Goal: Information Seeking & Learning: Learn about a topic

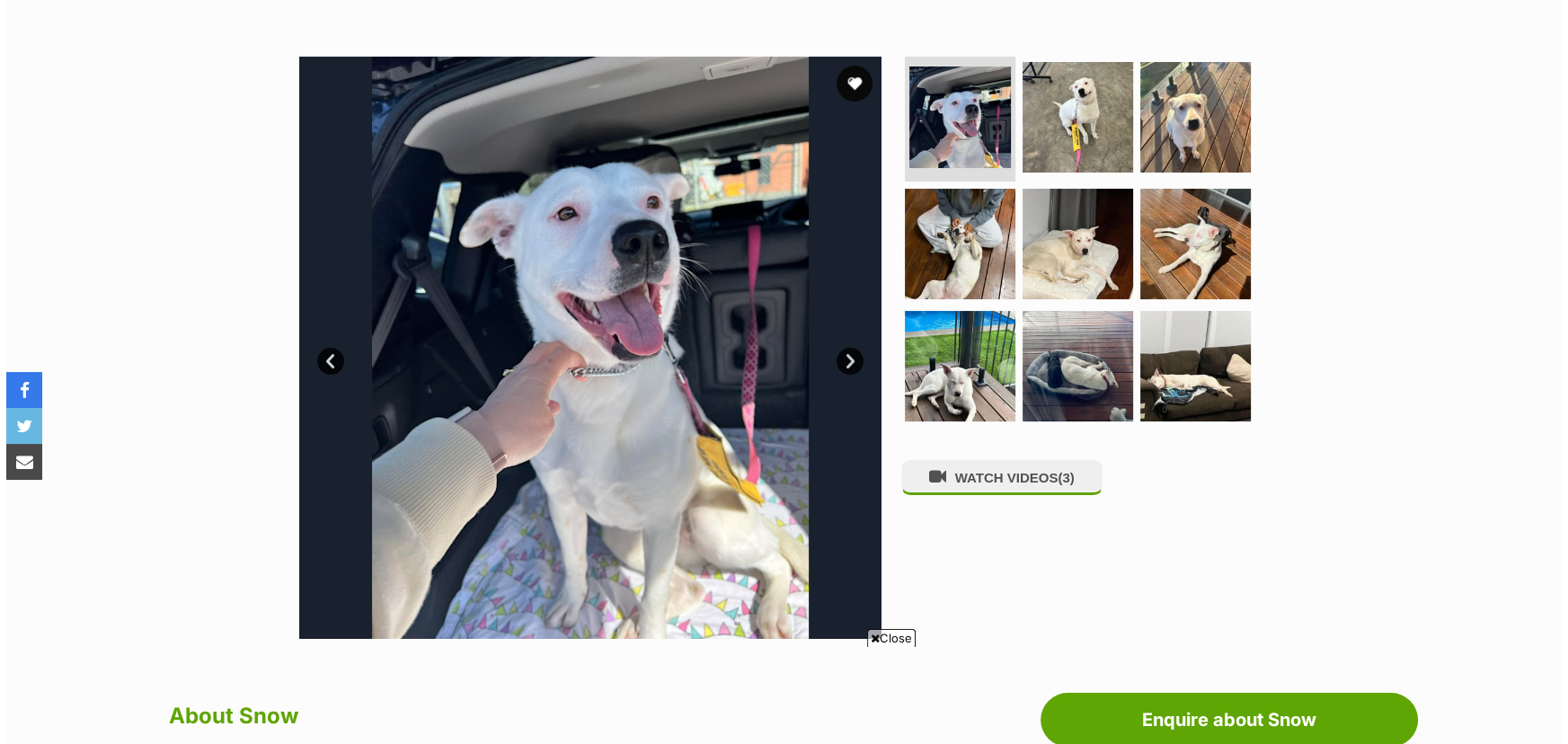
scroll to position [326, 0]
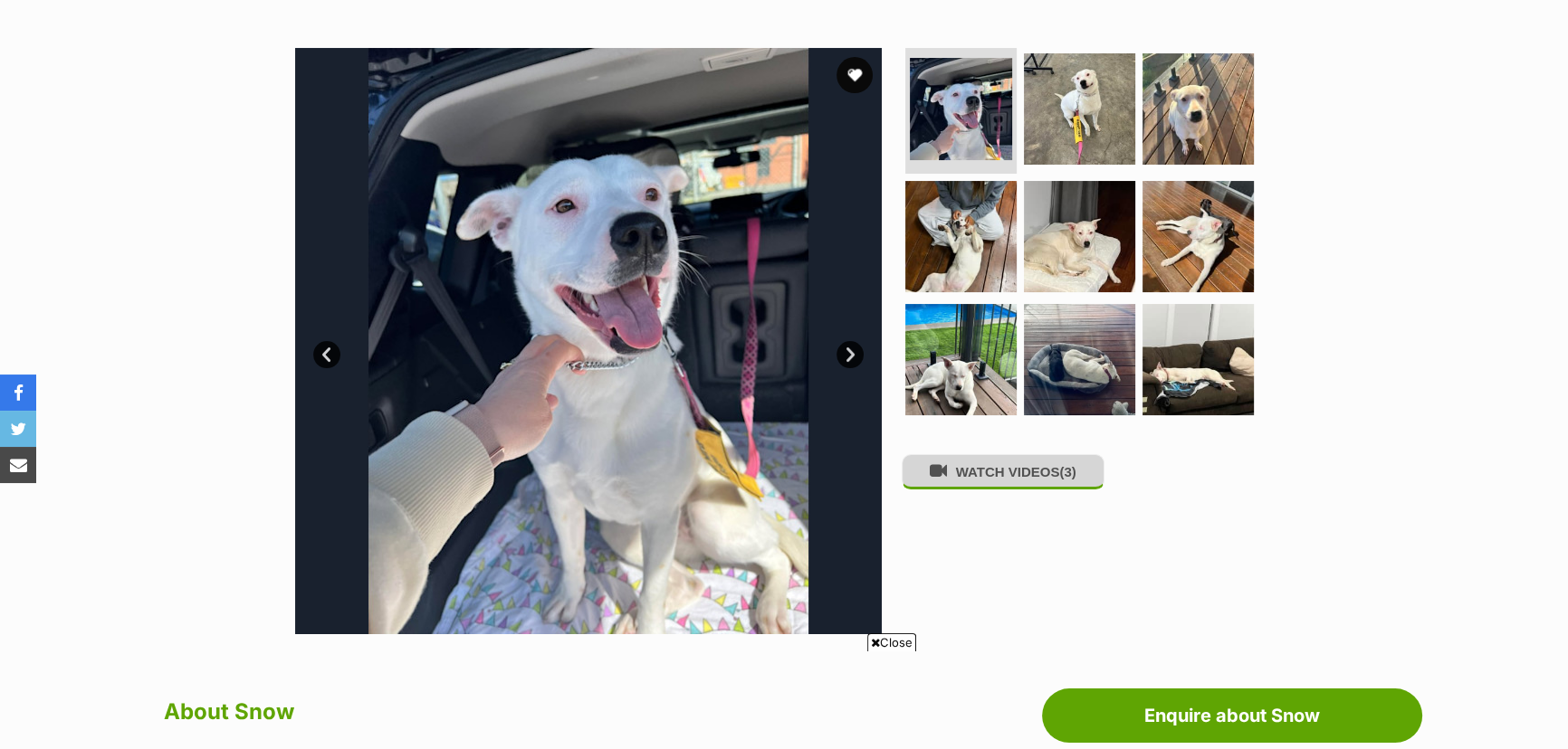
click at [1013, 479] on button "WATCH VIDEOS (3)" at bounding box center [1003, 472] width 203 height 36
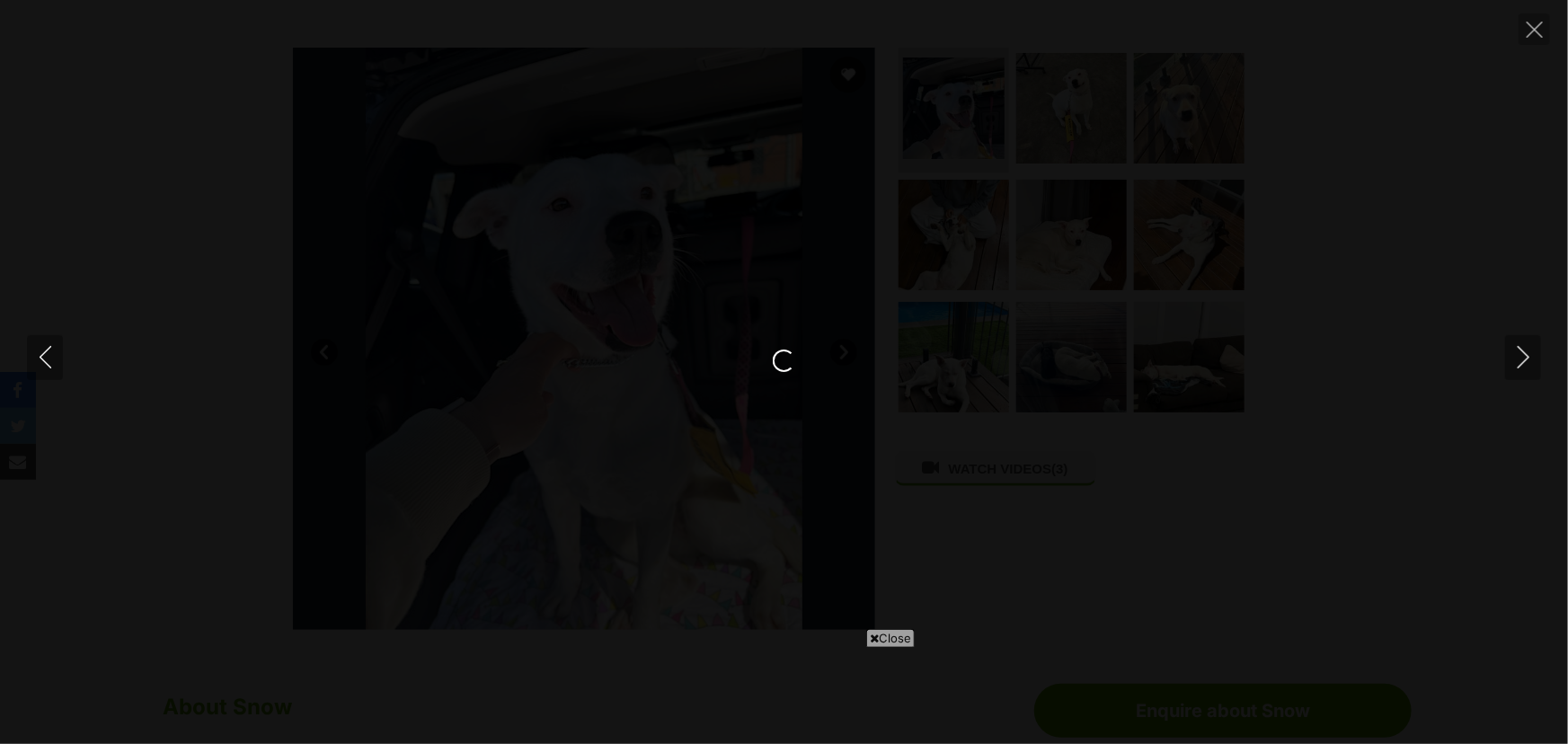
click at [885, 638] on span "Close" at bounding box center [890, 637] width 48 height 18
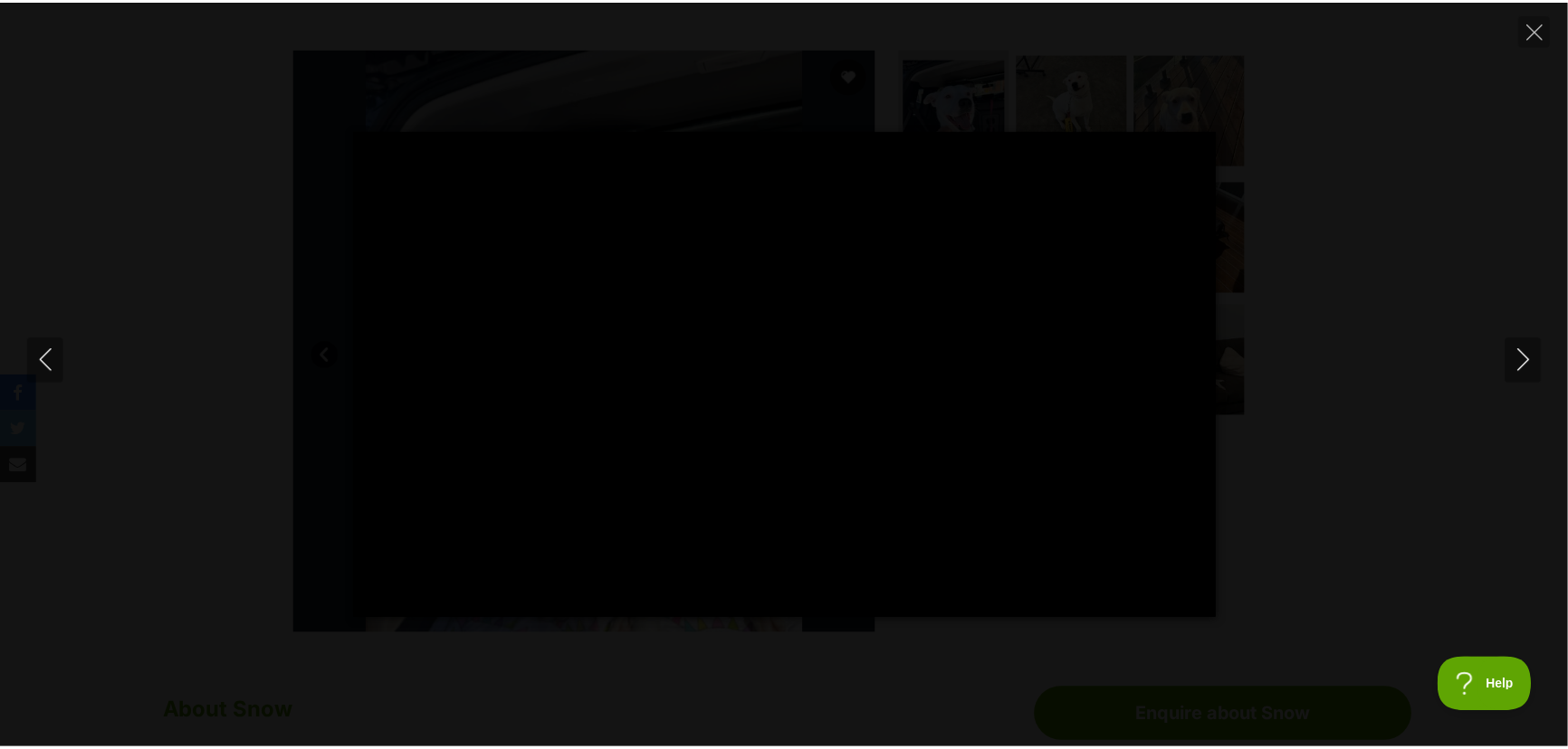
scroll to position [0, 0]
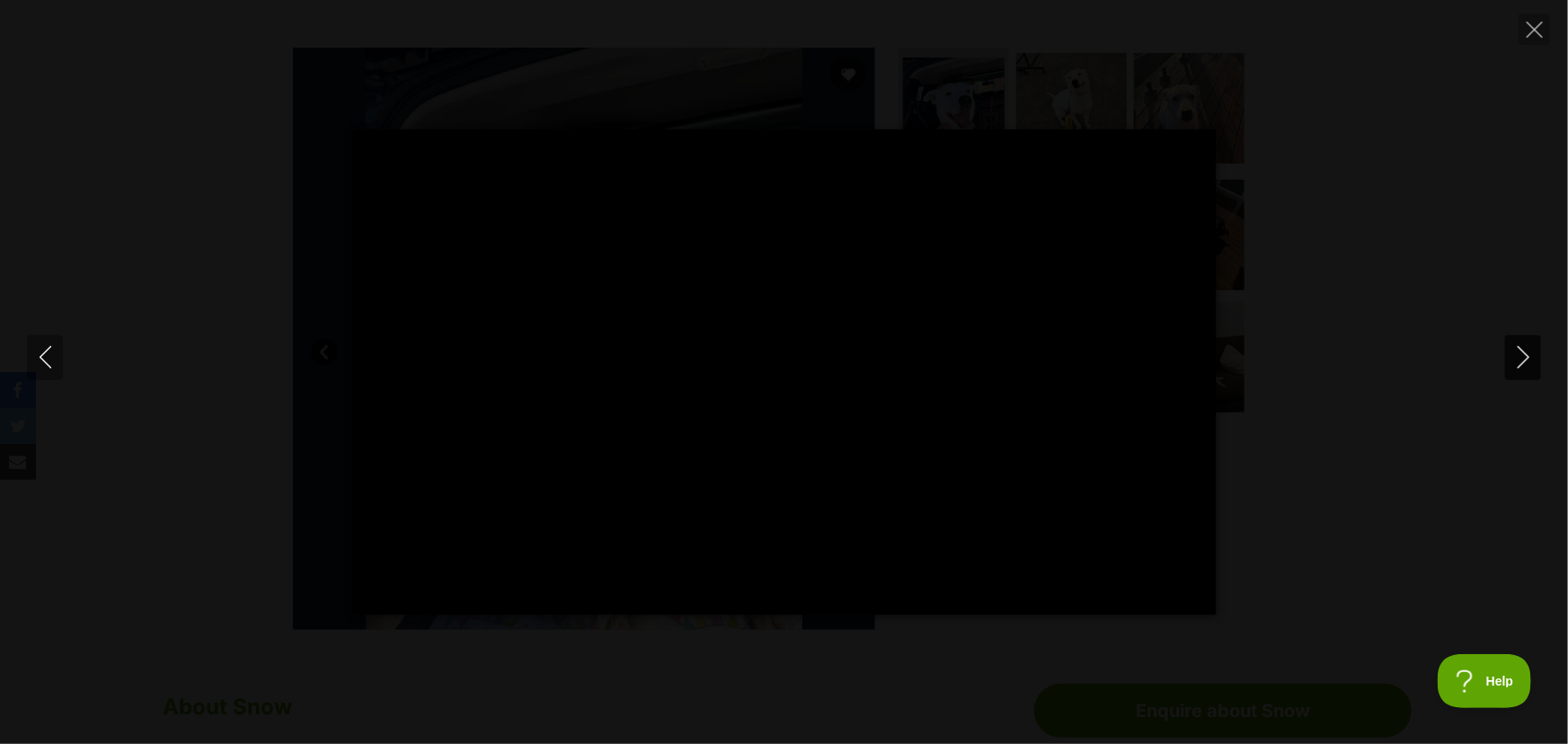
click at [1523, 358] on icon "Next" at bounding box center [1523, 358] width 22 height 22
type input "64.02"
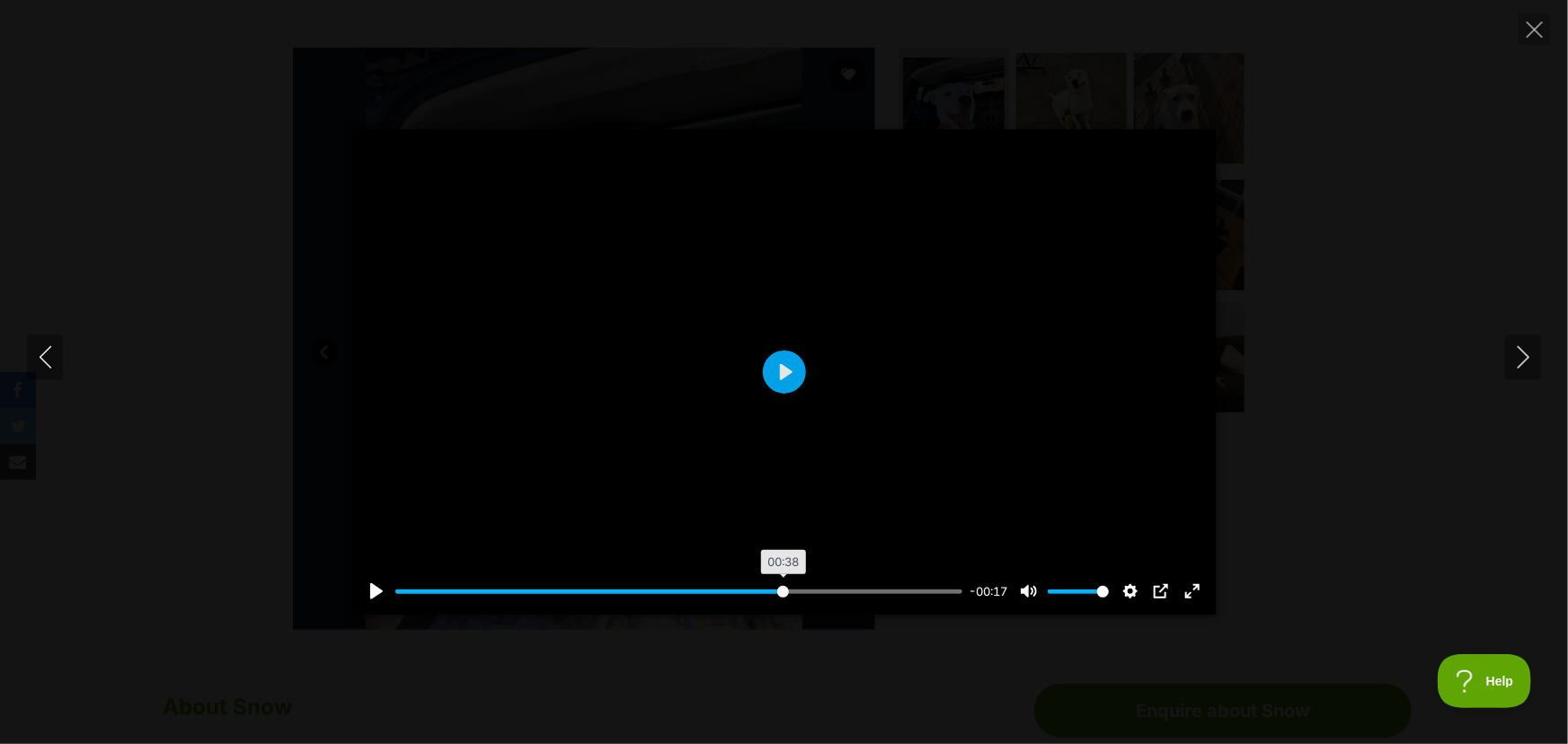
click at [787, 586] on input "Seek" at bounding box center [680, 592] width 568 height 17
click at [783, 370] on button "Play" at bounding box center [784, 372] width 43 height 43
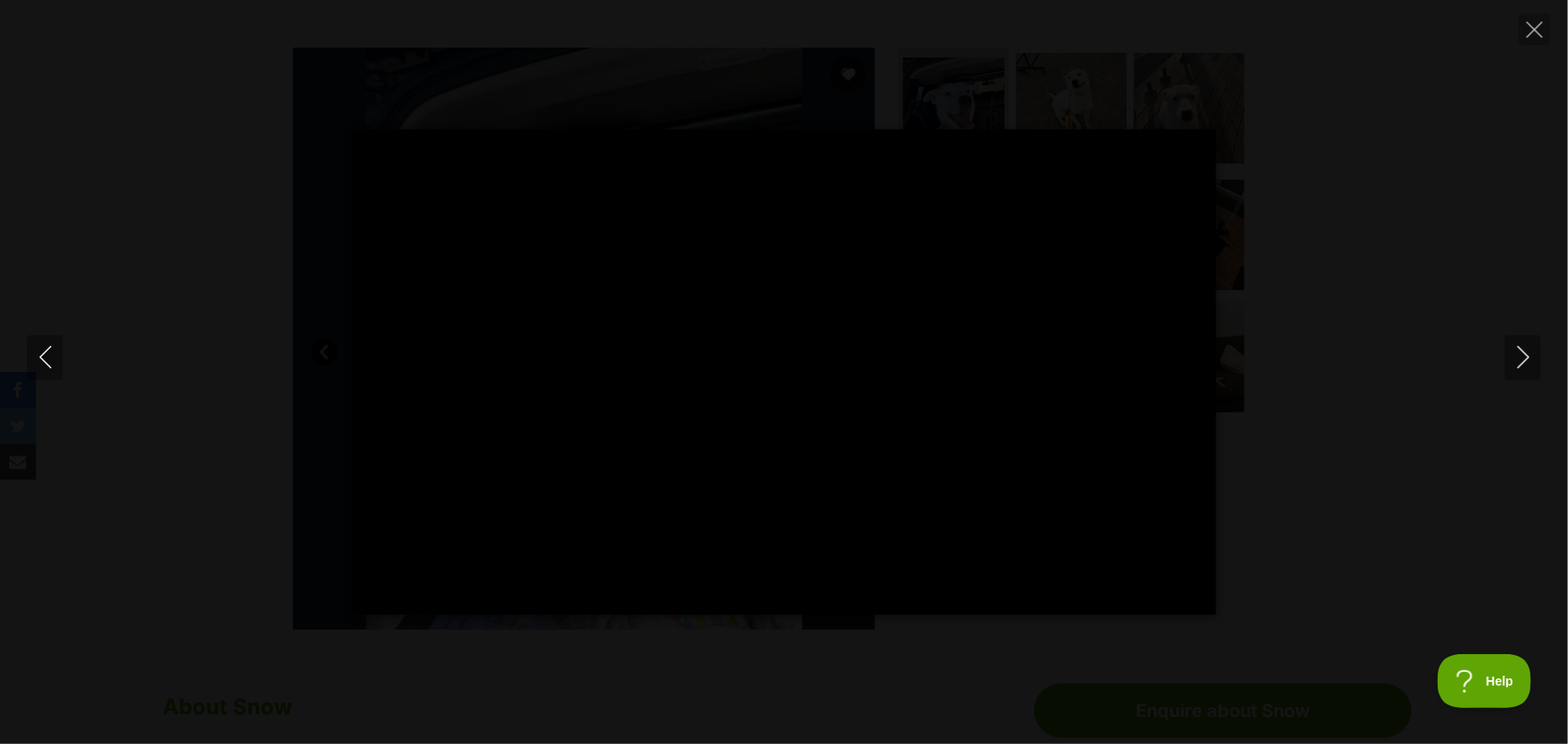
type input "100"
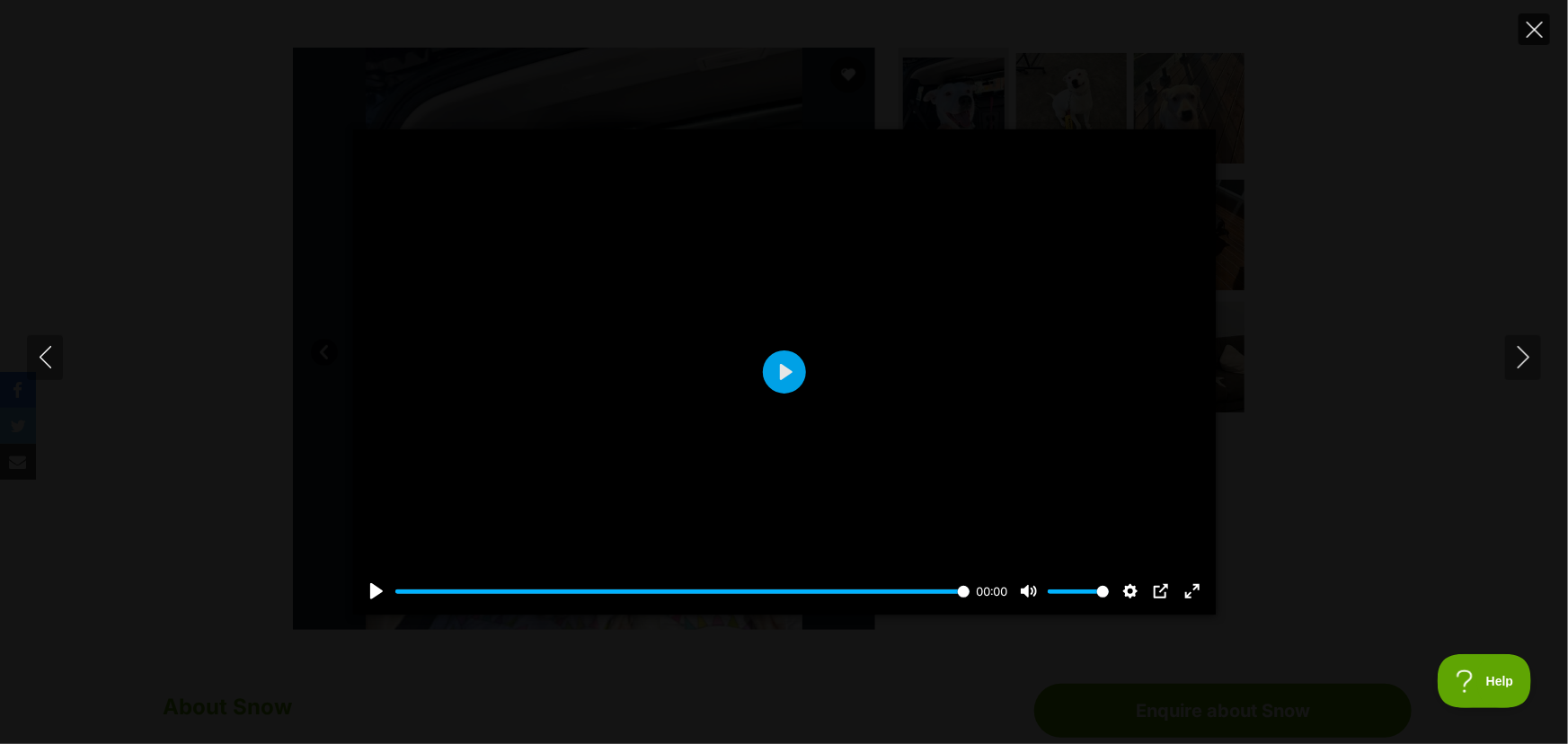
click at [1537, 29] on icon "Close" at bounding box center [1534, 29] width 16 height 16
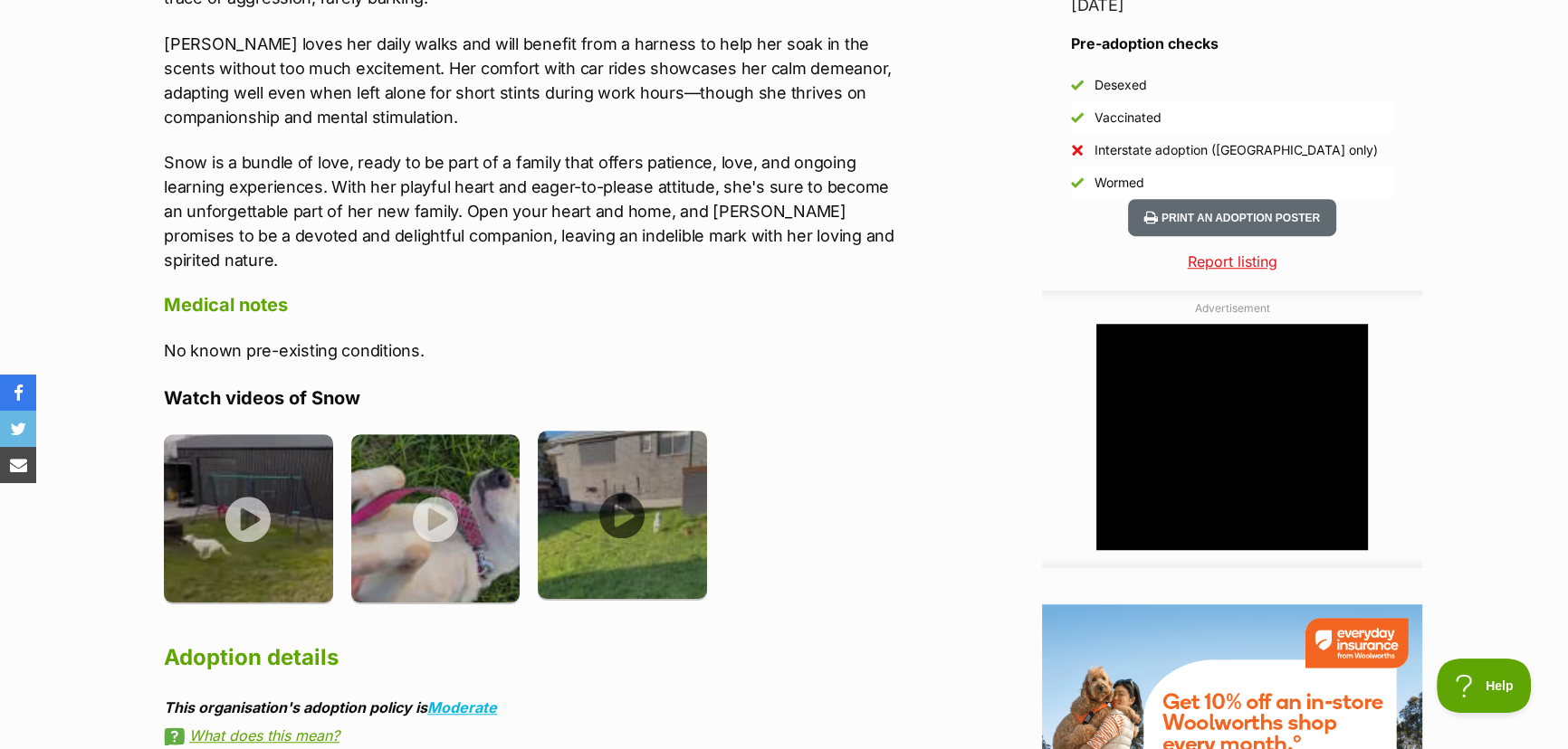
click at [614, 454] on img at bounding box center [622, 515] width 169 height 169
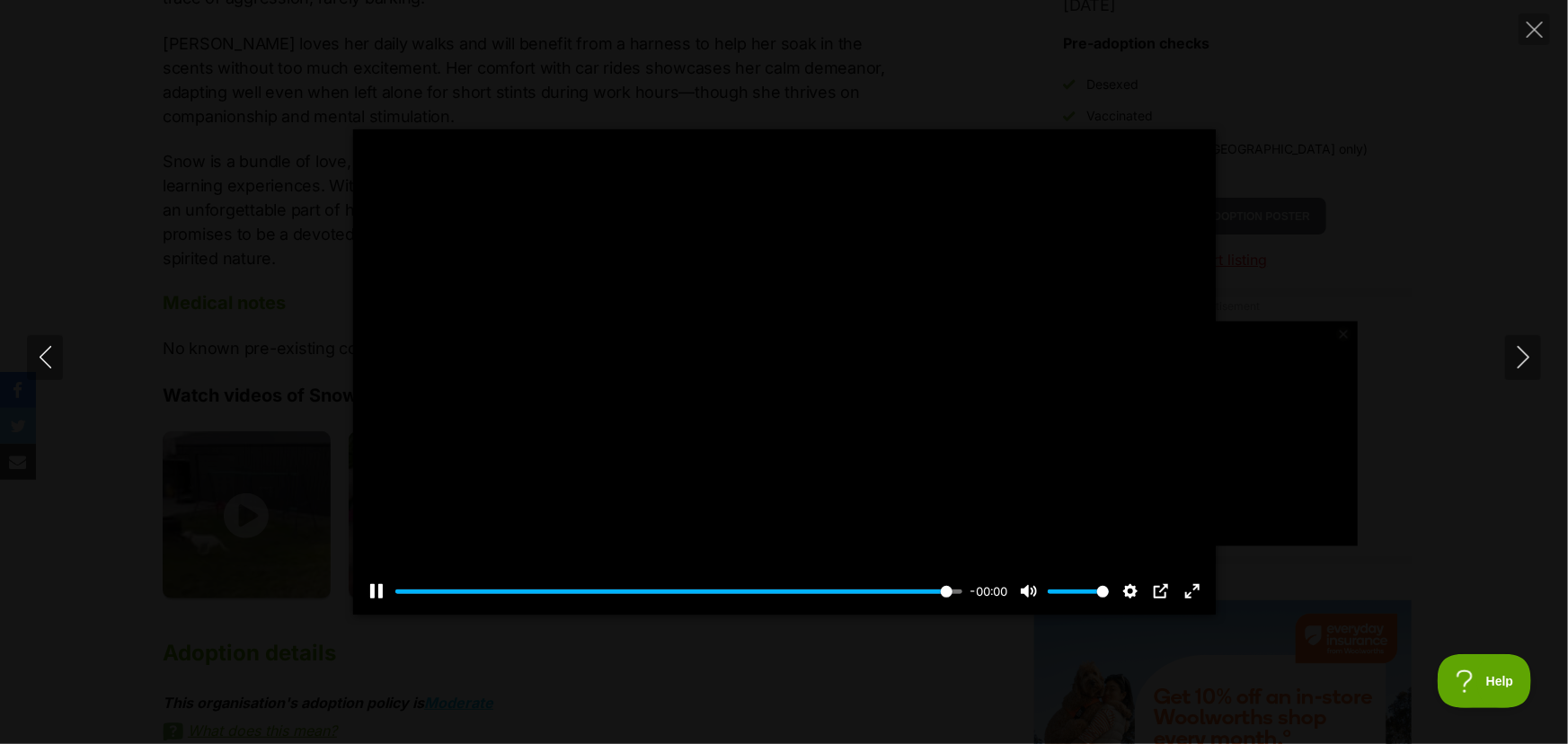
type input "100"
click at [1528, 30] on icon "Close" at bounding box center [1534, 29] width 16 height 16
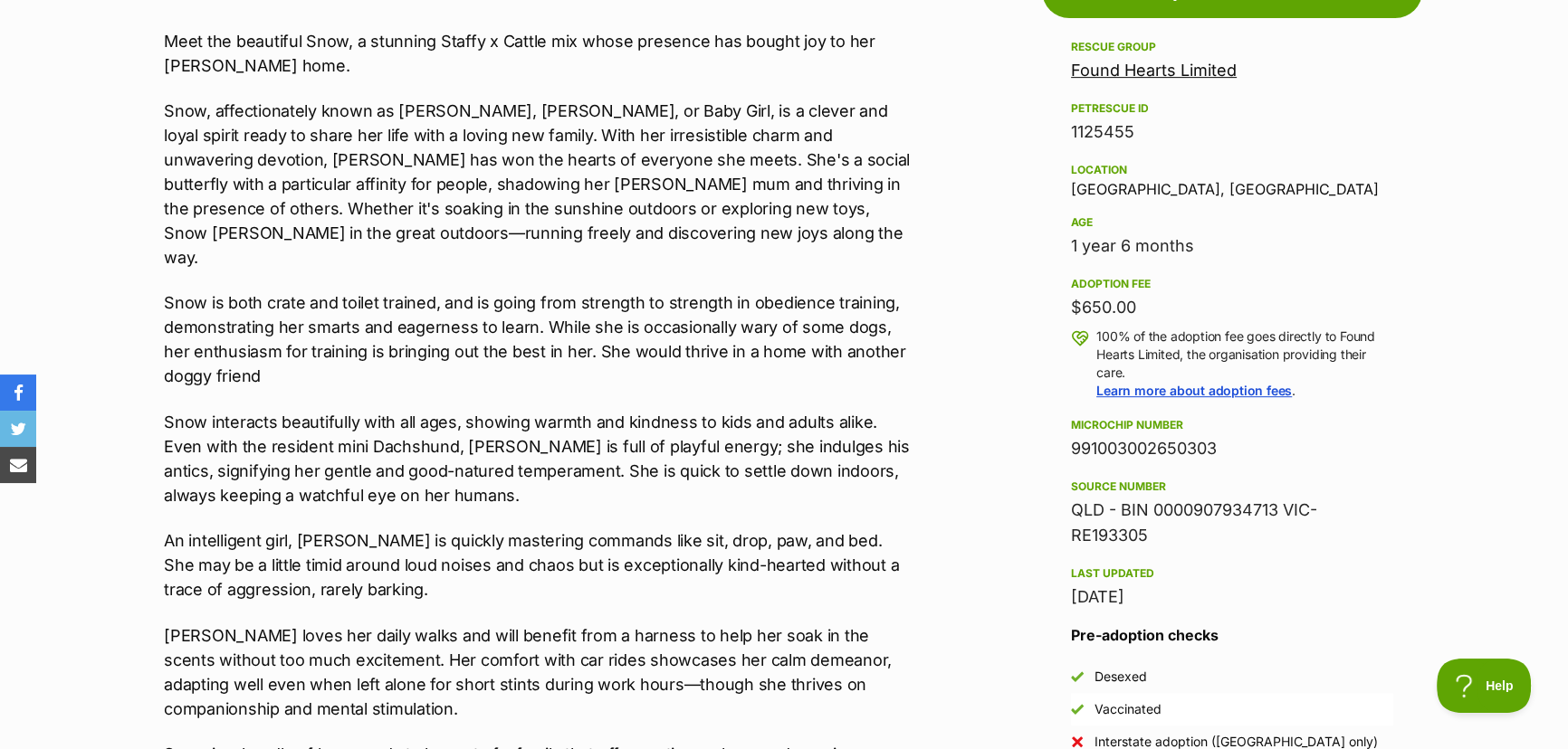
scroll to position [987, 0]
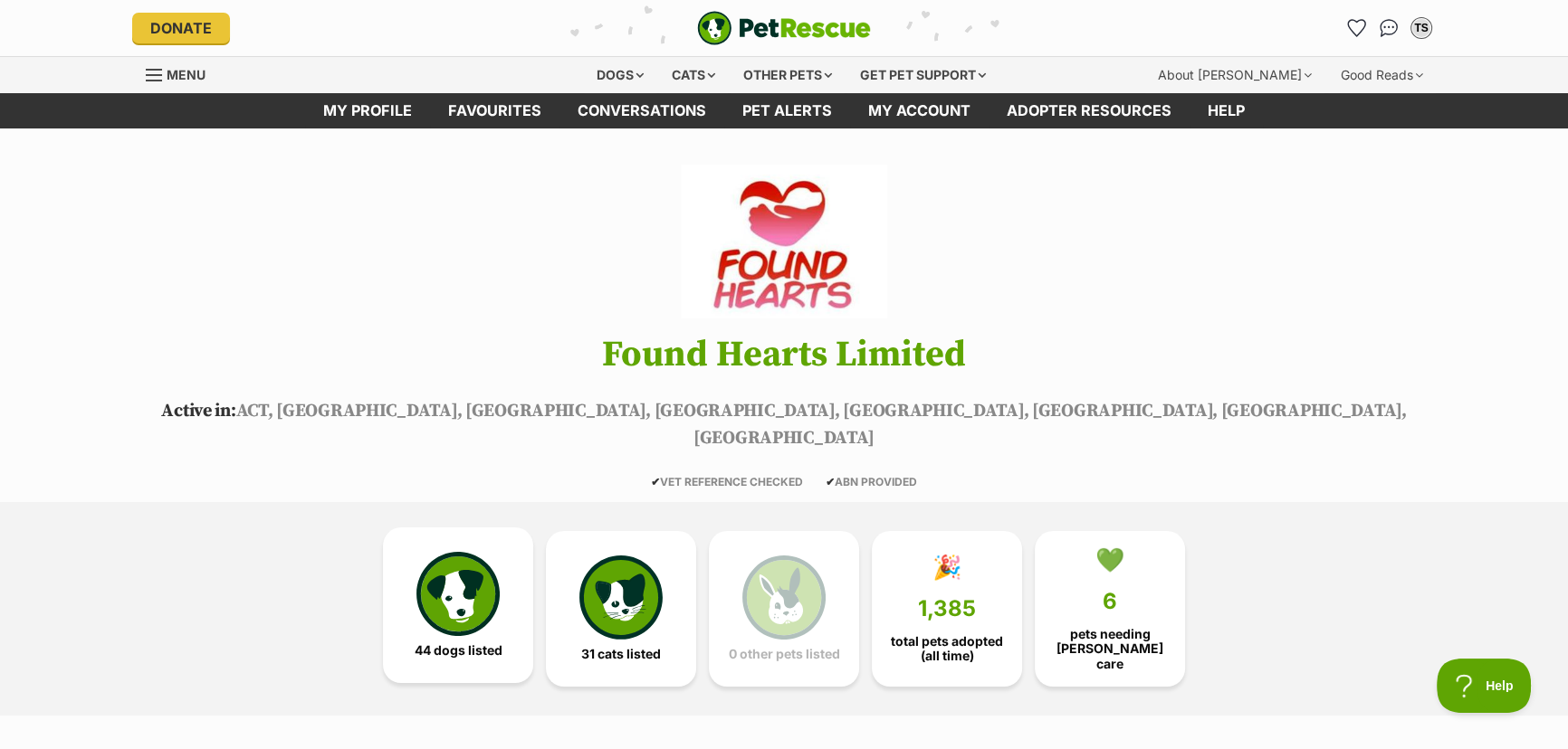
click at [433, 527] on link "44 dogs listed" at bounding box center [457, 605] width 151 height 155
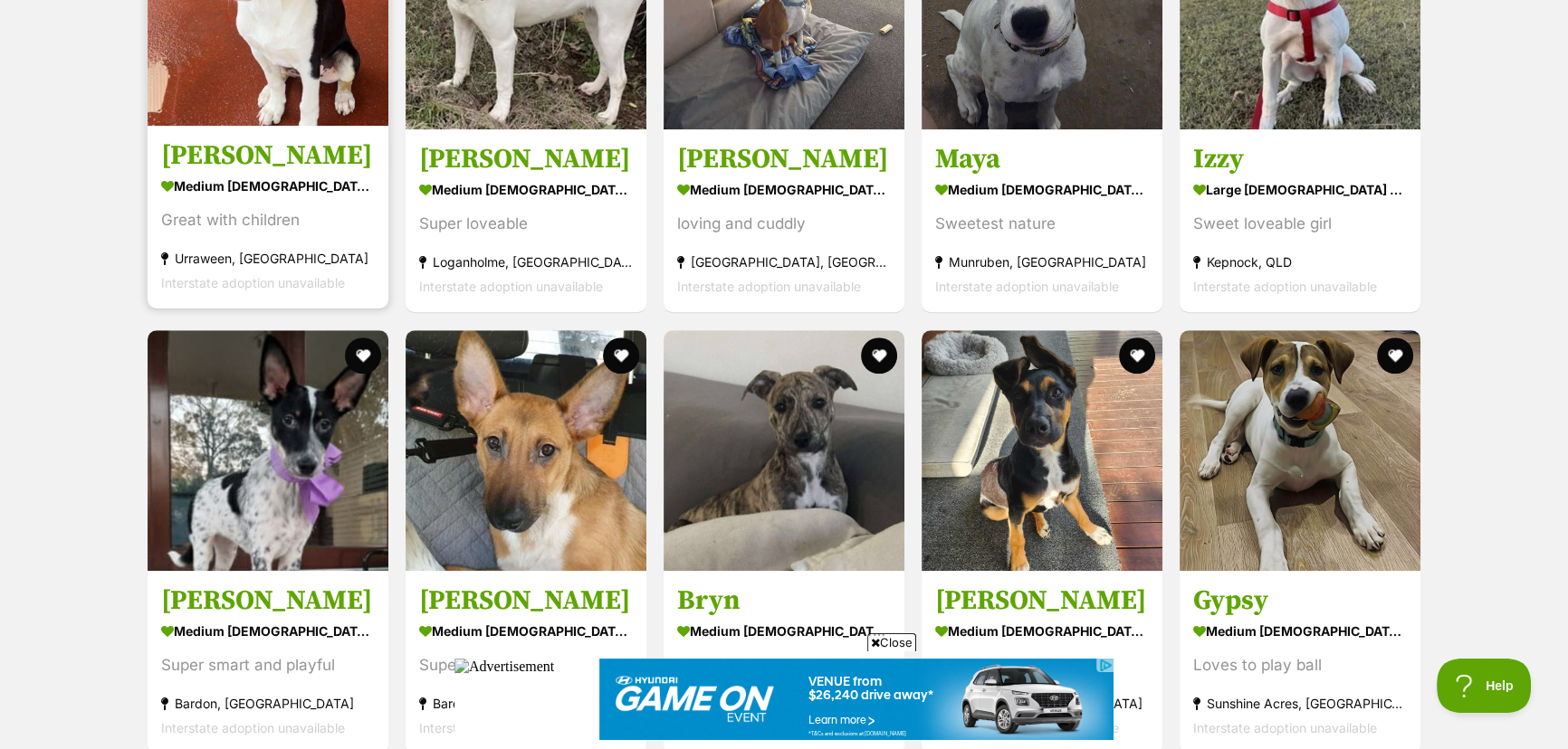
scroll to position [1827, 0]
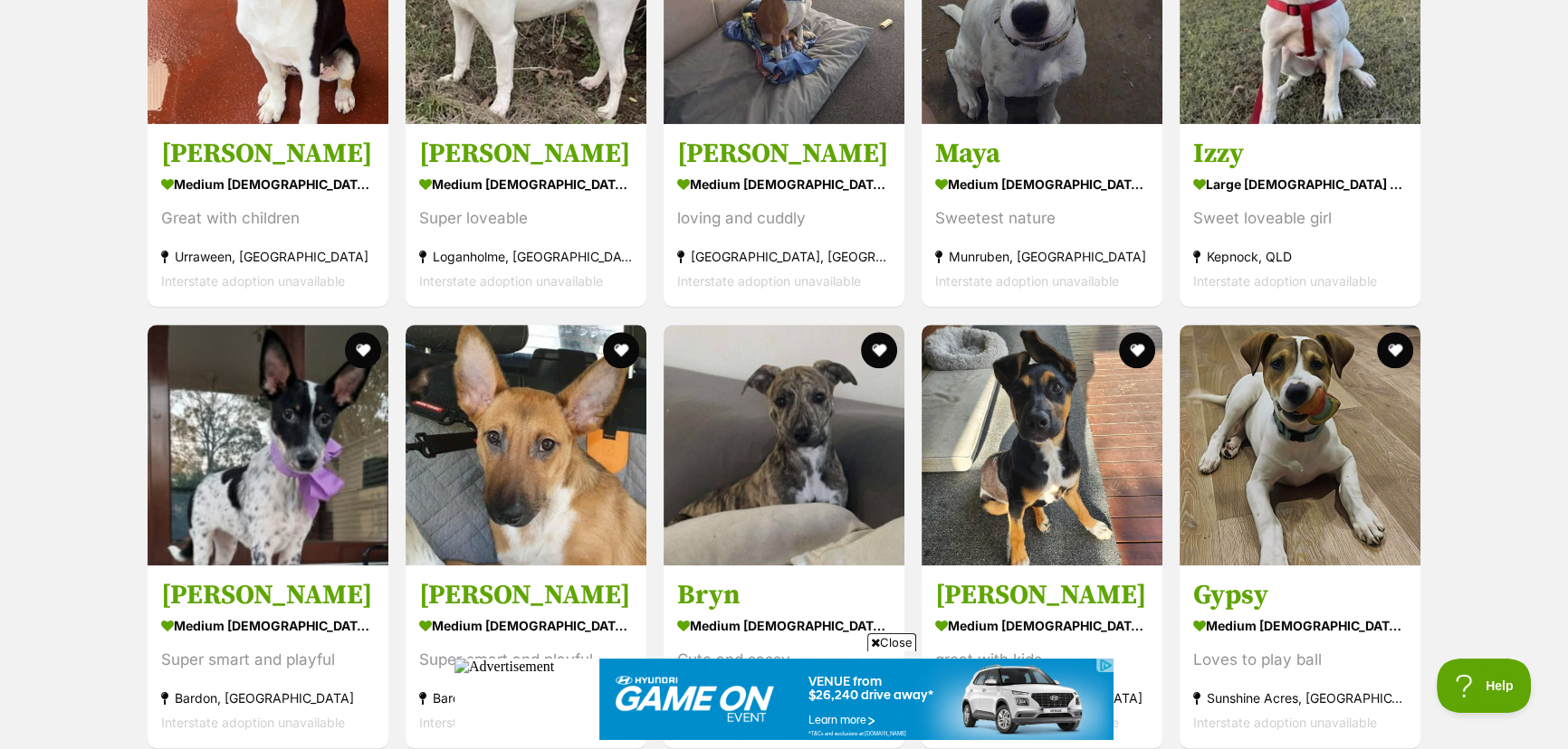
click at [907, 639] on span "Close" at bounding box center [892, 641] width 49 height 18
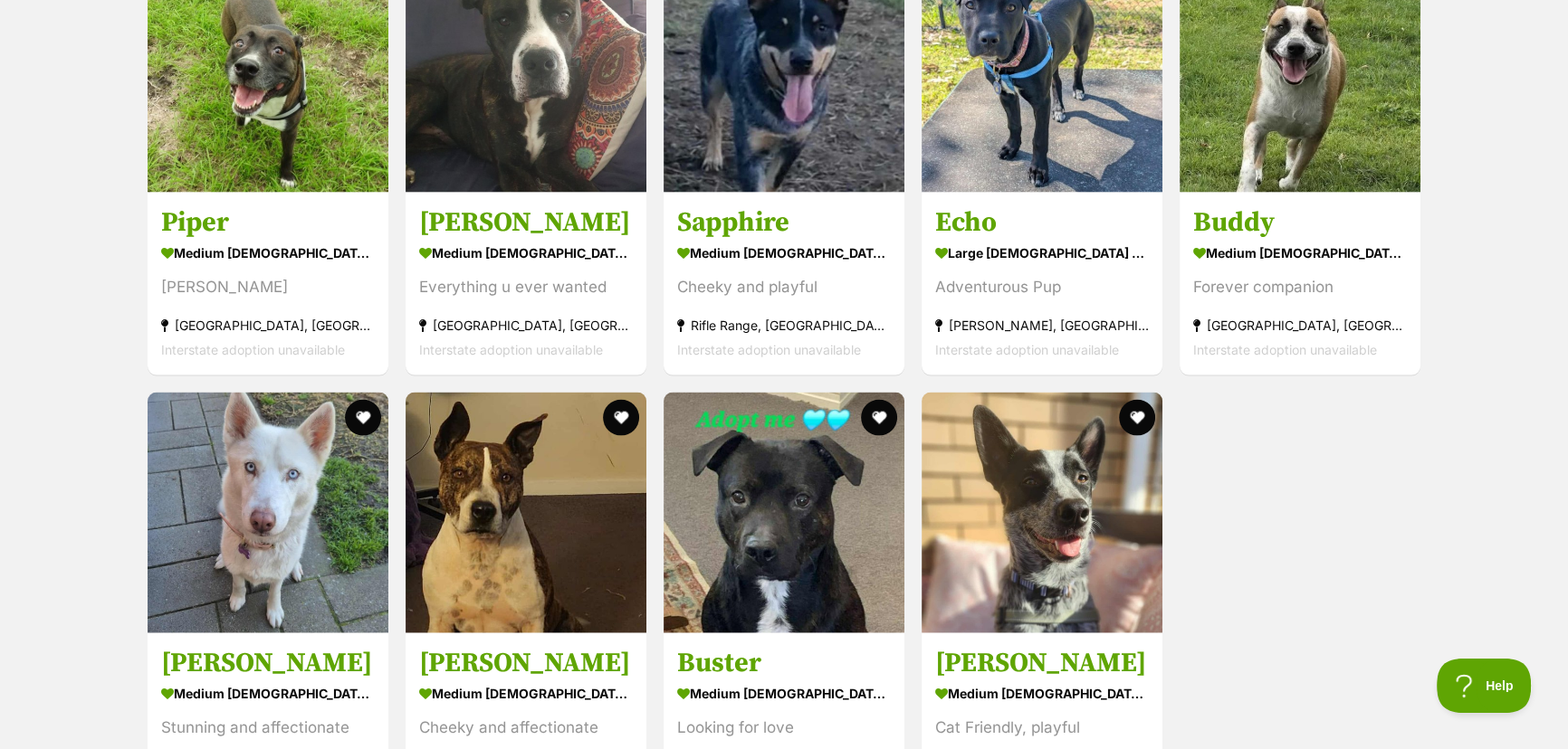
scroll to position [4870, 0]
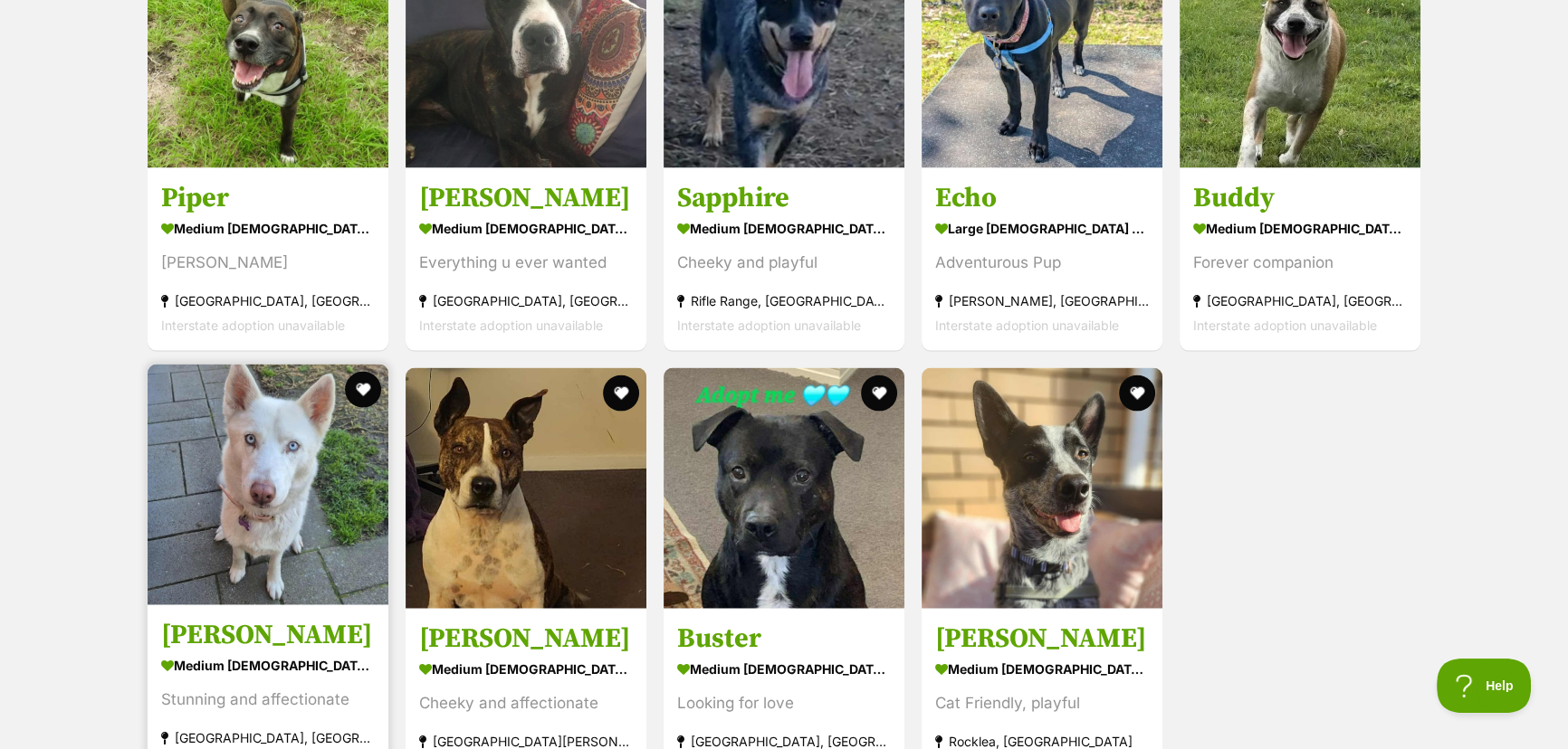
click at [293, 430] on img at bounding box center [268, 484] width 240 height 240
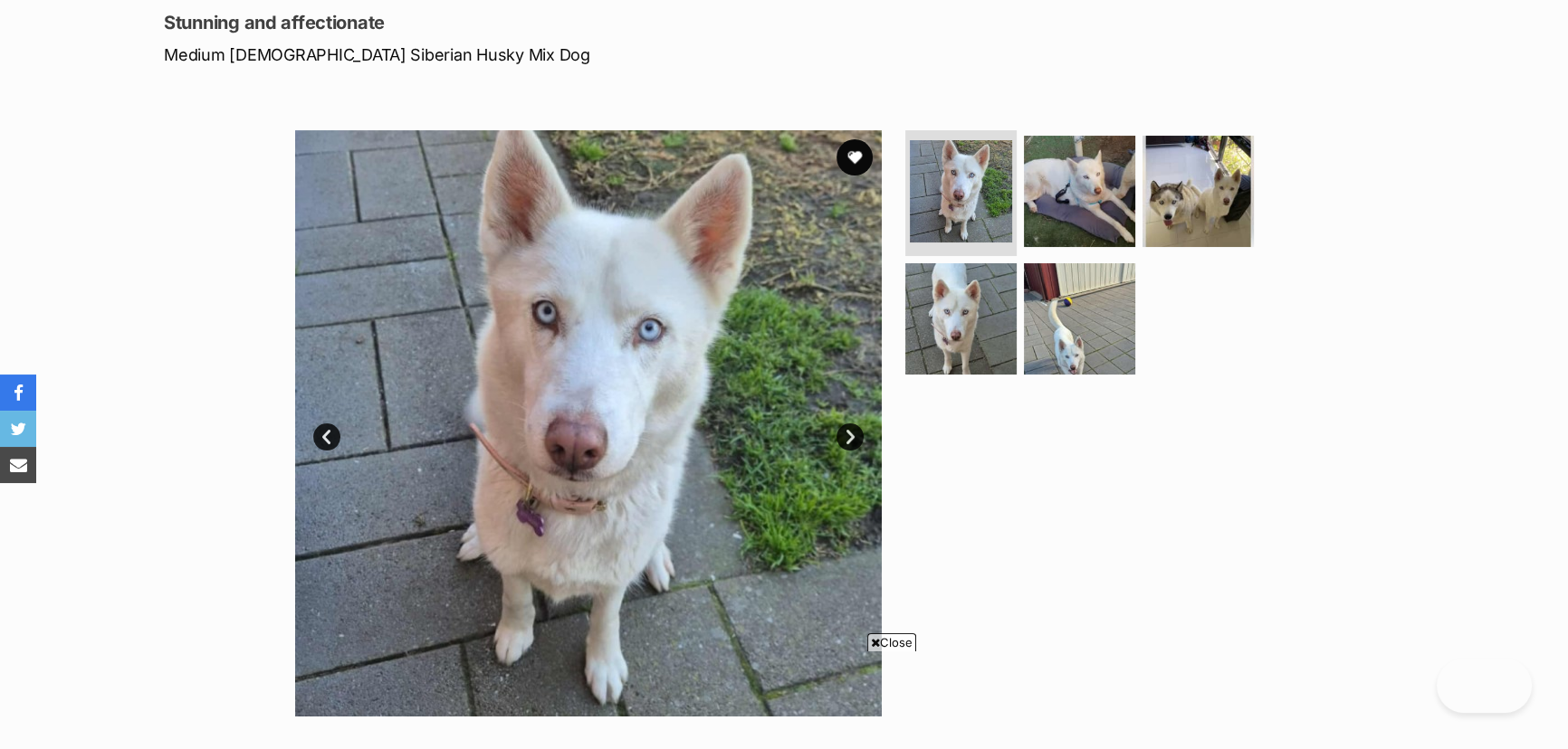
click at [888, 647] on span "Close" at bounding box center [892, 641] width 49 height 18
click at [854, 436] on link "Next" at bounding box center [849, 437] width 27 height 27
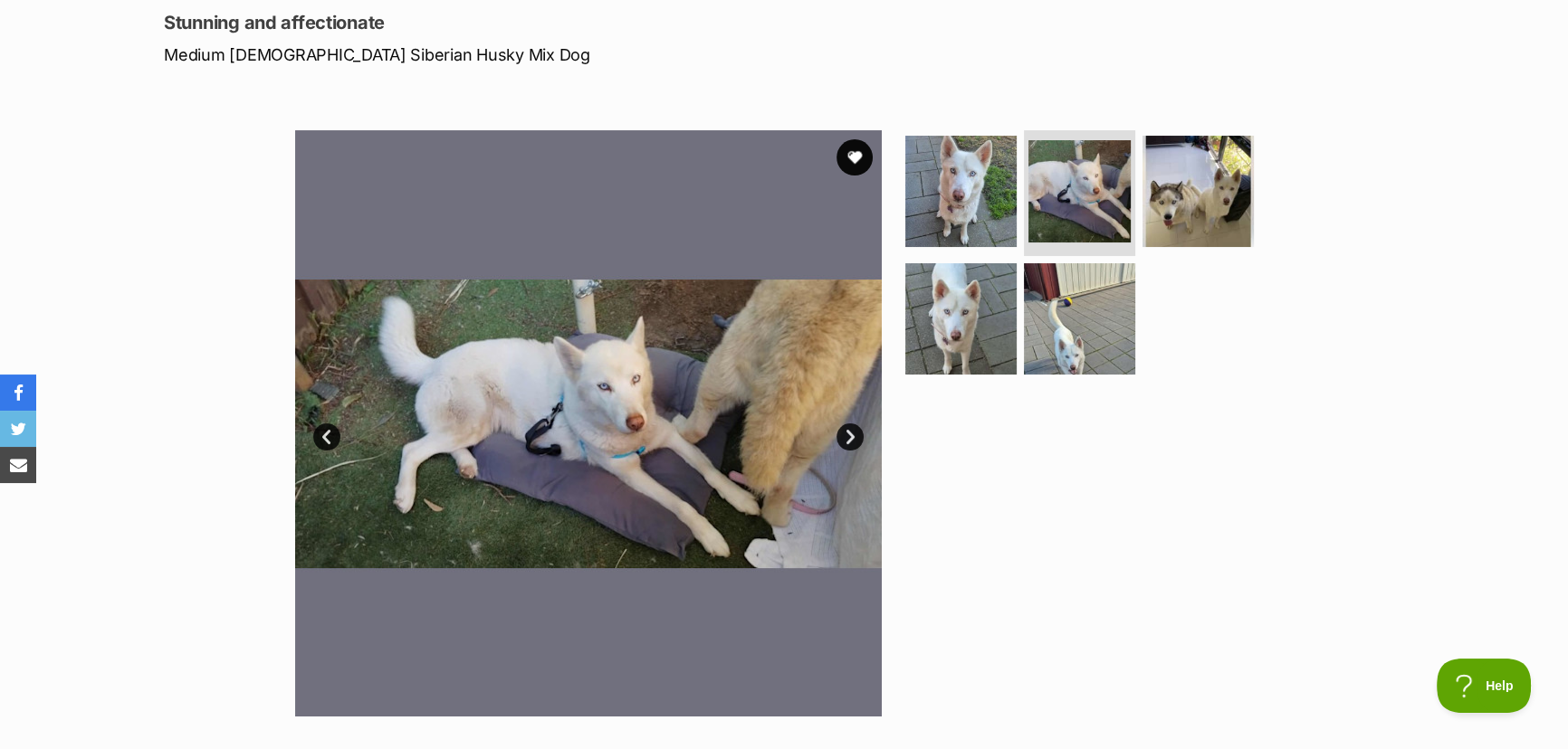
click at [854, 436] on link "Next" at bounding box center [849, 437] width 27 height 27
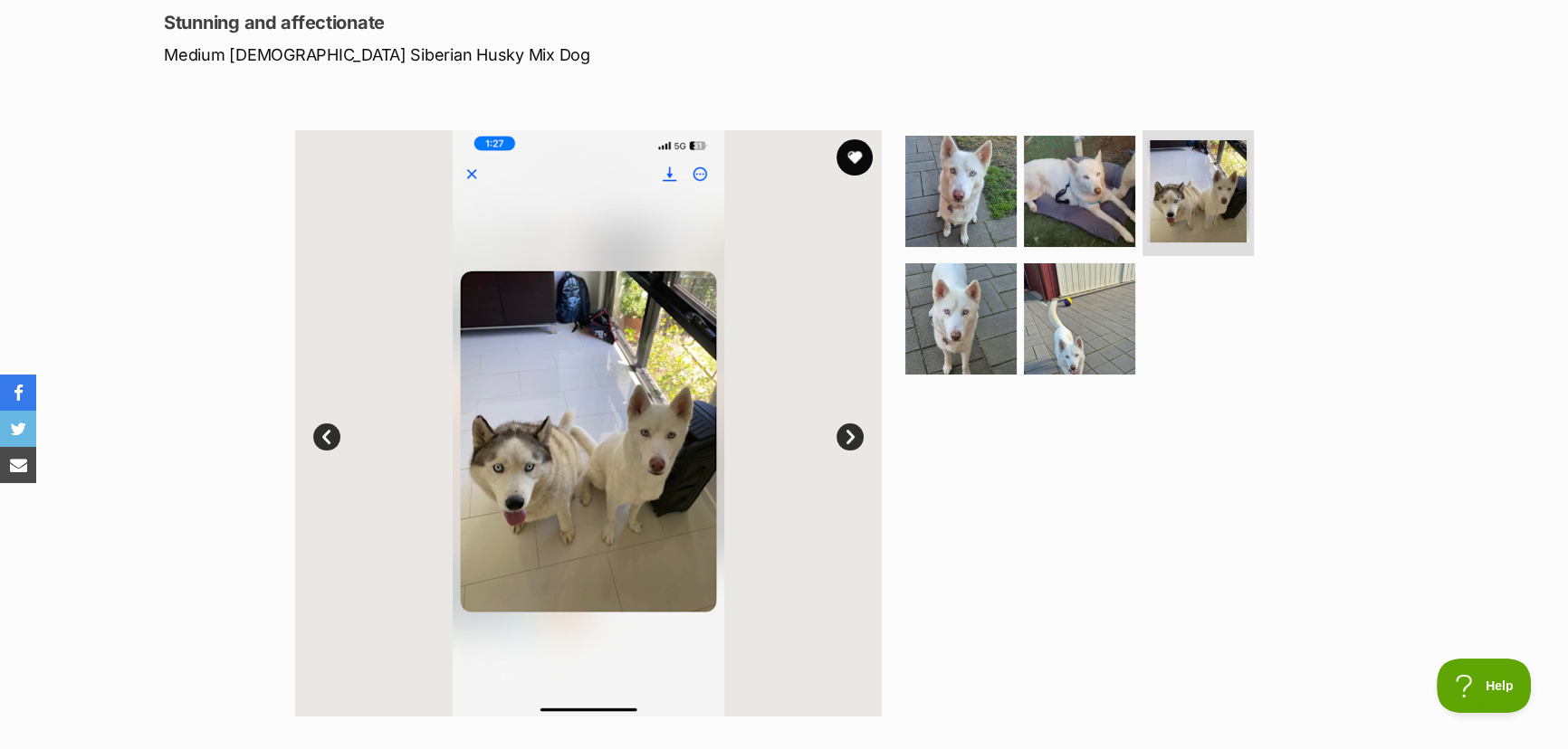
click at [853, 436] on link "Next" at bounding box center [849, 437] width 27 height 27
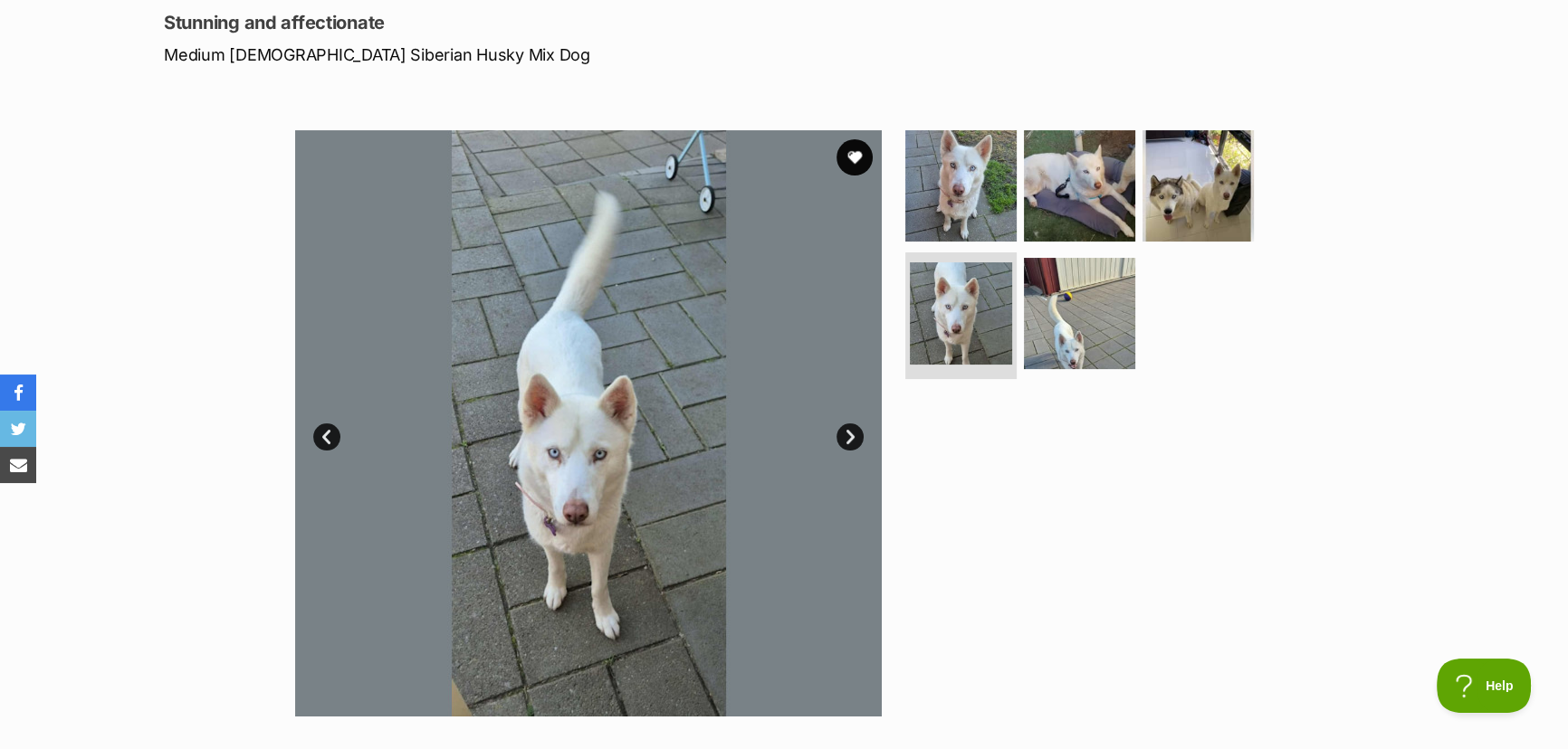
click at [848, 434] on link "Next" at bounding box center [849, 437] width 27 height 27
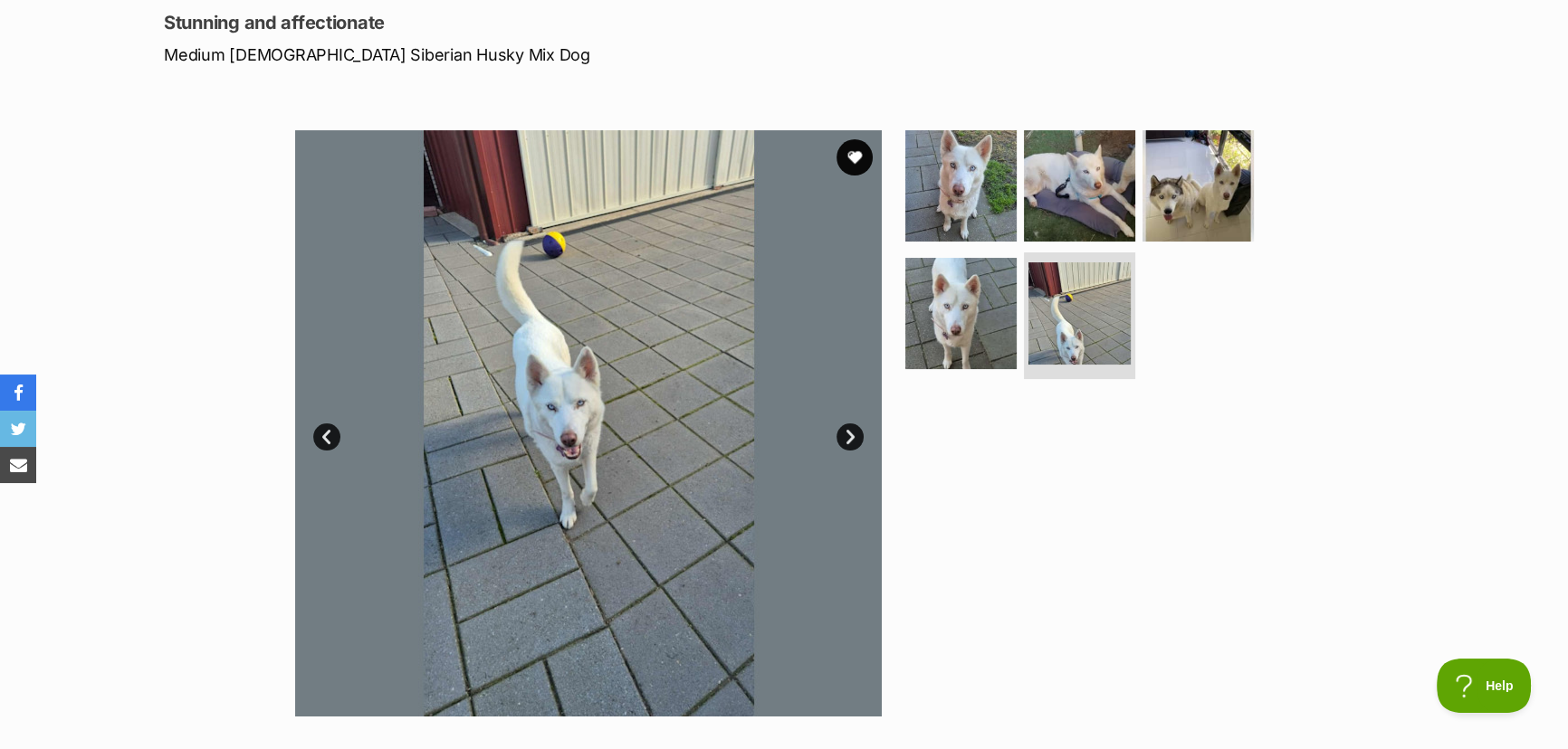
click at [848, 434] on link "Next" at bounding box center [849, 437] width 27 height 27
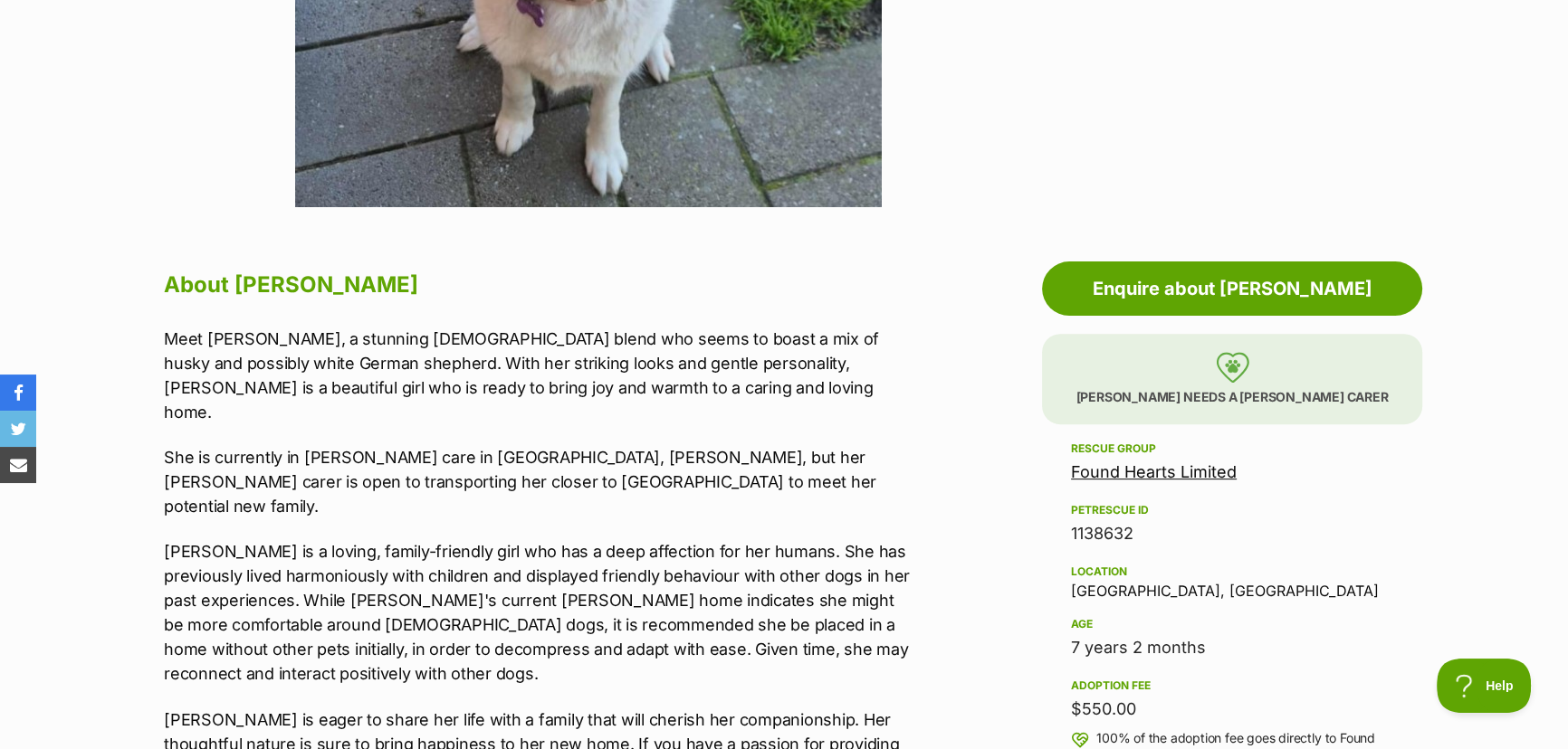
scroll to position [905, 0]
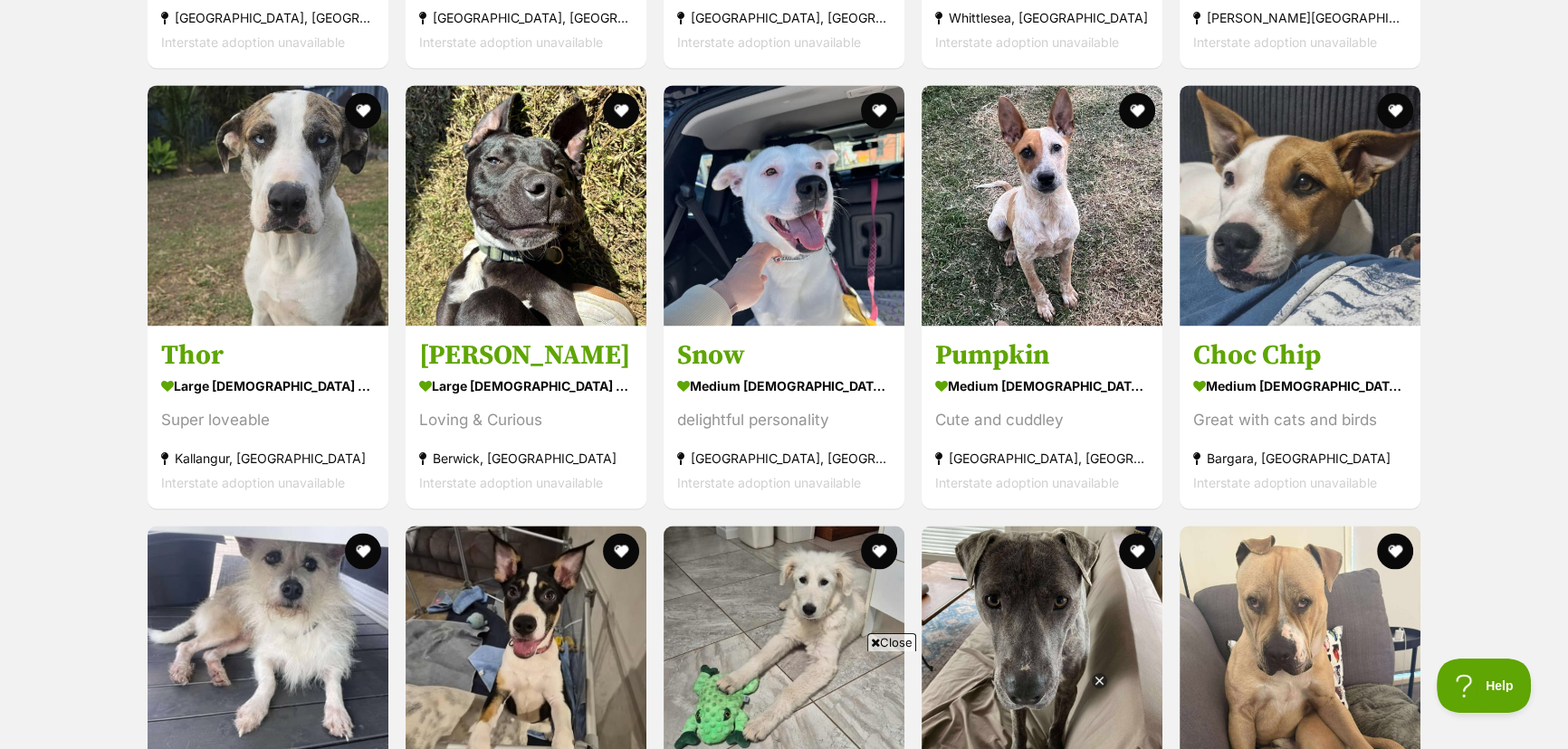
scroll to position [3307, 0]
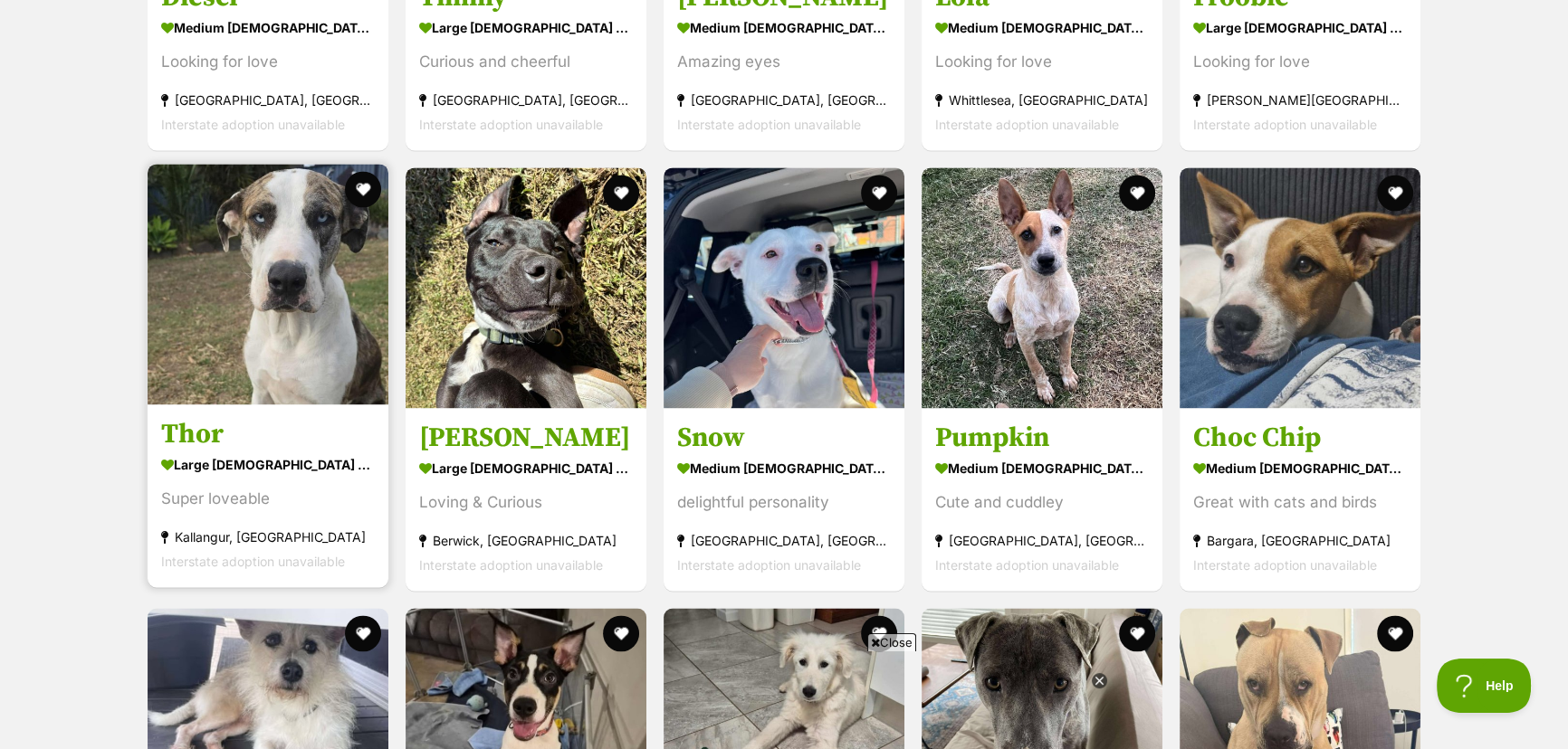
click at [352, 208] on img at bounding box center [268, 283] width 240 height 240
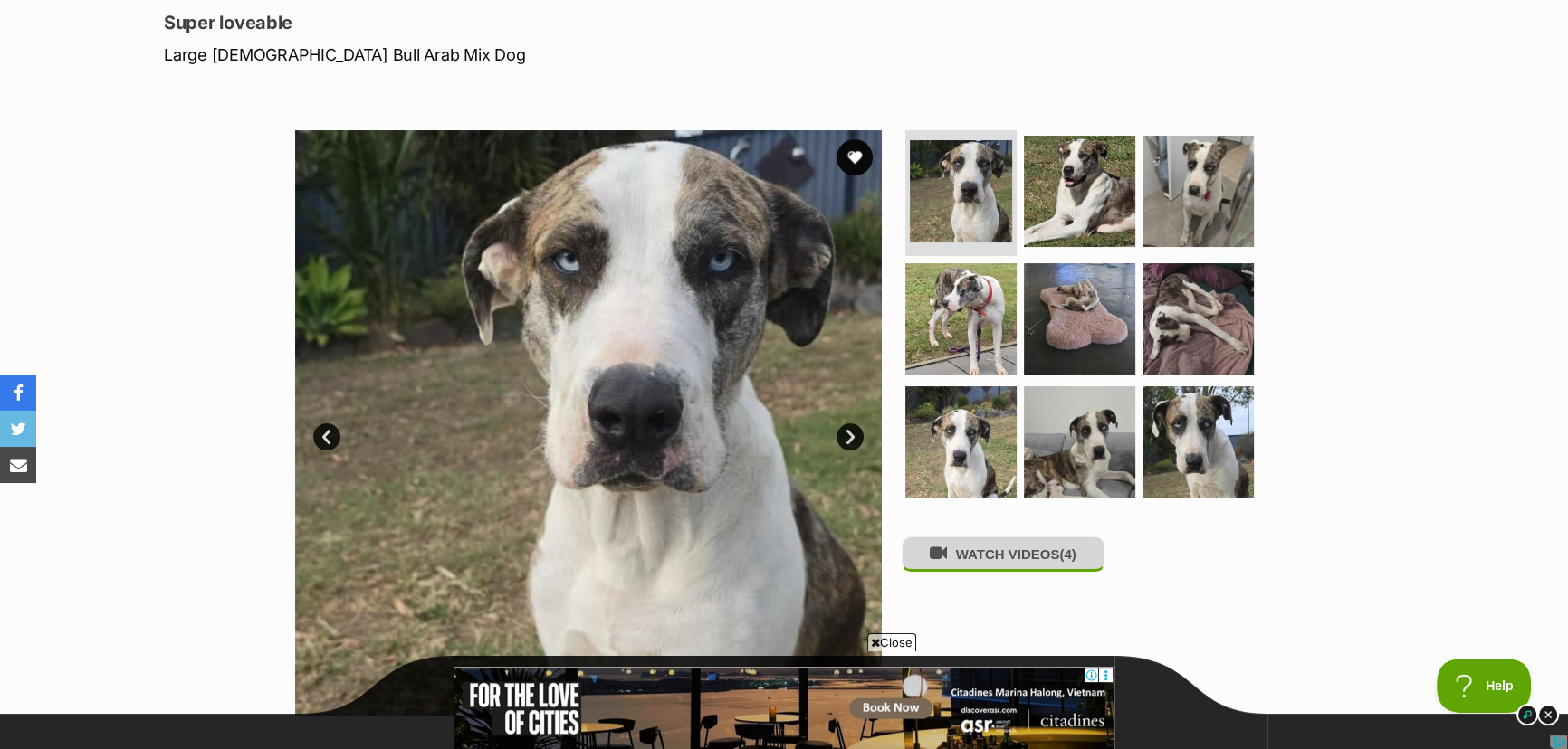
click at [995, 564] on button "WATCH VIDEOS (4)" at bounding box center [1003, 555] width 203 height 36
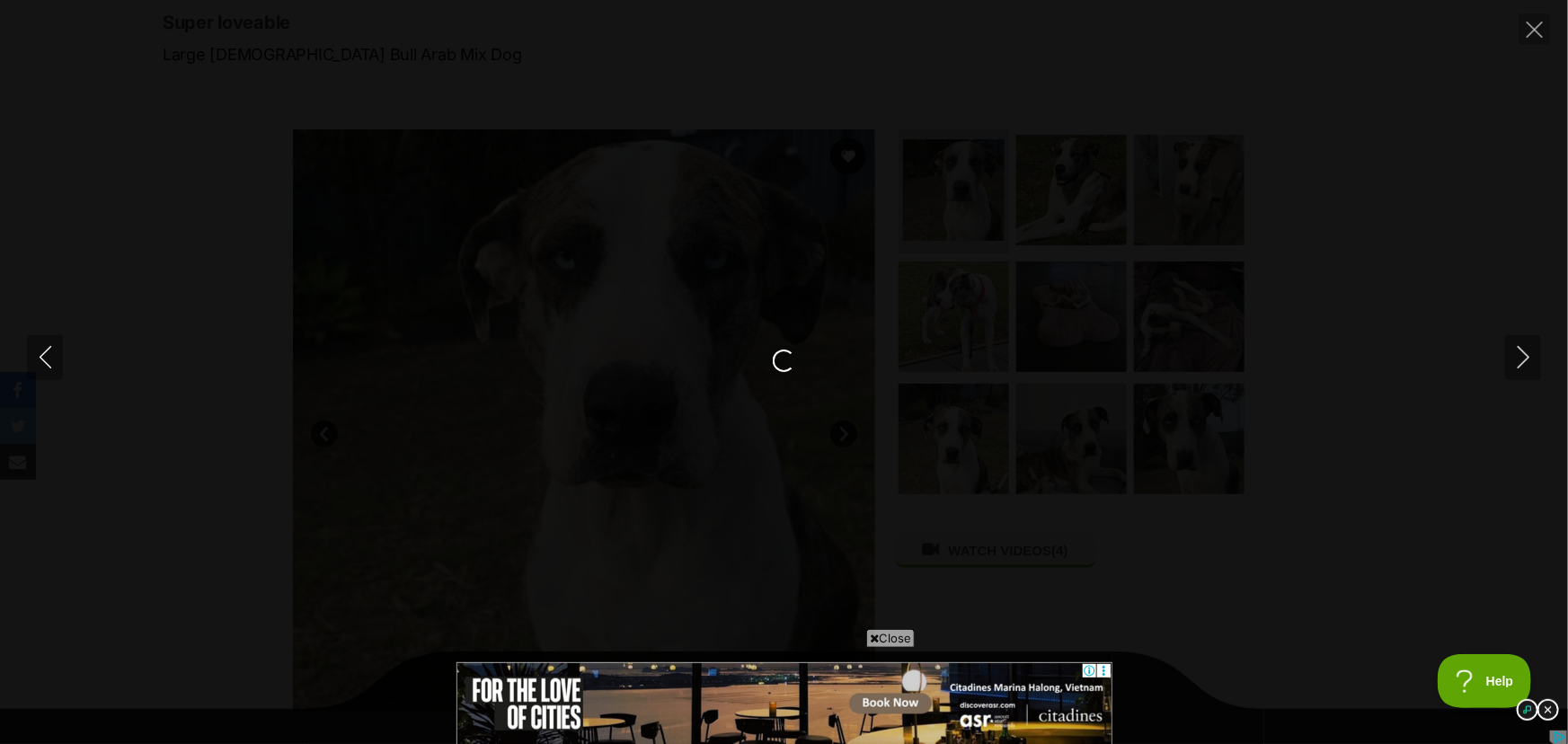
click at [901, 638] on span "Close" at bounding box center [890, 637] width 48 height 18
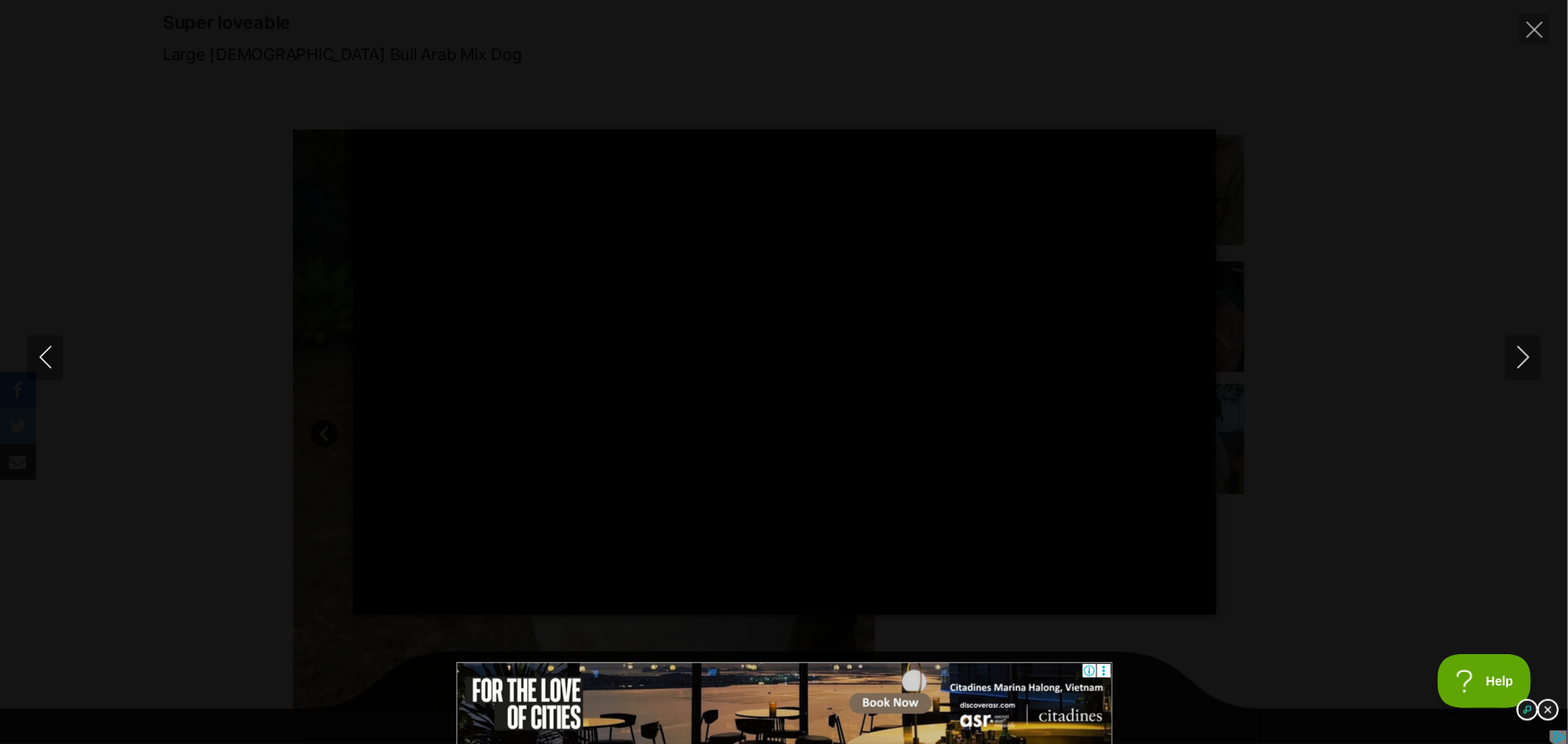
type input "100"
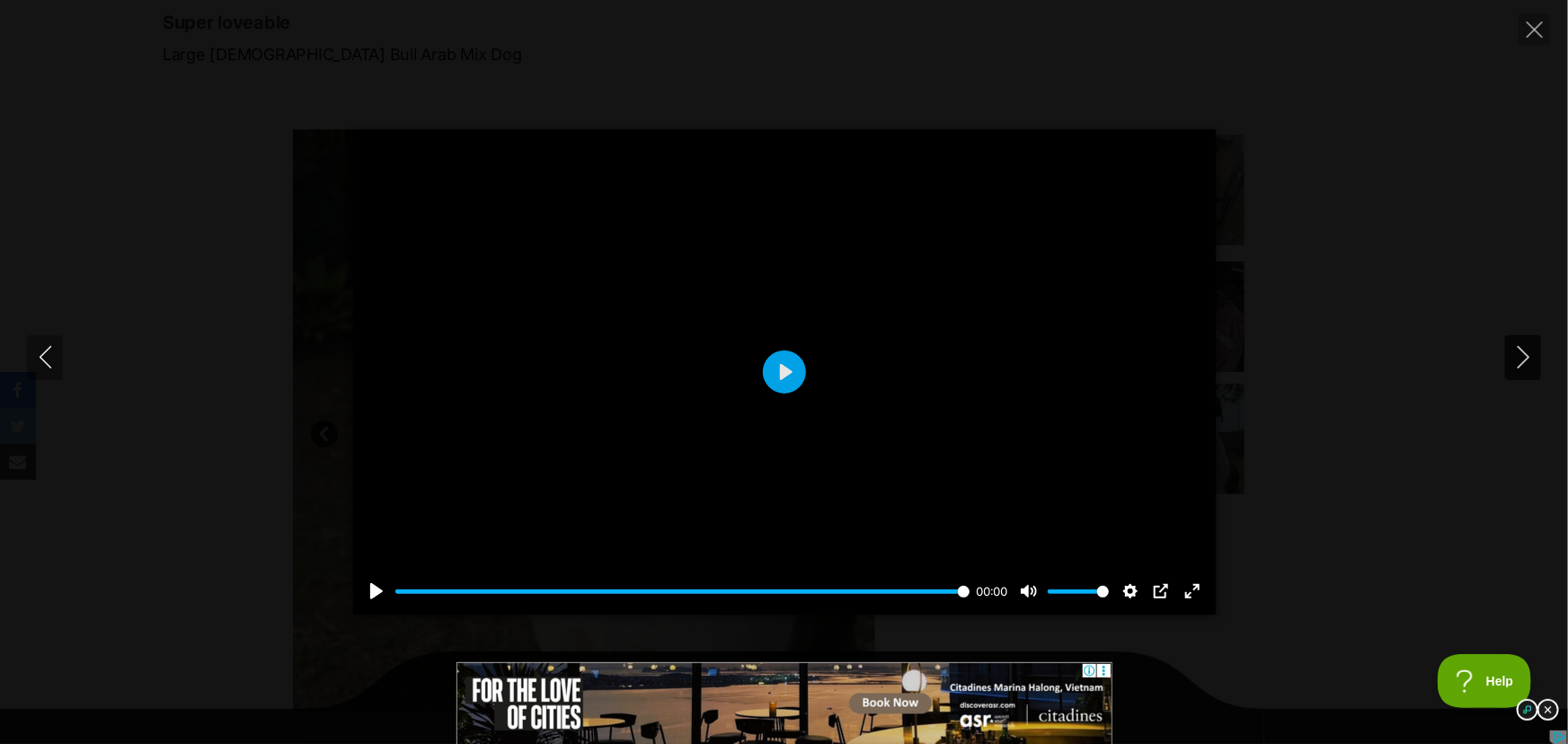
click at [1509, 347] on button "Next" at bounding box center [1523, 358] width 36 height 45
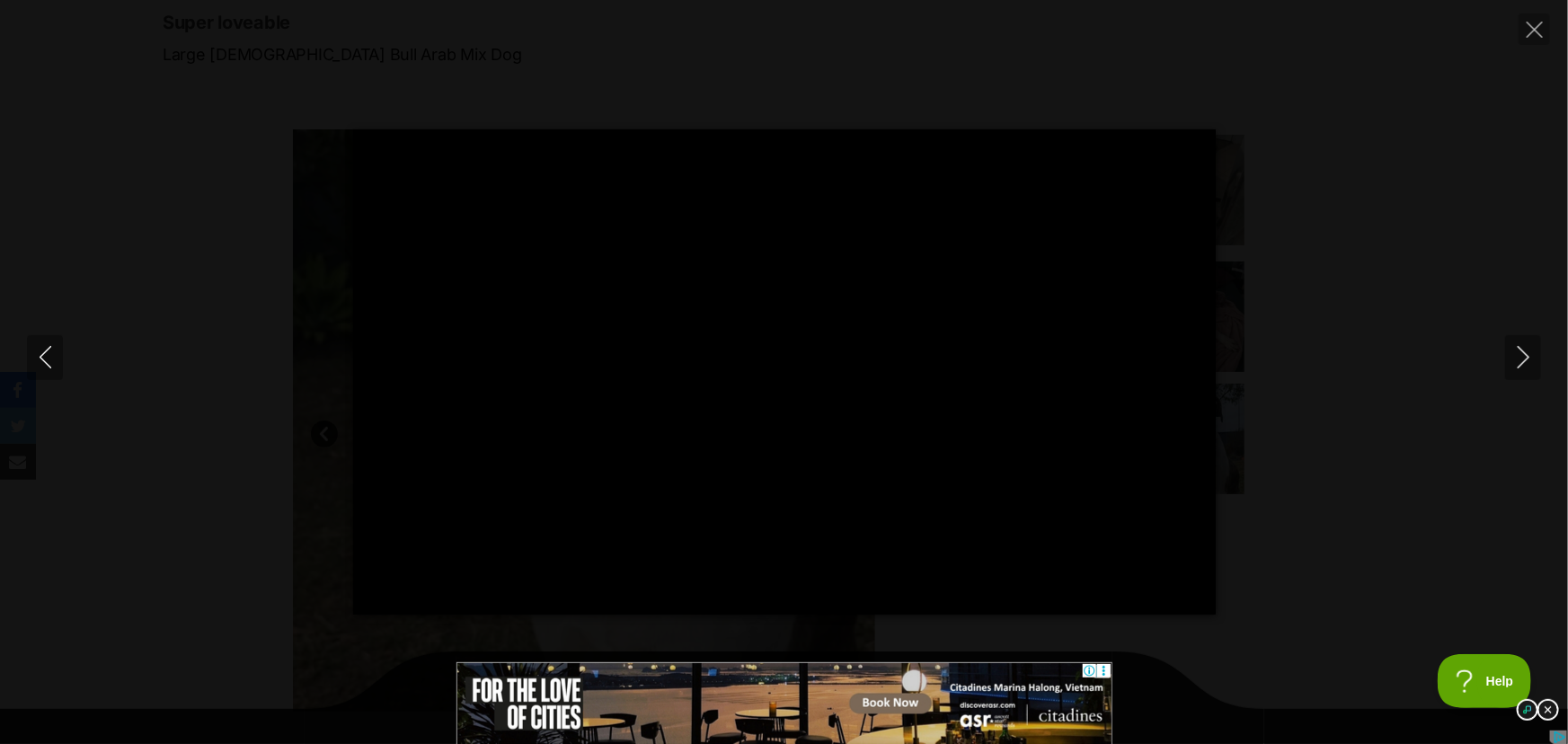
type input "100"
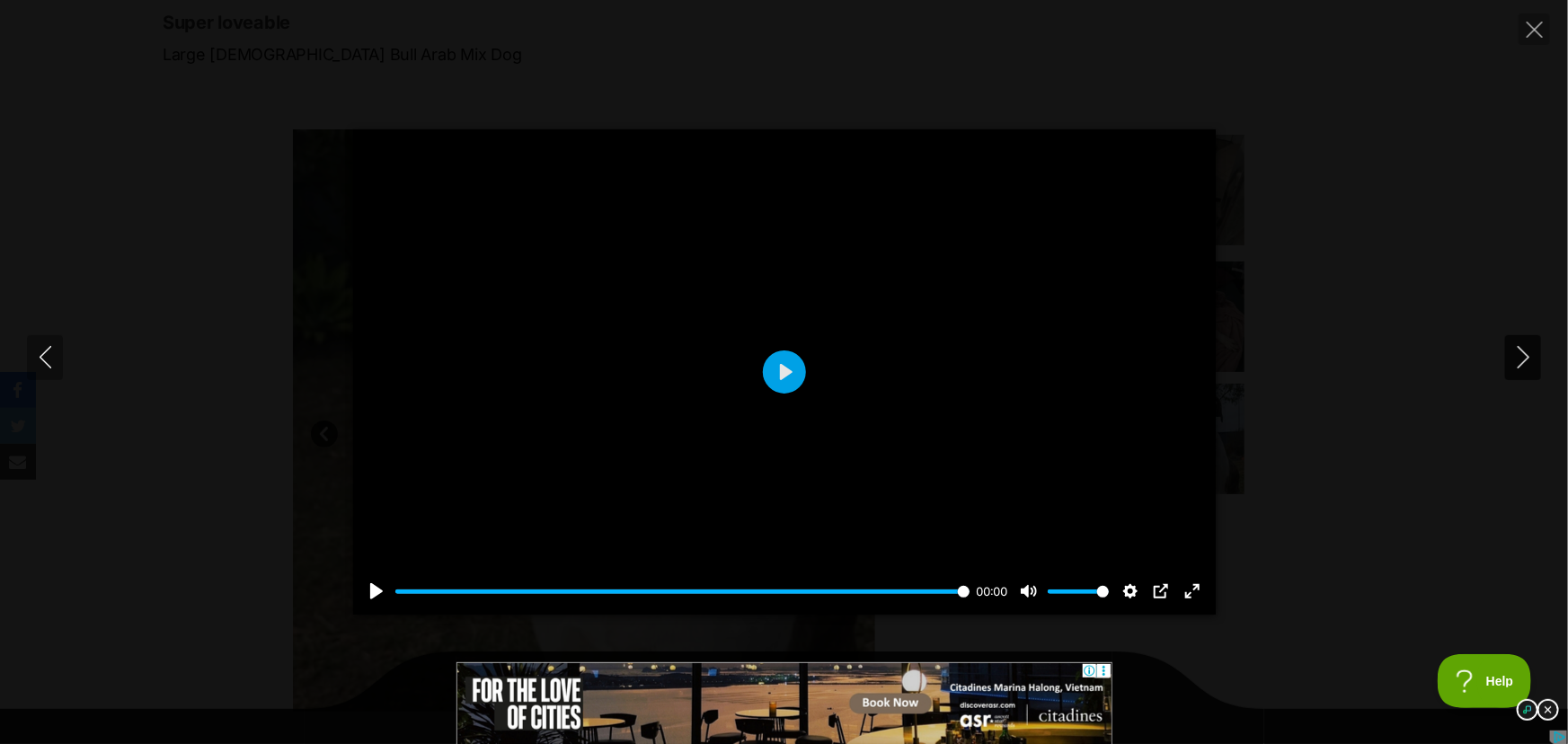
click at [1522, 358] on icon "Next" at bounding box center [1523, 358] width 22 height 22
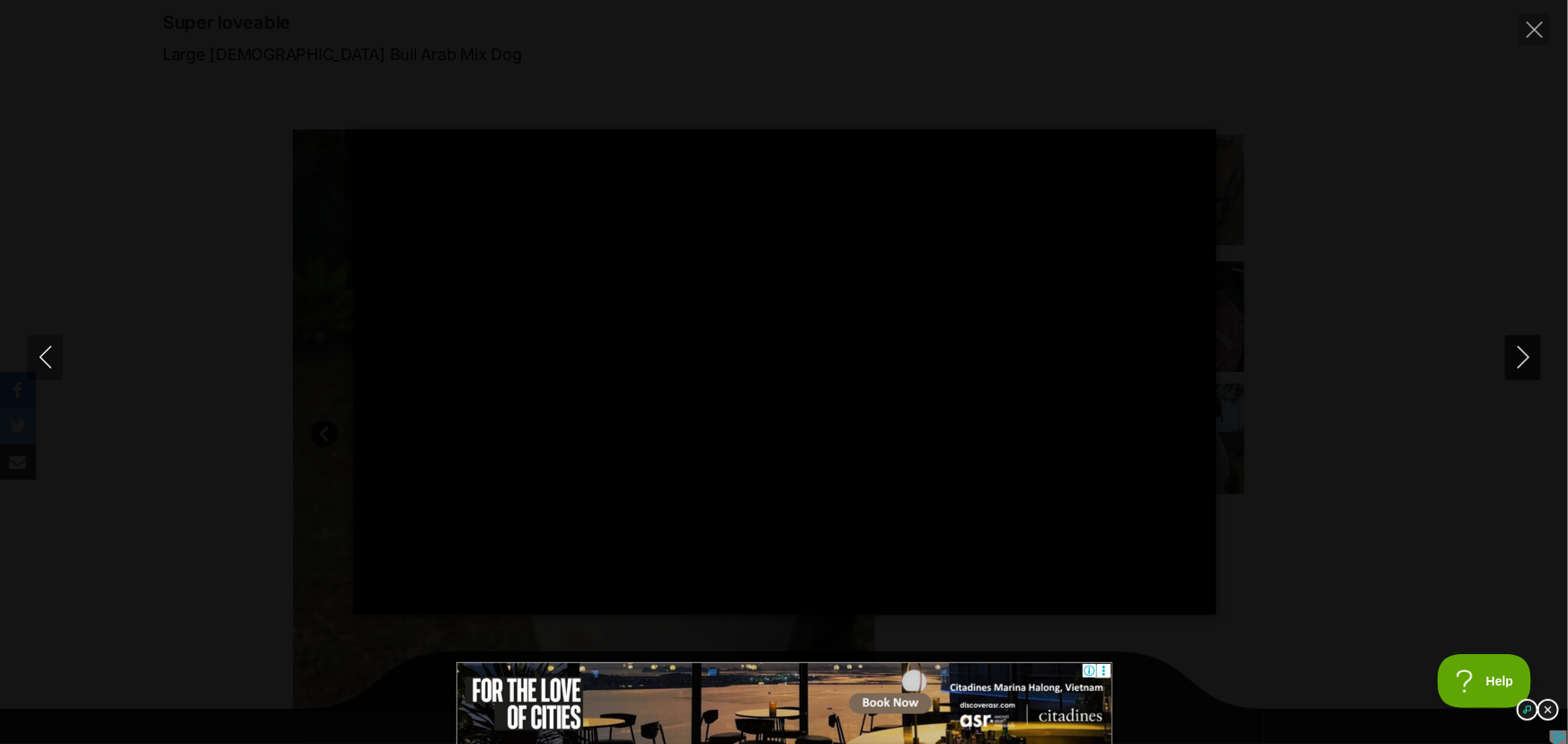
click at [1523, 357] on icon "Next" at bounding box center [1523, 358] width 22 height 22
type input "98.12"
type input "100"
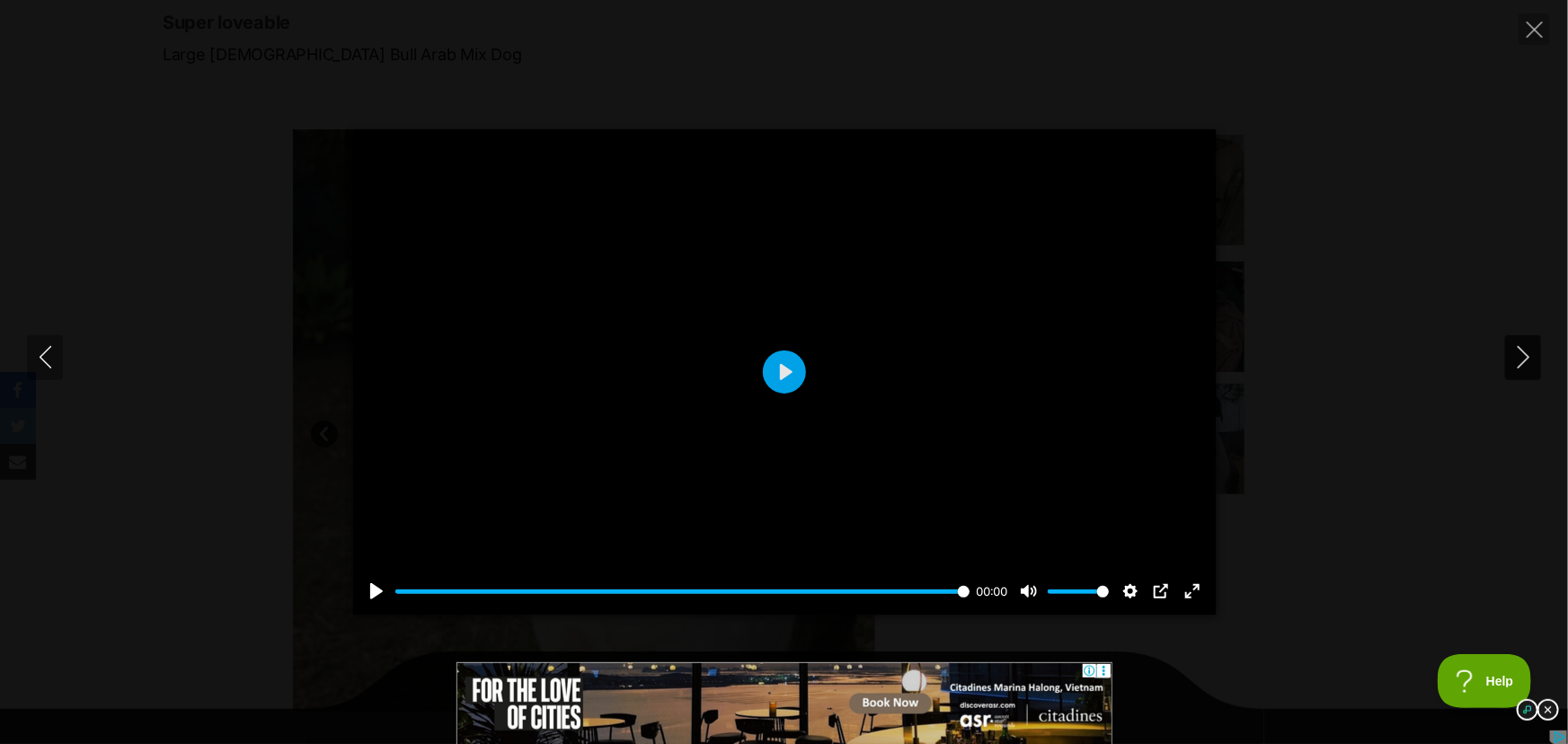
click at [1518, 351] on icon "Next" at bounding box center [1523, 358] width 22 height 22
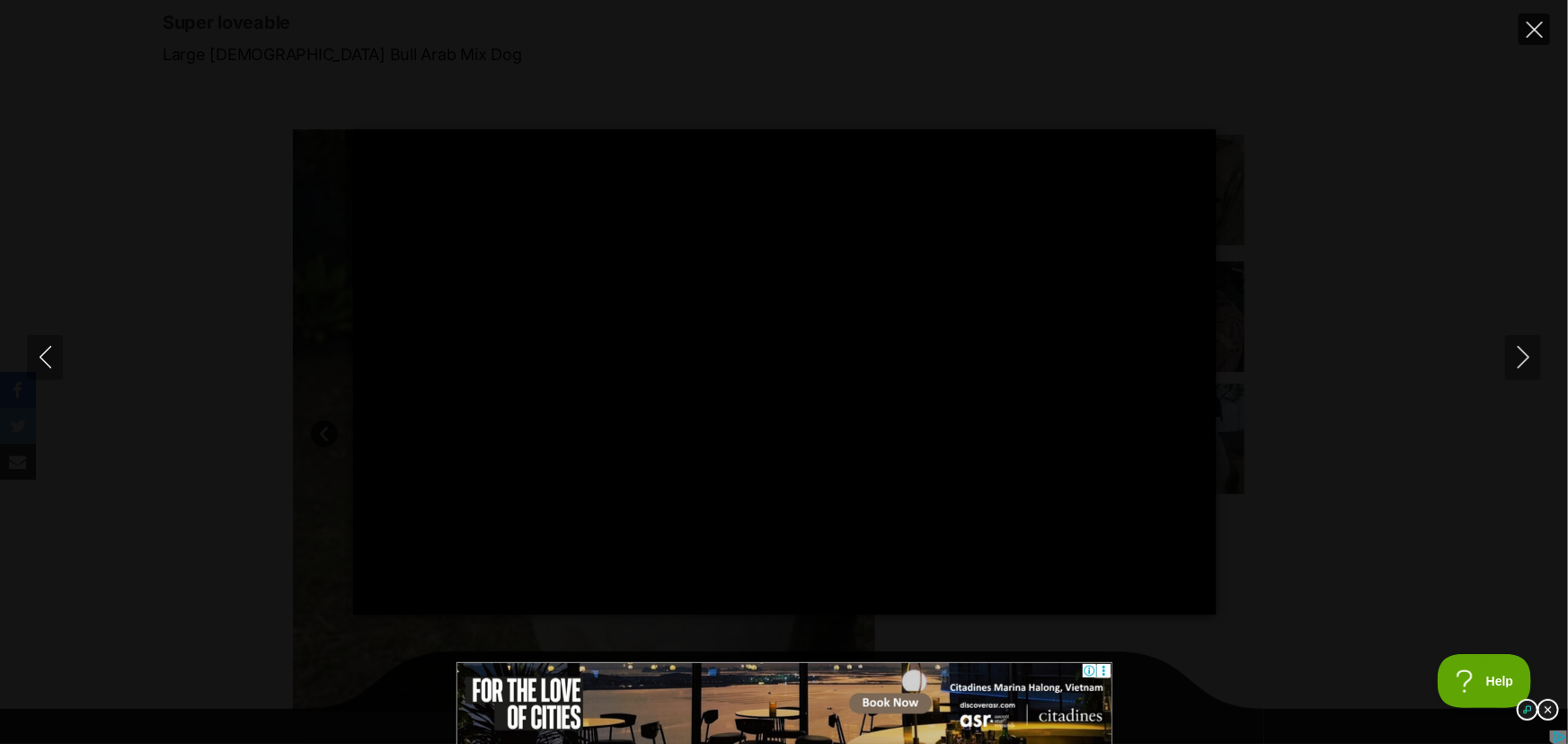
click at [1534, 32] on icon "Close" at bounding box center [1534, 29] width 16 height 16
type input "32.68"
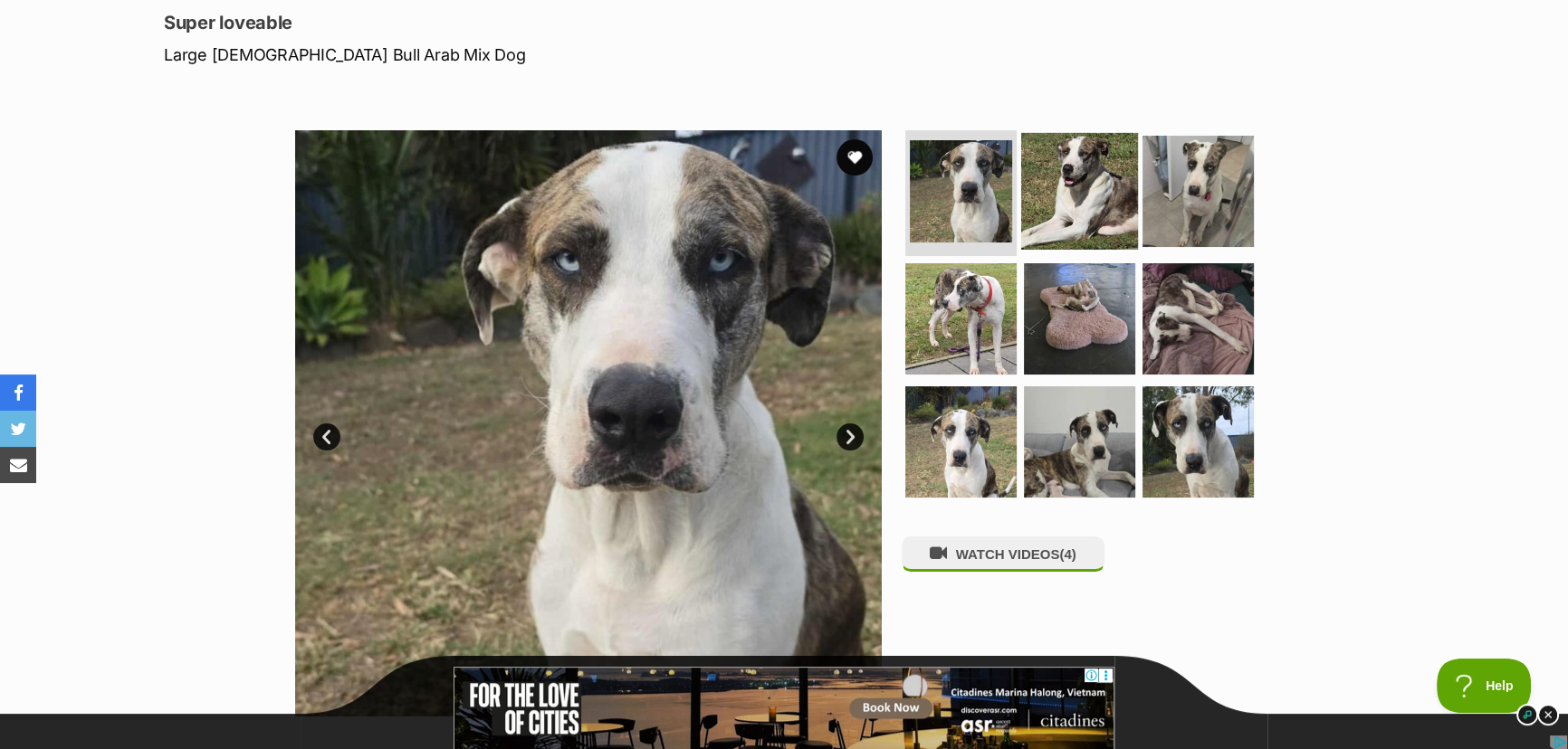
click at [1105, 181] on img at bounding box center [1080, 190] width 117 height 117
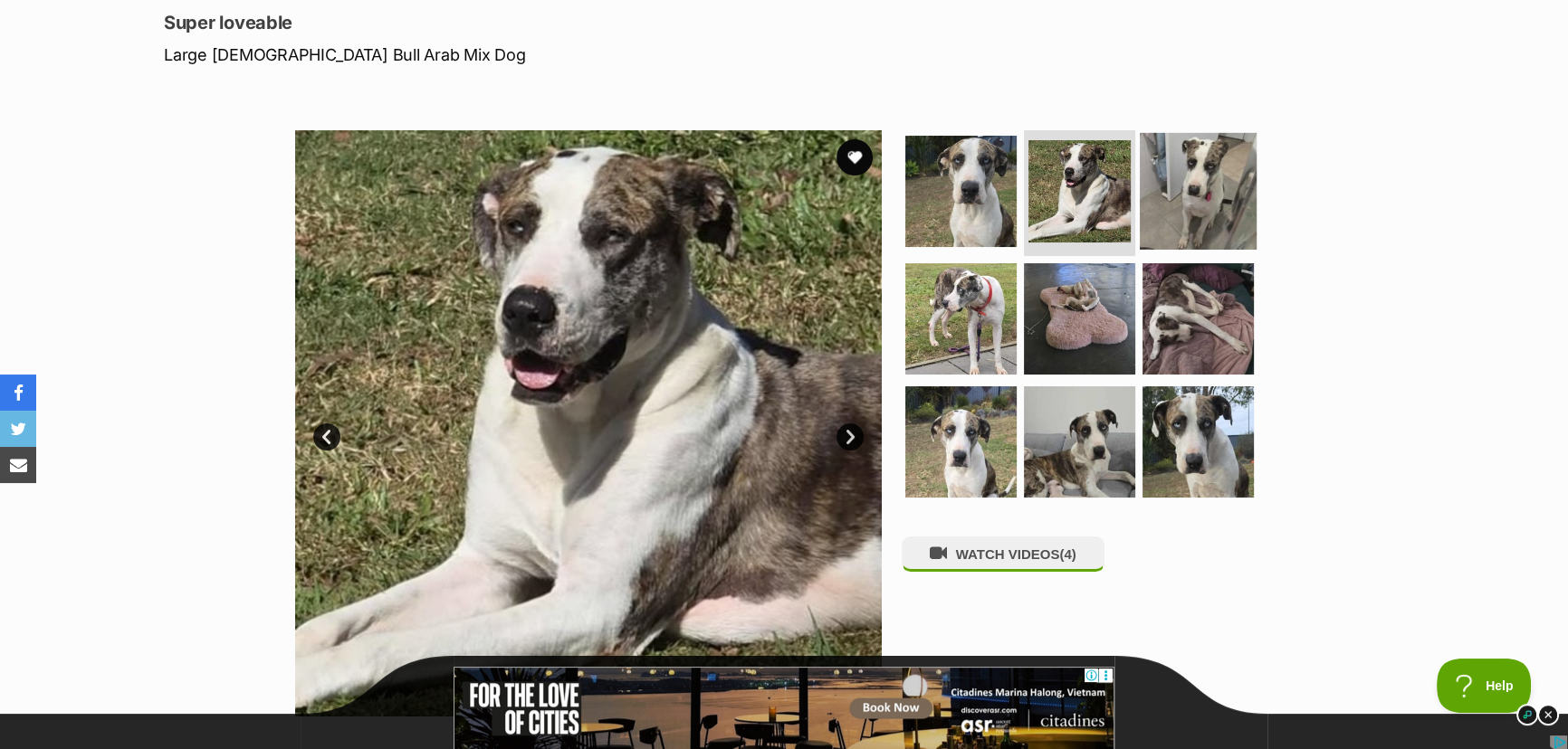
click at [1183, 175] on img at bounding box center [1198, 190] width 117 height 117
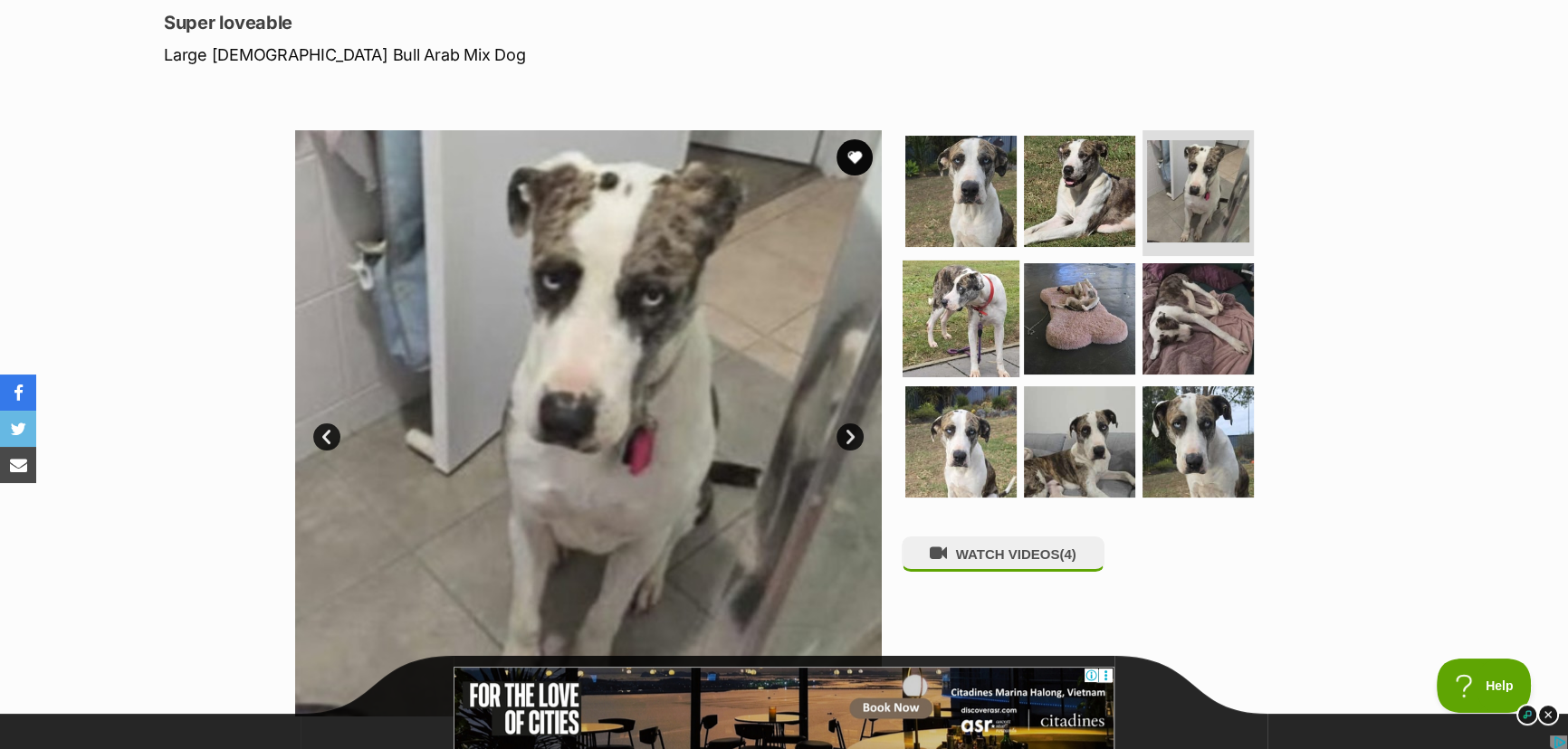
click at [962, 330] on img at bounding box center [961, 319] width 117 height 117
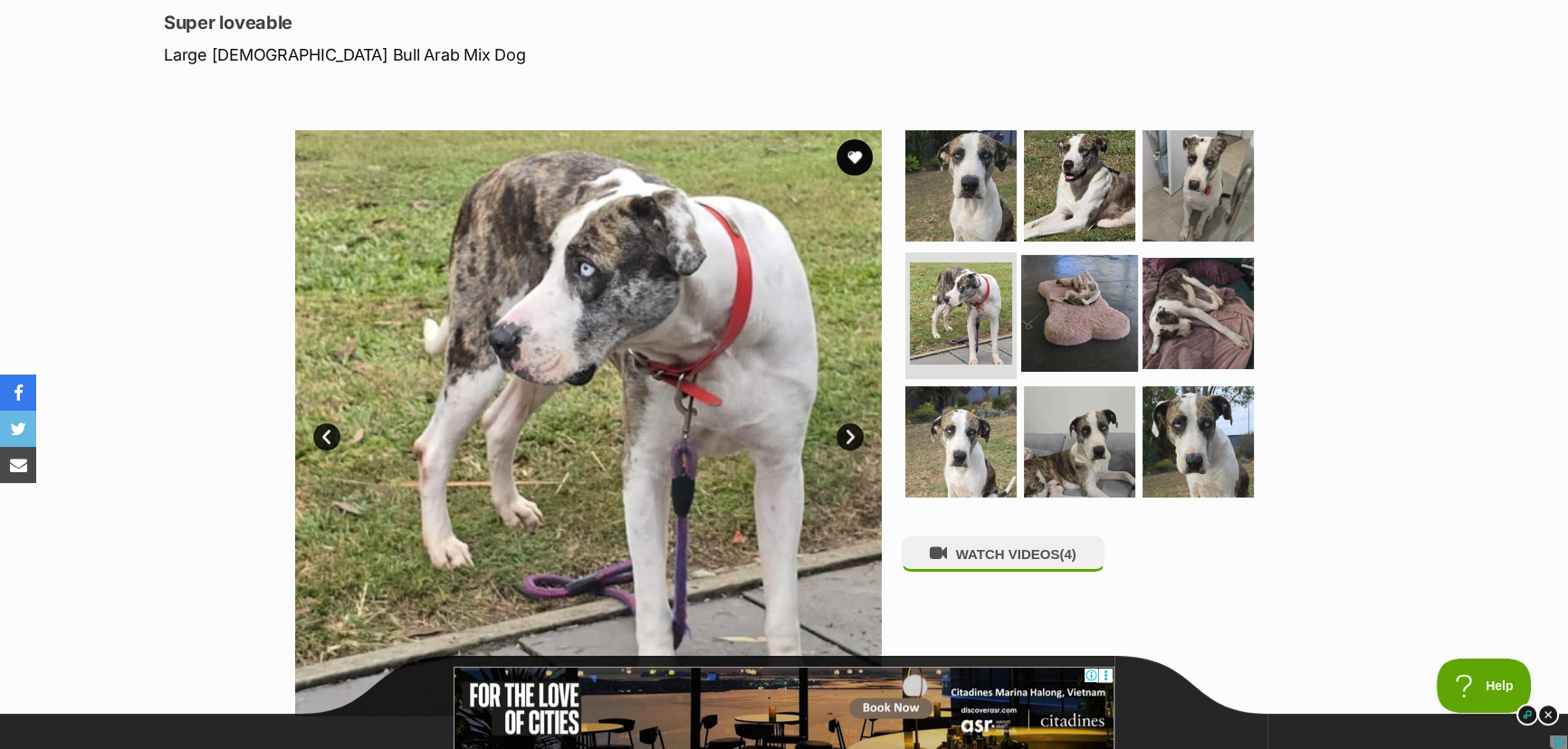
click at [1070, 302] on img at bounding box center [1080, 313] width 117 height 117
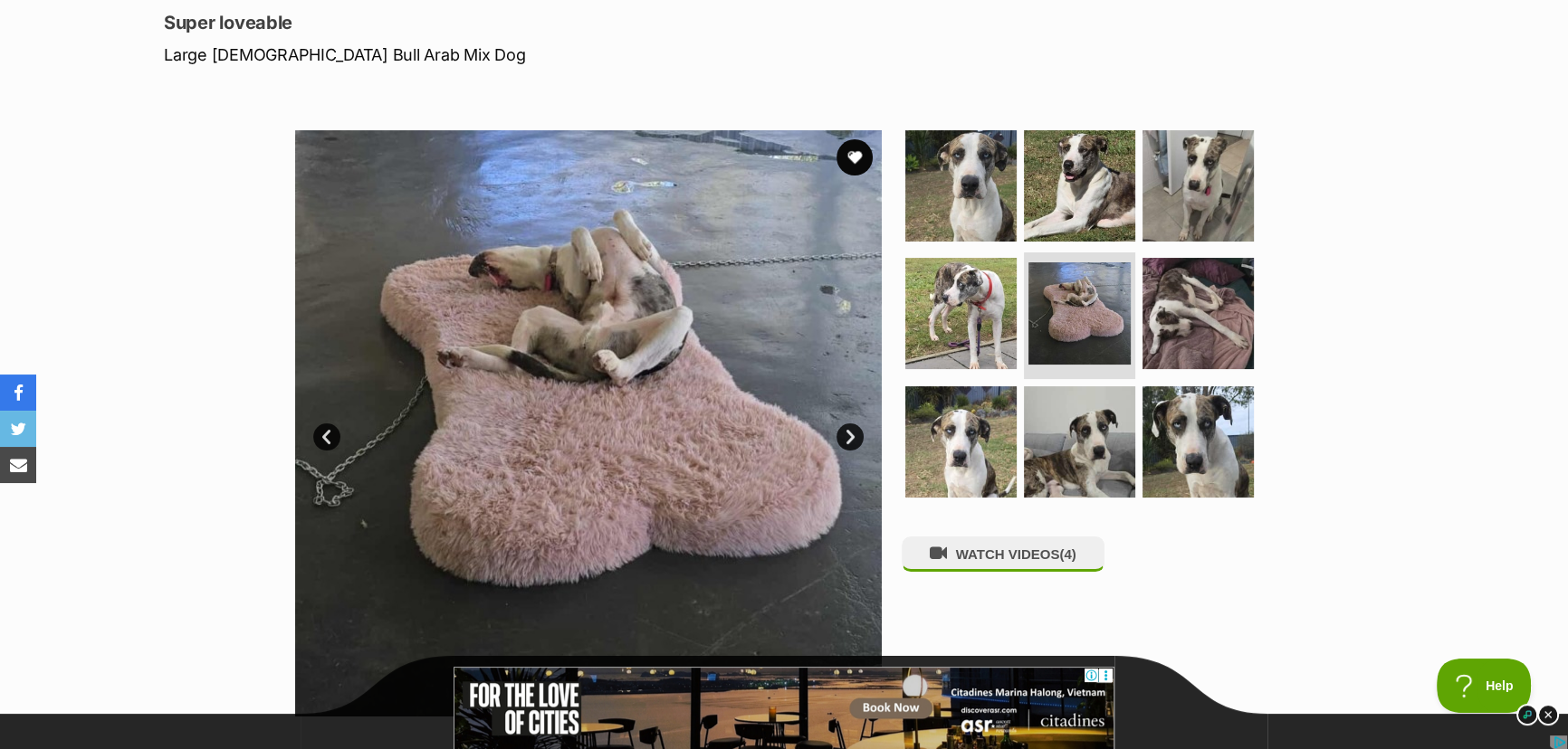
click at [853, 434] on link "Next" at bounding box center [849, 437] width 27 height 27
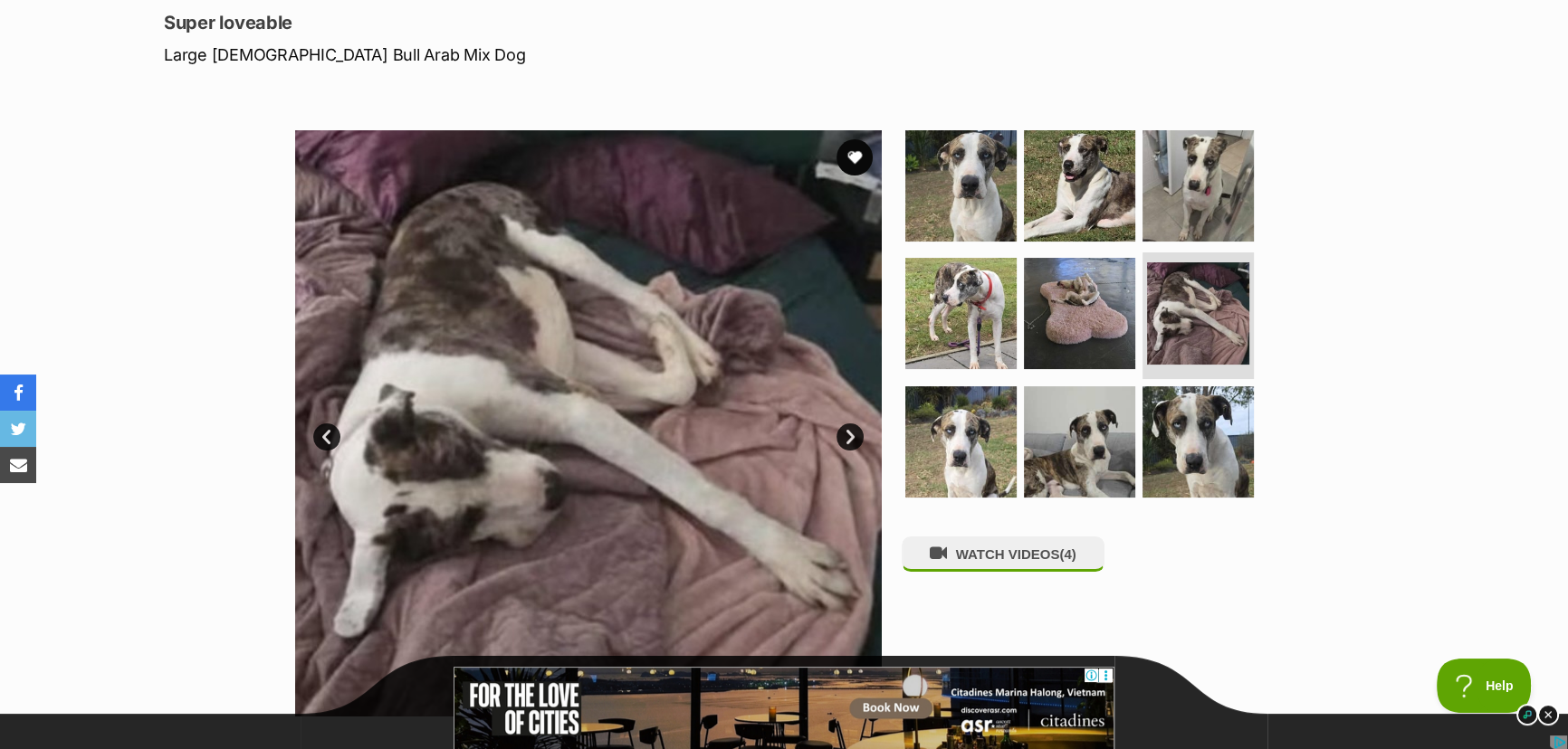
click at [853, 434] on link "Next" at bounding box center [849, 437] width 27 height 27
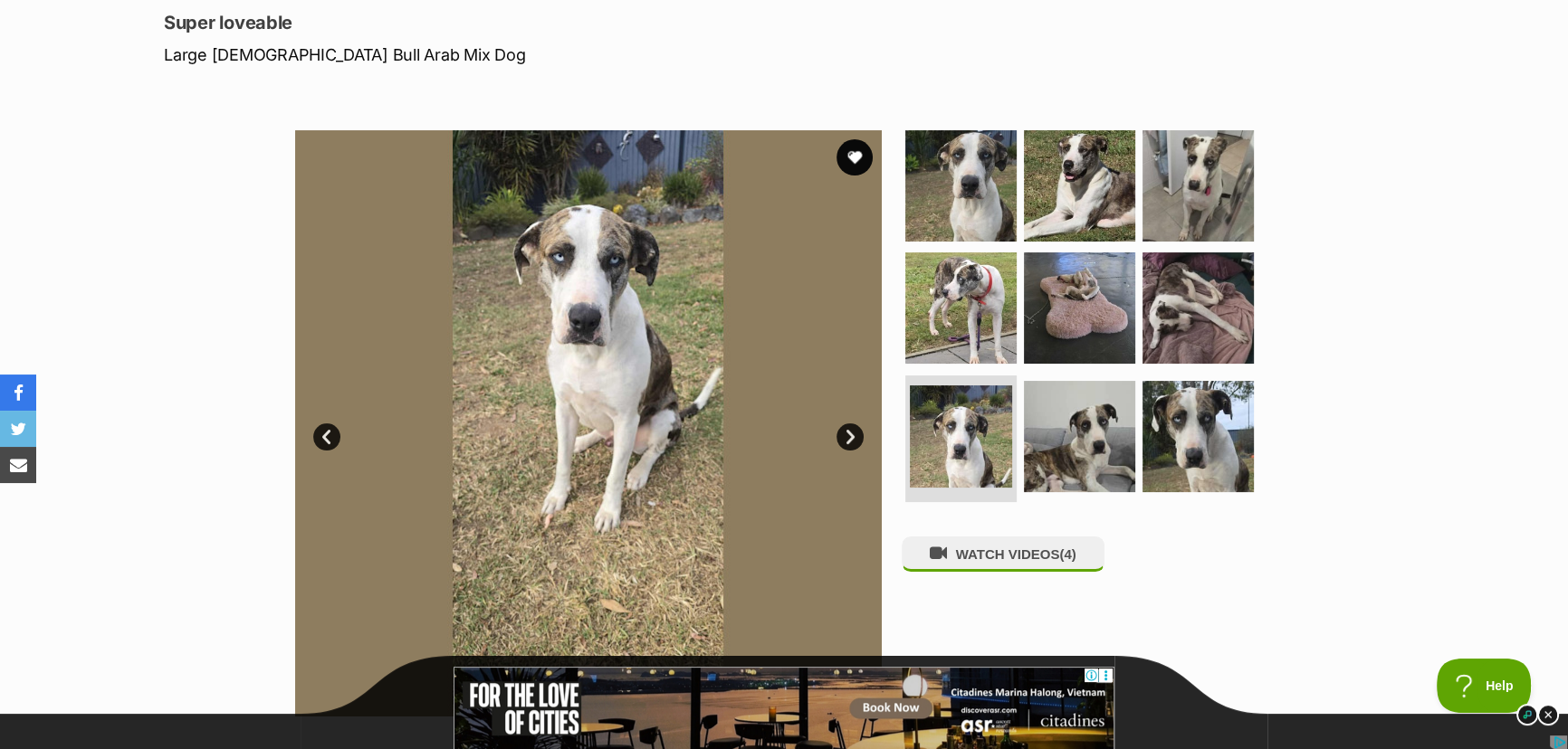
click at [853, 434] on link "Next" at bounding box center [849, 437] width 27 height 27
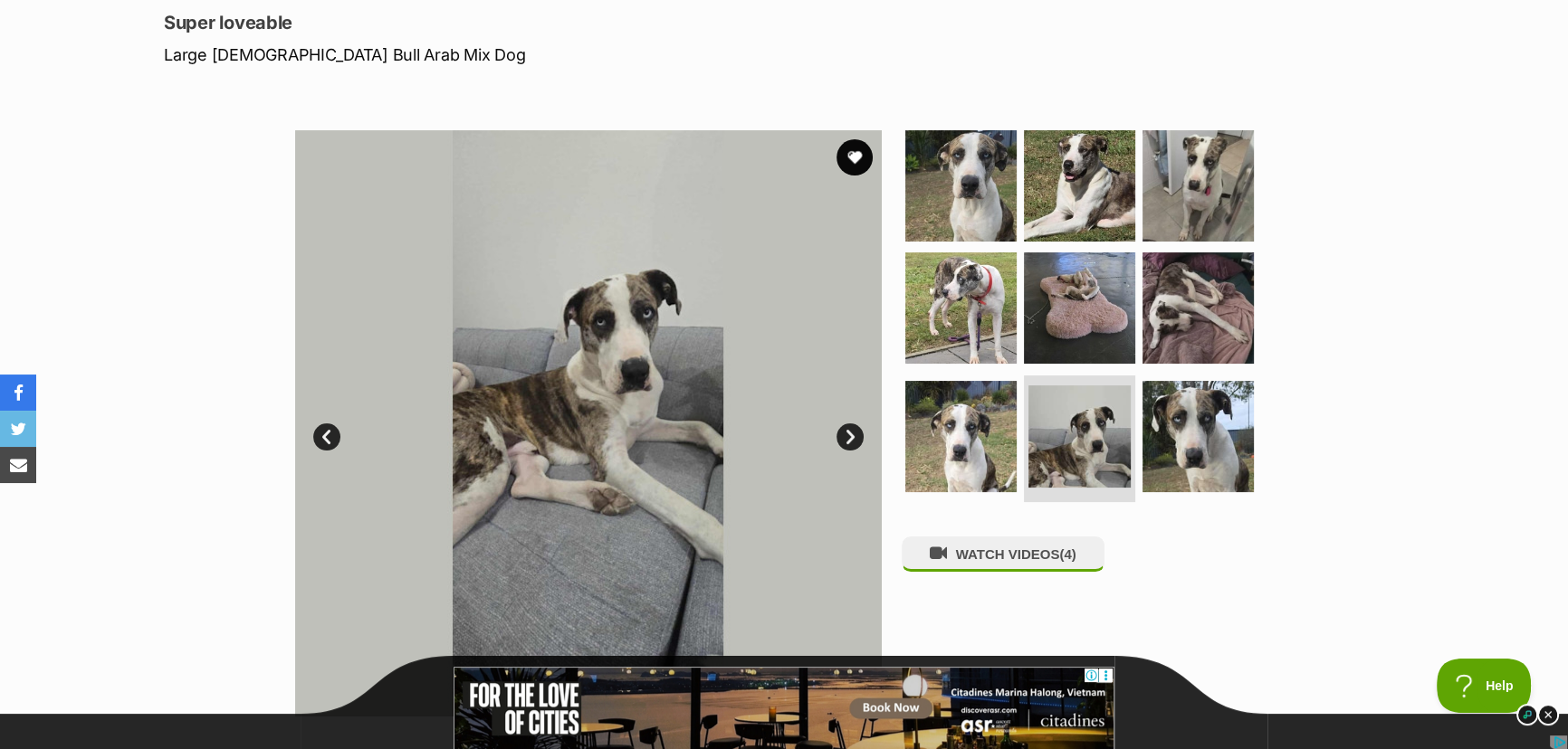
click at [853, 434] on link "Next" at bounding box center [849, 437] width 27 height 27
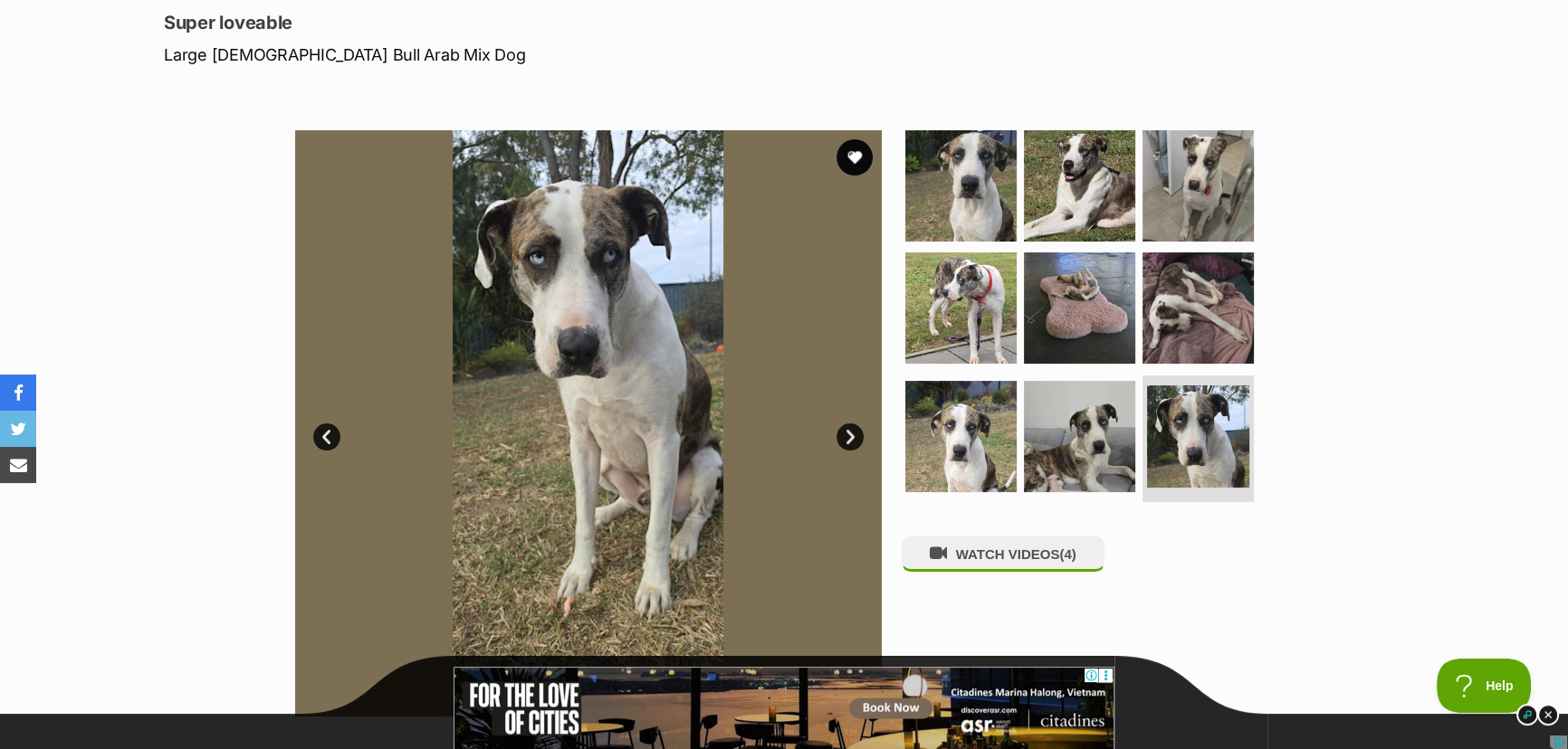
click at [853, 434] on link "Next" at bounding box center [849, 437] width 27 height 27
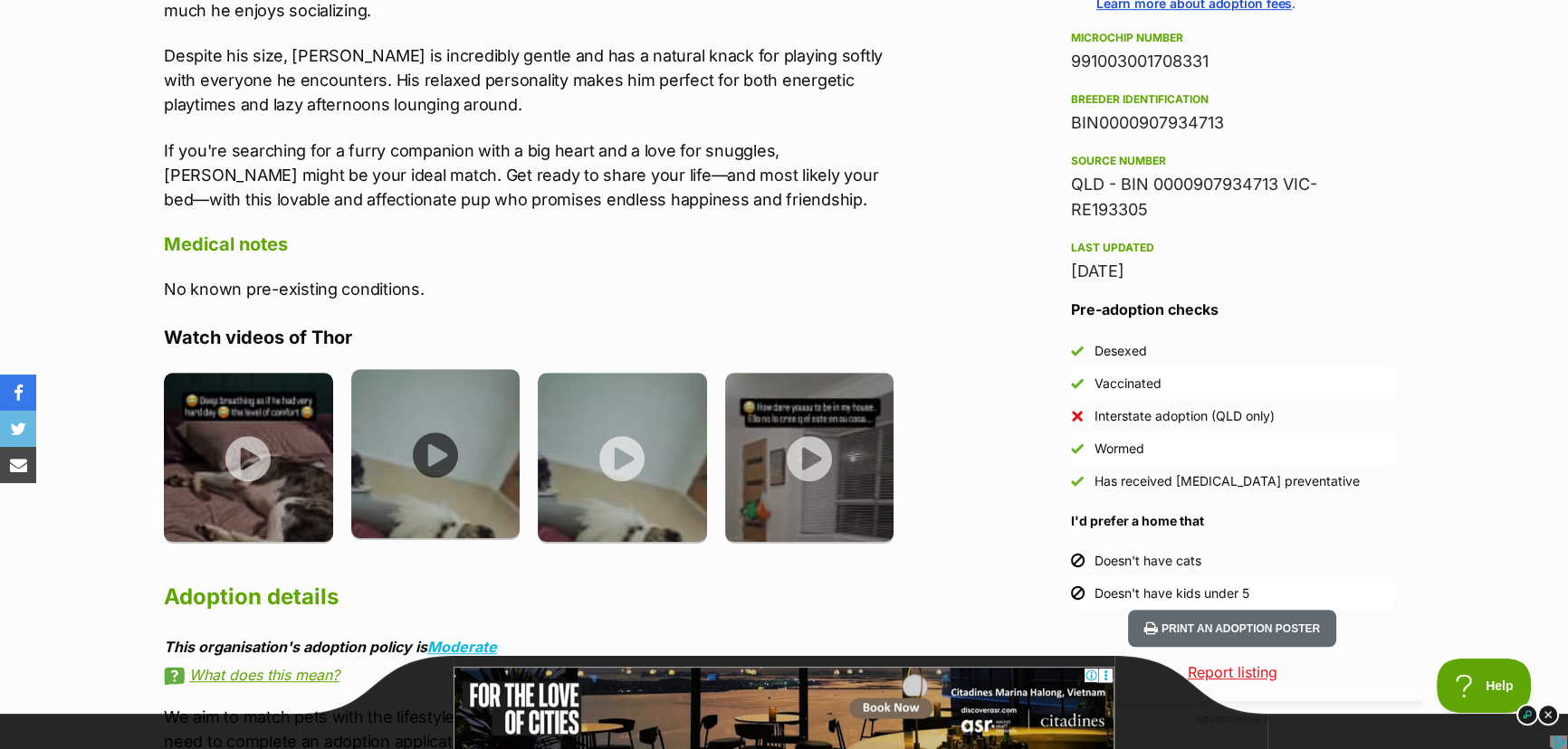
scroll to position [1480, 0]
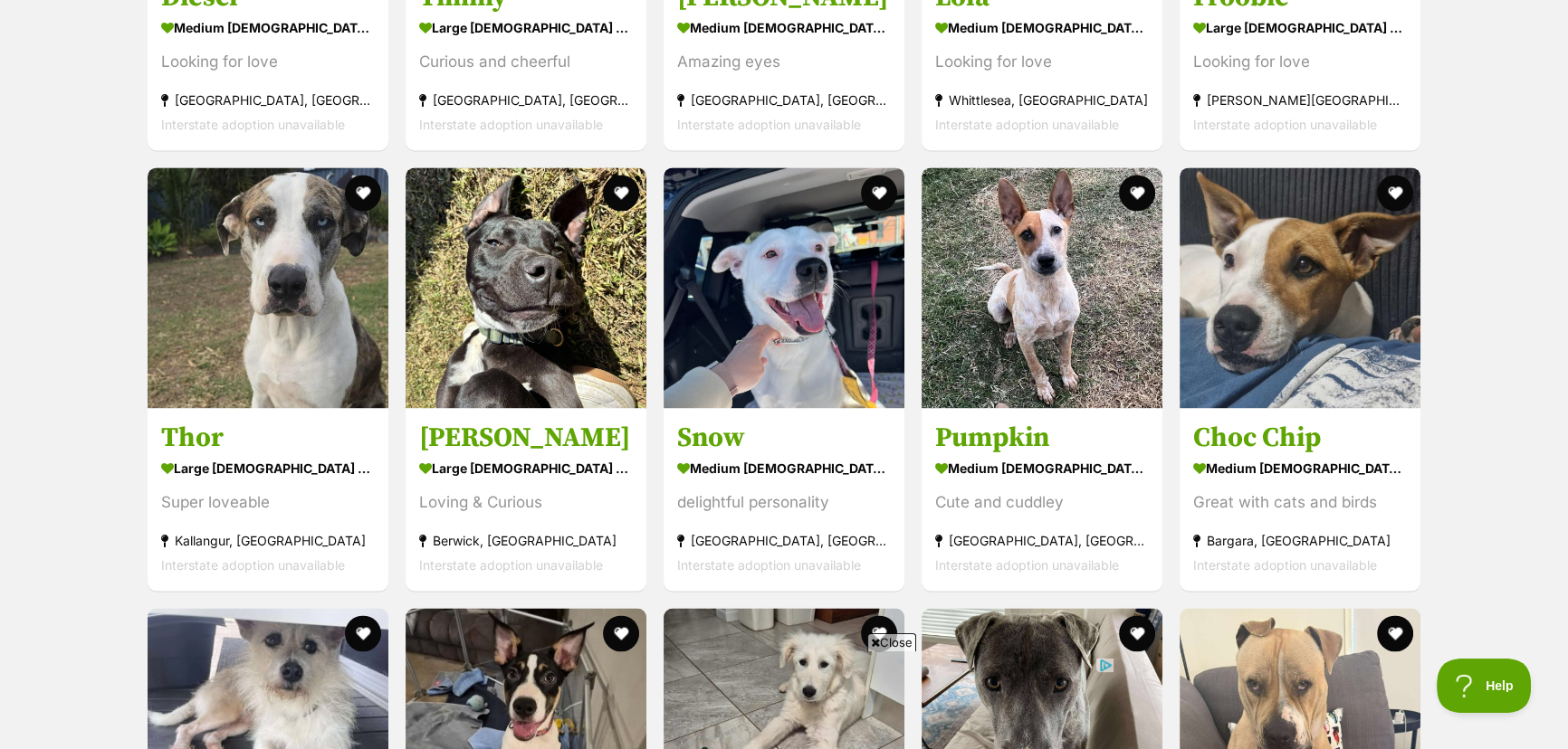
click at [878, 642] on span "Close" at bounding box center [892, 641] width 49 height 18
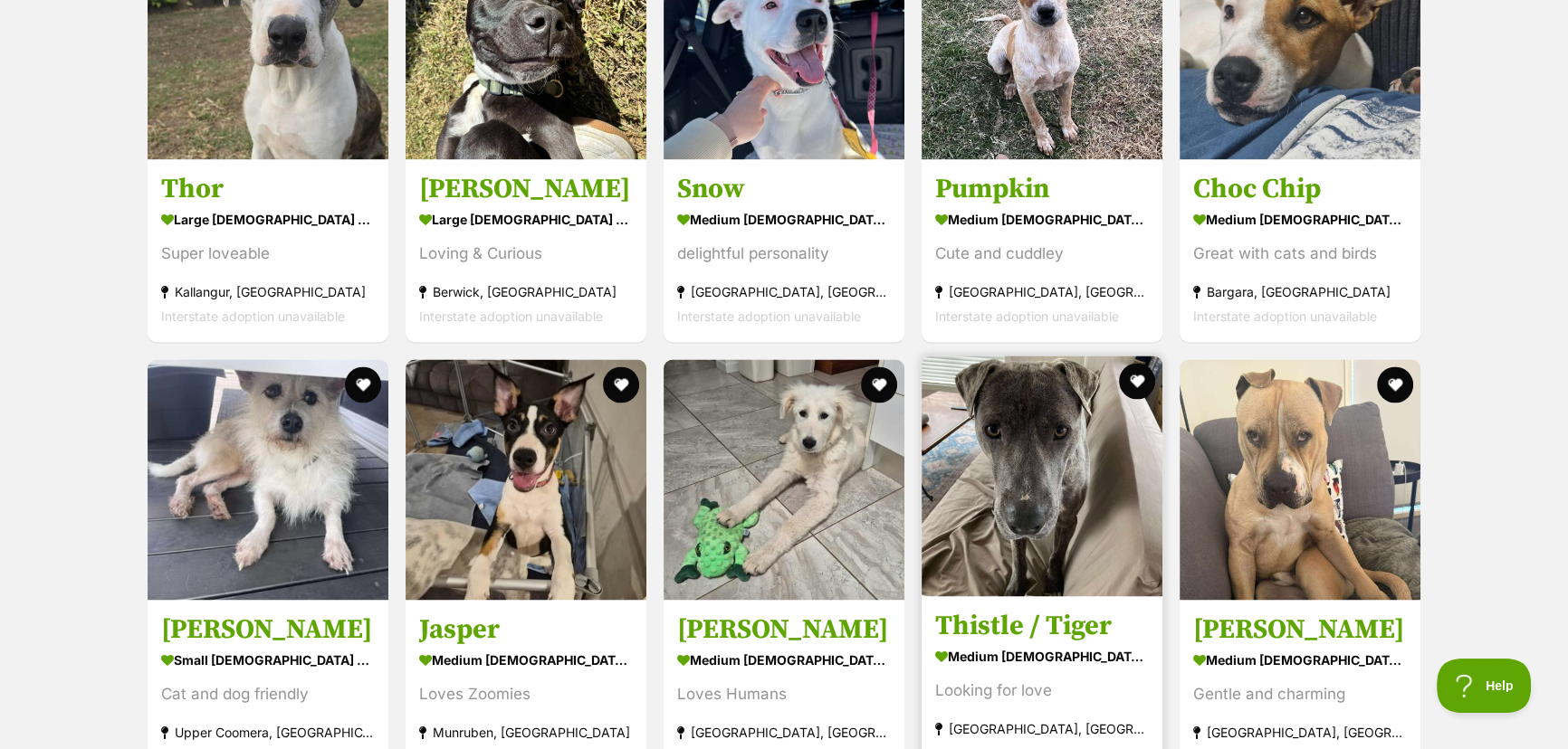
scroll to position [3637, 0]
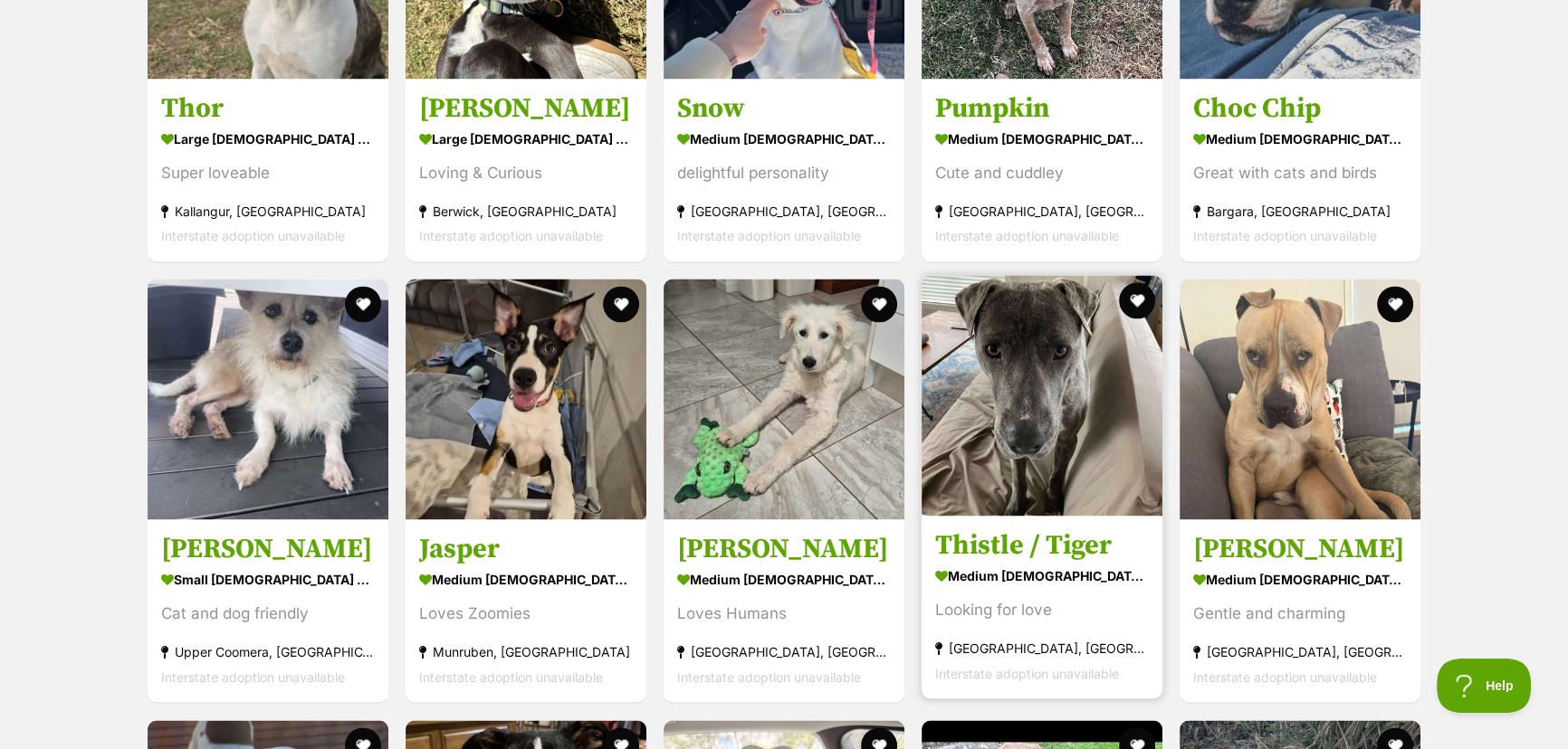
click at [1017, 388] on img at bounding box center [1041, 395] width 240 height 240
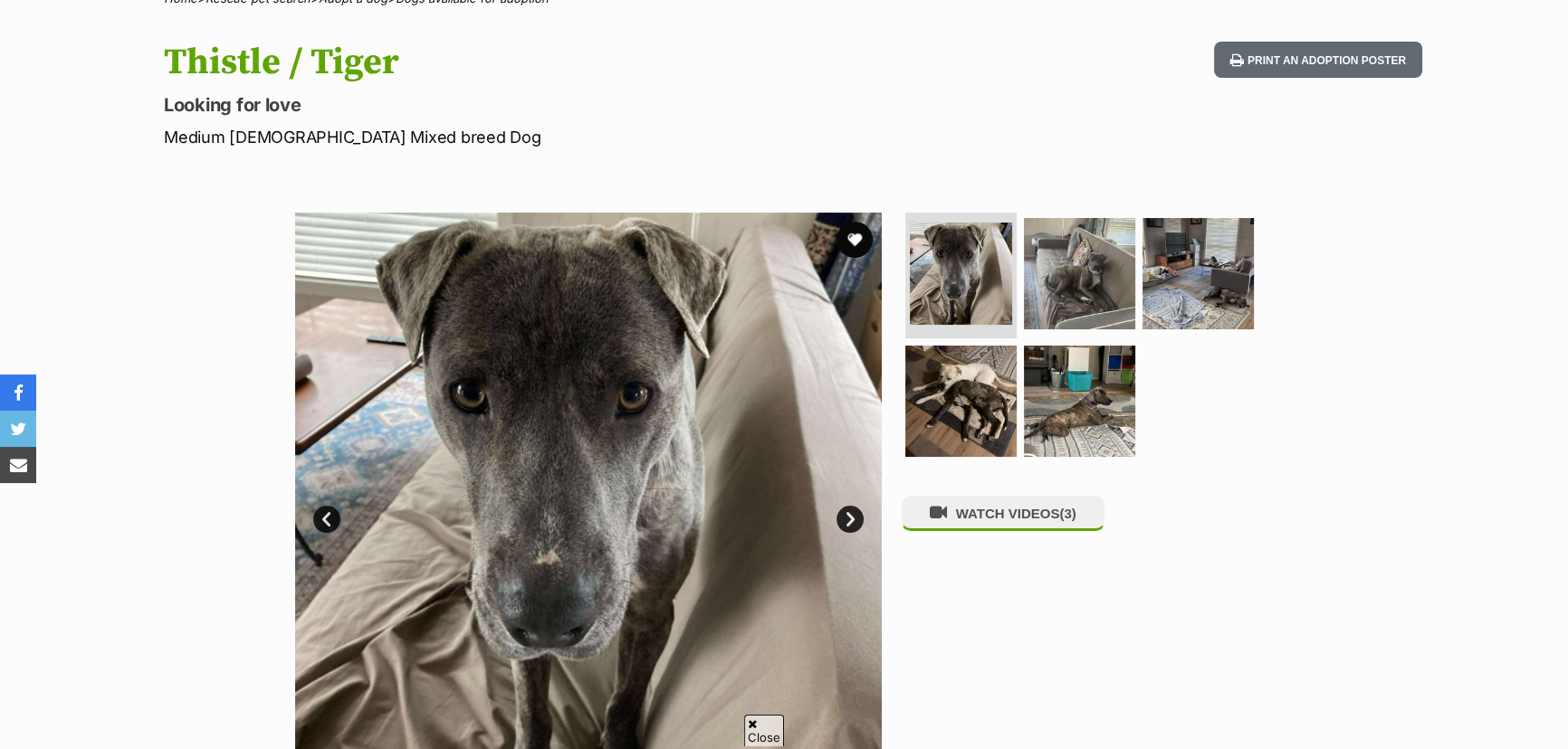
click at [847, 520] on link "Next" at bounding box center [849, 519] width 27 height 27
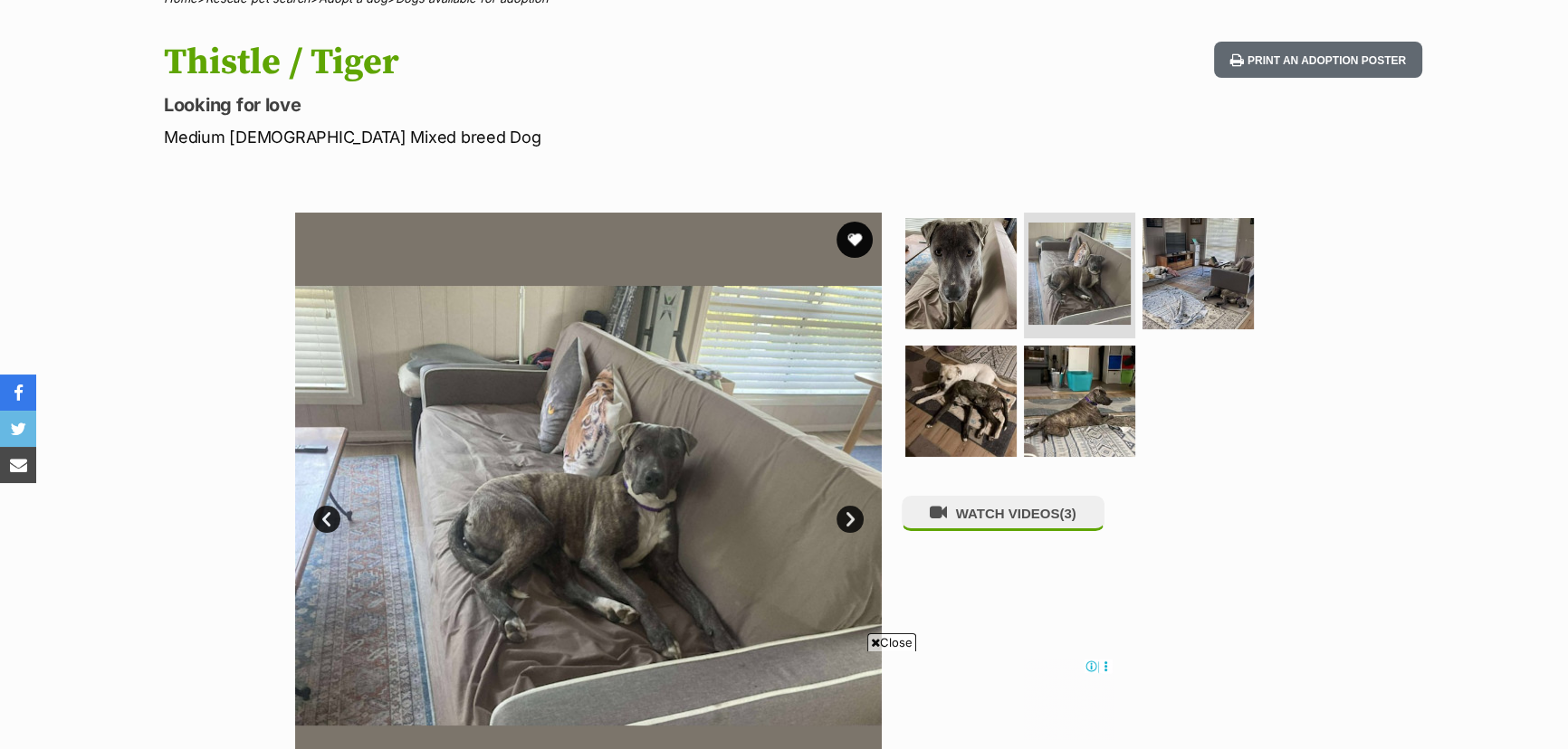
click at [848, 521] on link "Next" at bounding box center [849, 519] width 27 height 27
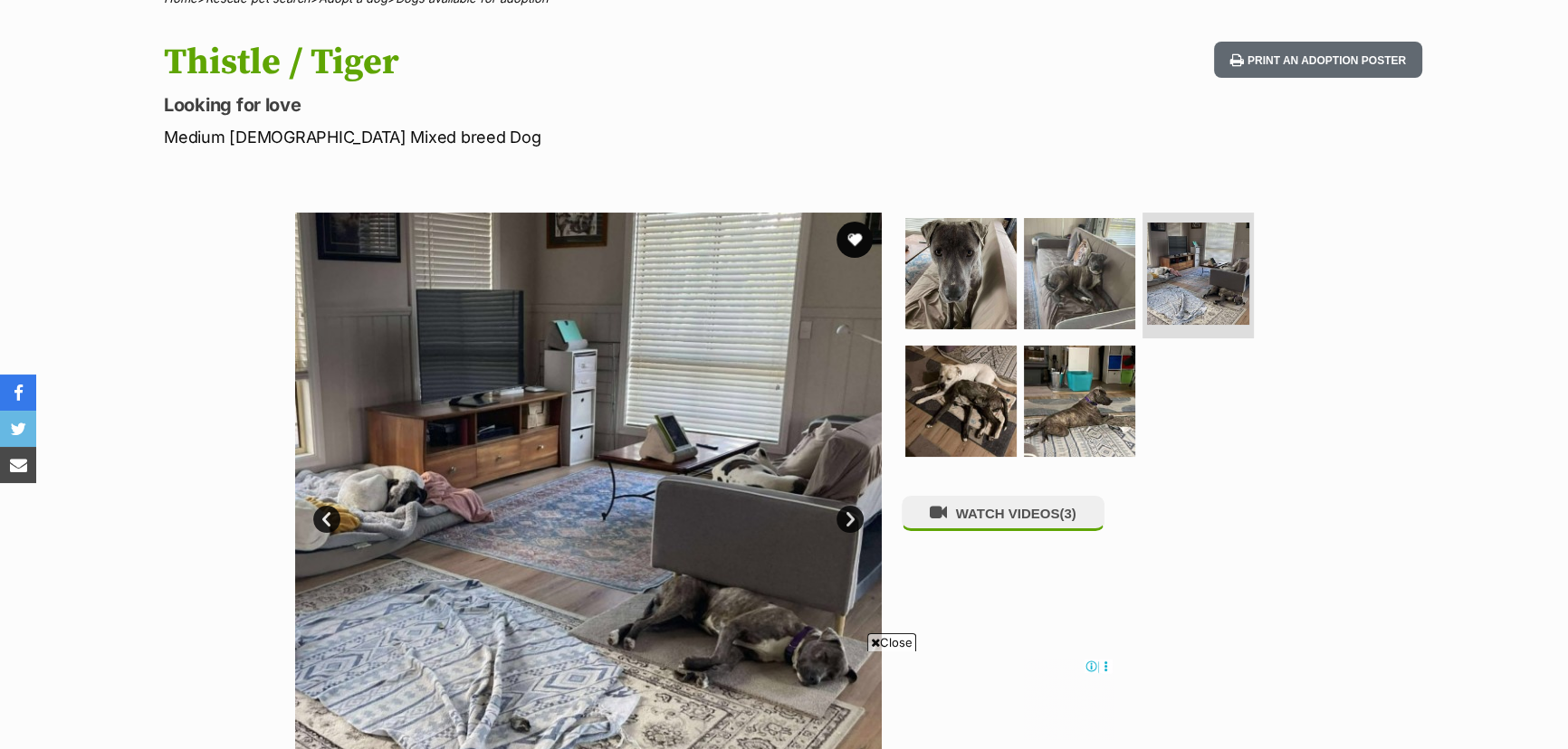
click at [892, 647] on span "Close" at bounding box center [892, 641] width 49 height 18
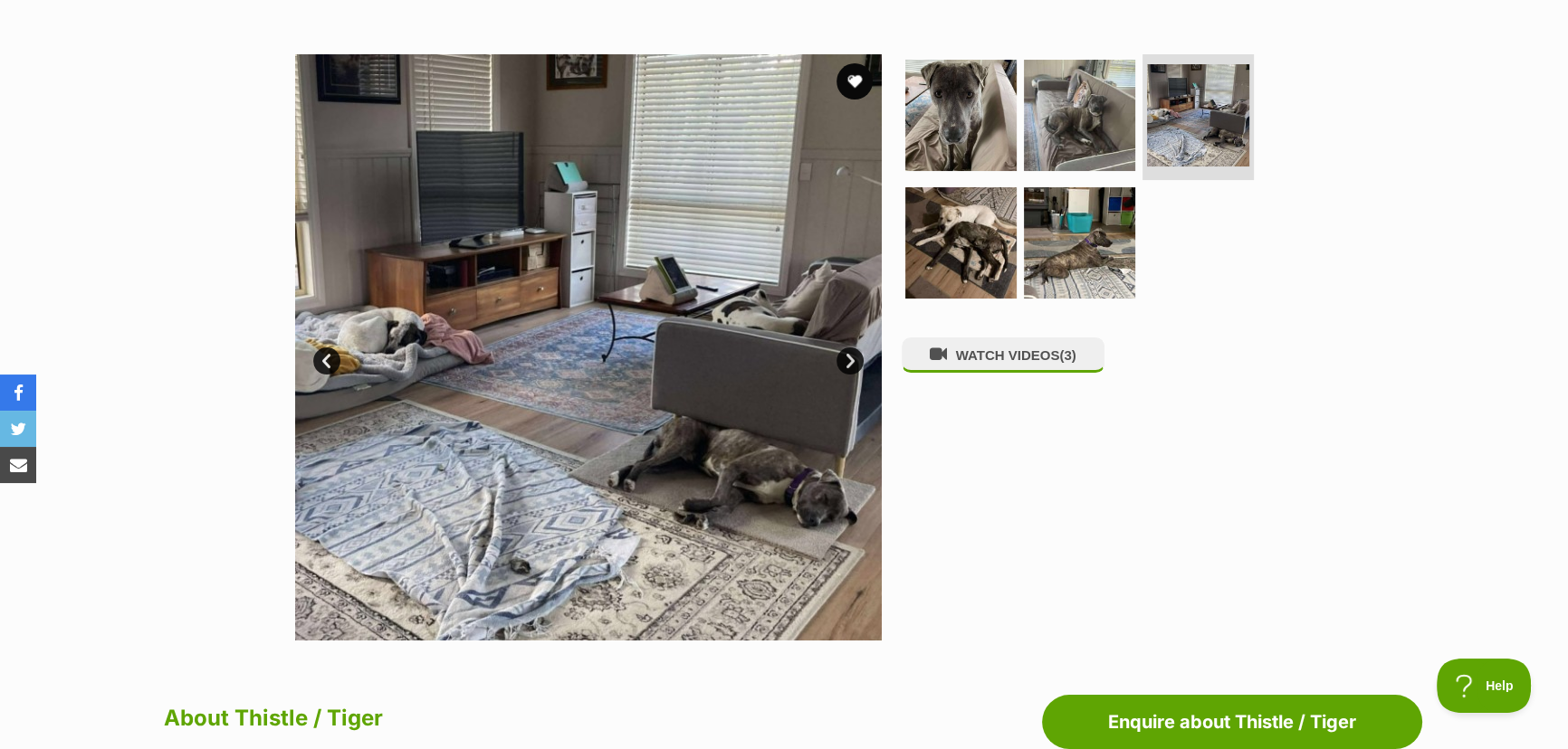
scroll to position [328, 0]
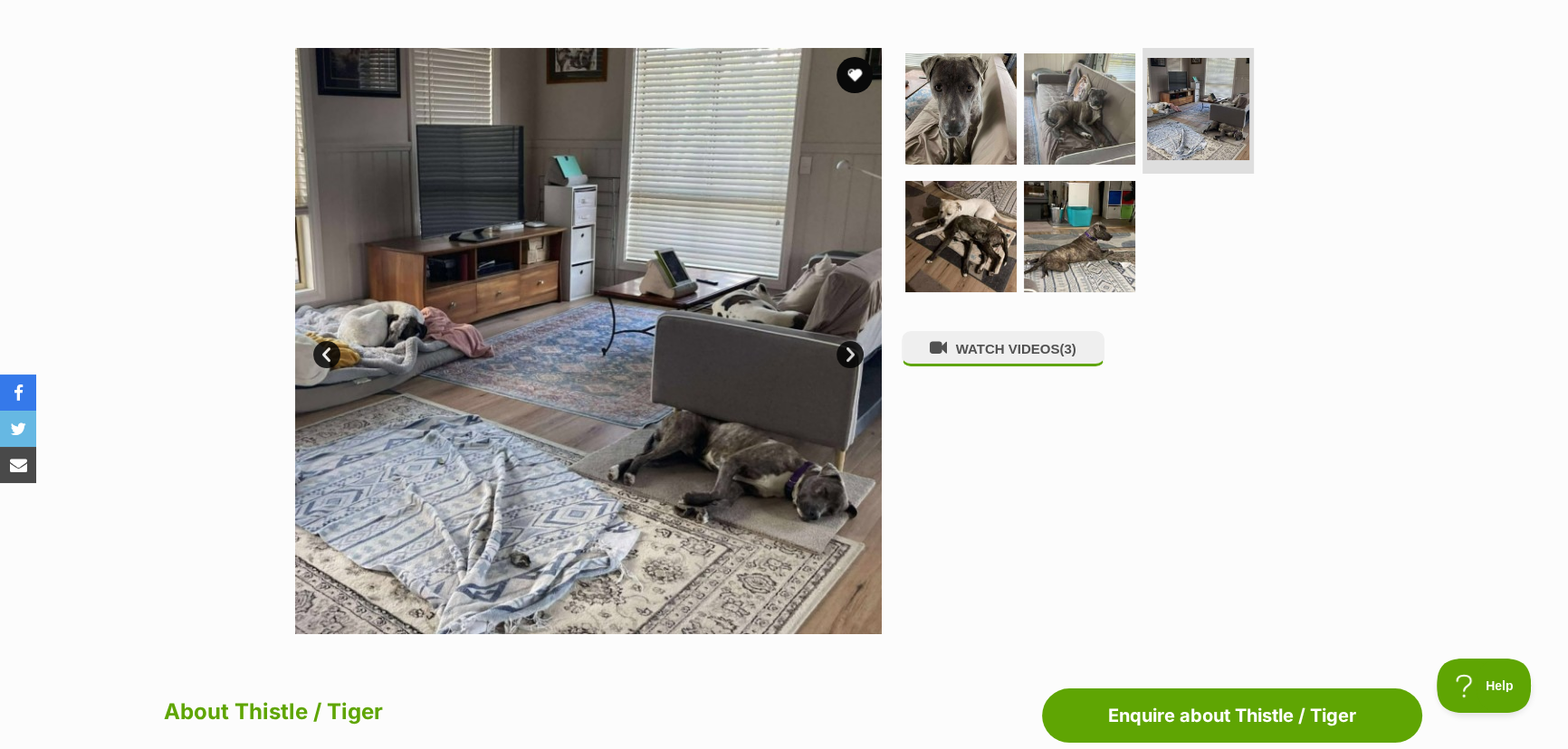
click at [846, 350] on link "Next" at bounding box center [849, 354] width 27 height 27
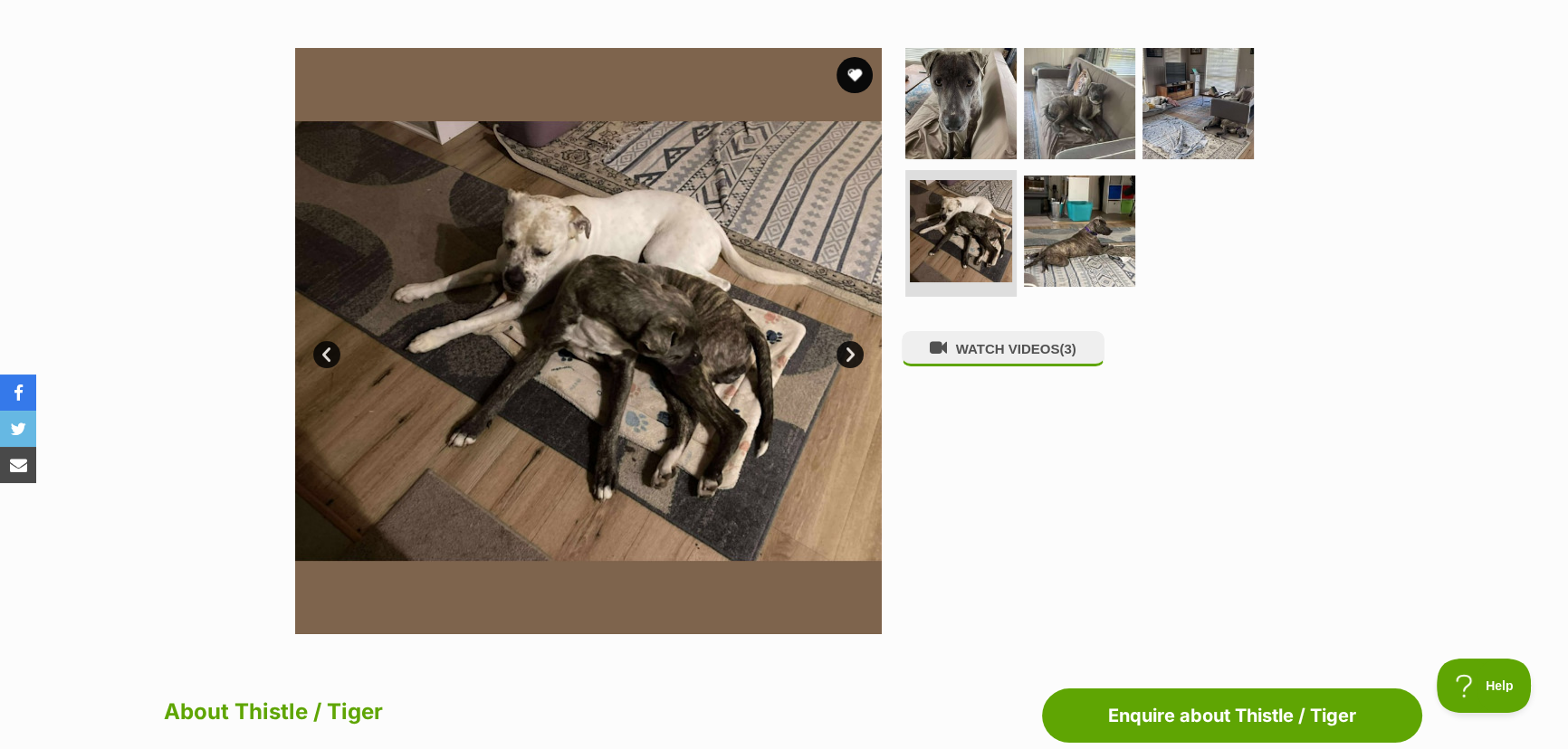
click at [852, 350] on link "Next" at bounding box center [849, 354] width 27 height 27
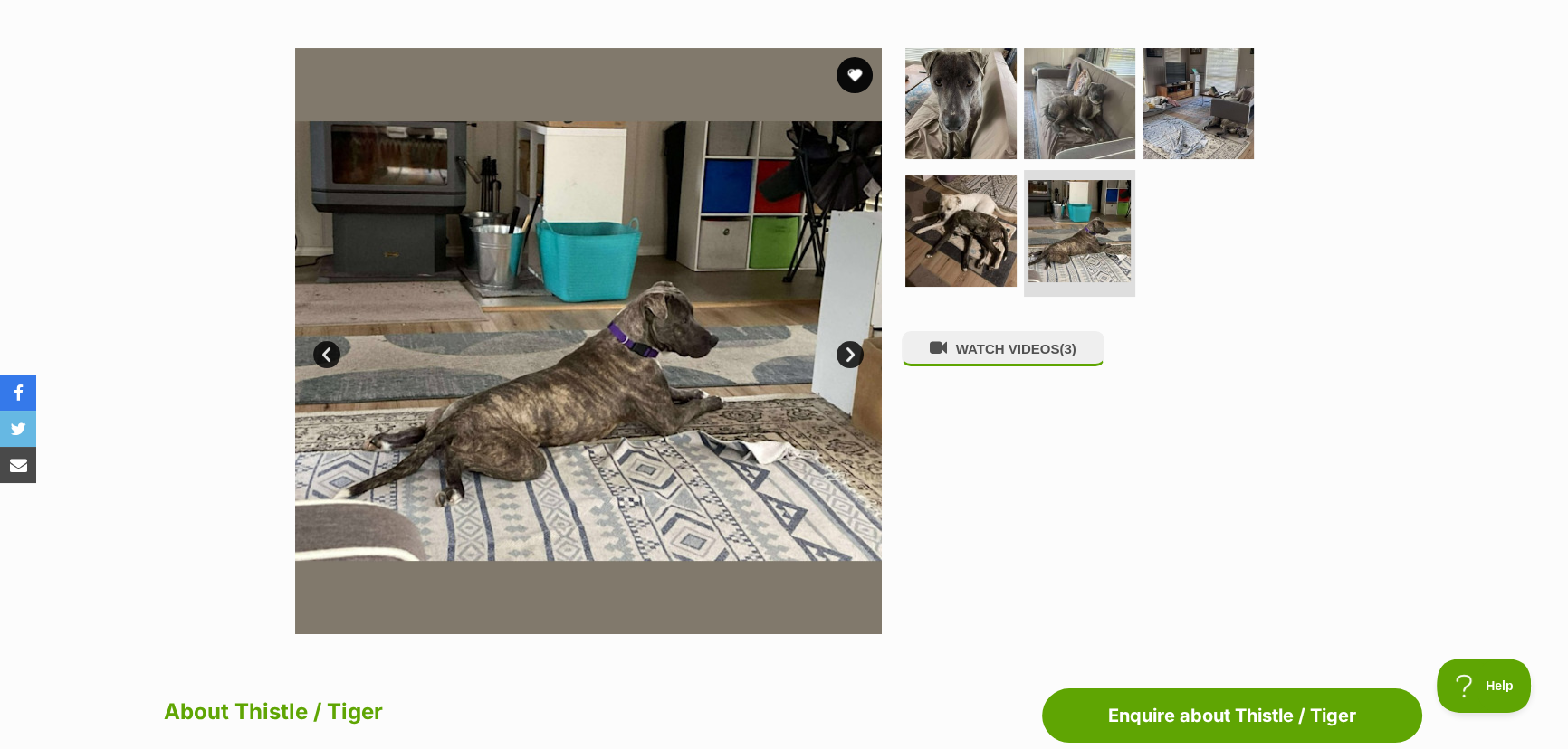
click at [853, 353] on link "Next" at bounding box center [849, 354] width 27 height 27
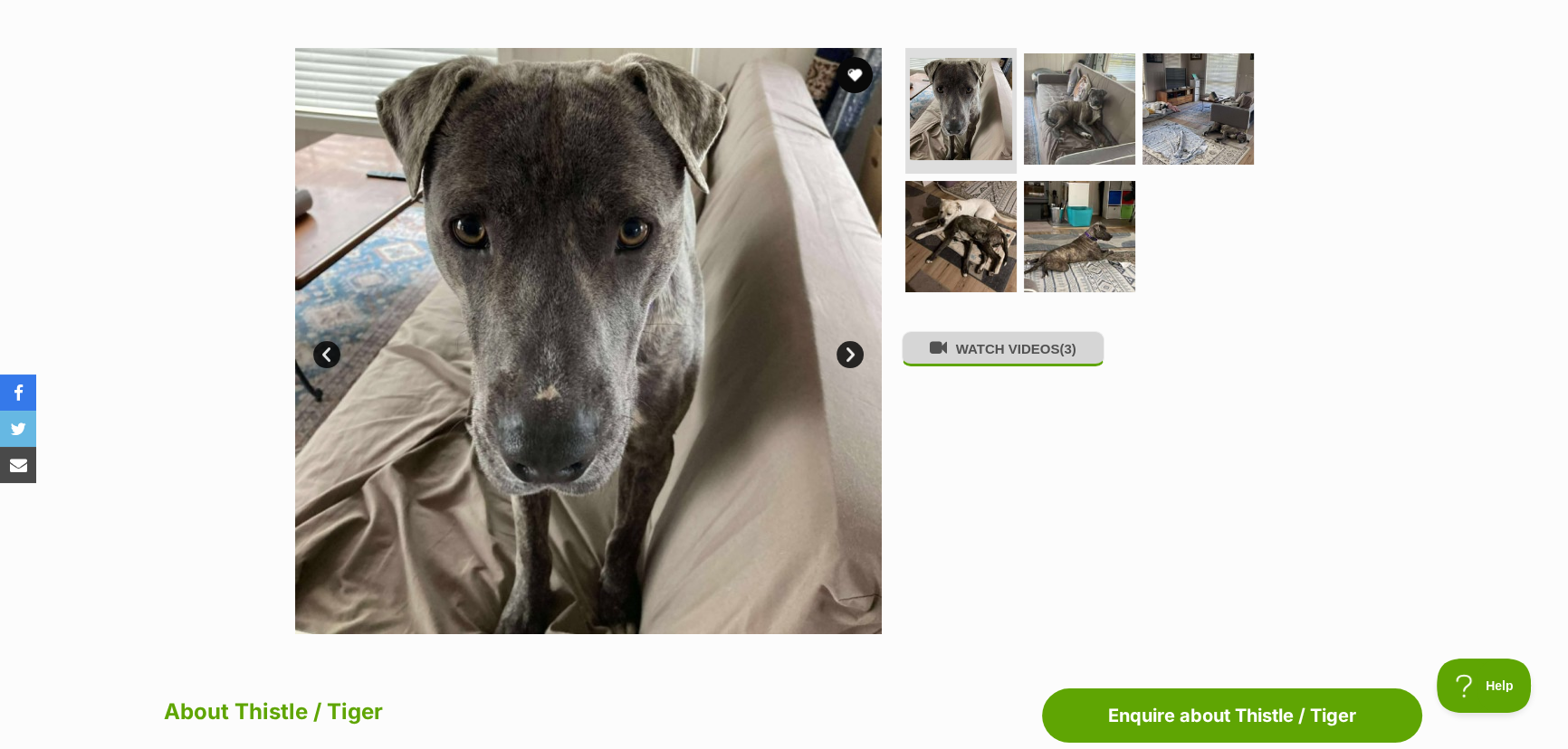
click at [993, 353] on button "WATCH VIDEOS (3)" at bounding box center [1003, 349] width 203 height 36
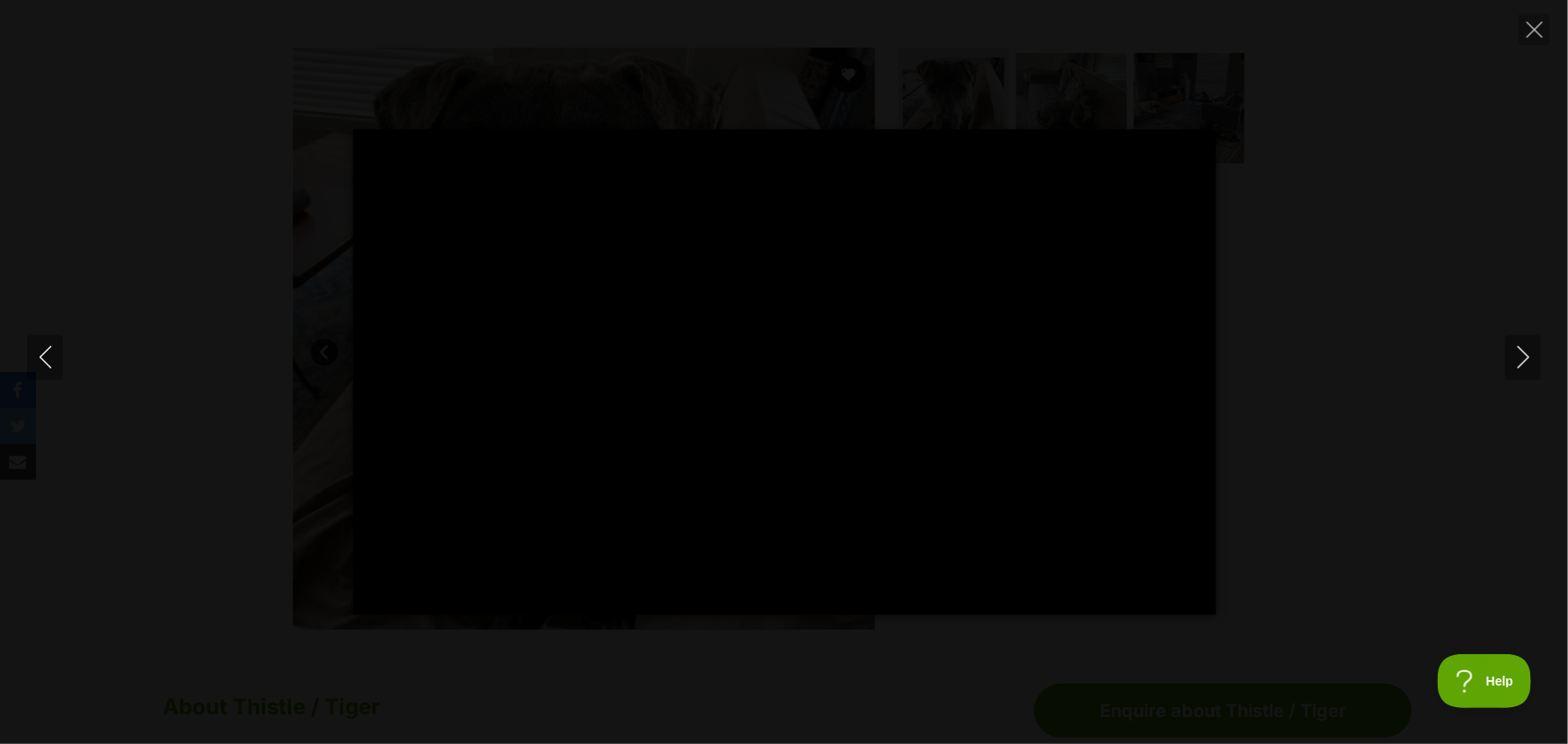
type input "100"
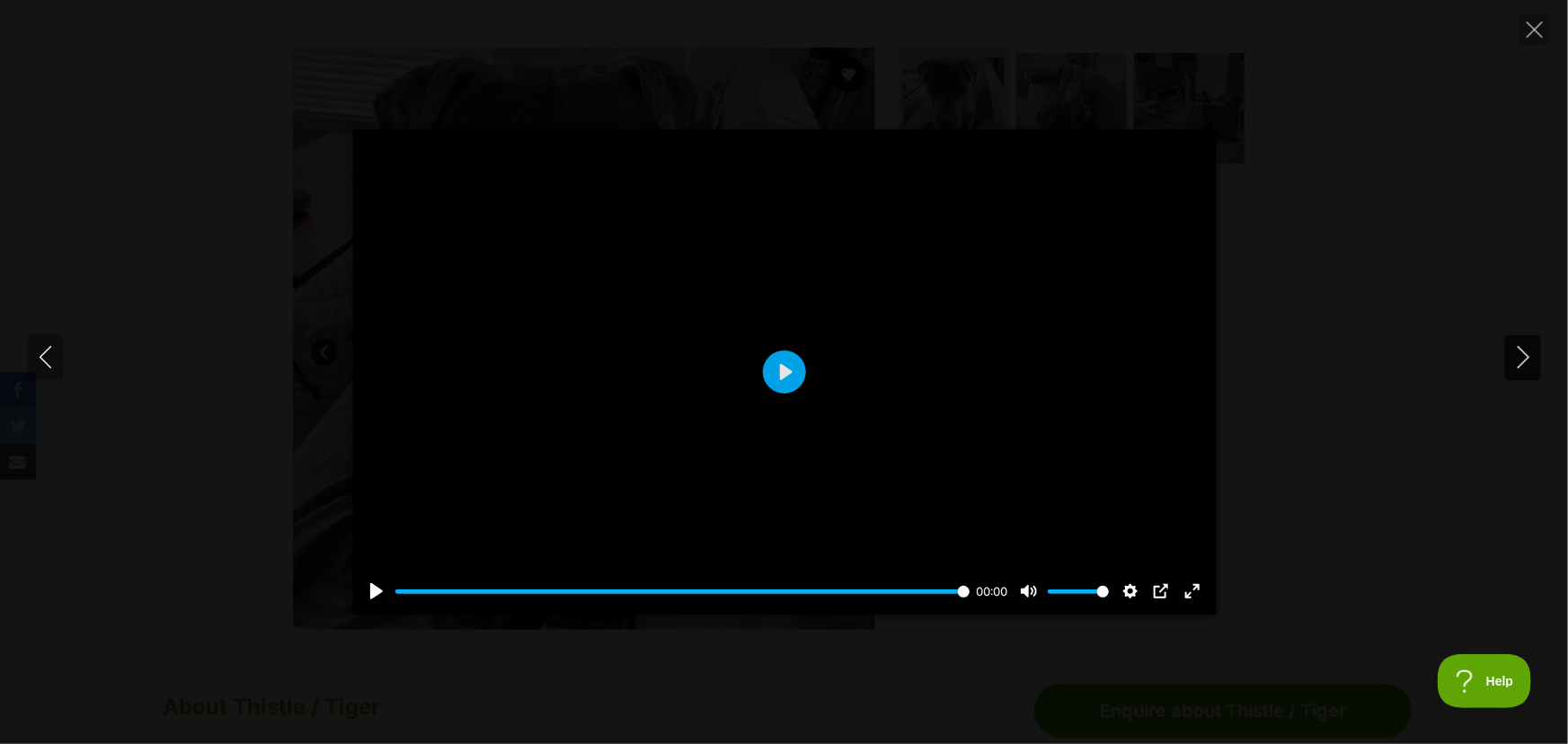
click at [1518, 353] on icon "Next" at bounding box center [1523, 358] width 22 height 22
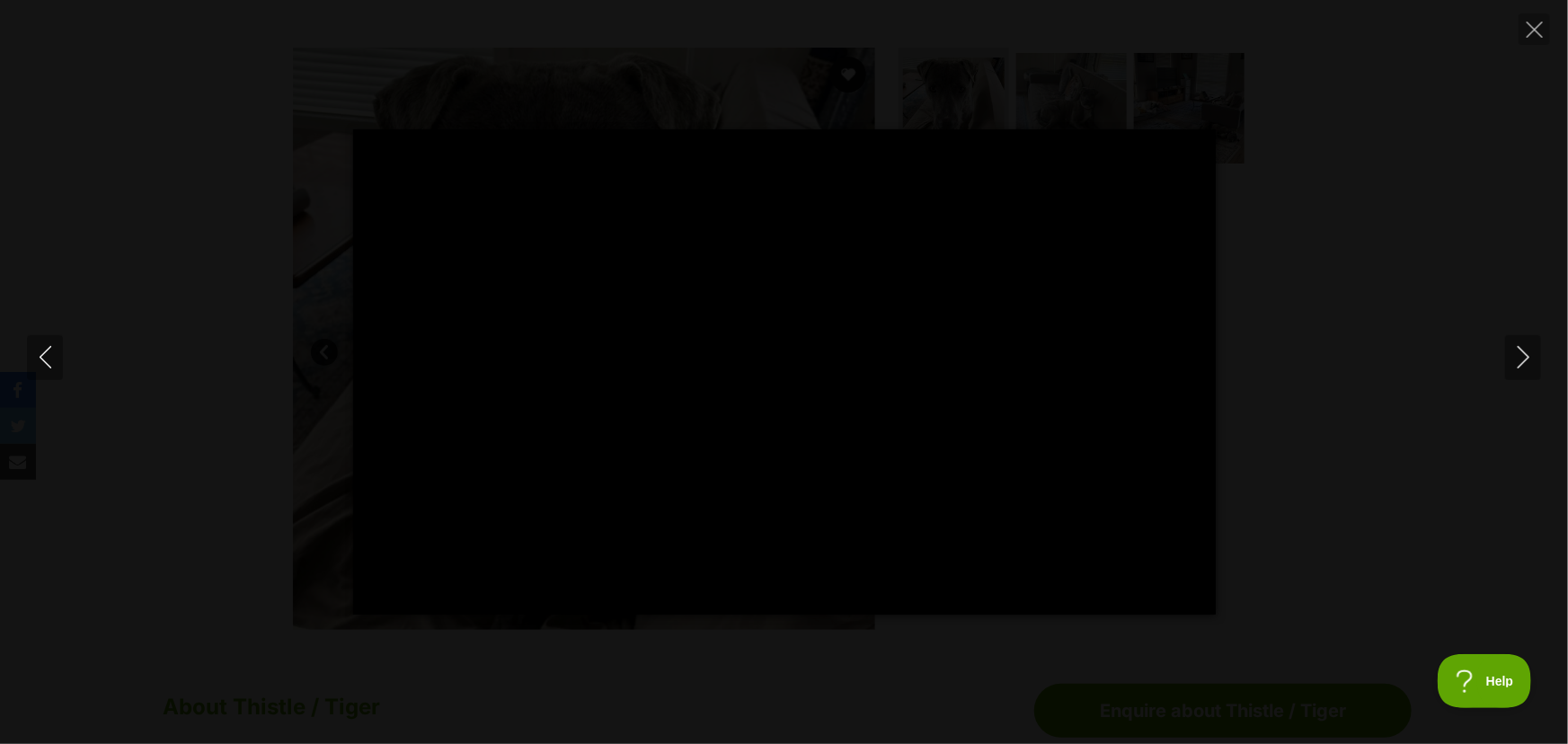
type input "100"
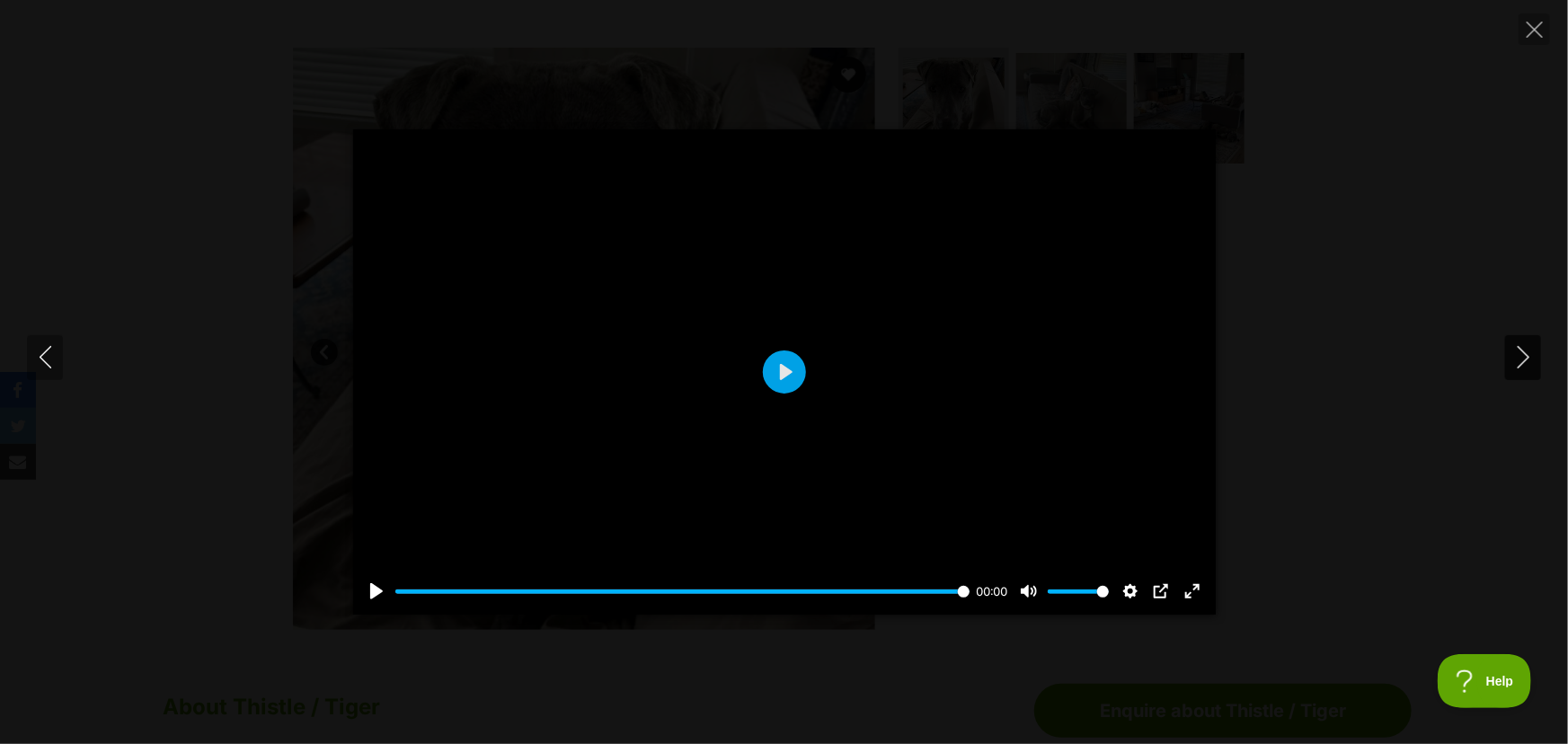
click at [1523, 349] on icon "Next" at bounding box center [1523, 358] width 22 height 22
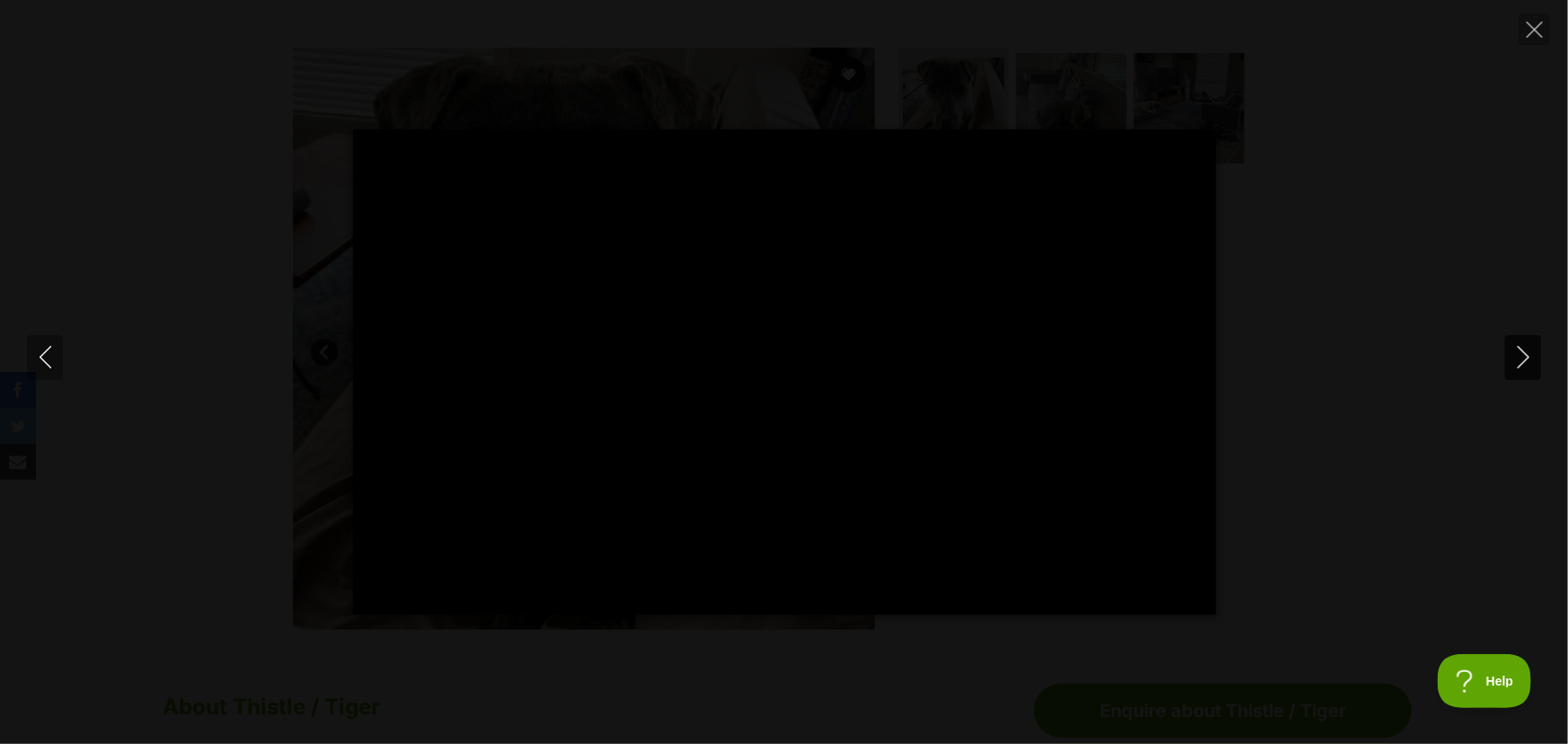
type input "100"
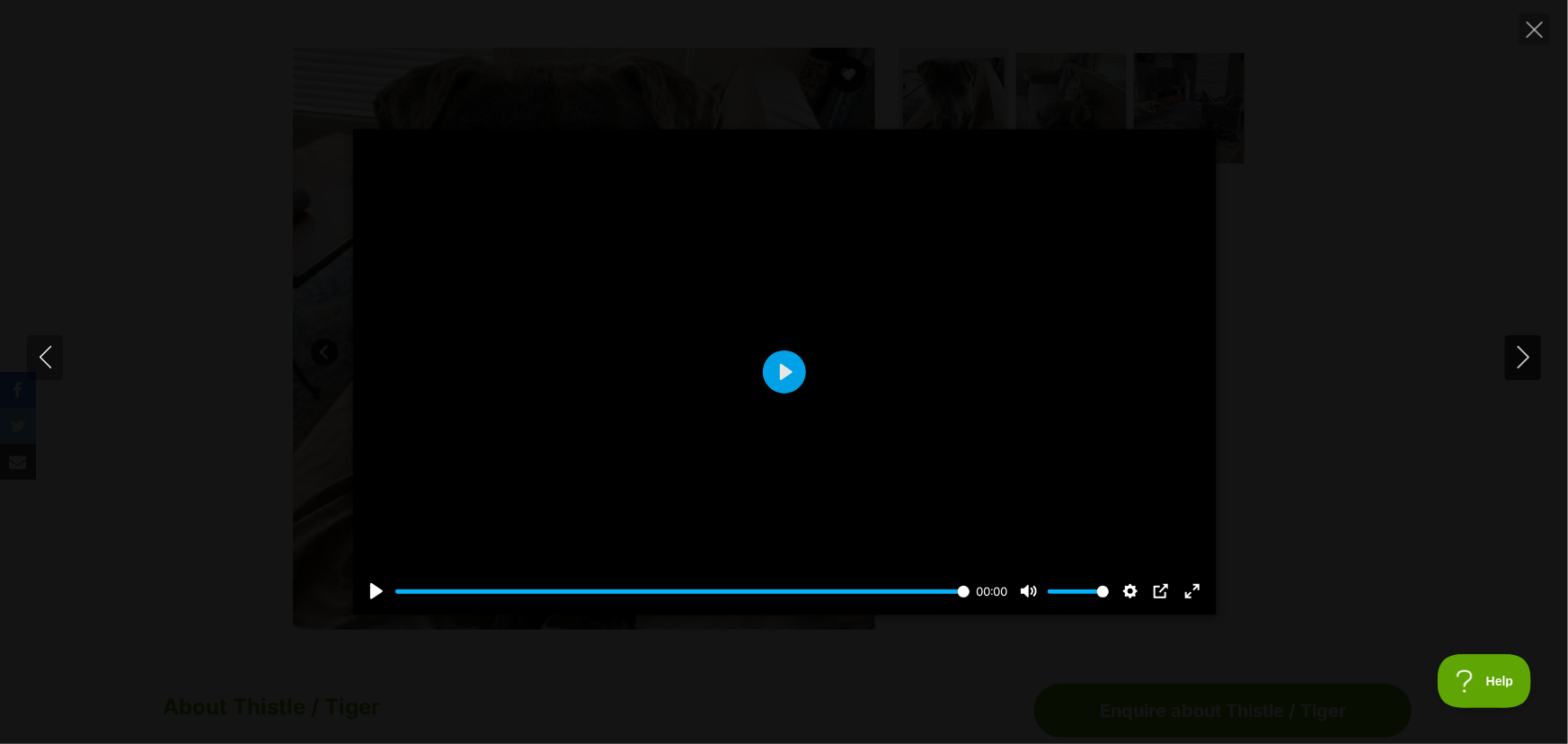
click at [1523, 348] on icon "Next" at bounding box center [1523, 358] width 22 height 22
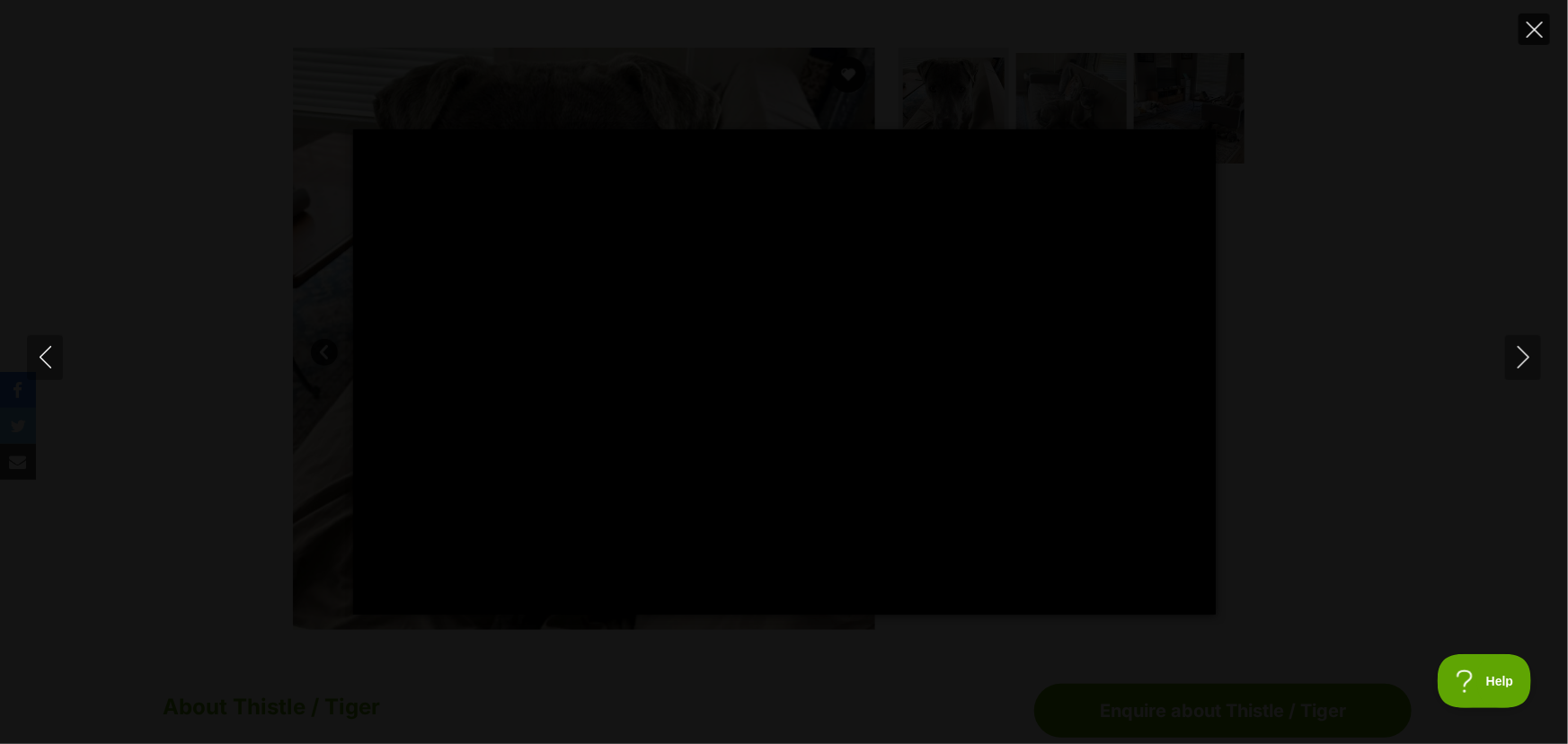
click at [1519, 31] on button "Close" at bounding box center [1534, 30] width 32 height 32
type input "17.56"
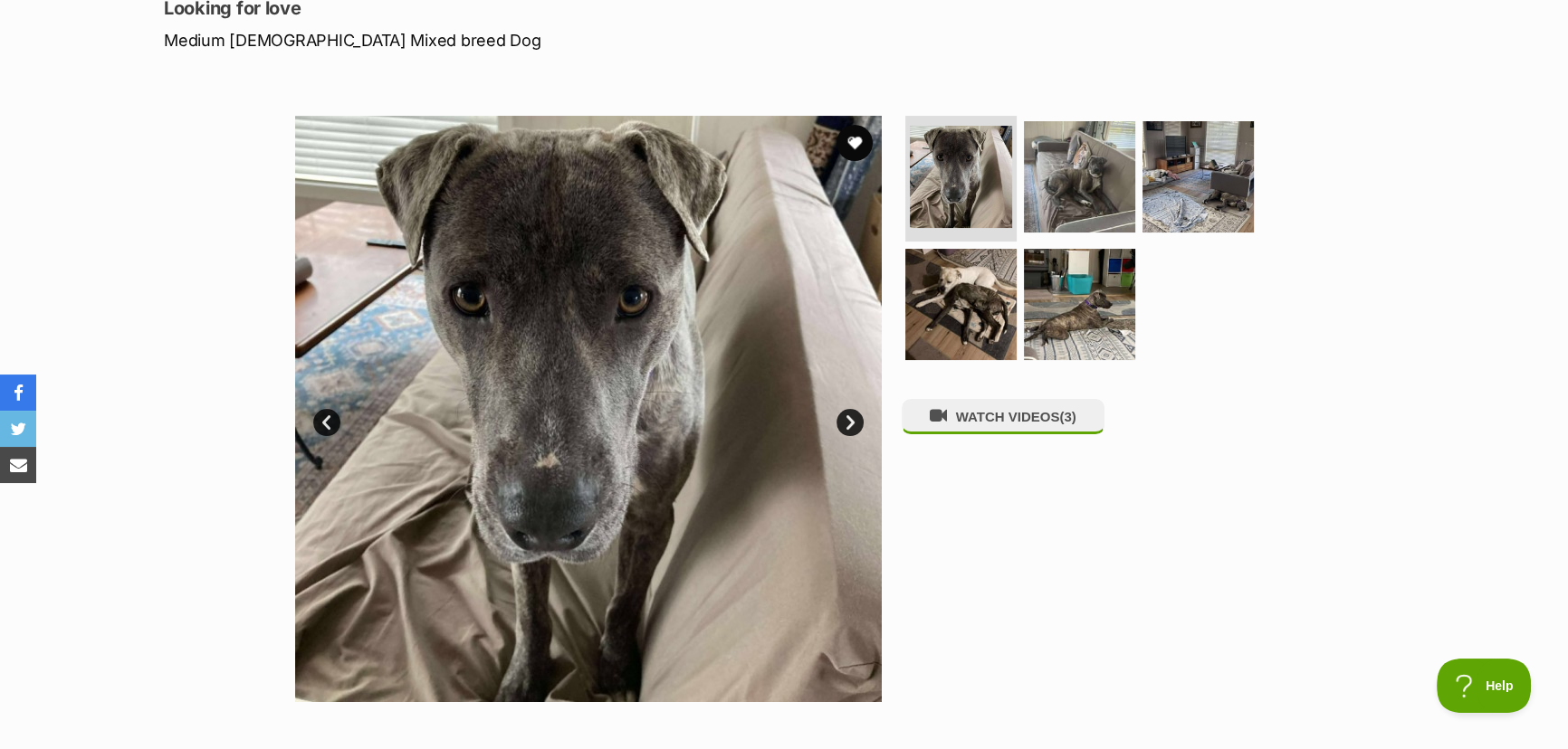
scroll to position [246, 0]
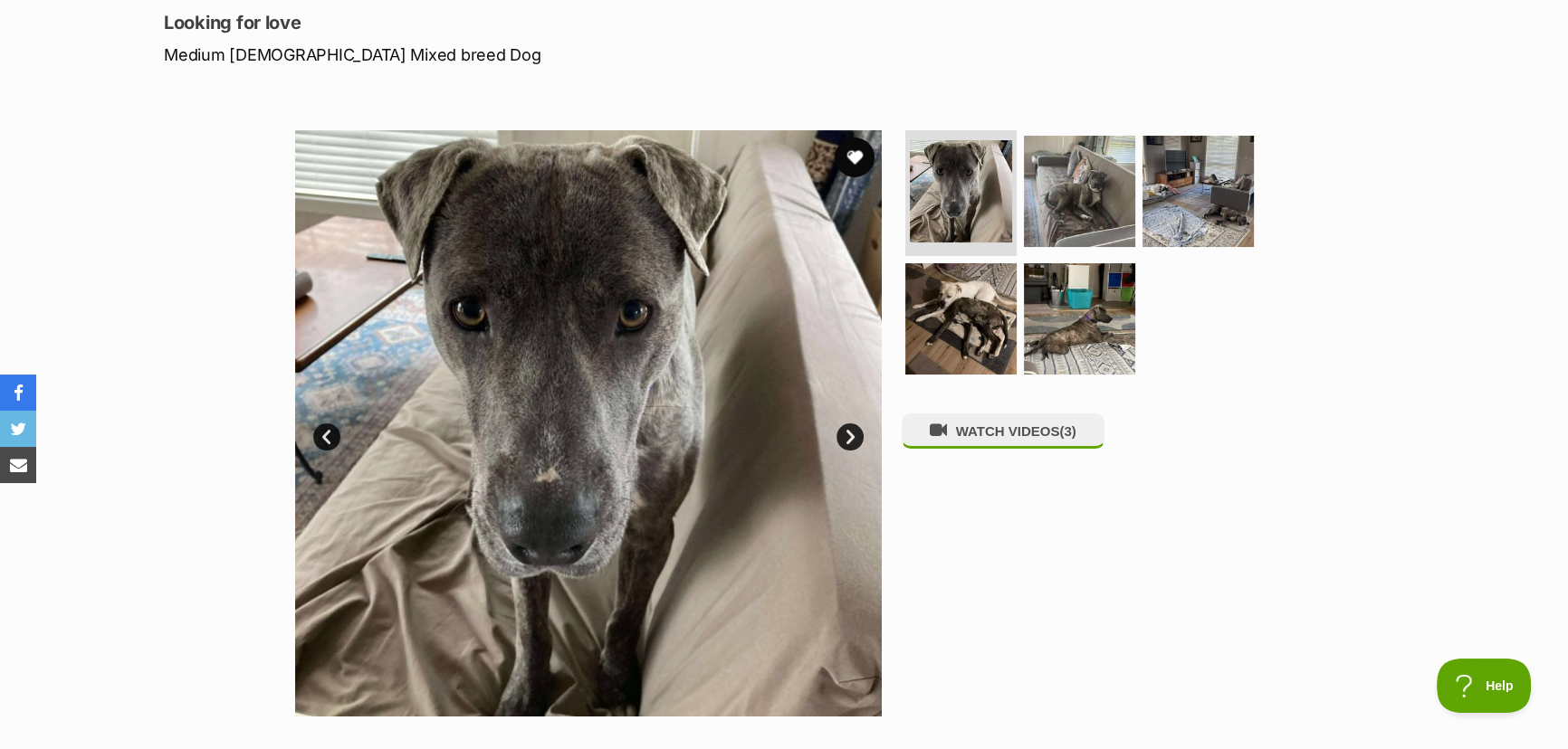
click at [853, 159] on button "favourite" at bounding box center [854, 157] width 40 height 40
click at [983, 434] on button "WATCH VIDEOS (3)" at bounding box center [1003, 431] width 203 height 36
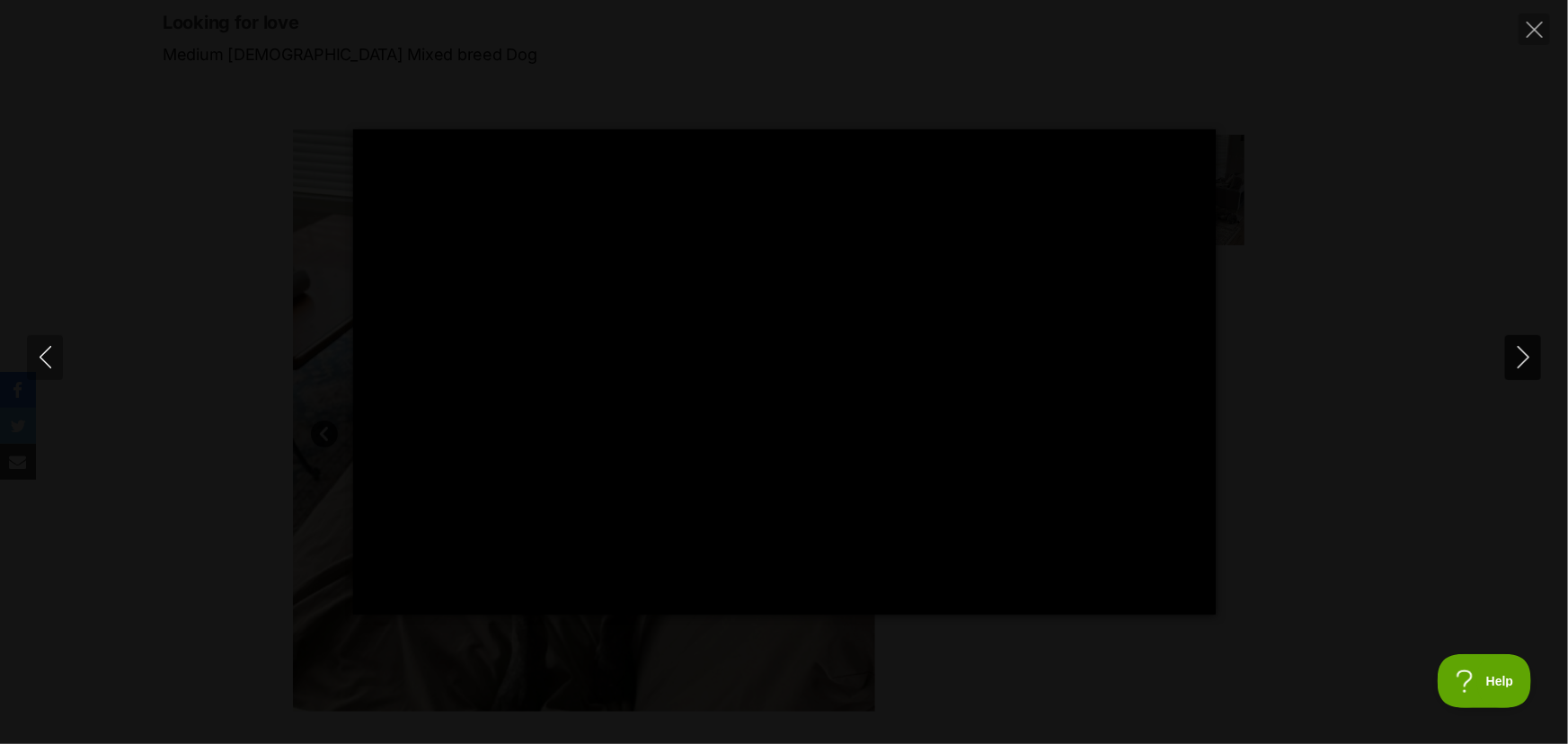
click at [1520, 359] on icon "Next" at bounding box center [1523, 358] width 22 height 22
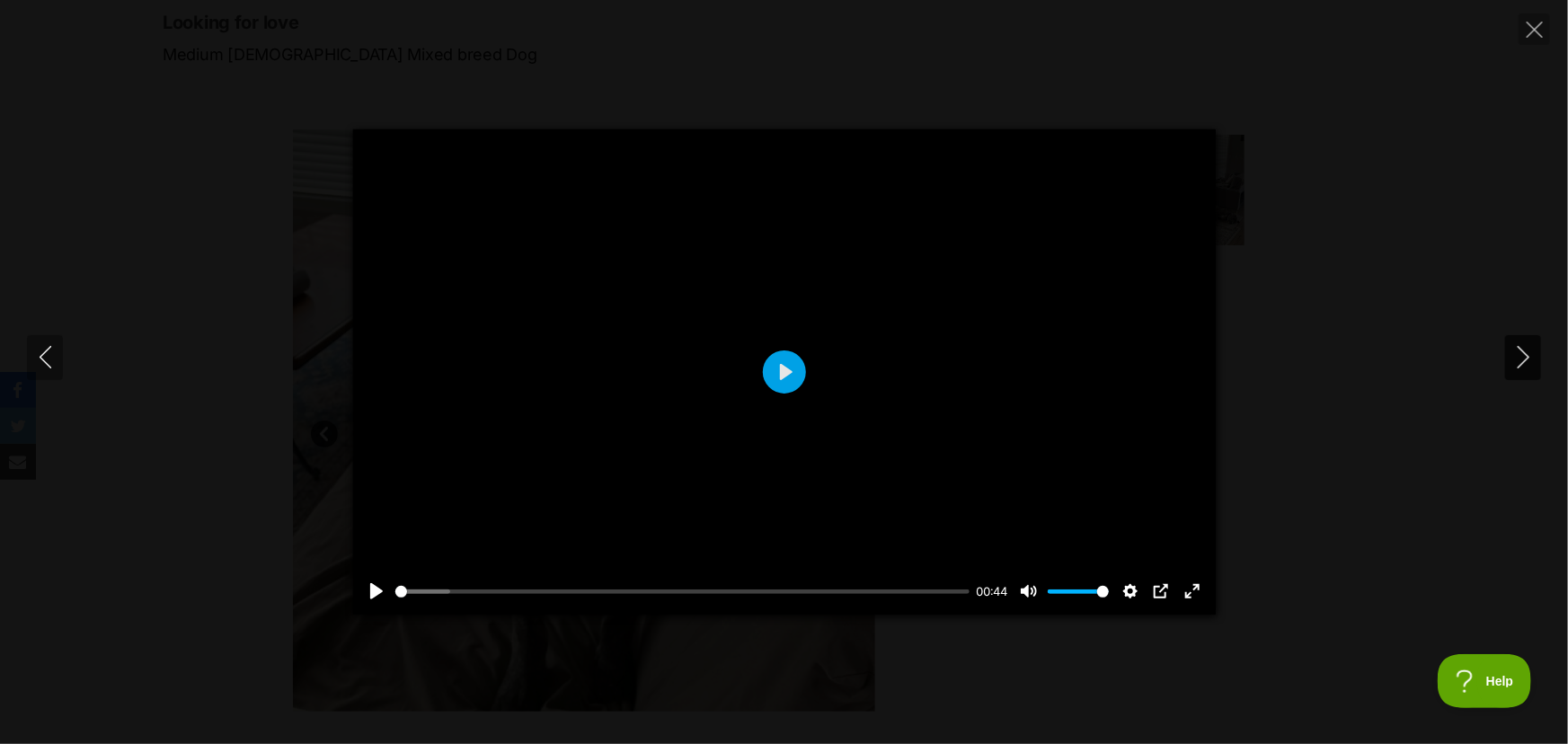
type input "73.78"
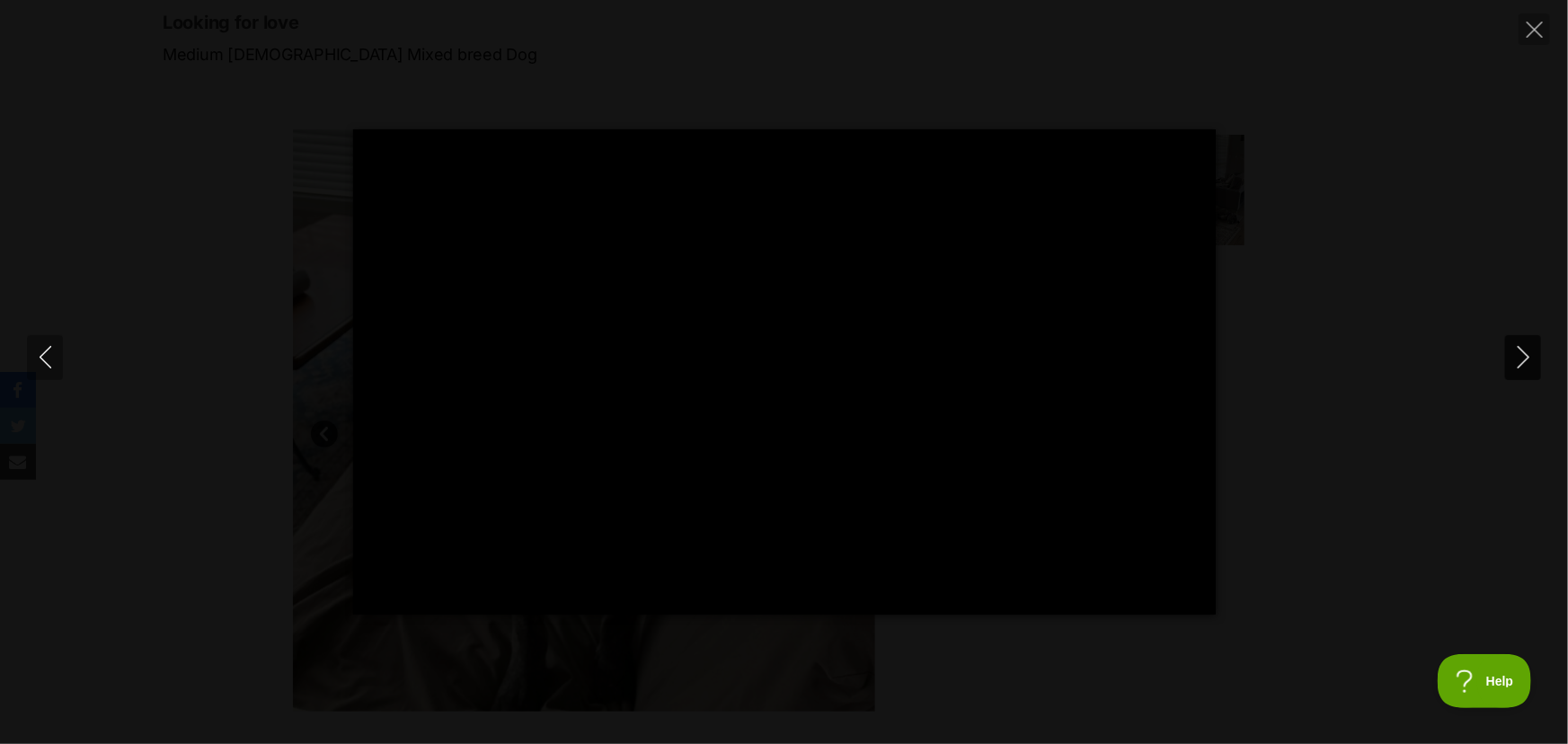
click at [1523, 355] on icon "Next" at bounding box center [1523, 358] width 22 height 22
type input "18.12"
type input "100"
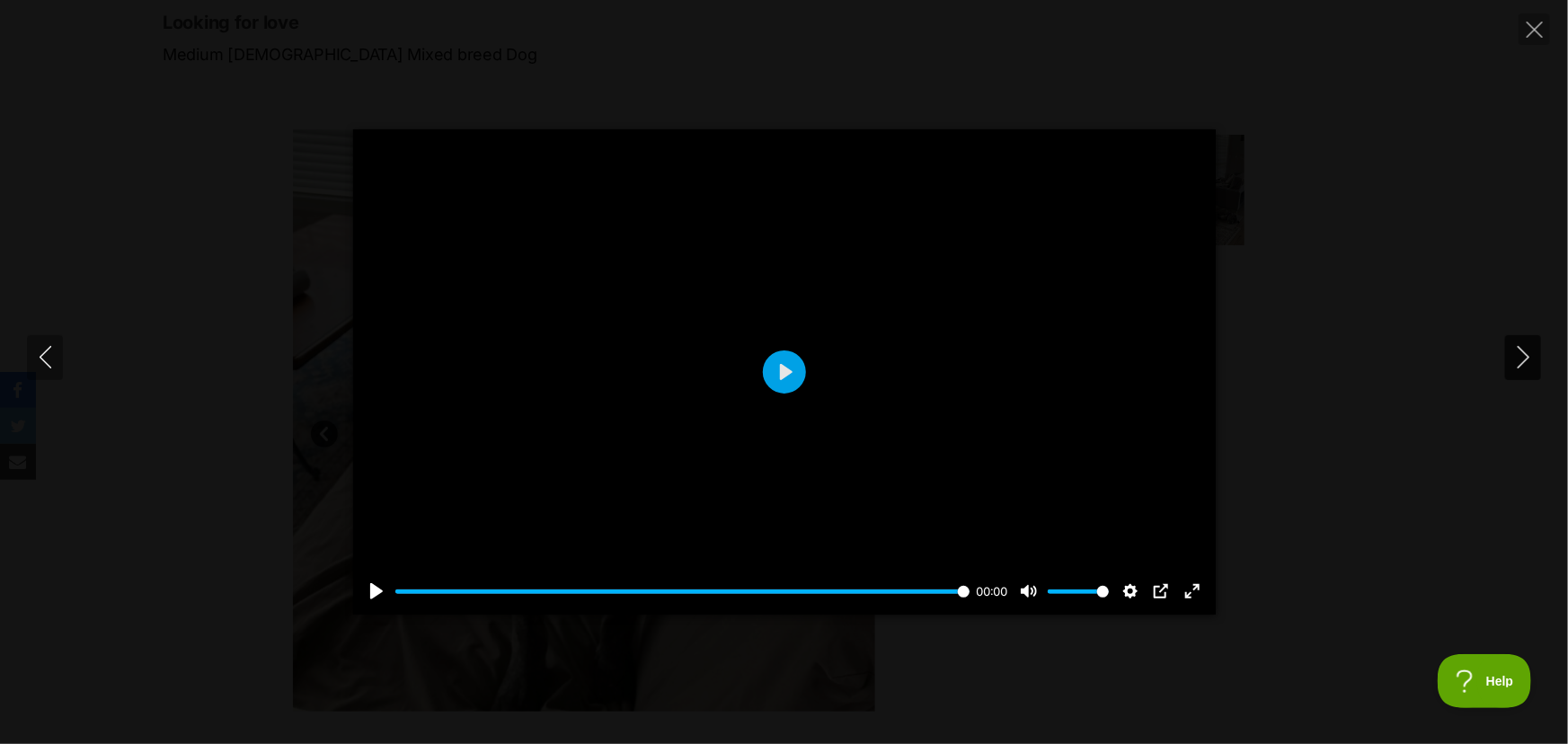
click at [1526, 359] on icon "Next" at bounding box center [1522, 358] width 12 height 22
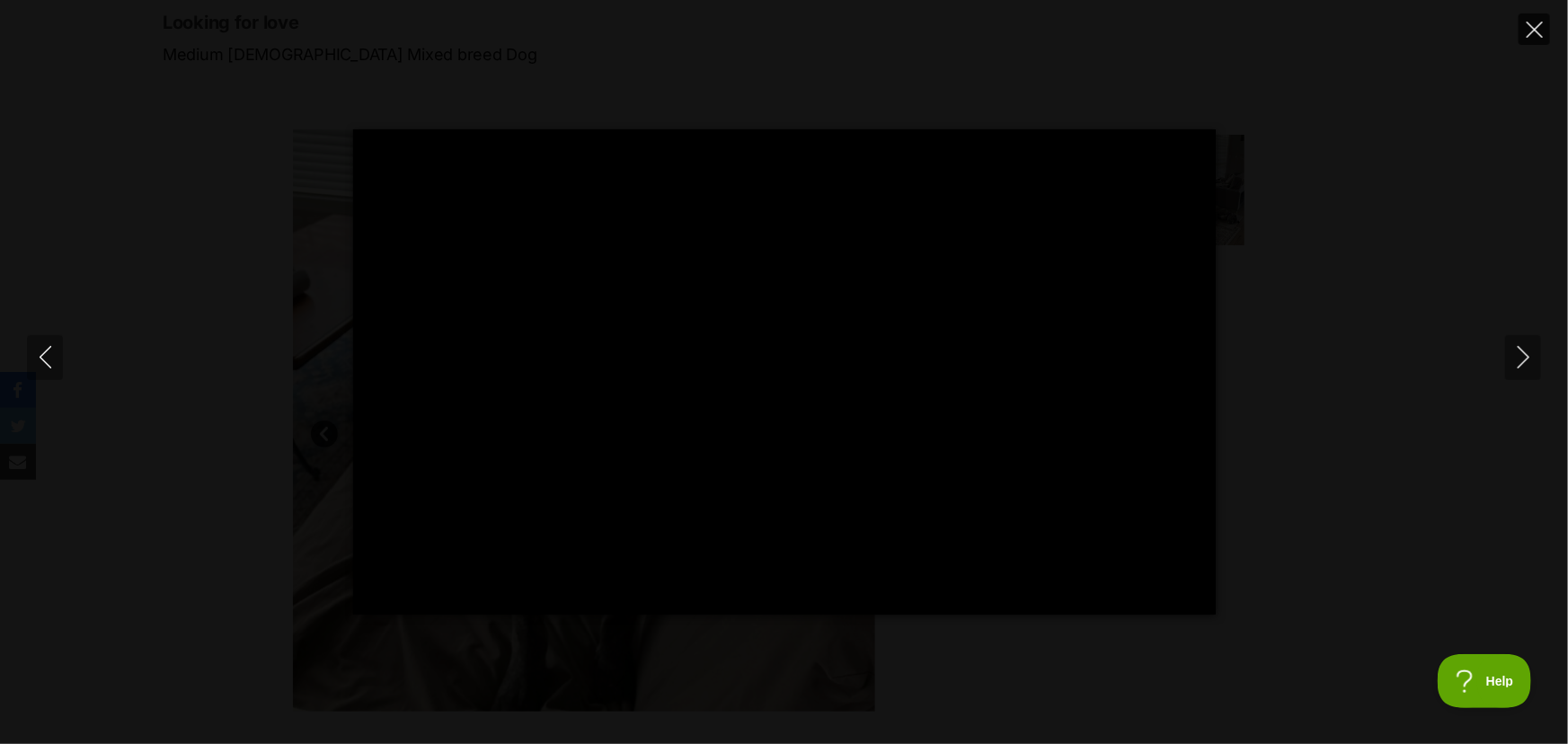
click at [1526, 35] on icon "Close" at bounding box center [1534, 29] width 16 height 16
type input "92.61"
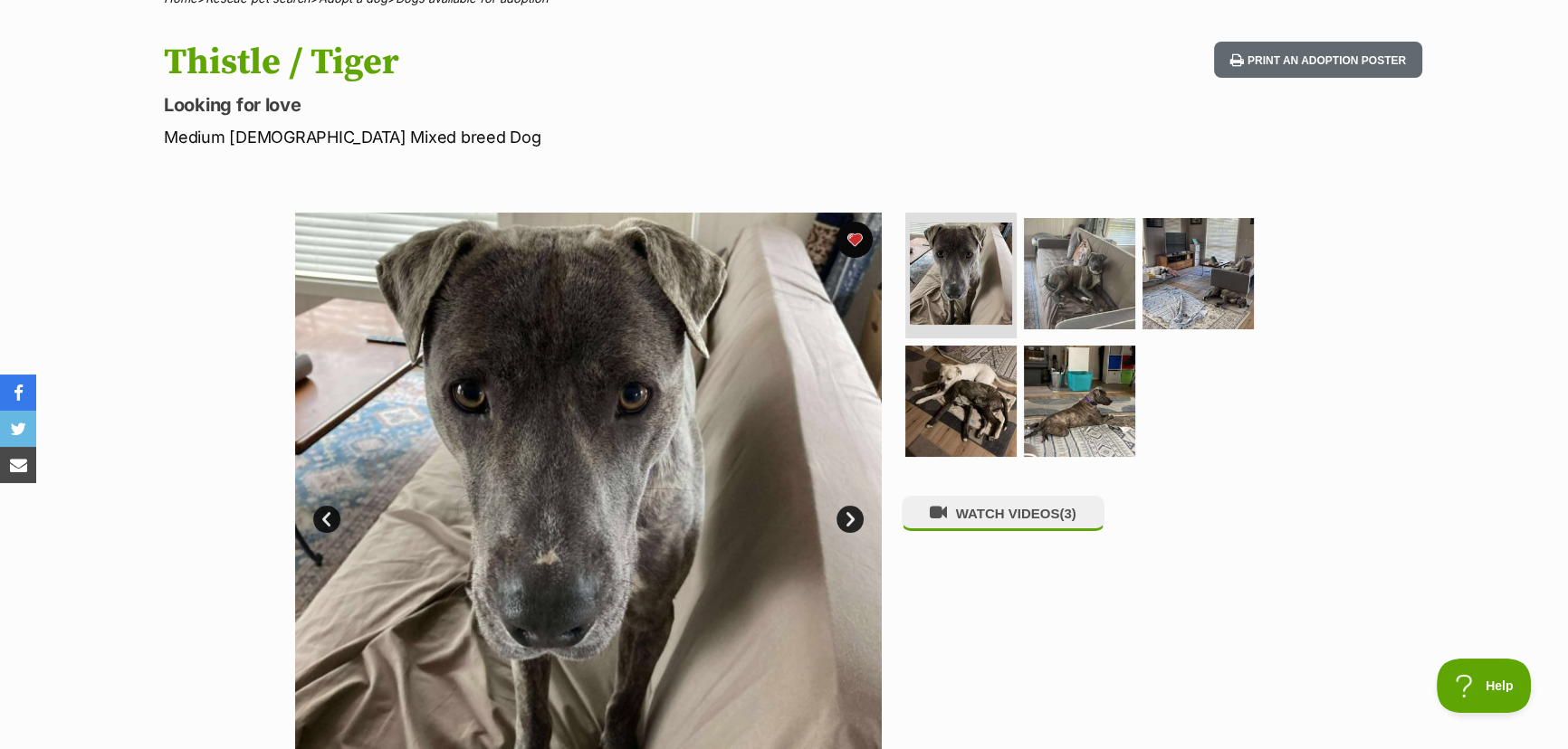
scroll to position [81, 0]
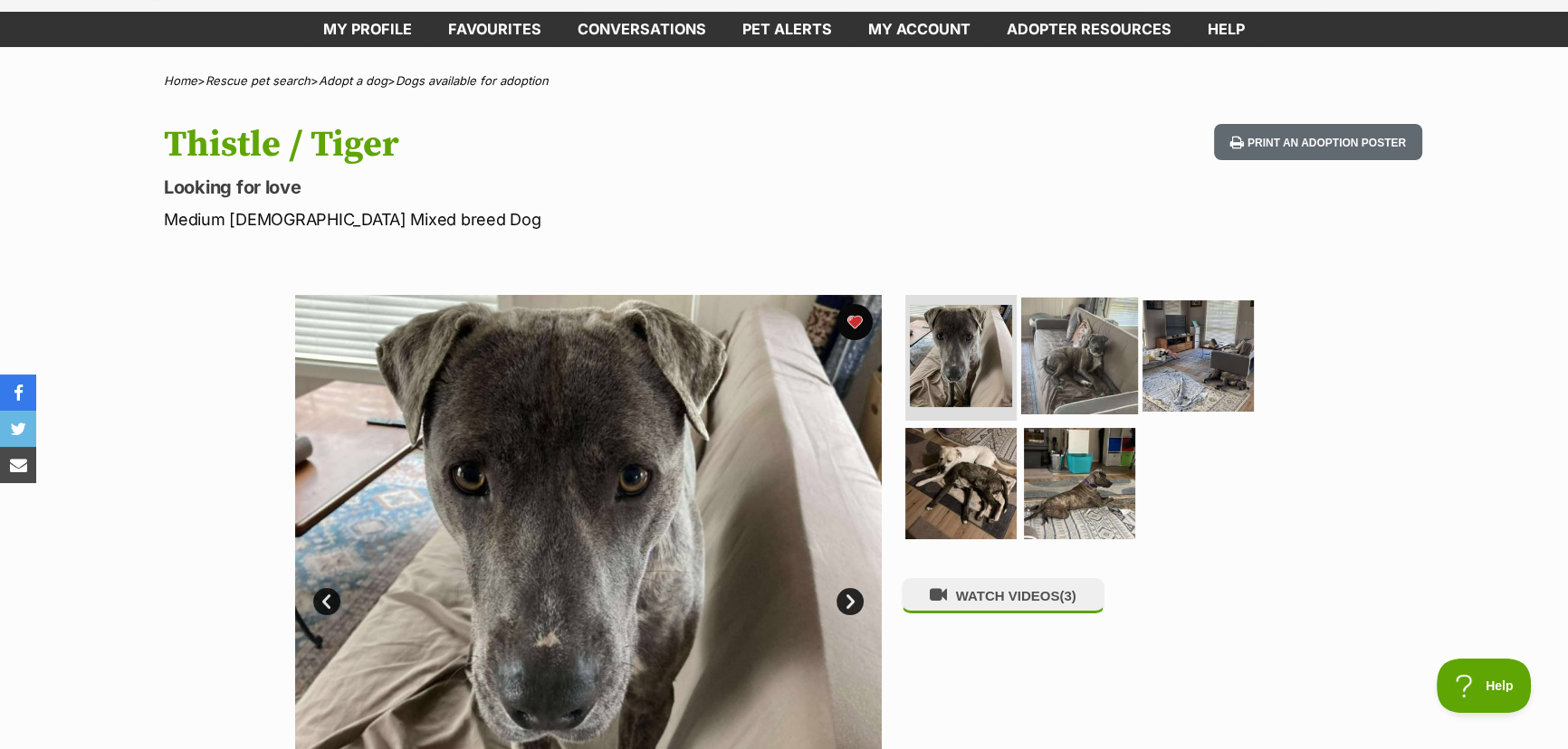
click at [1110, 344] on img at bounding box center [1080, 354] width 117 height 117
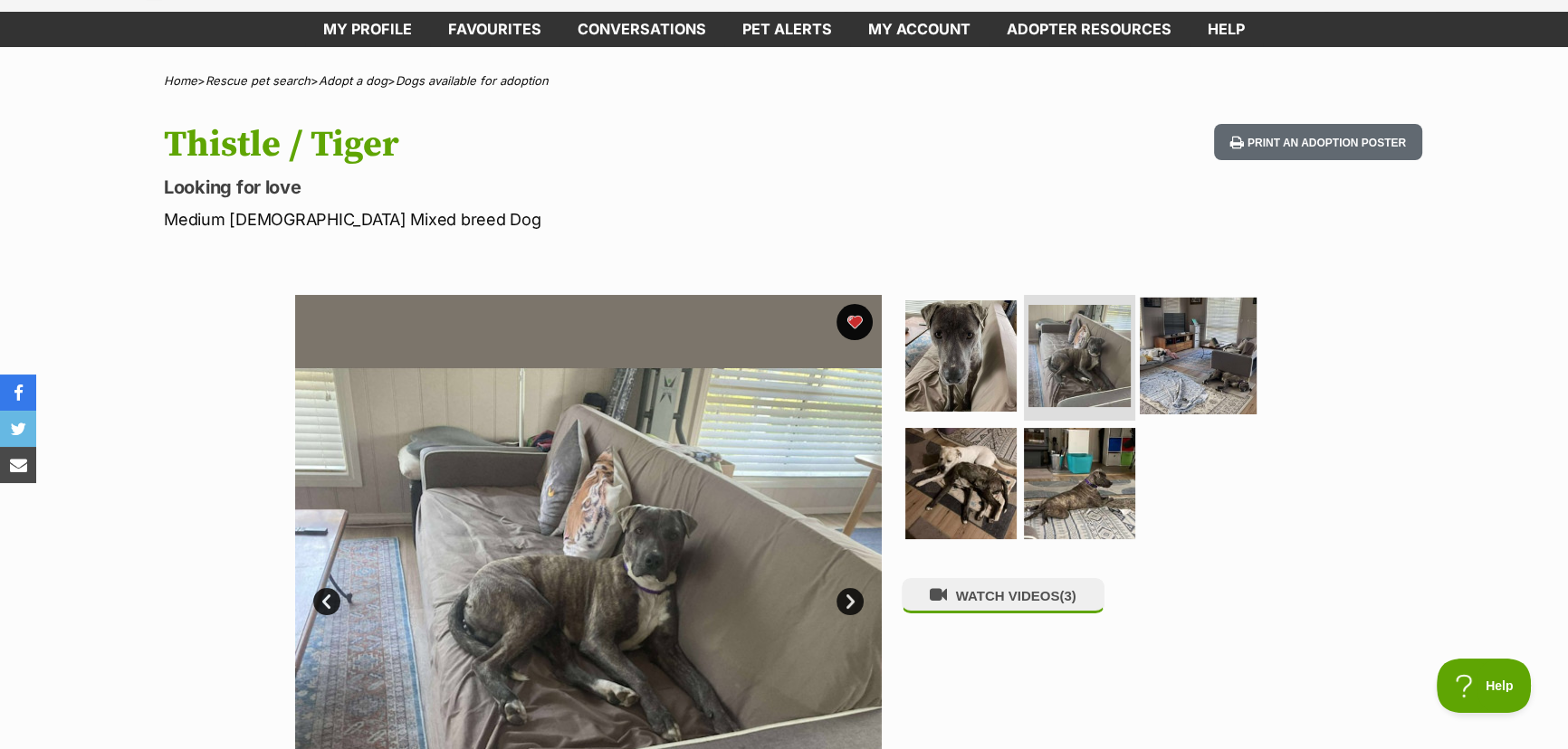
click at [1199, 338] on img at bounding box center [1198, 354] width 117 height 117
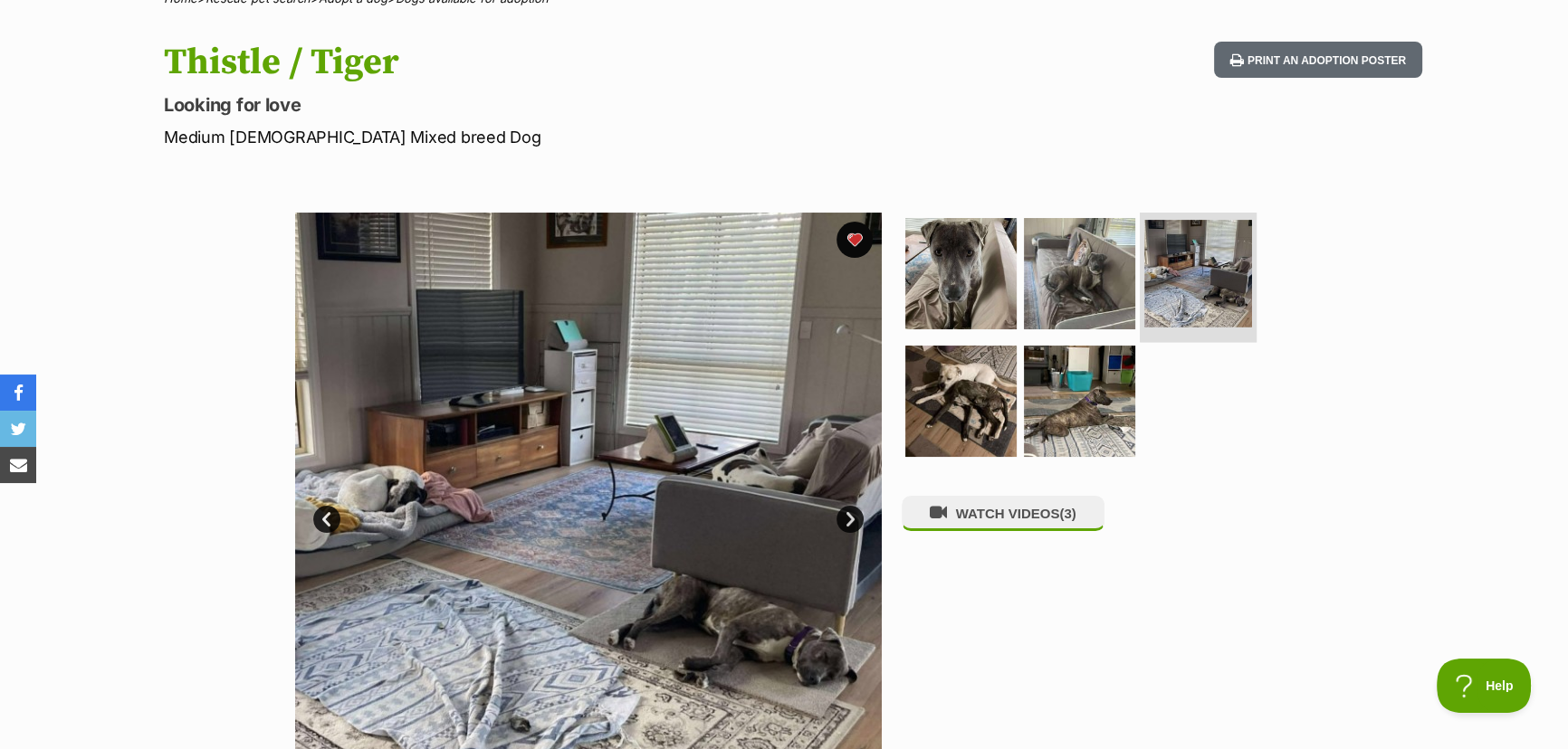
scroll to position [246, 0]
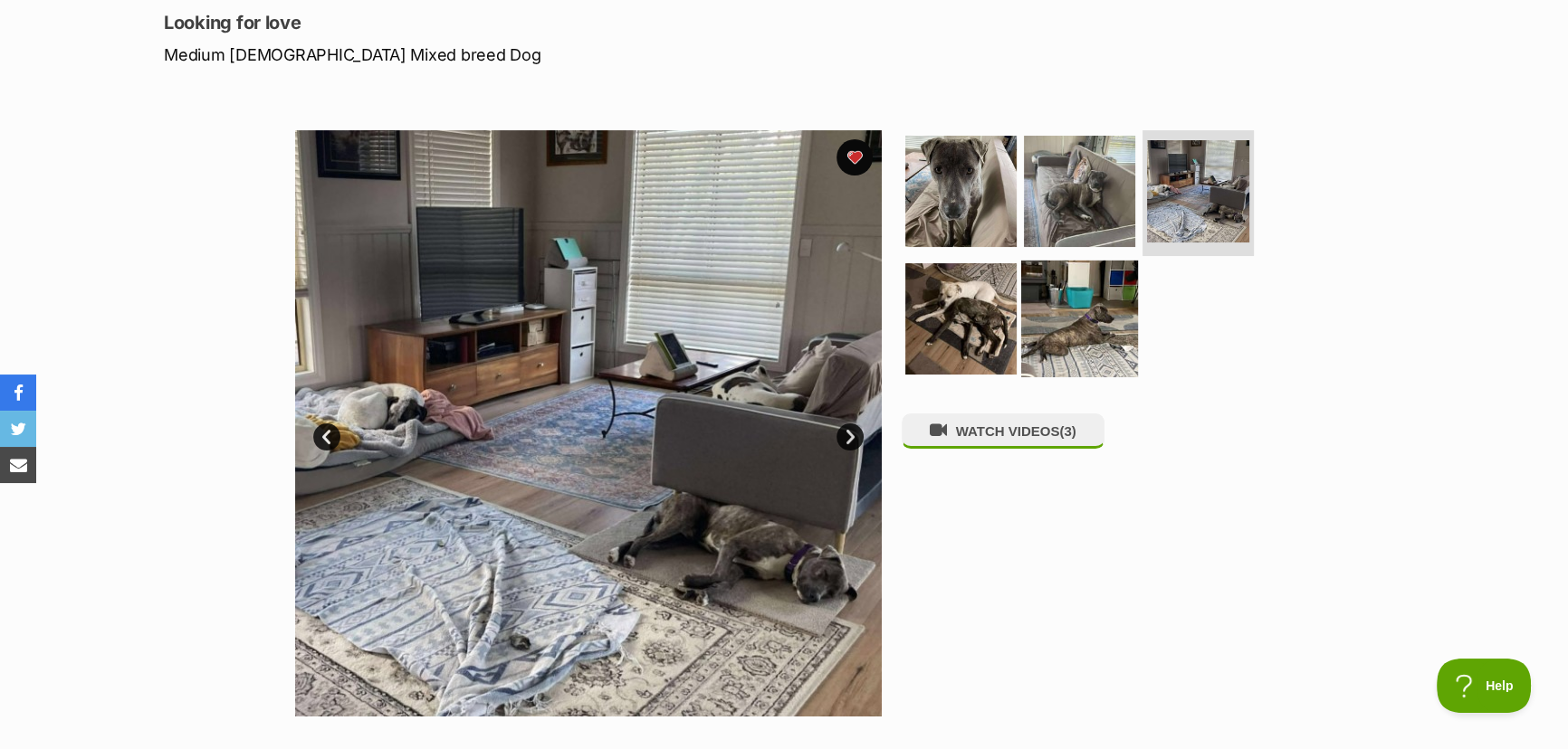
click at [1079, 310] on img at bounding box center [1080, 319] width 117 height 117
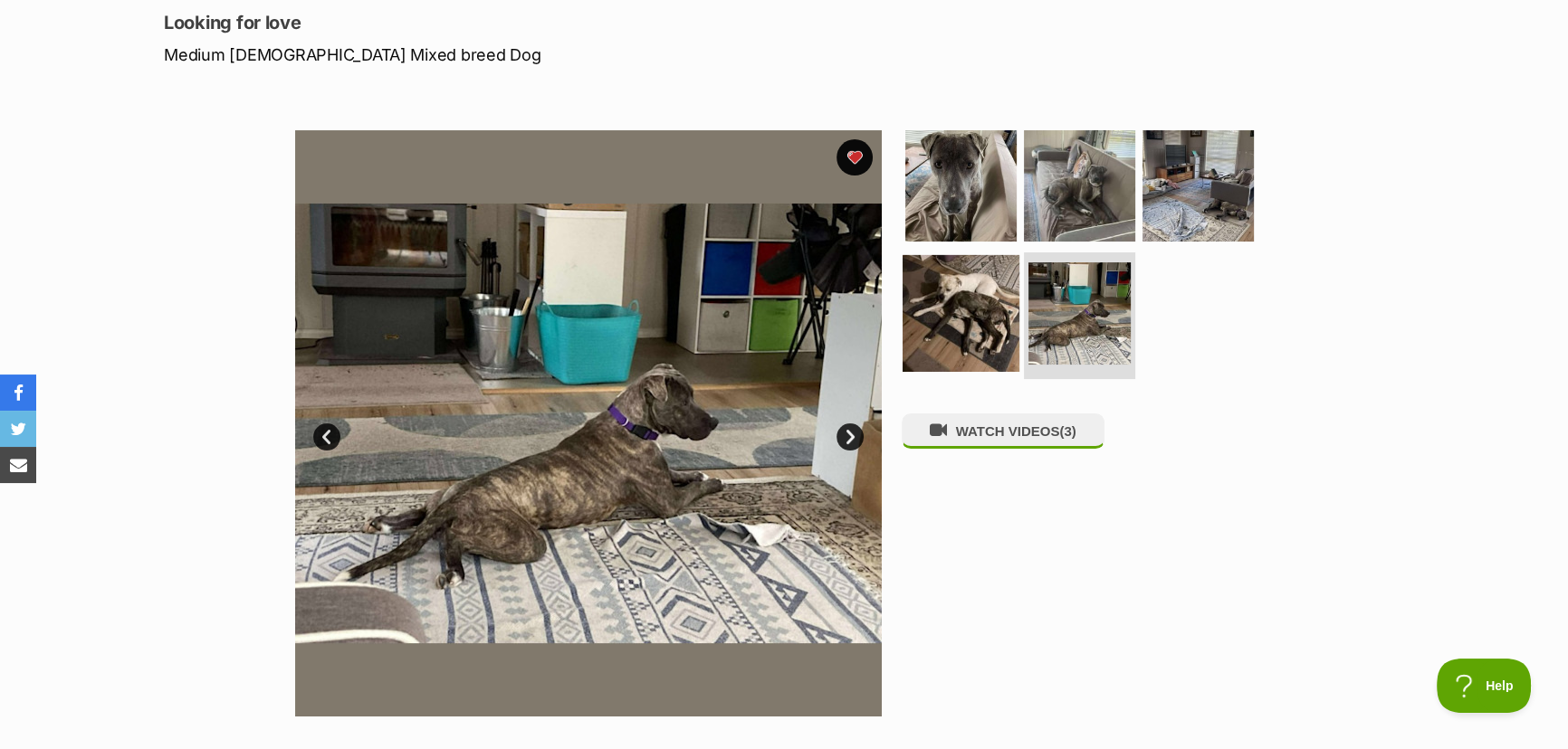
click at [981, 313] on img at bounding box center [961, 313] width 117 height 117
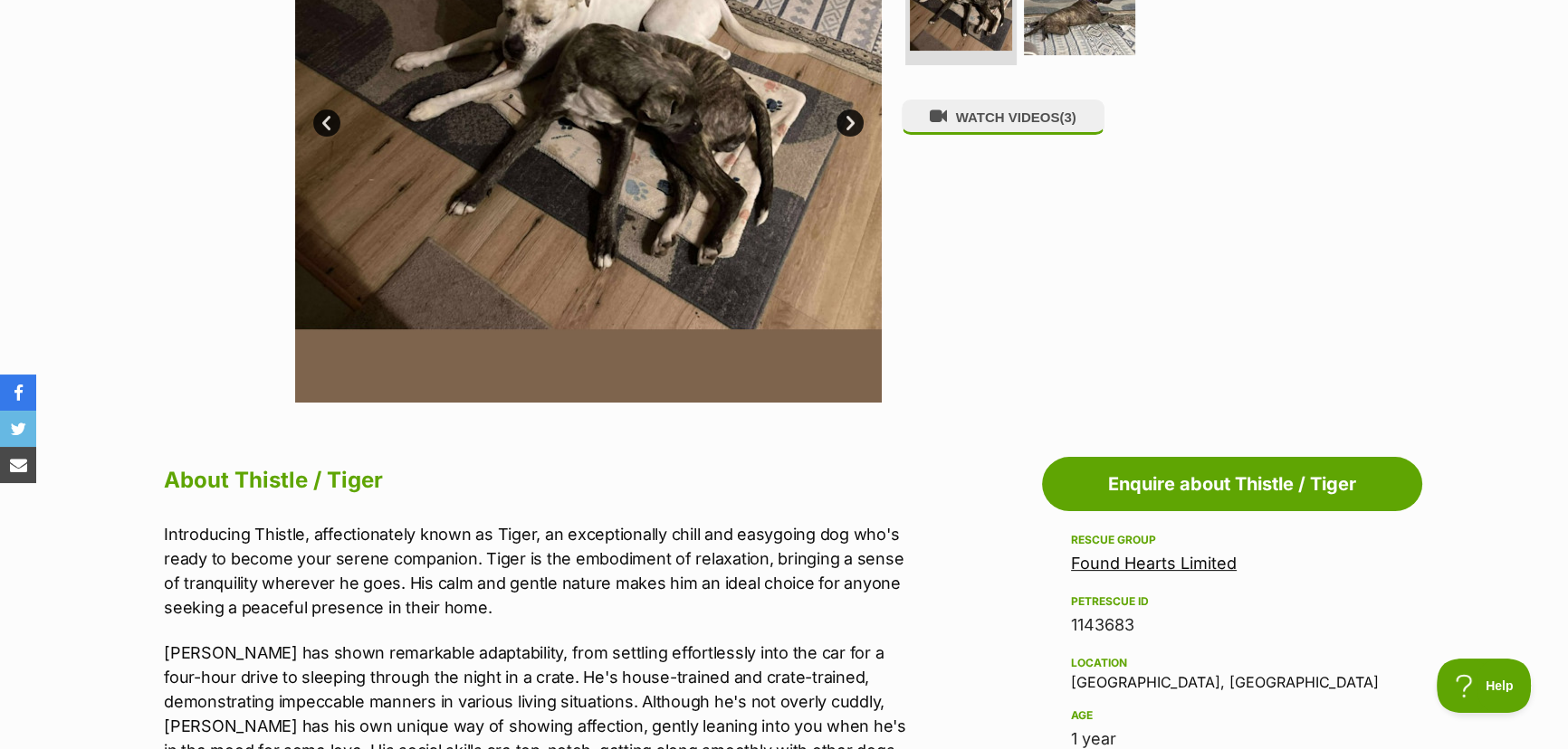
scroll to position [657, 0]
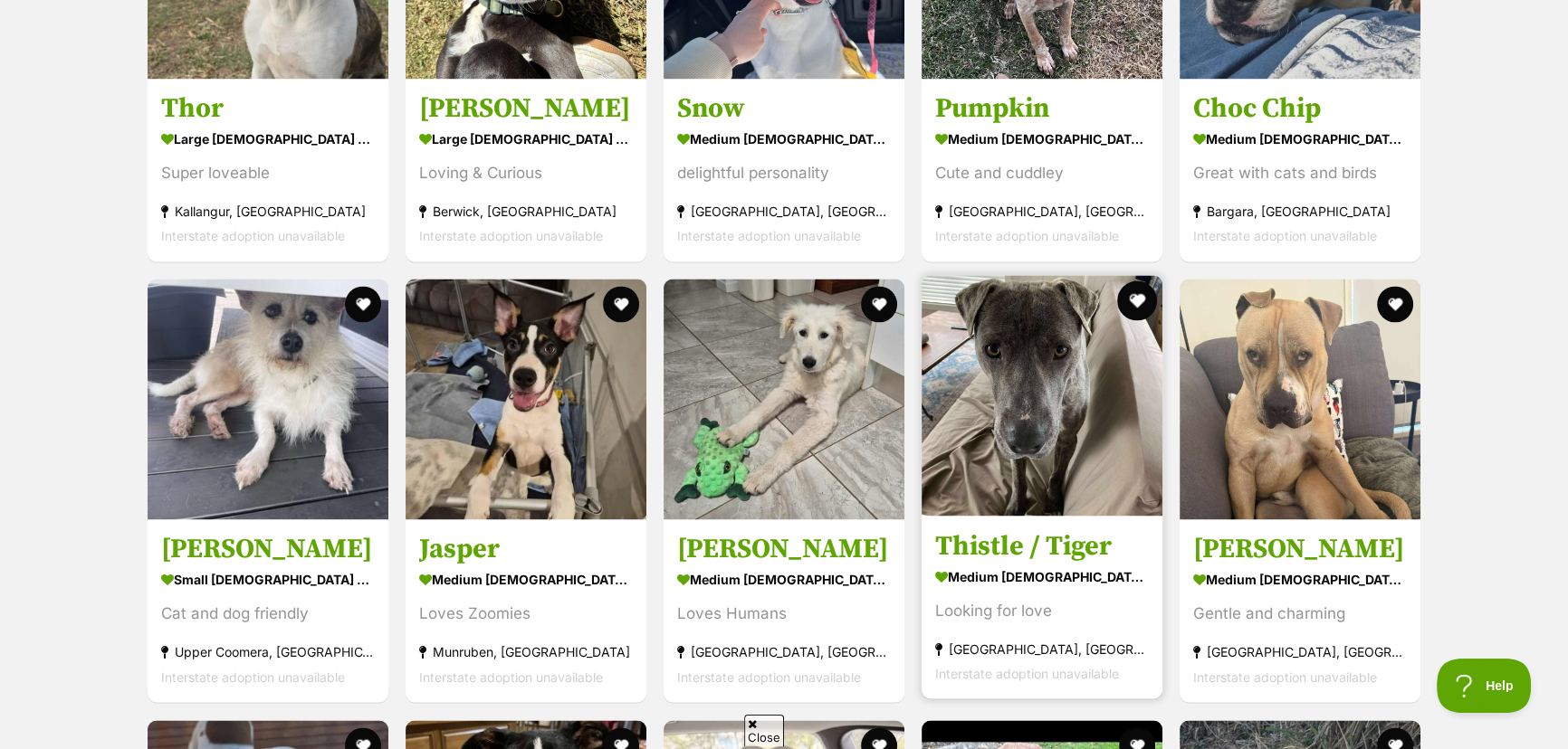
click at [1133, 281] on button "favourite" at bounding box center [1137, 300] width 40 height 40
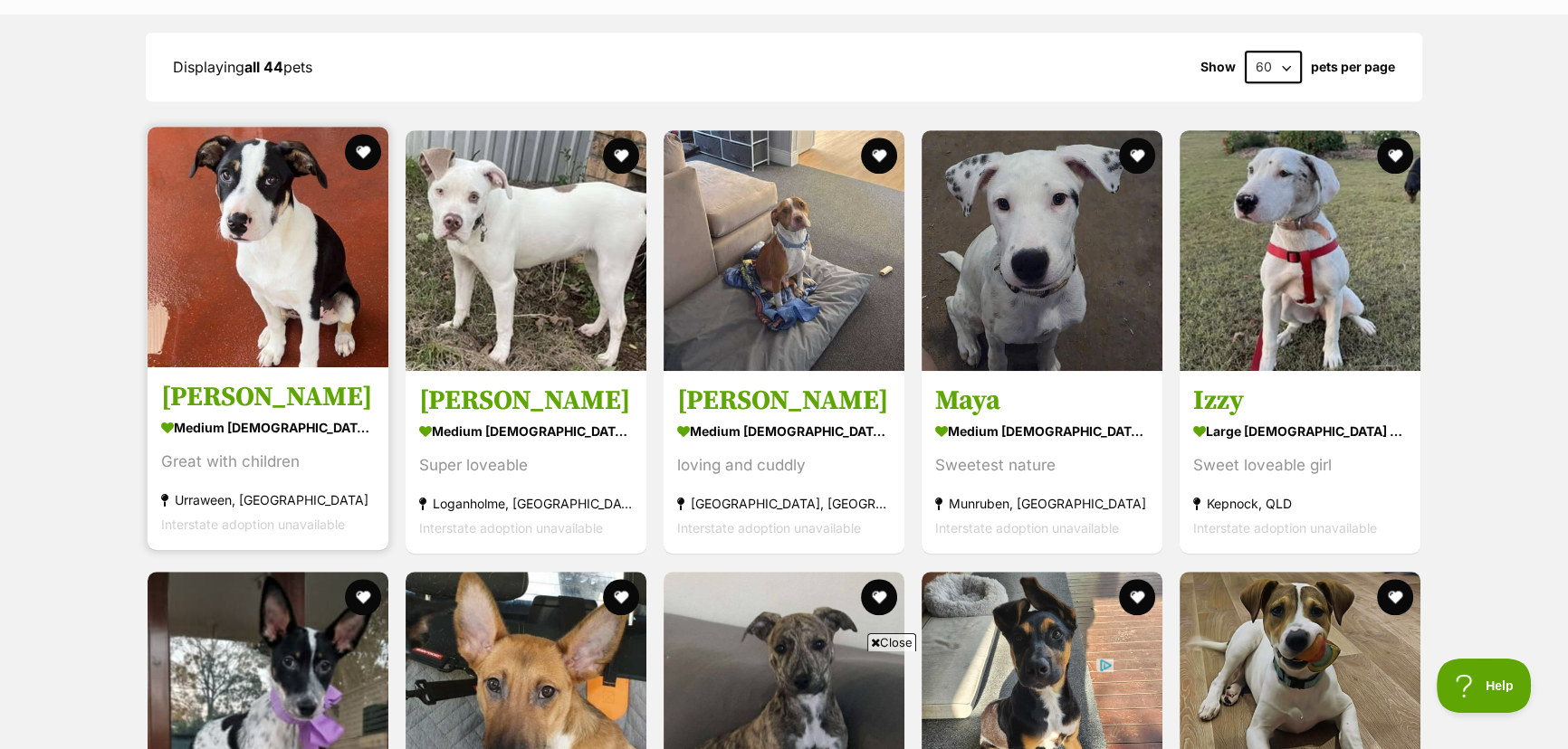
click at [277, 190] on img at bounding box center [268, 246] width 240 height 240
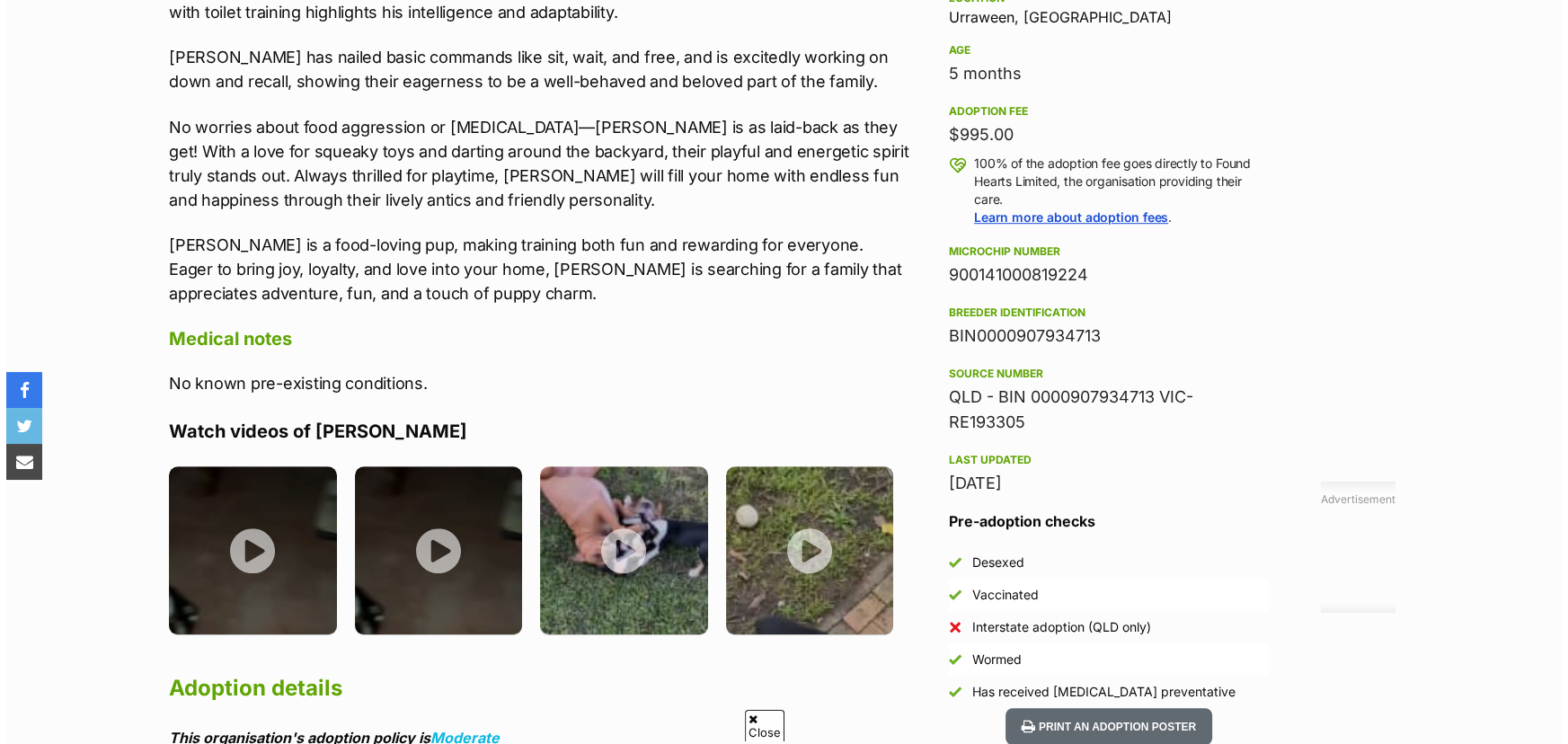
scroll to position [1236, 0]
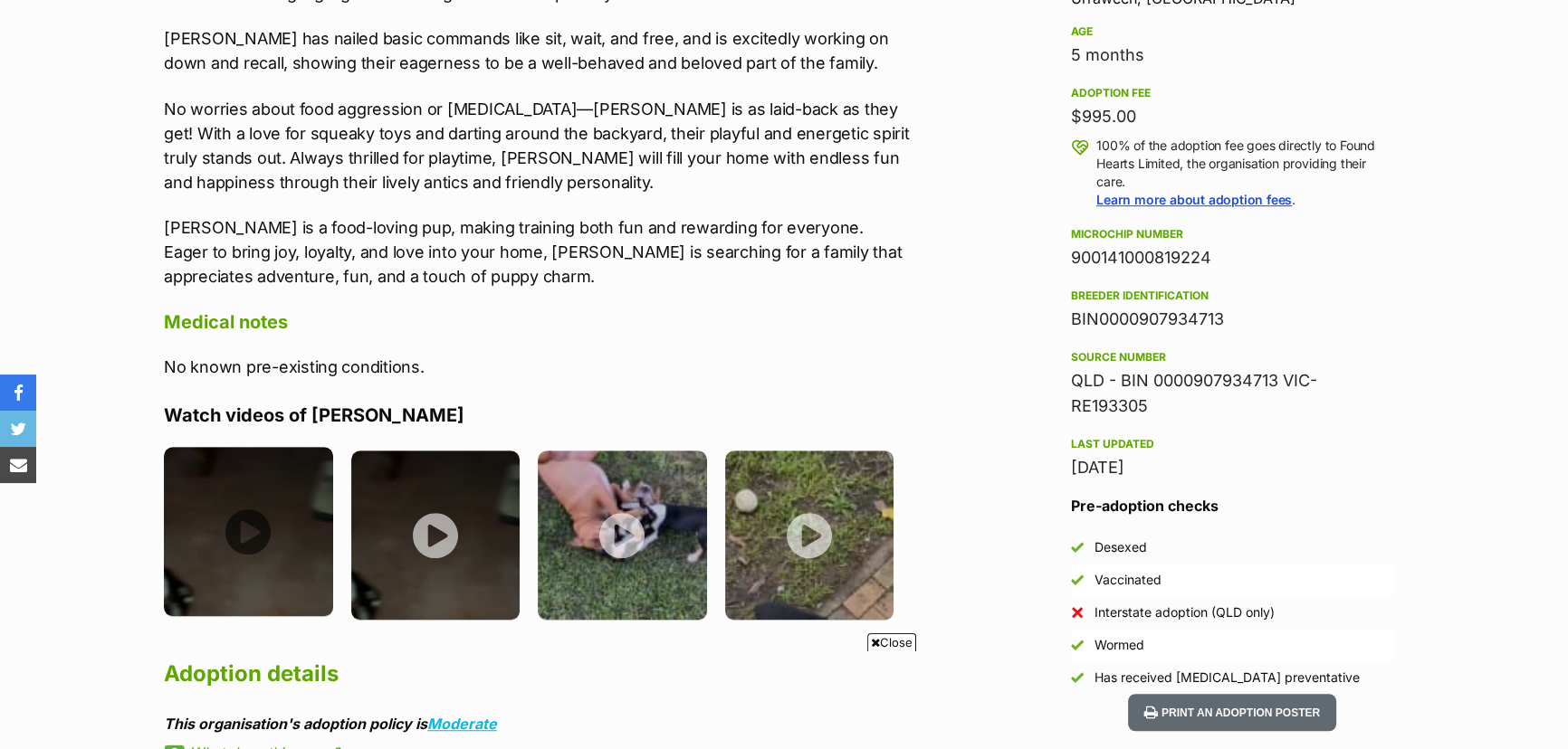
click at [236, 533] on img at bounding box center [248, 531] width 169 height 169
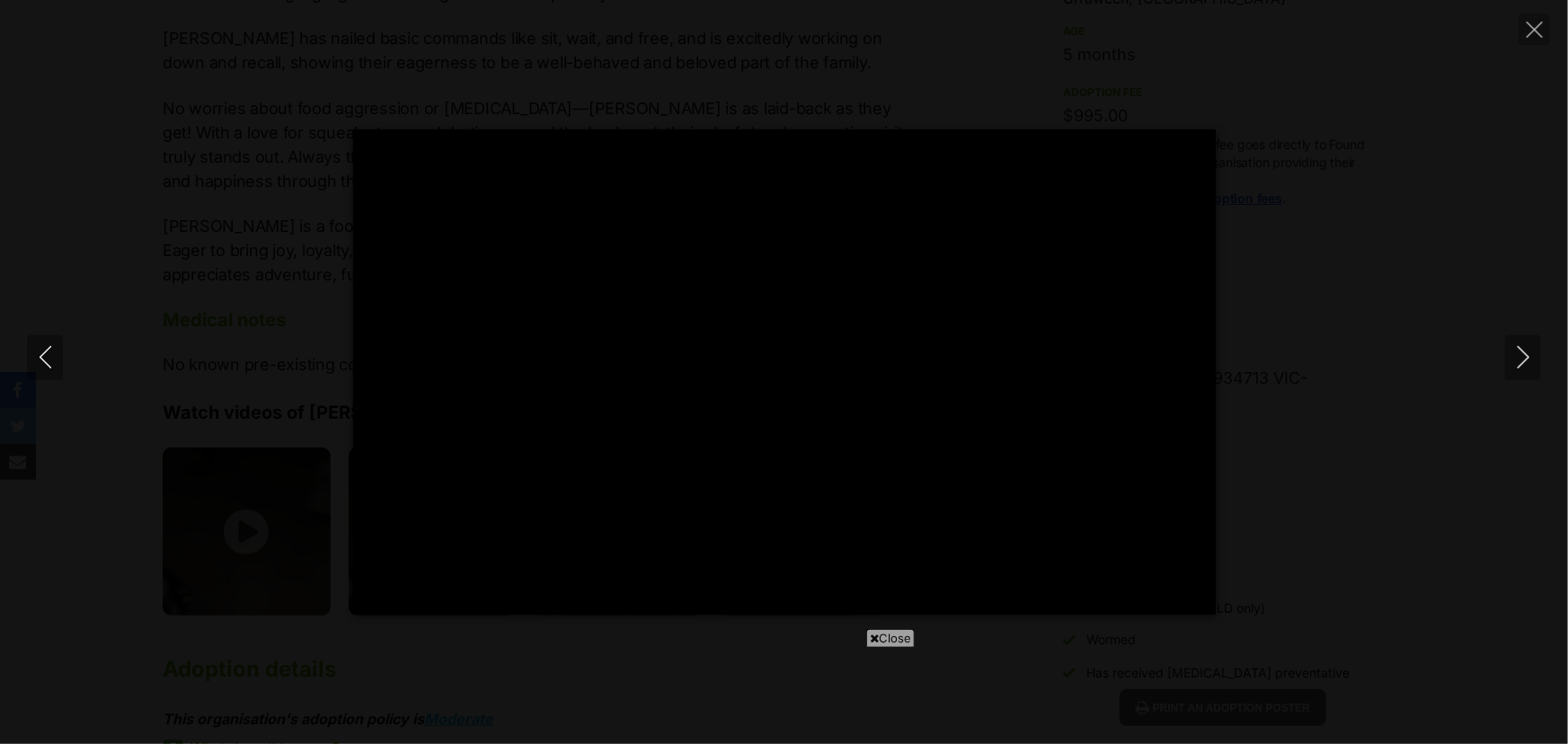
click at [875, 638] on span "Close" at bounding box center [890, 637] width 48 height 18
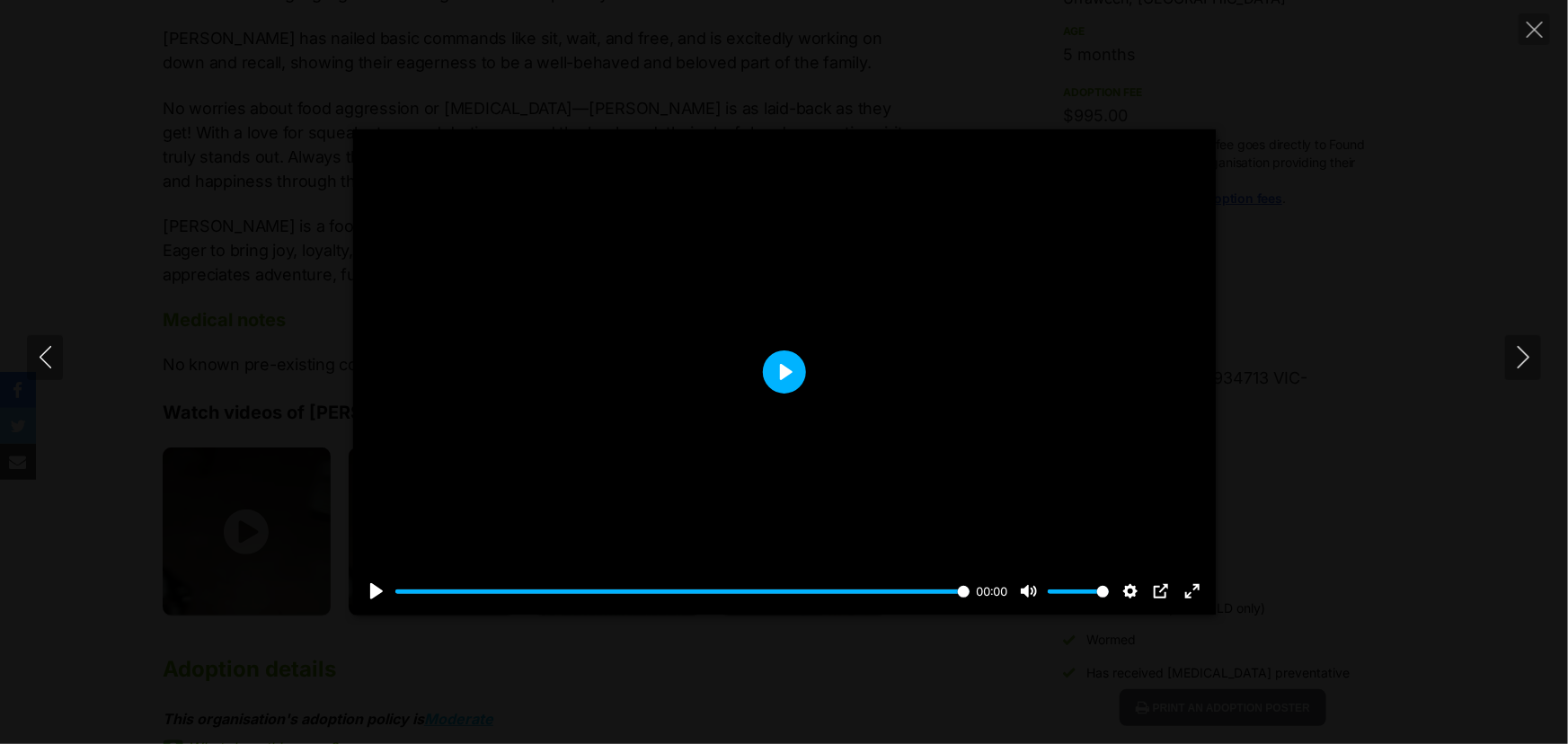
click at [768, 370] on button "Play" at bounding box center [784, 372] width 43 height 43
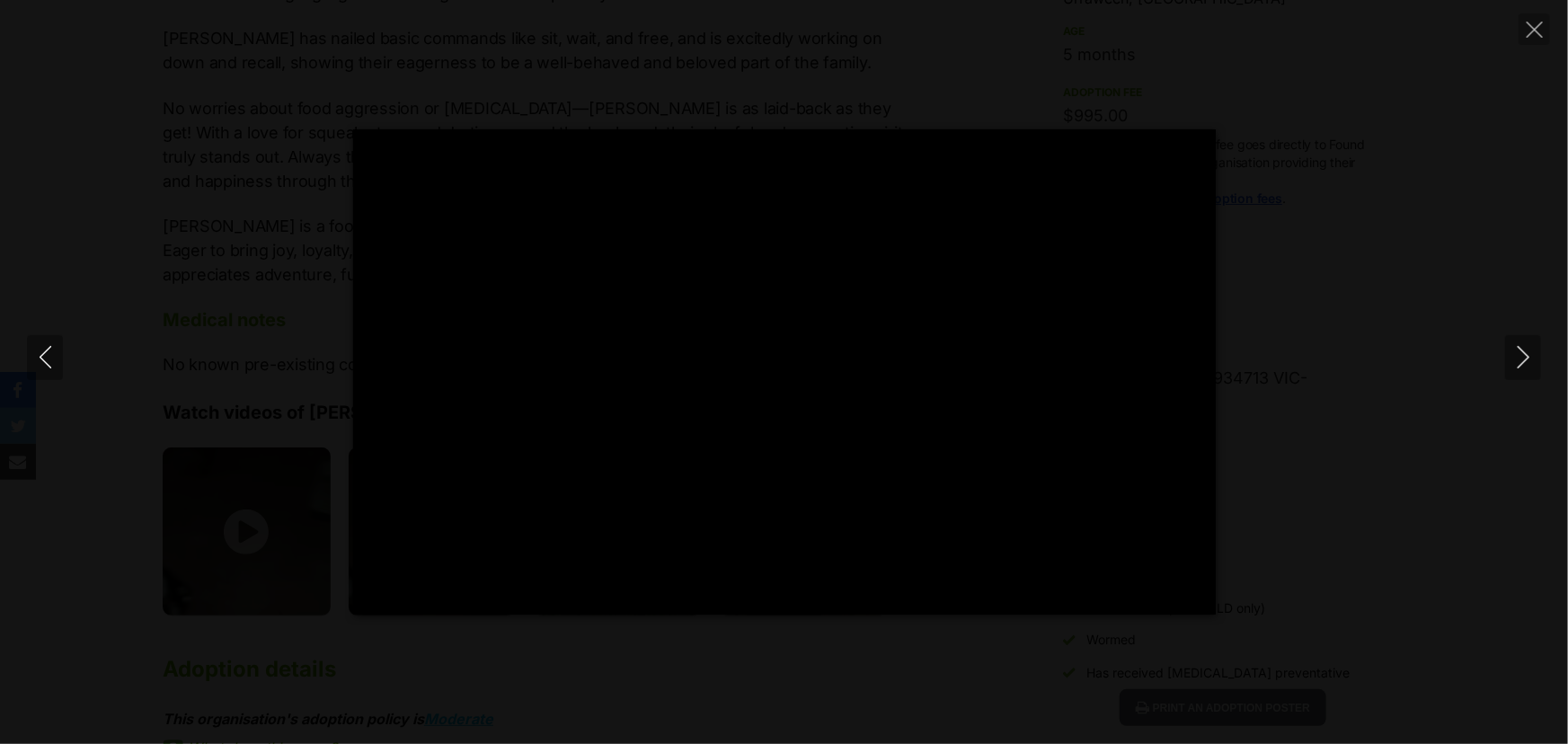
type input "100"
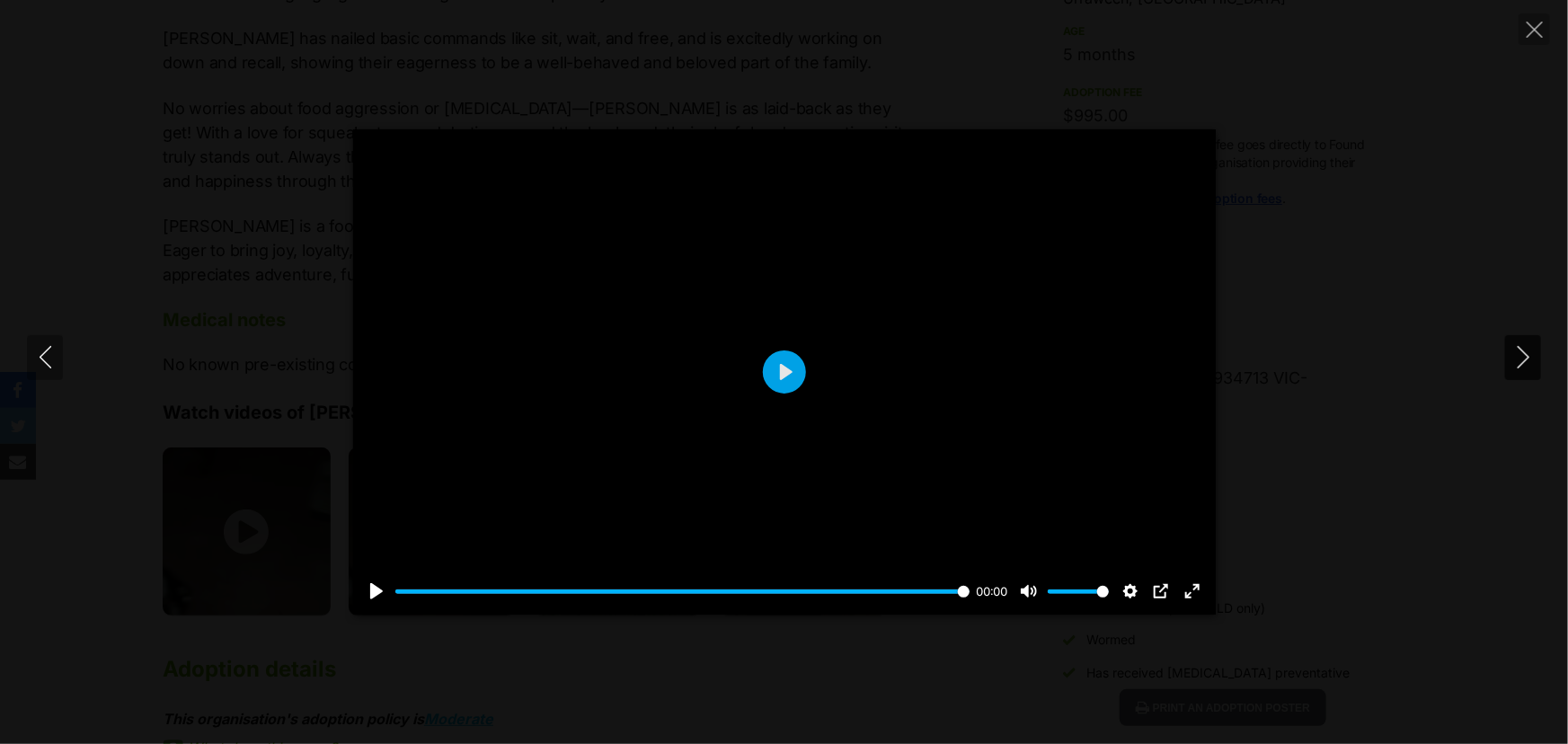
click at [1522, 355] on icon "Next" at bounding box center [1523, 358] width 22 height 22
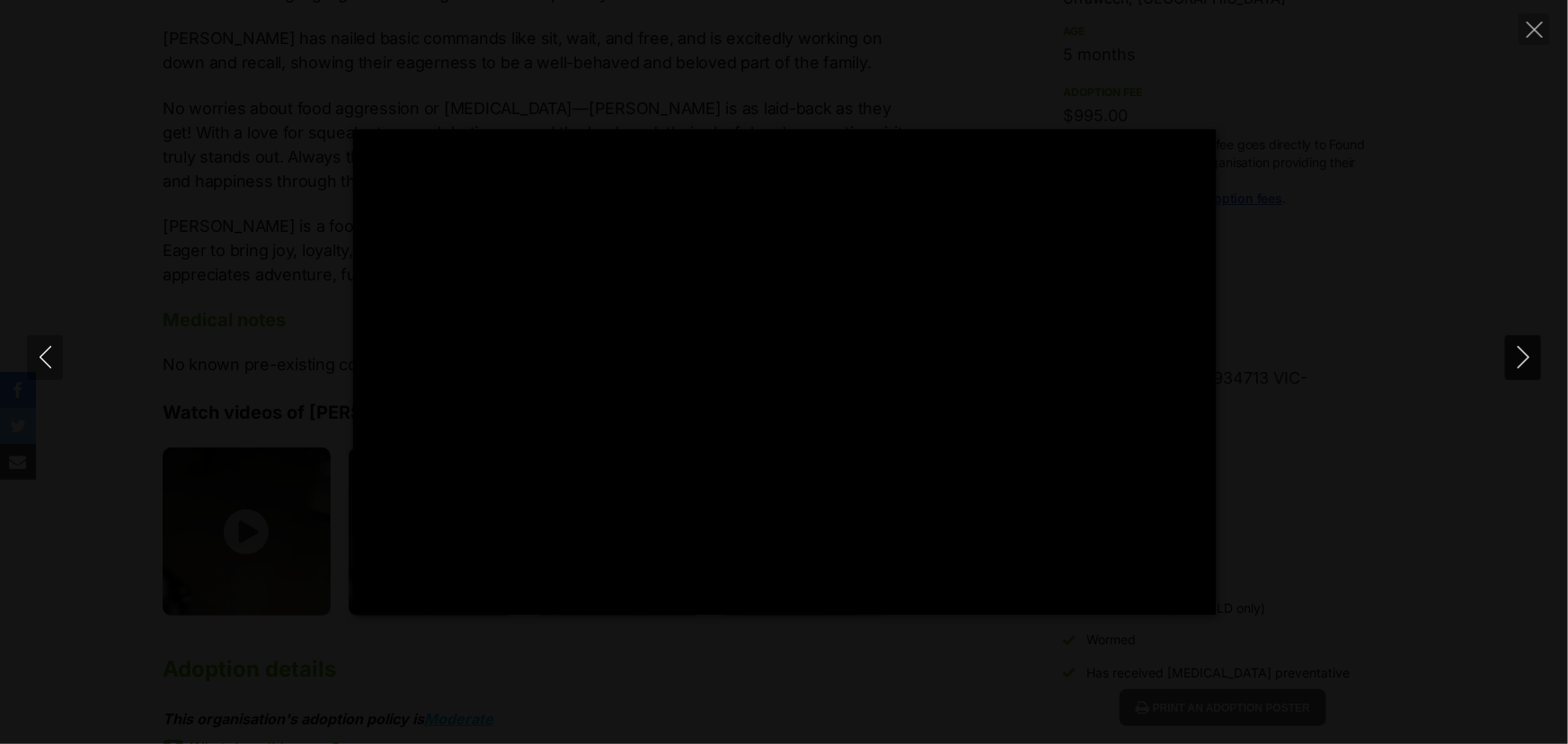
type input "100"
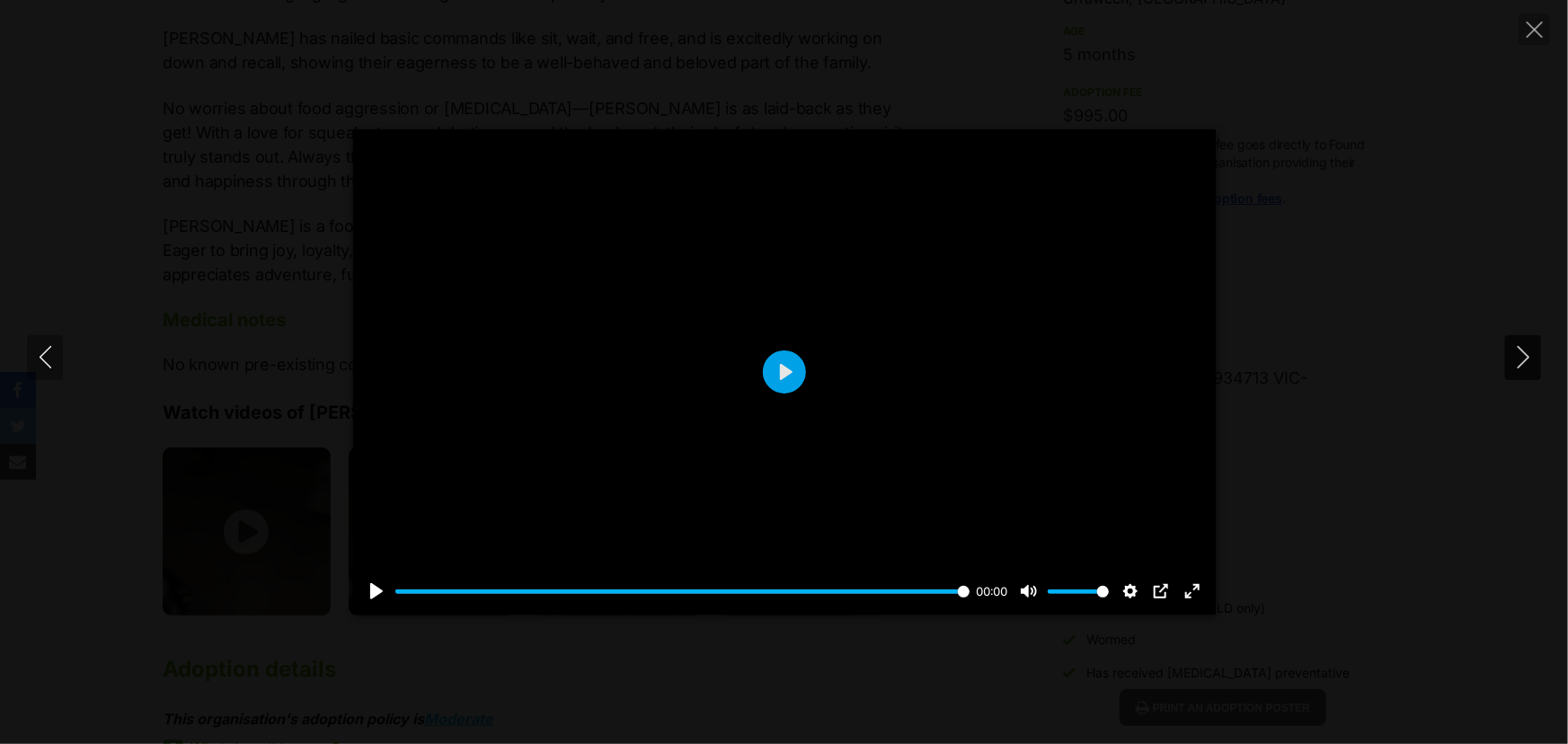
click at [1524, 357] on icon "Next" at bounding box center [1523, 358] width 22 height 22
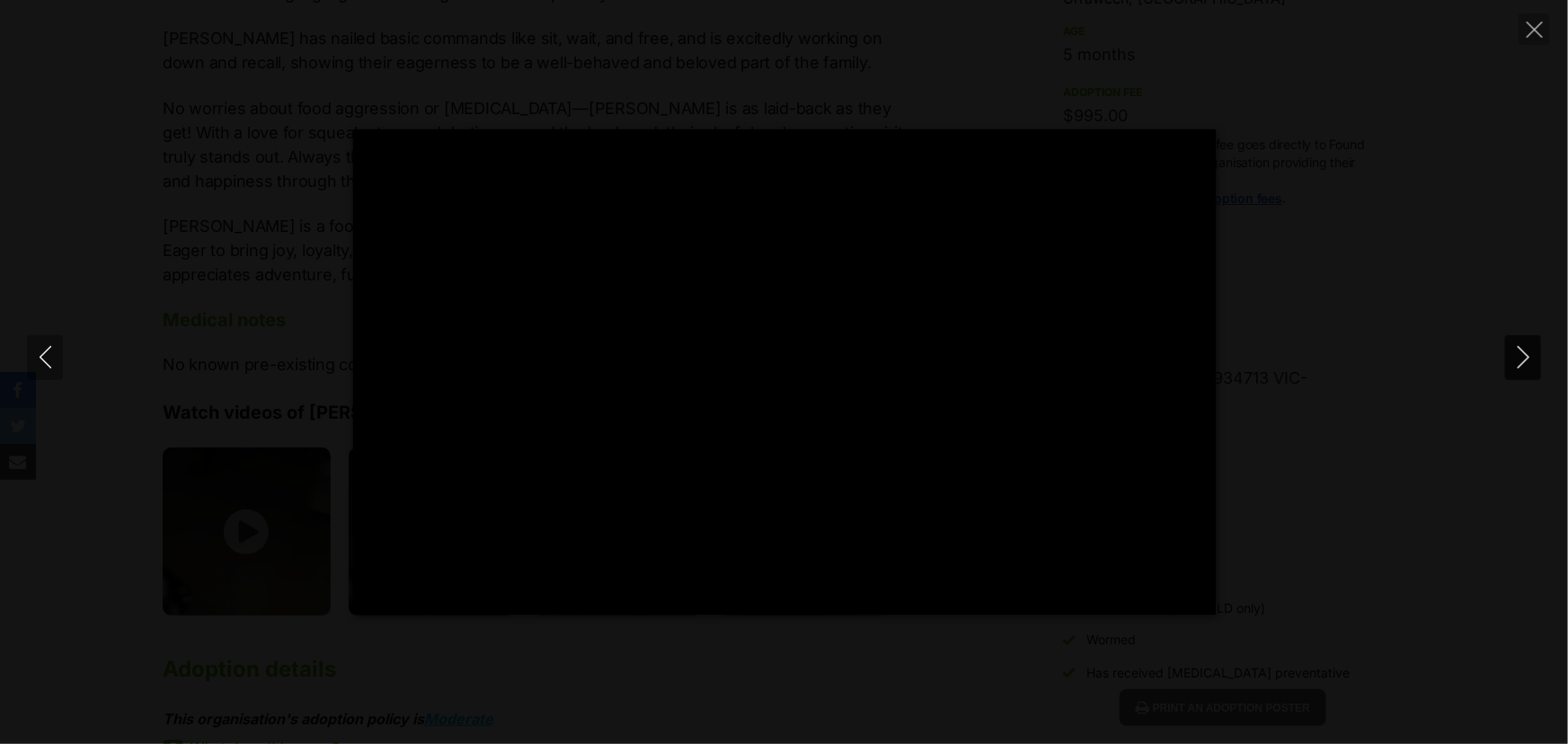
type input "100"
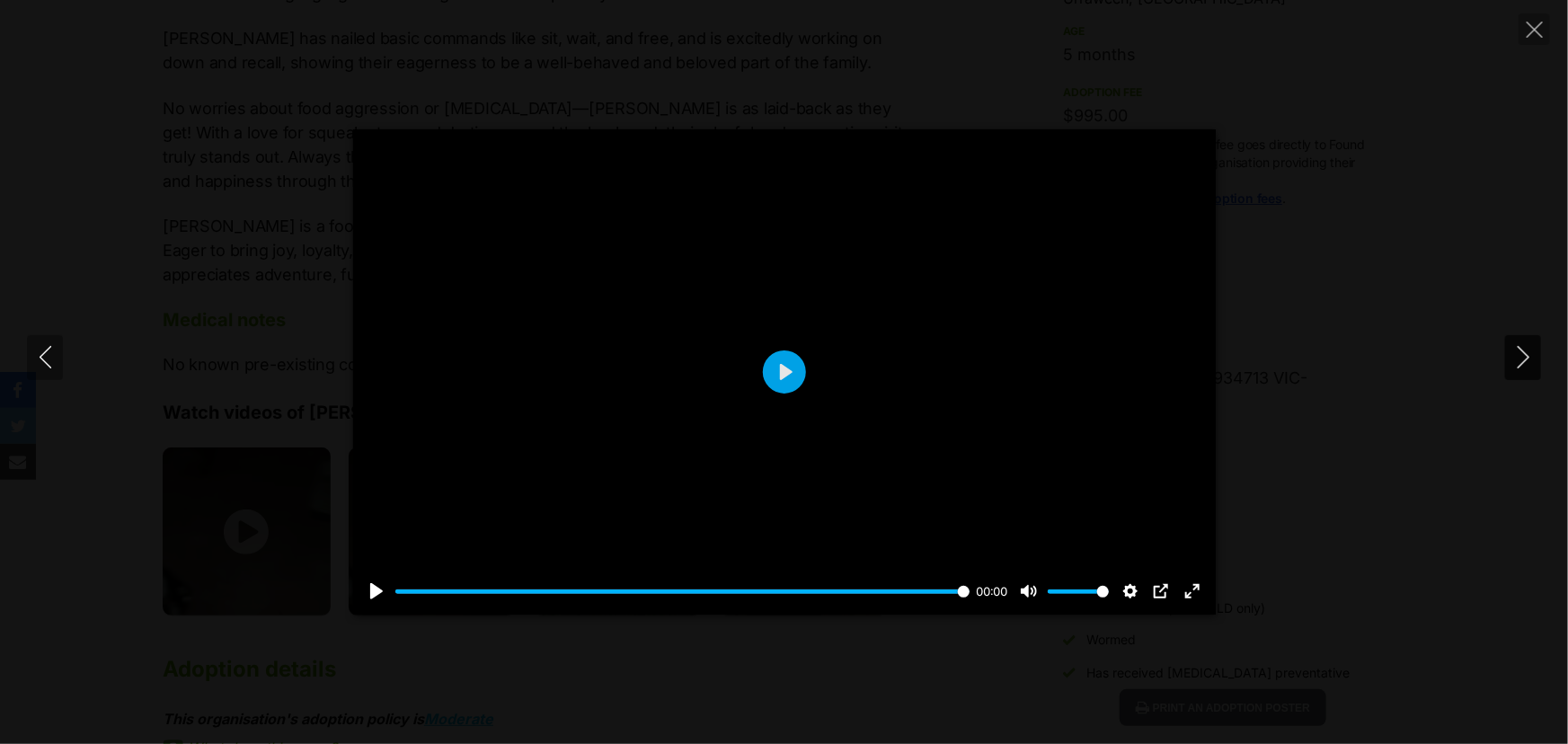
click at [1523, 354] on icon "Next" at bounding box center [1523, 358] width 22 height 22
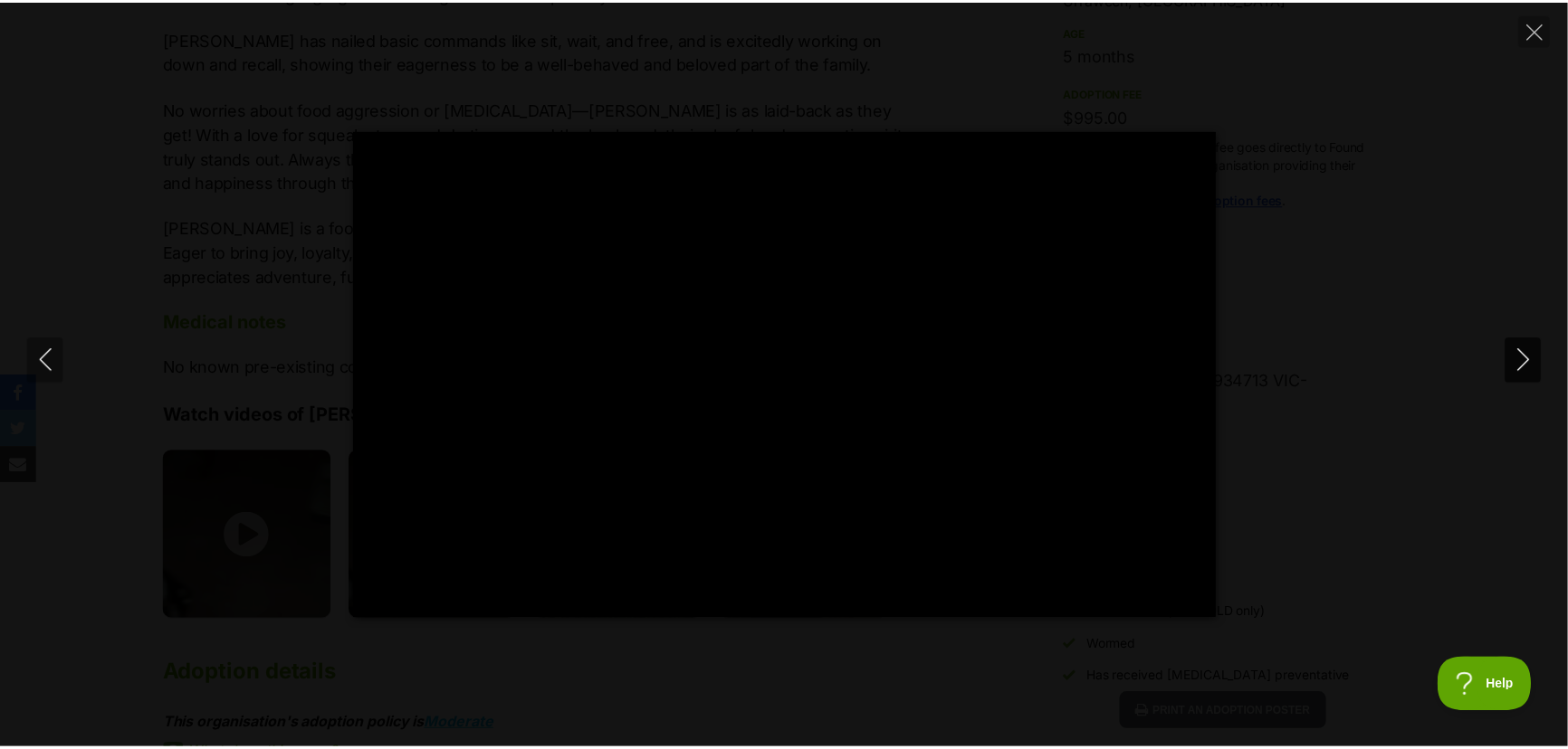
scroll to position [0, 0]
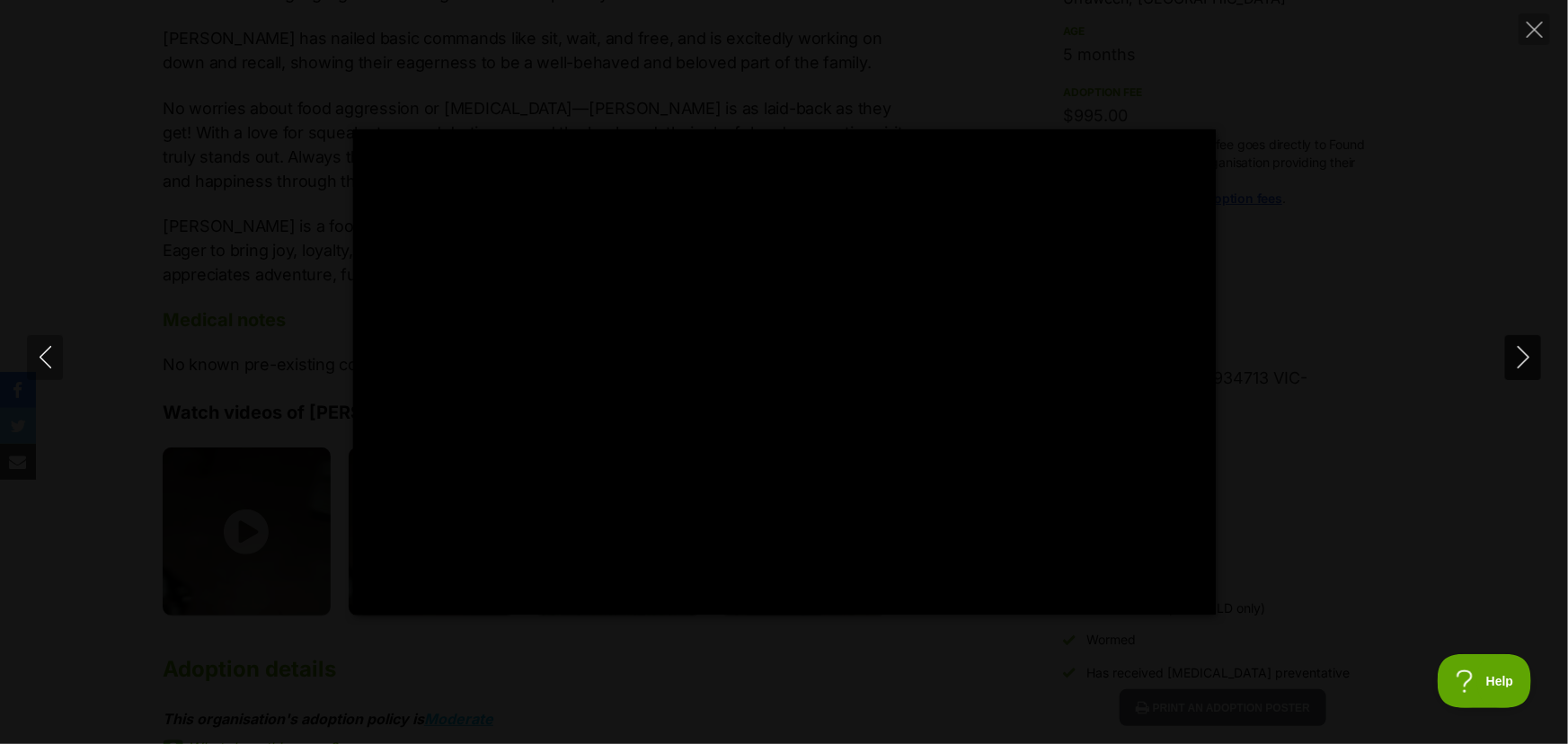
type input "100"
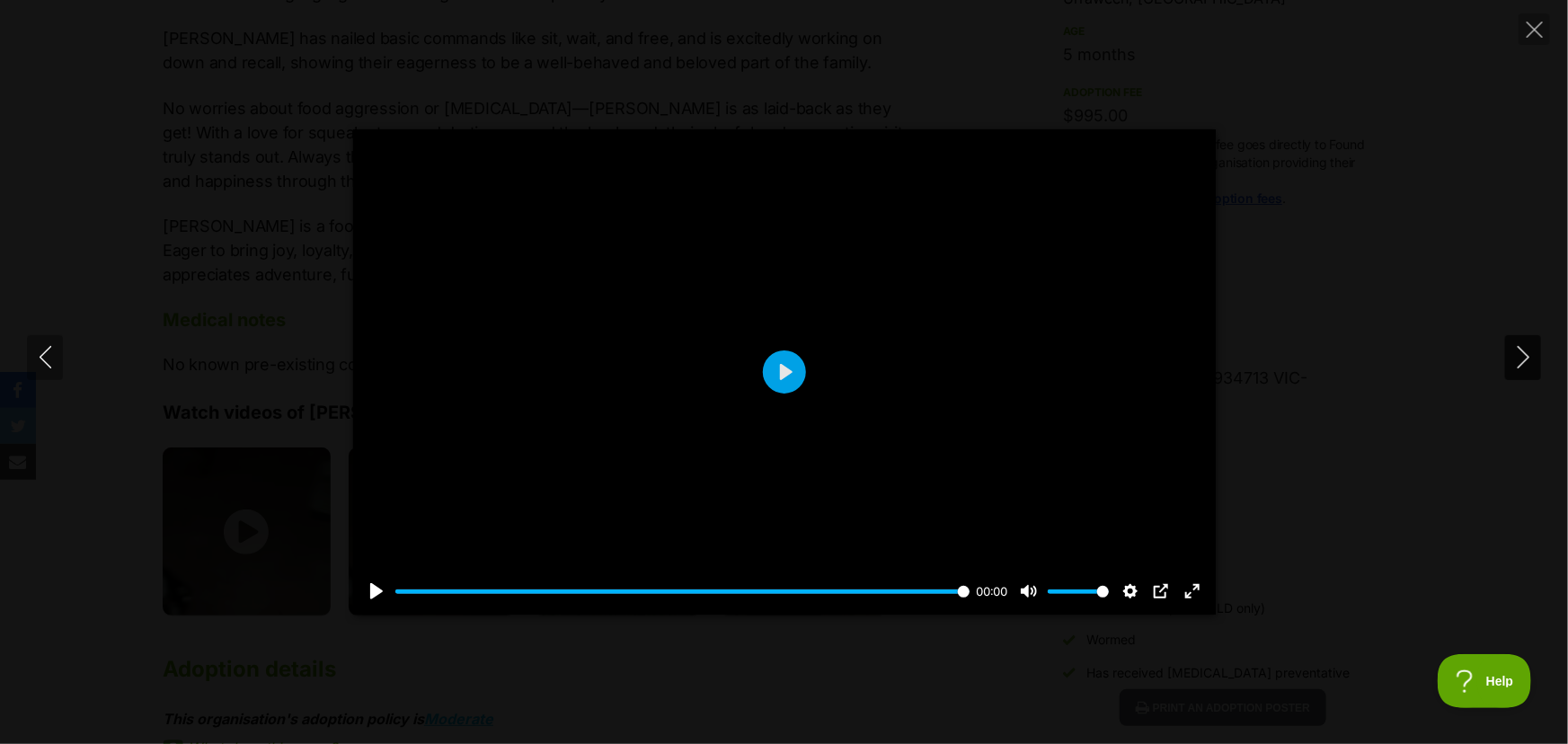
click at [1523, 349] on icon "Next" at bounding box center [1523, 358] width 22 height 22
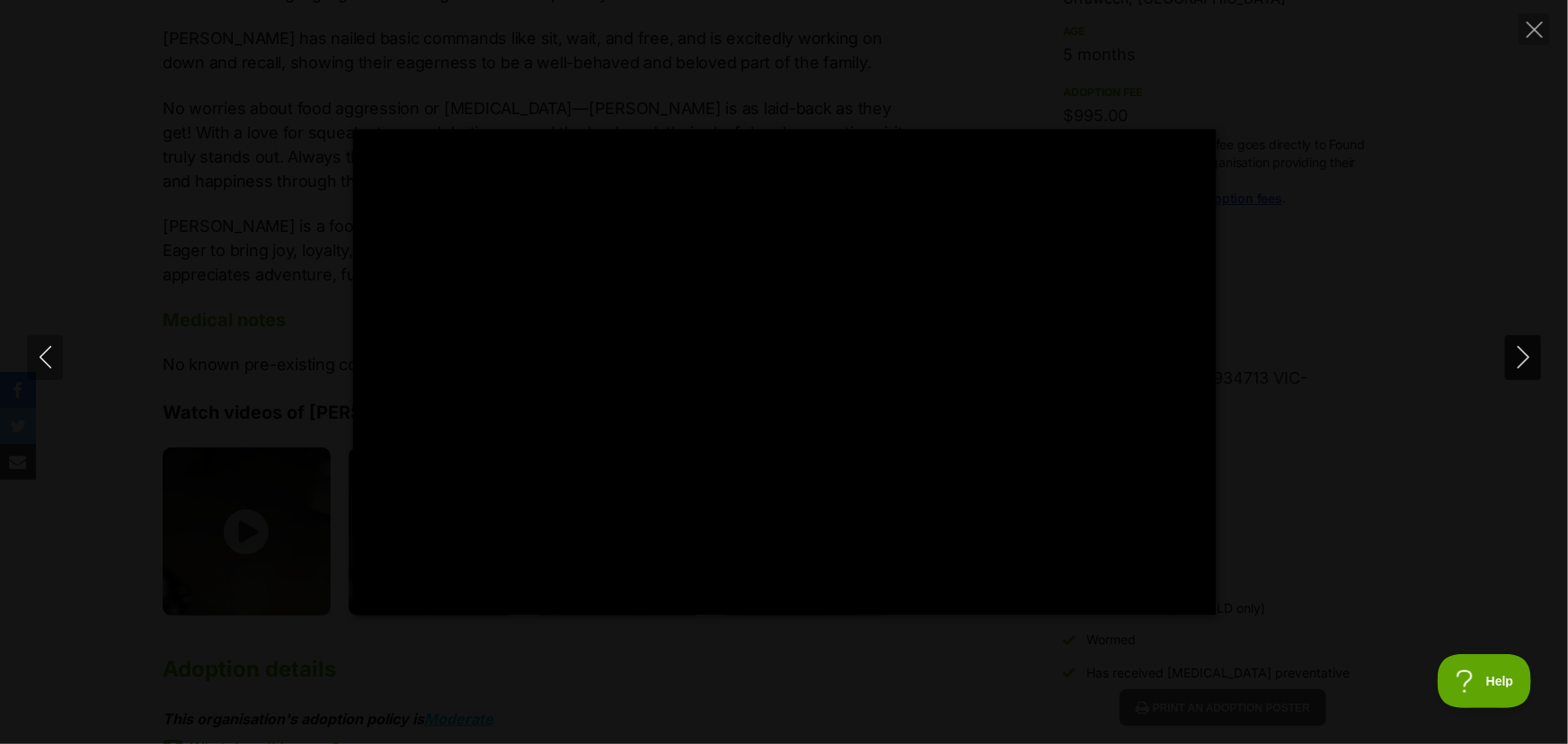
type input "100"
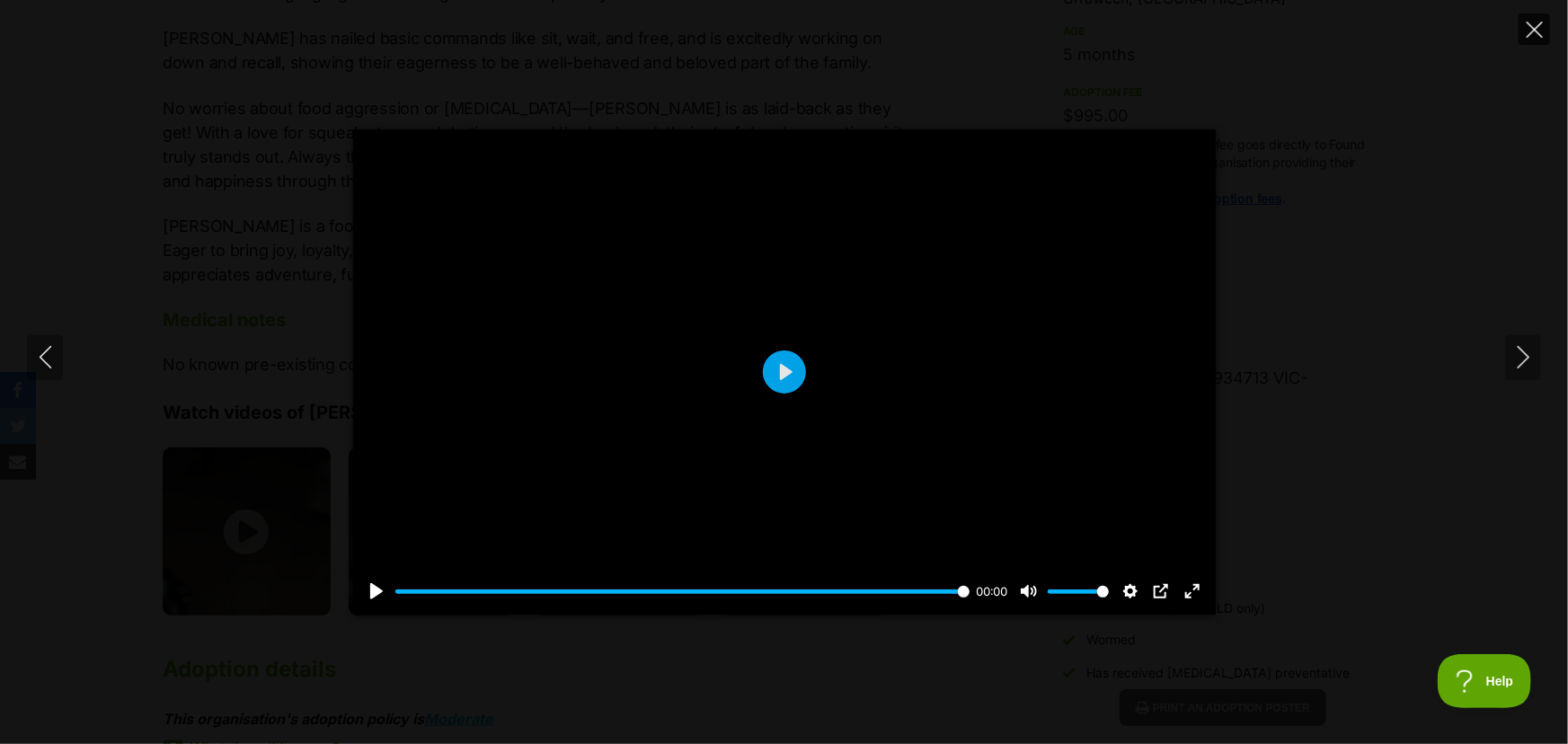
click at [1527, 35] on icon "Close" at bounding box center [1534, 29] width 16 height 16
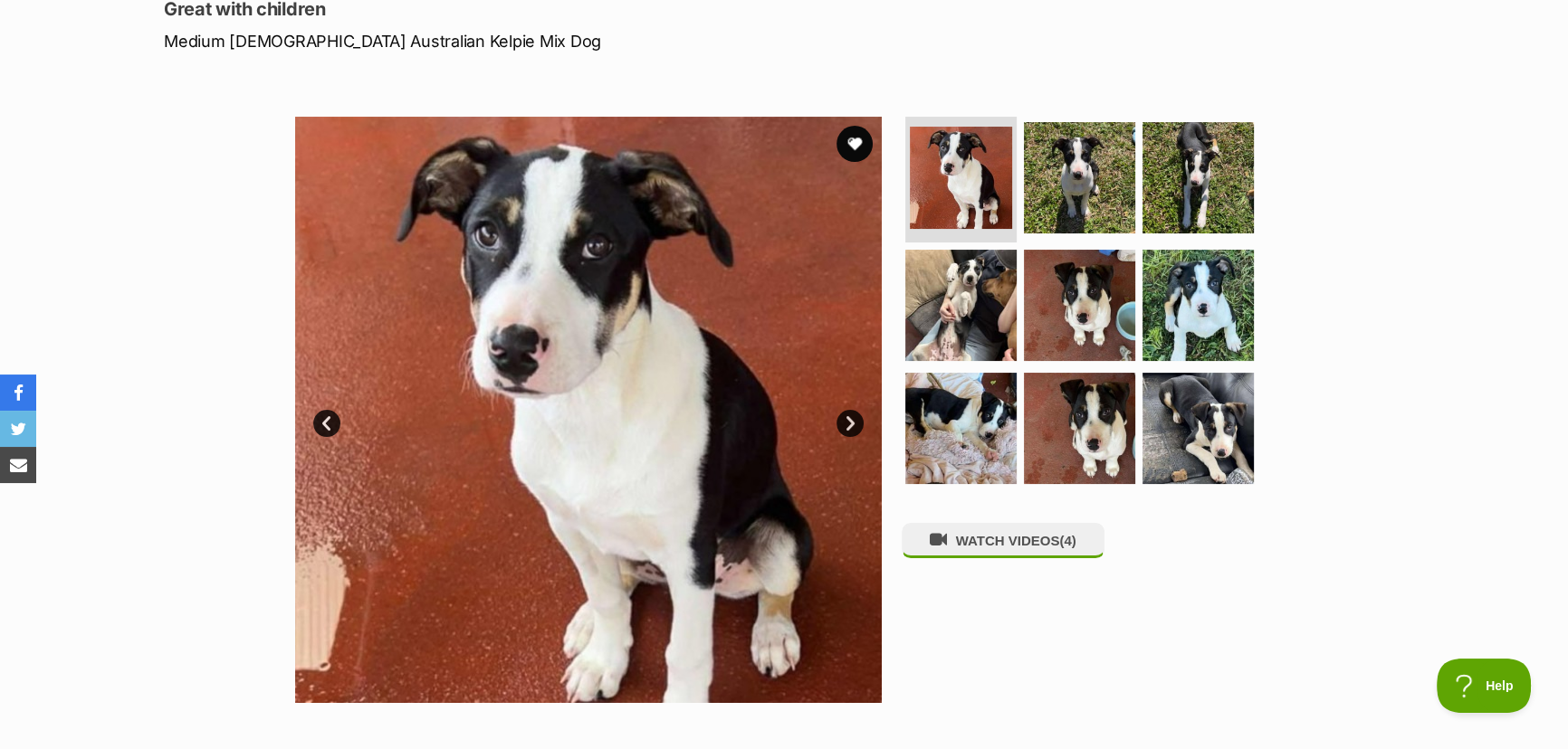
scroll to position [257, 0]
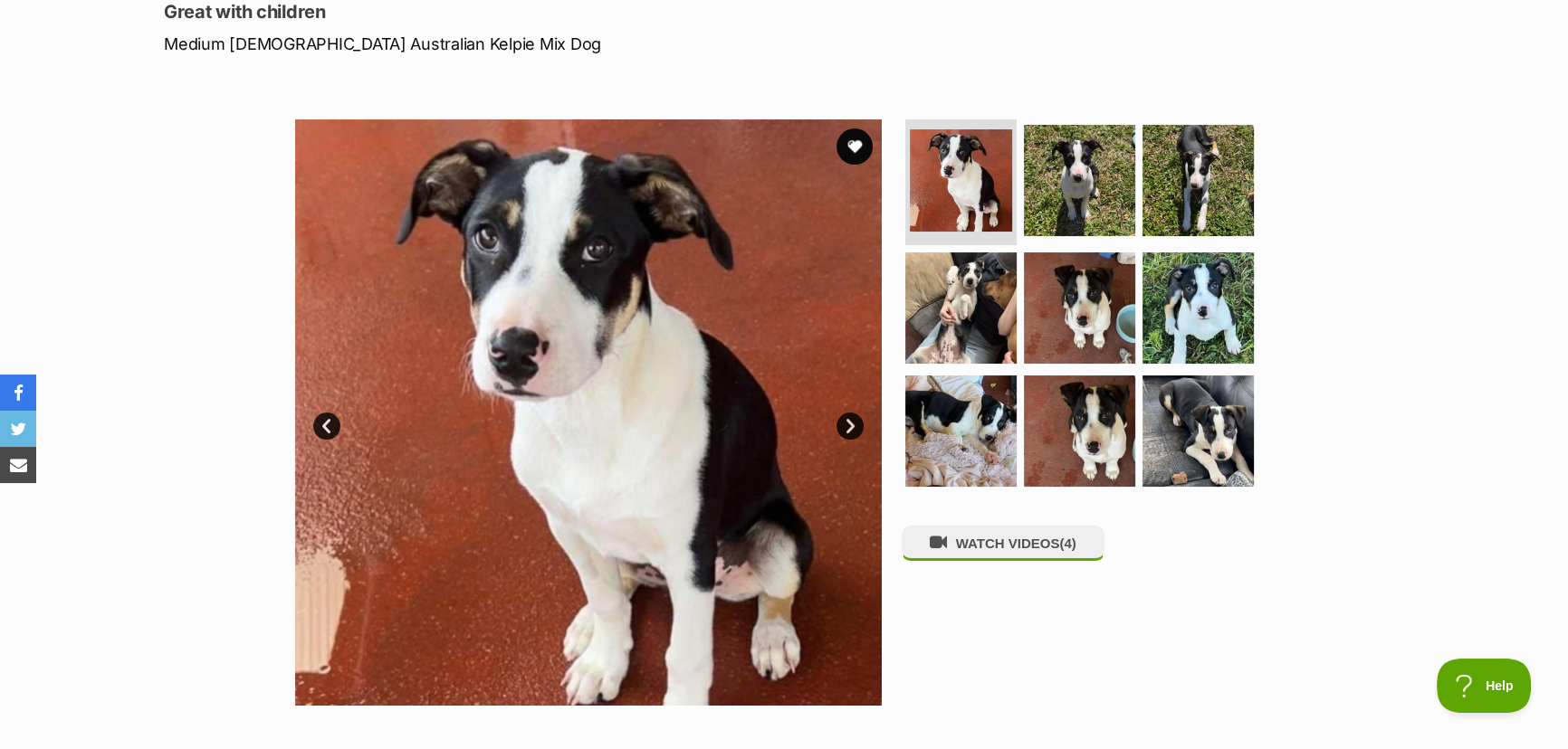
click at [850, 419] on link "Next" at bounding box center [849, 425] width 27 height 27
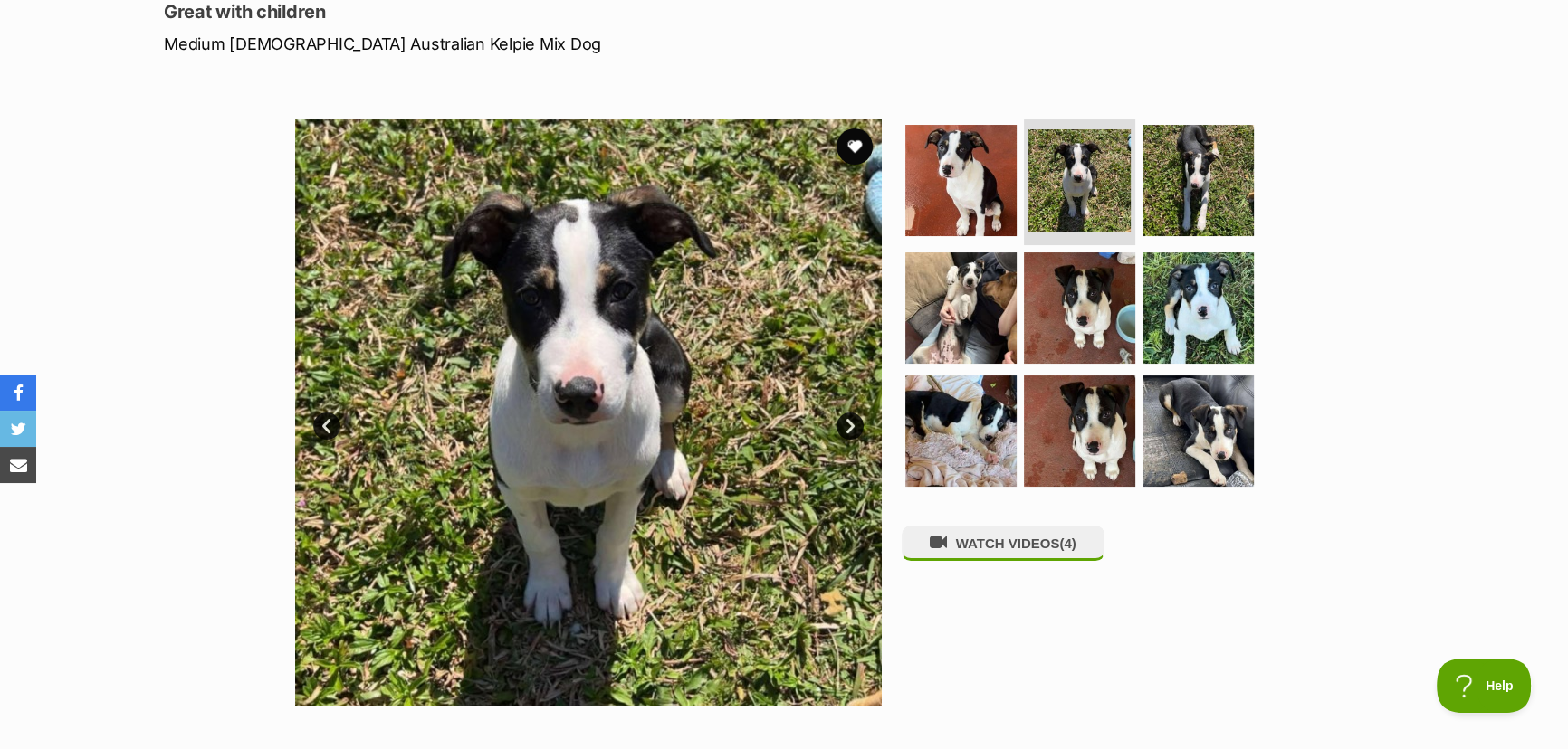
click at [850, 419] on link "Next" at bounding box center [849, 425] width 27 height 27
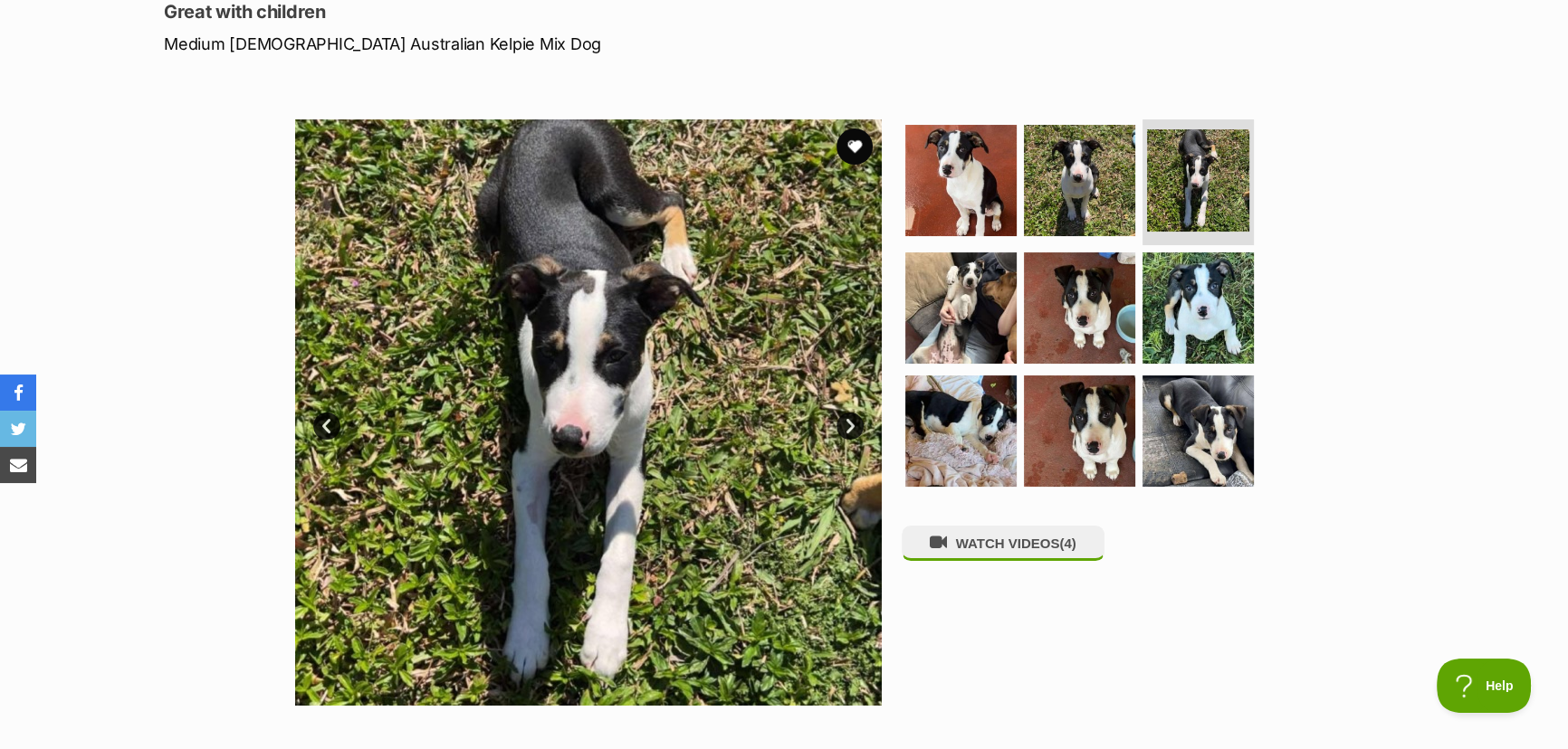
click at [850, 419] on link "Next" at bounding box center [849, 425] width 27 height 27
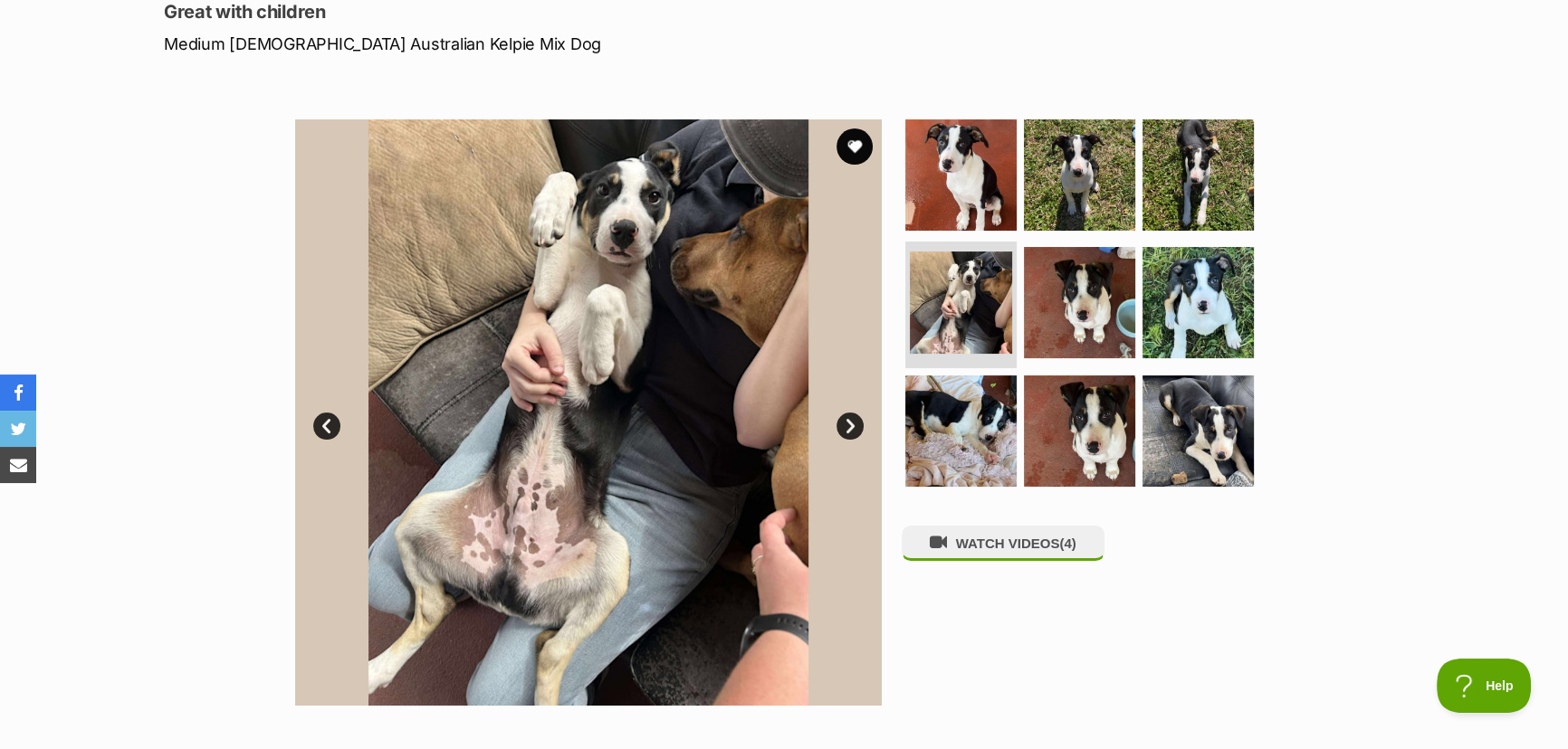
click at [850, 419] on link "Next" at bounding box center [849, 425] width 27 height 27
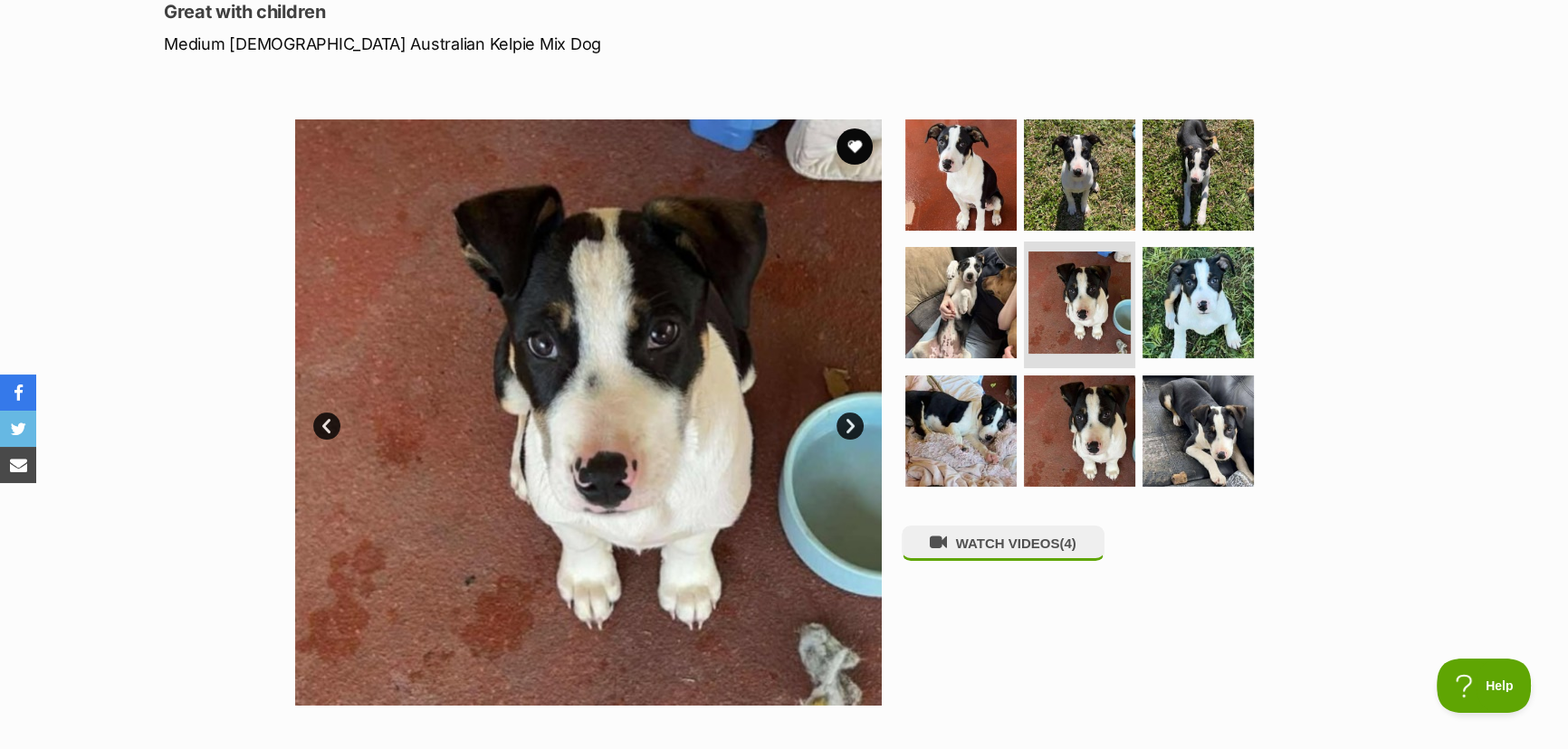
click at [852, 422] on link "Next" at bounding box center [849, 425] width 27 height 27
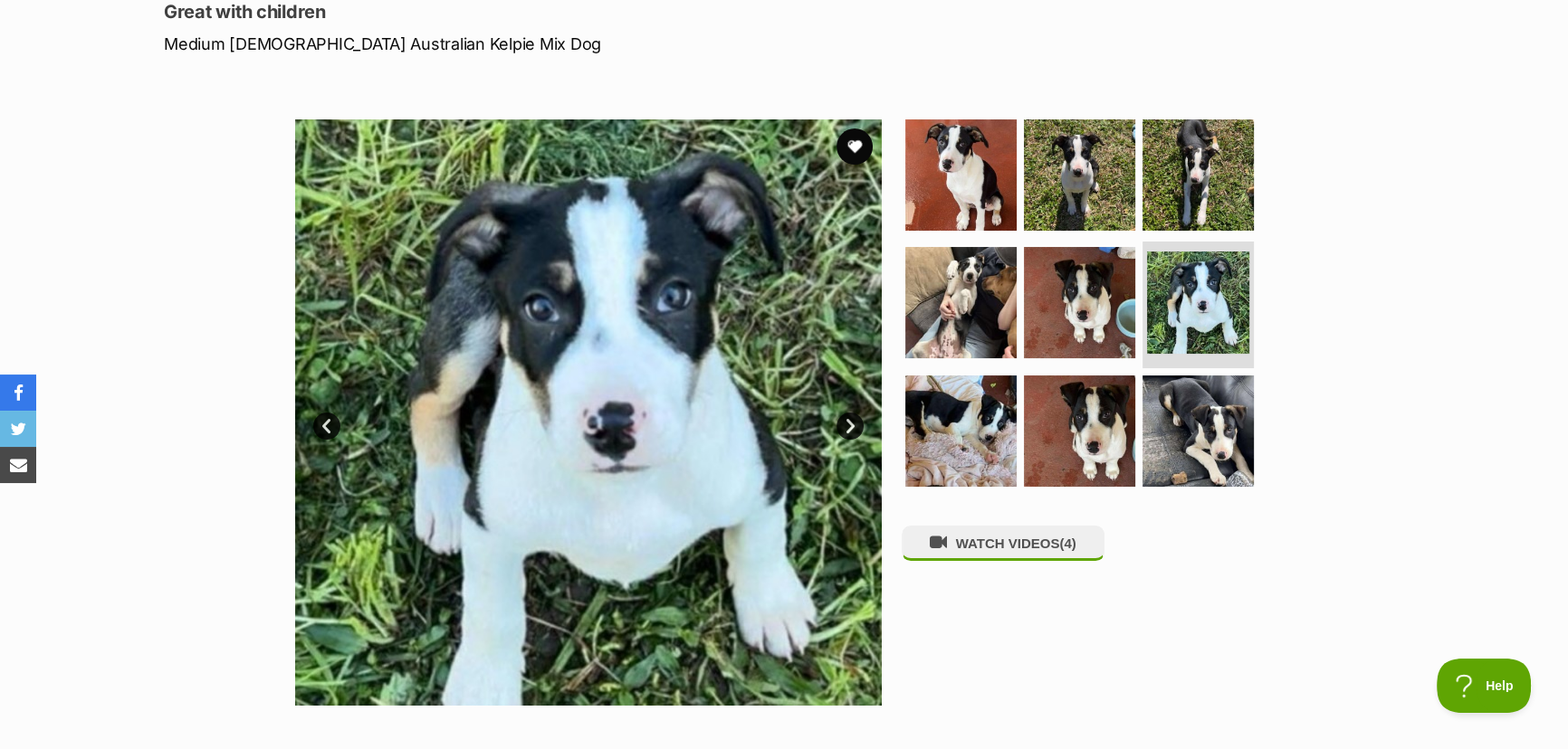
click at [853, 424] on link "Next" at bounding box center [849, 425] width 27 height 27
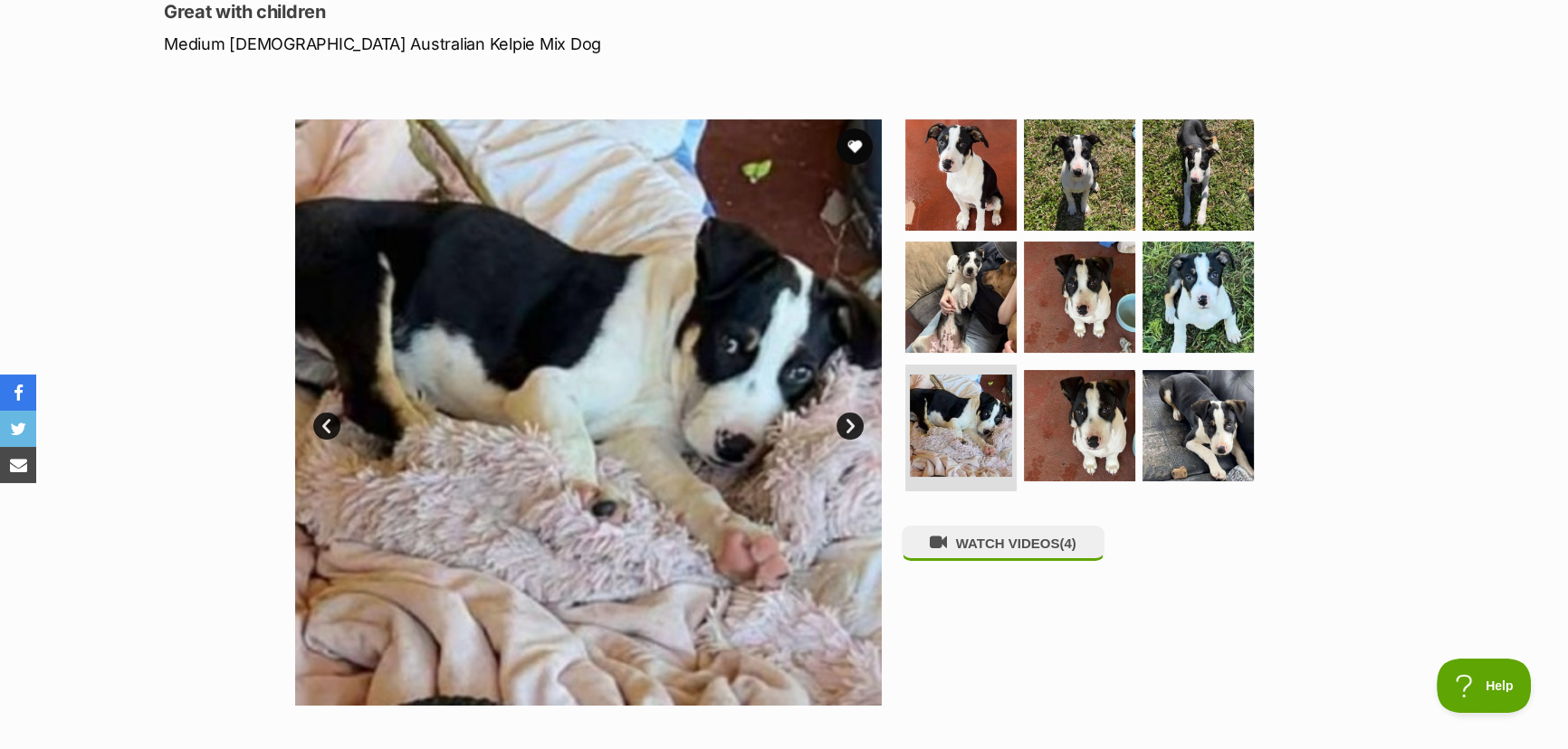
click at [853, 425] on link "Next" at bounding box center [849, 425] width 27 height 27
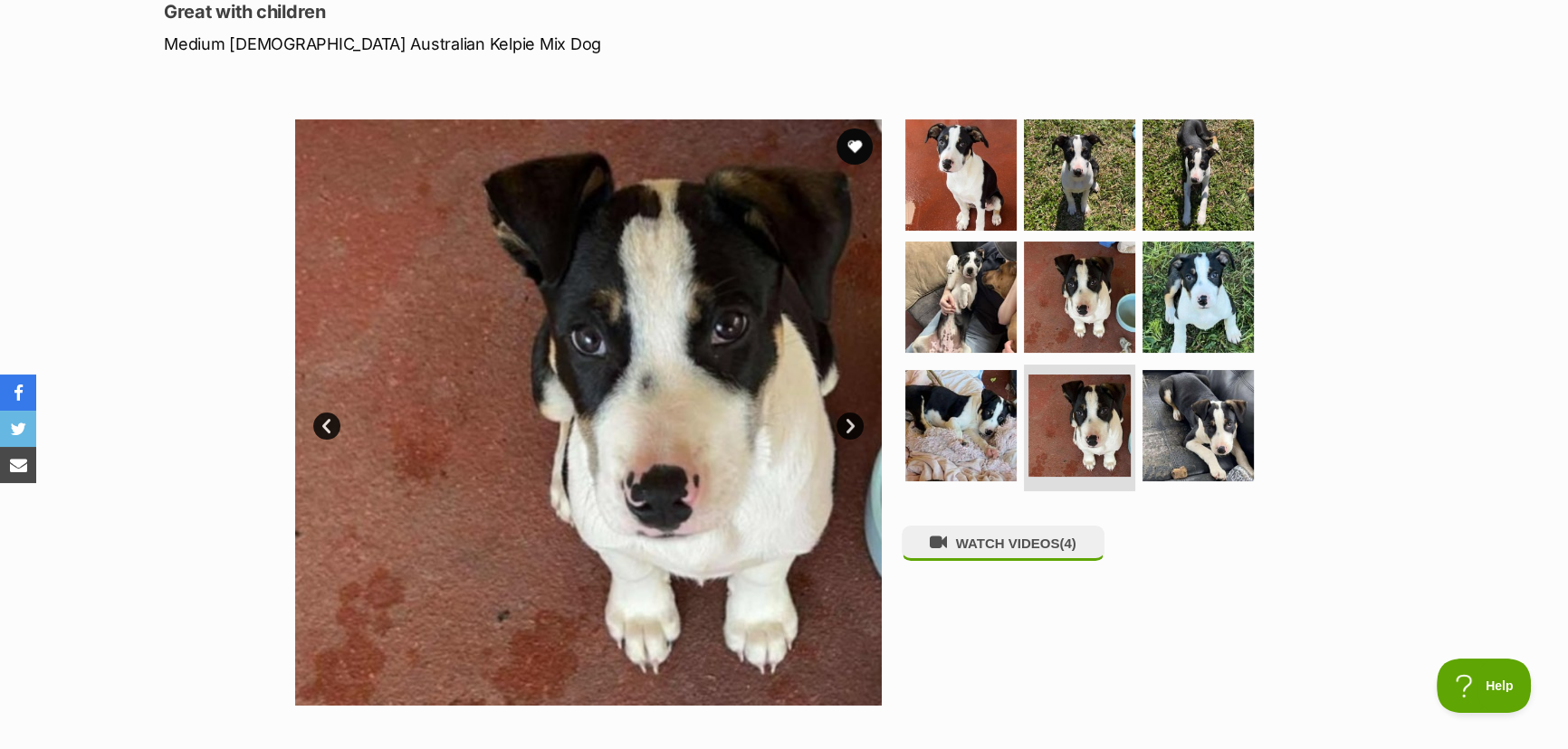
click at [853, 425] on link "Next" at bounding box center [849, 425] width 27 height 27
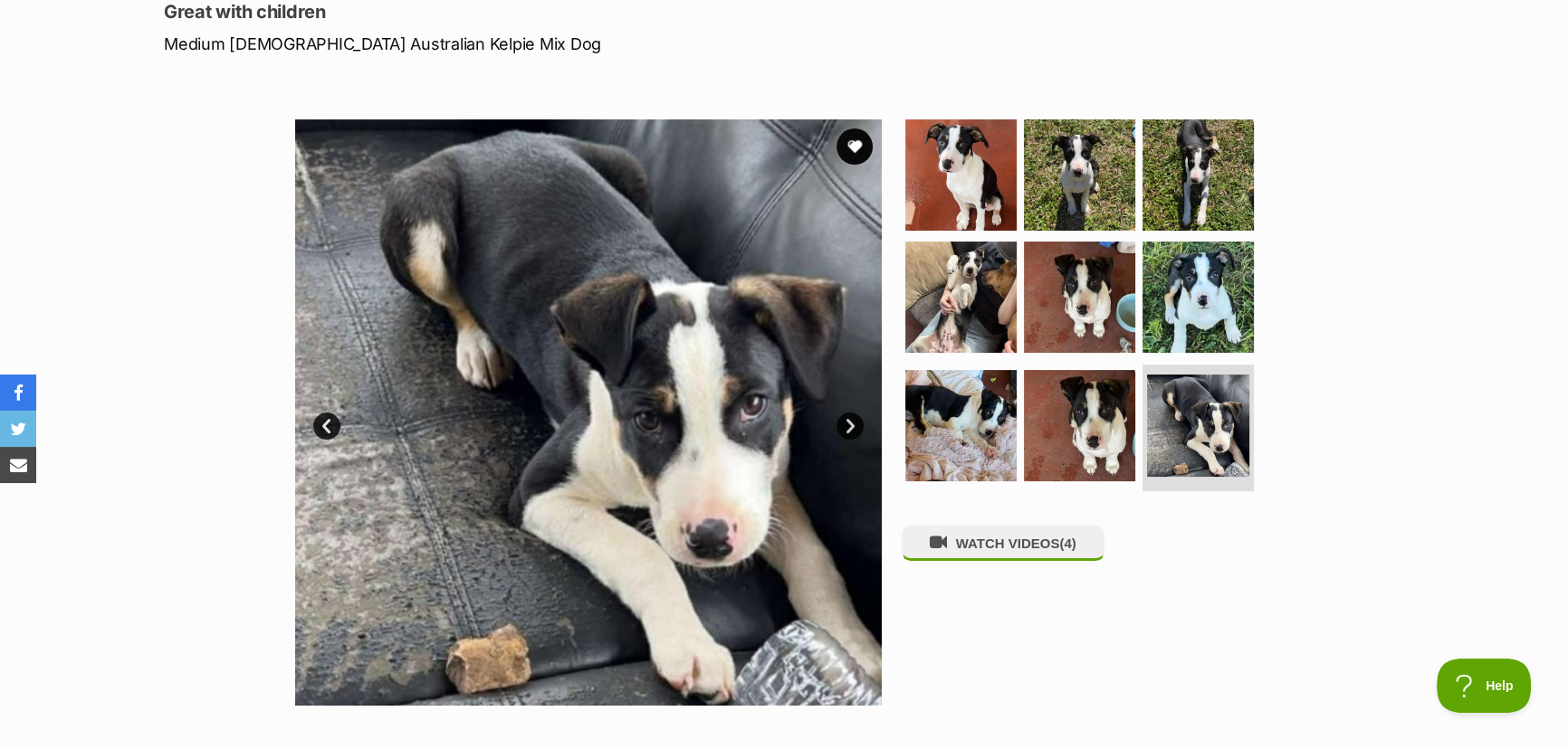
click at [853, 425] on link "Next" at bounding box center [849, 425] width 27 height 27
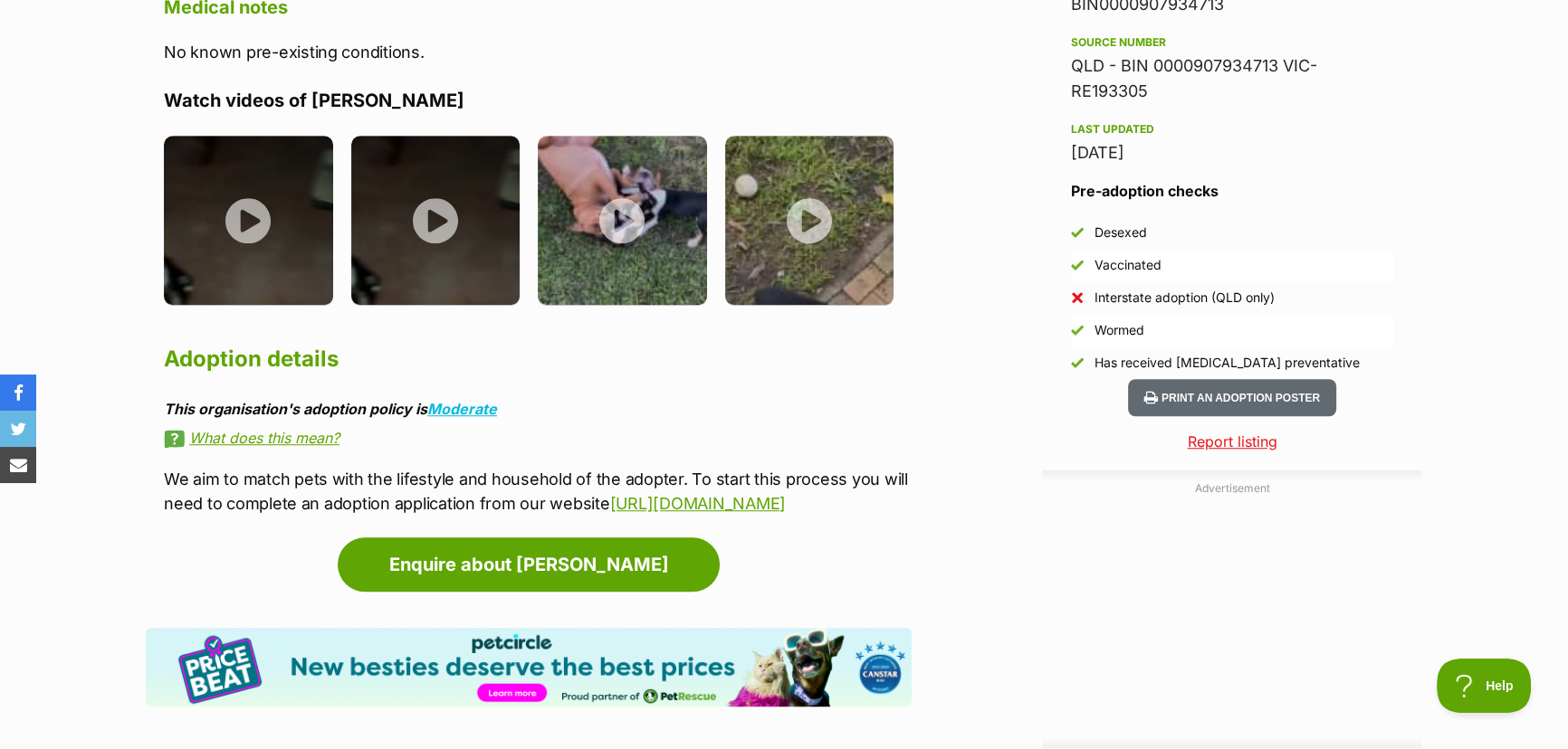
scroll to position [1574, 0]
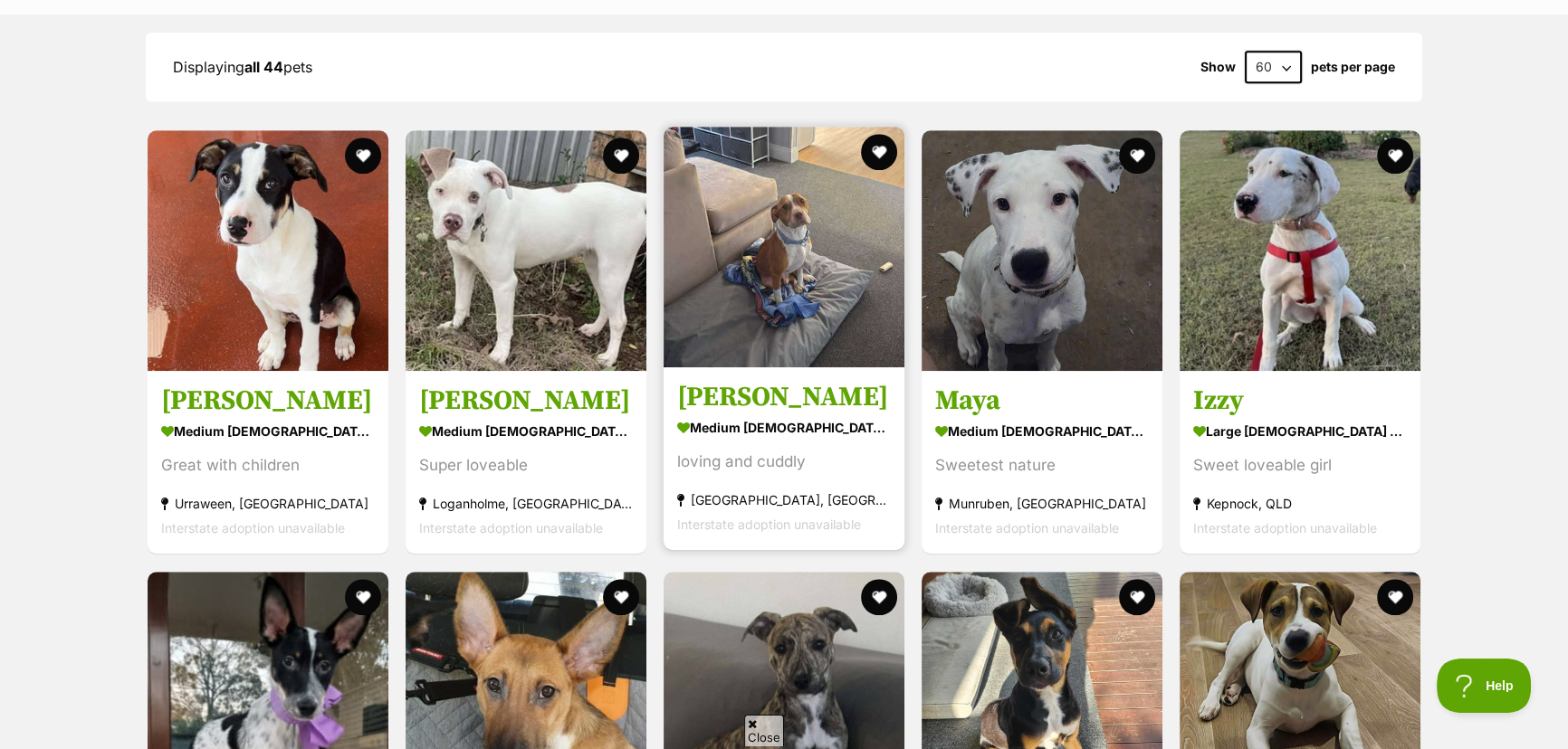
click at [743, 208] on img at bounding box center [783, 246] width 240 height 240
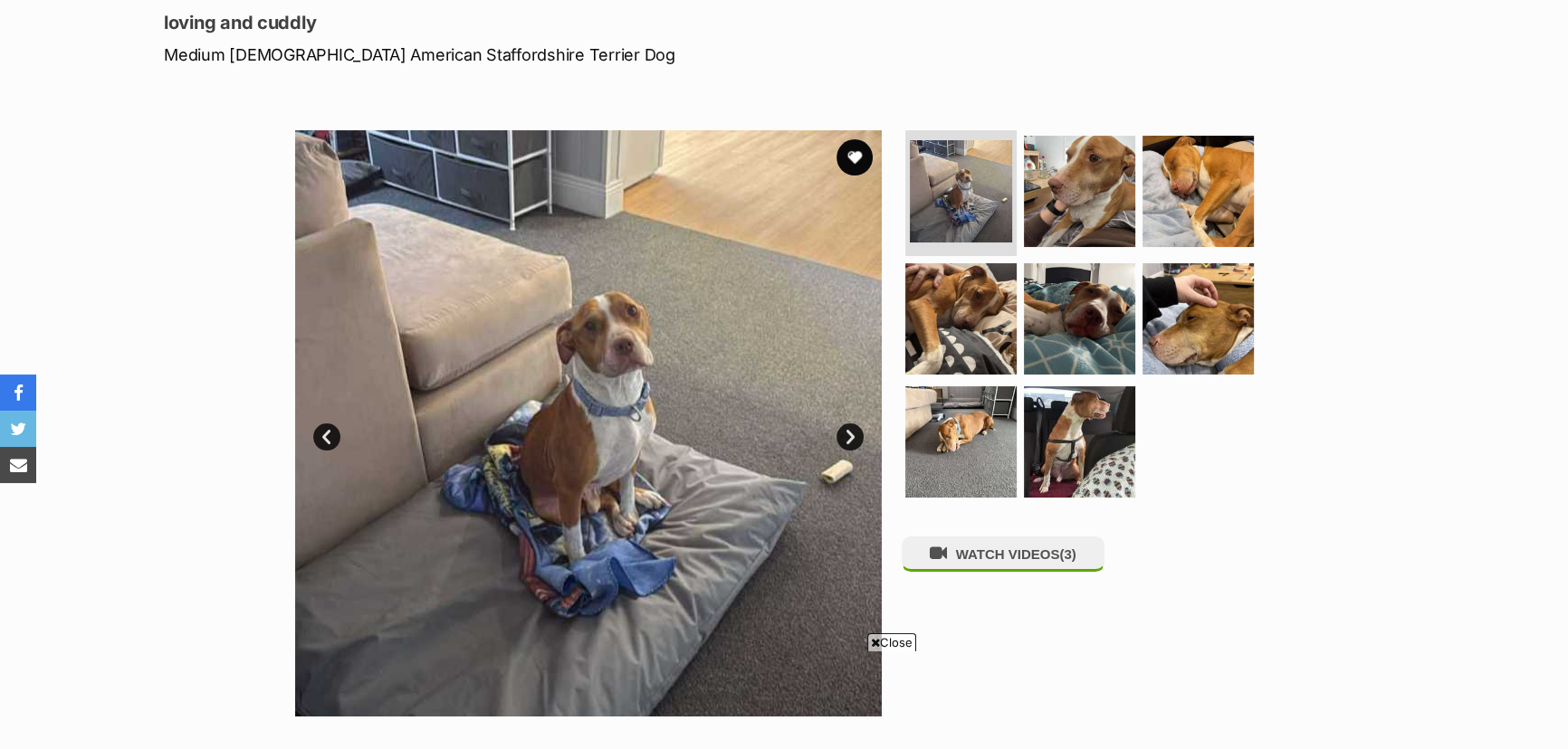
click at [848, 430] on link "Next" at bounding box center [849, 437] width 27 height 27
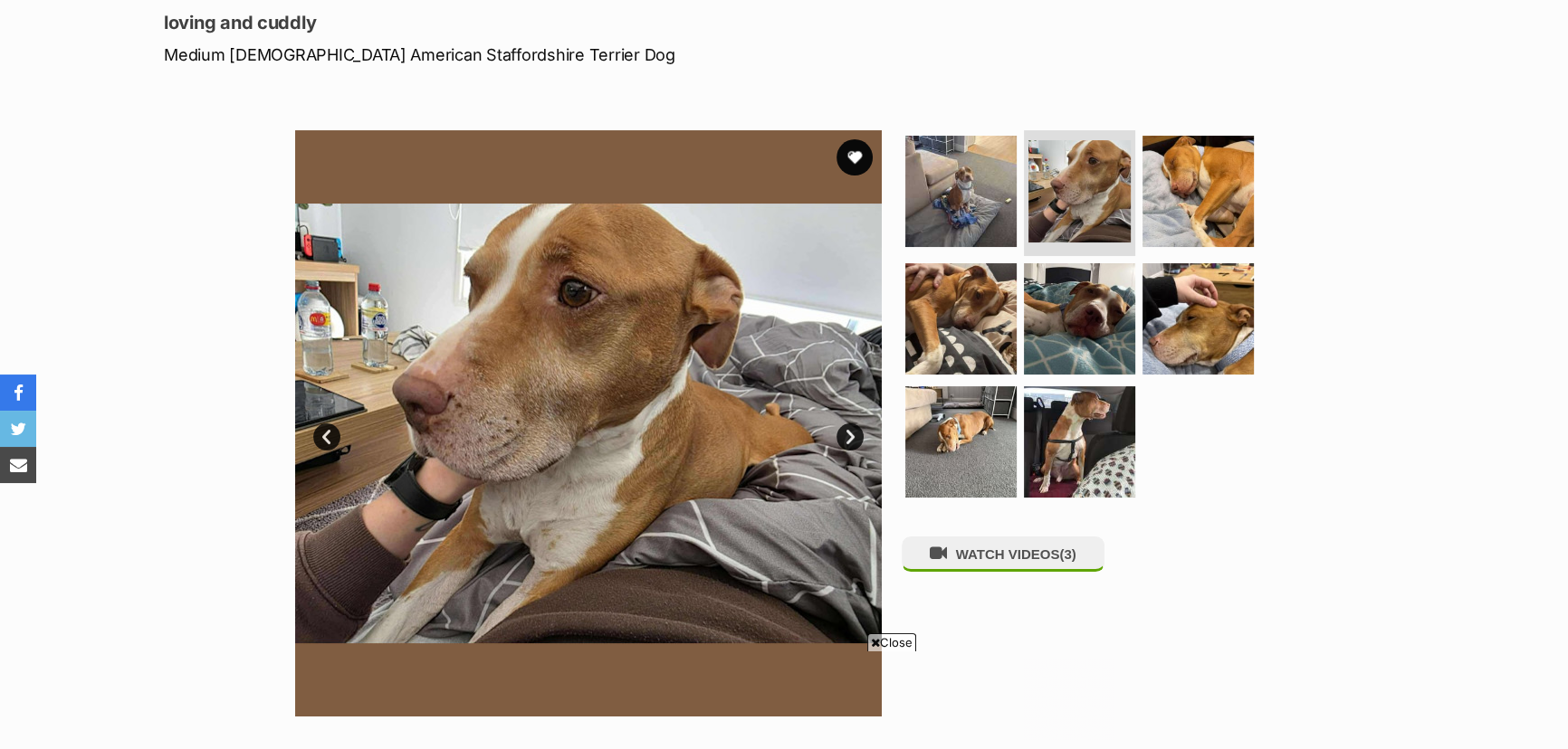
click at [848, 436] on link "Next" at bounding box center [849, 437] width 27 height 27
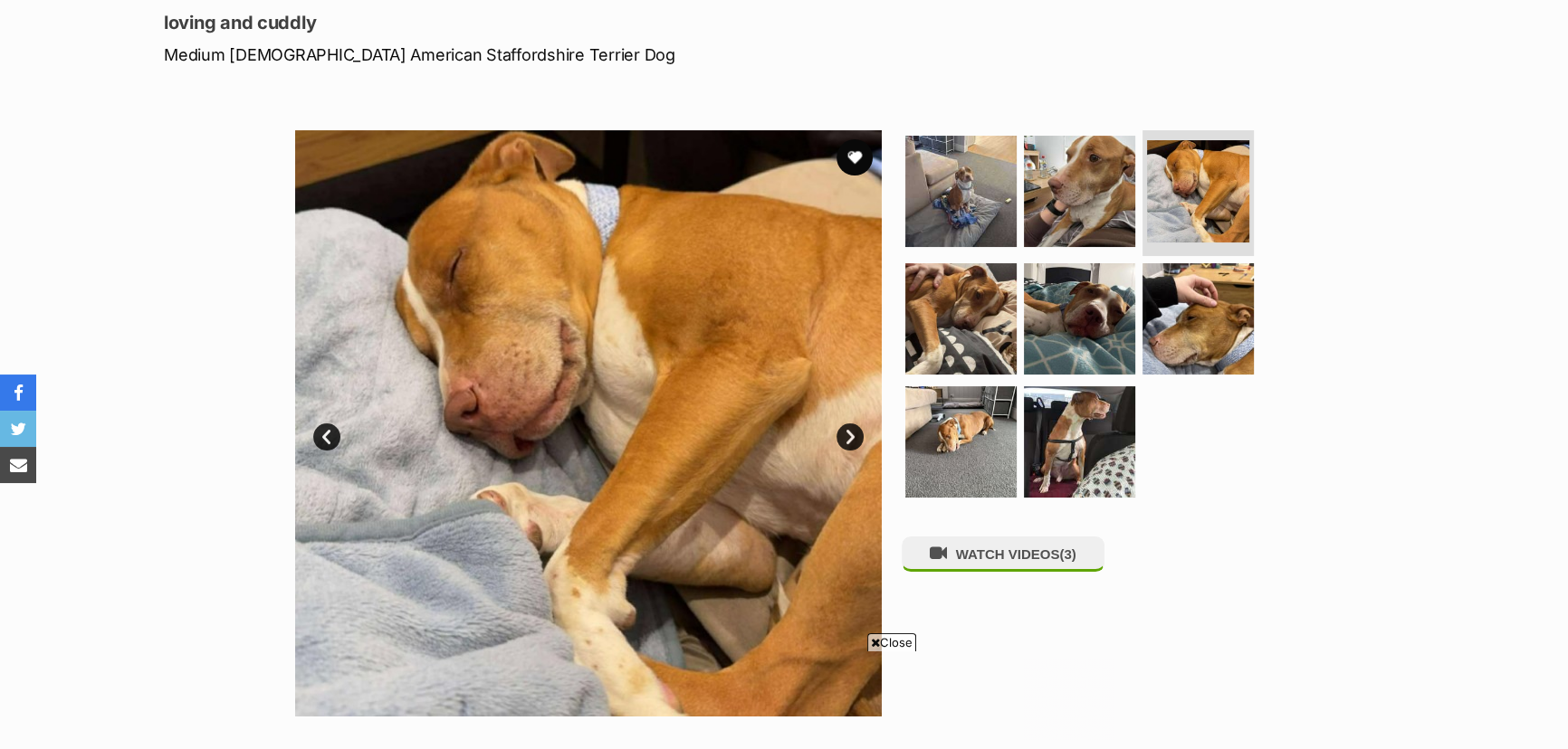
click at [849, 438] on link "Next" at bounding box center [849, 437] width 27 height 27
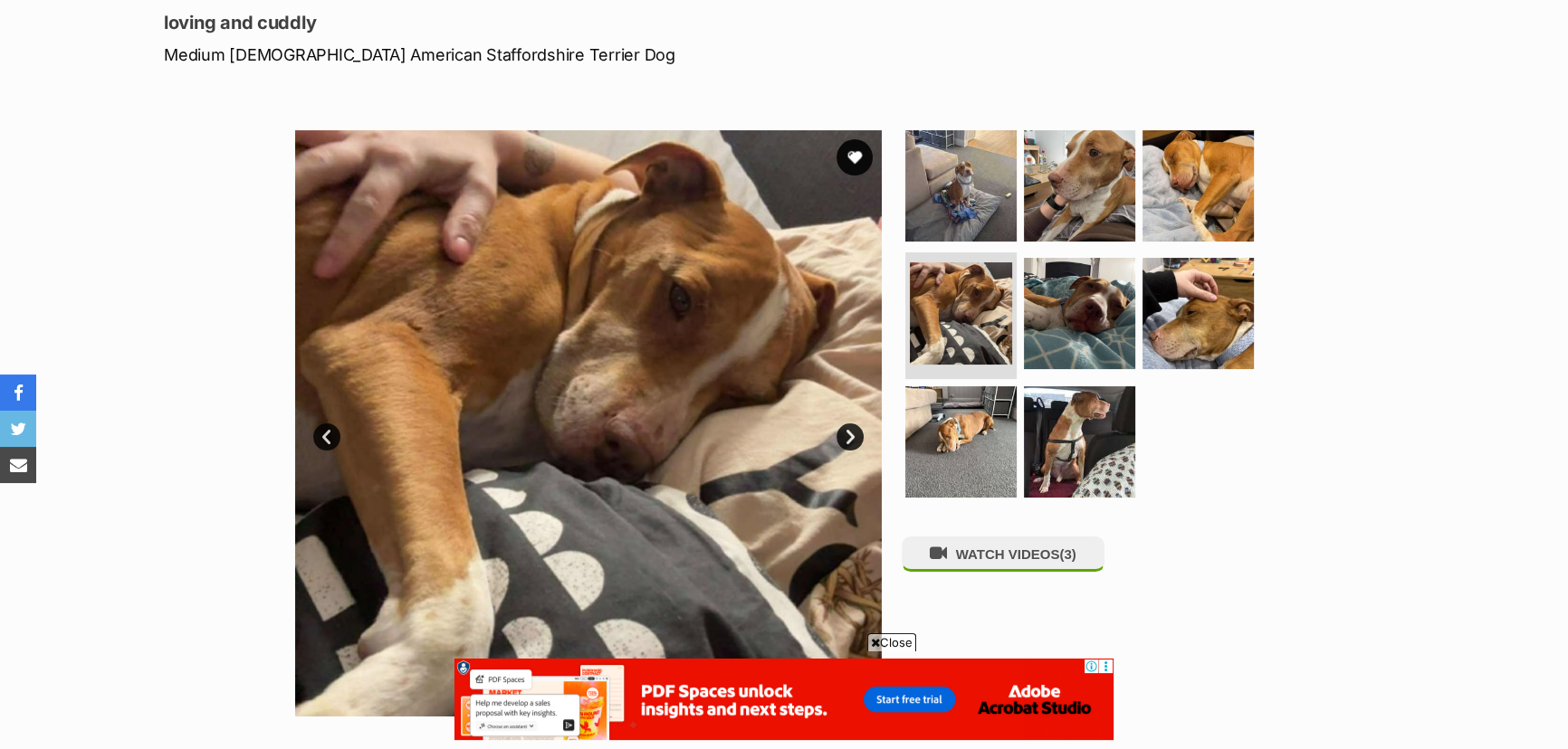
click at [849, 439] on link "Next" at bounding box center [849, 437] width 27 height 27
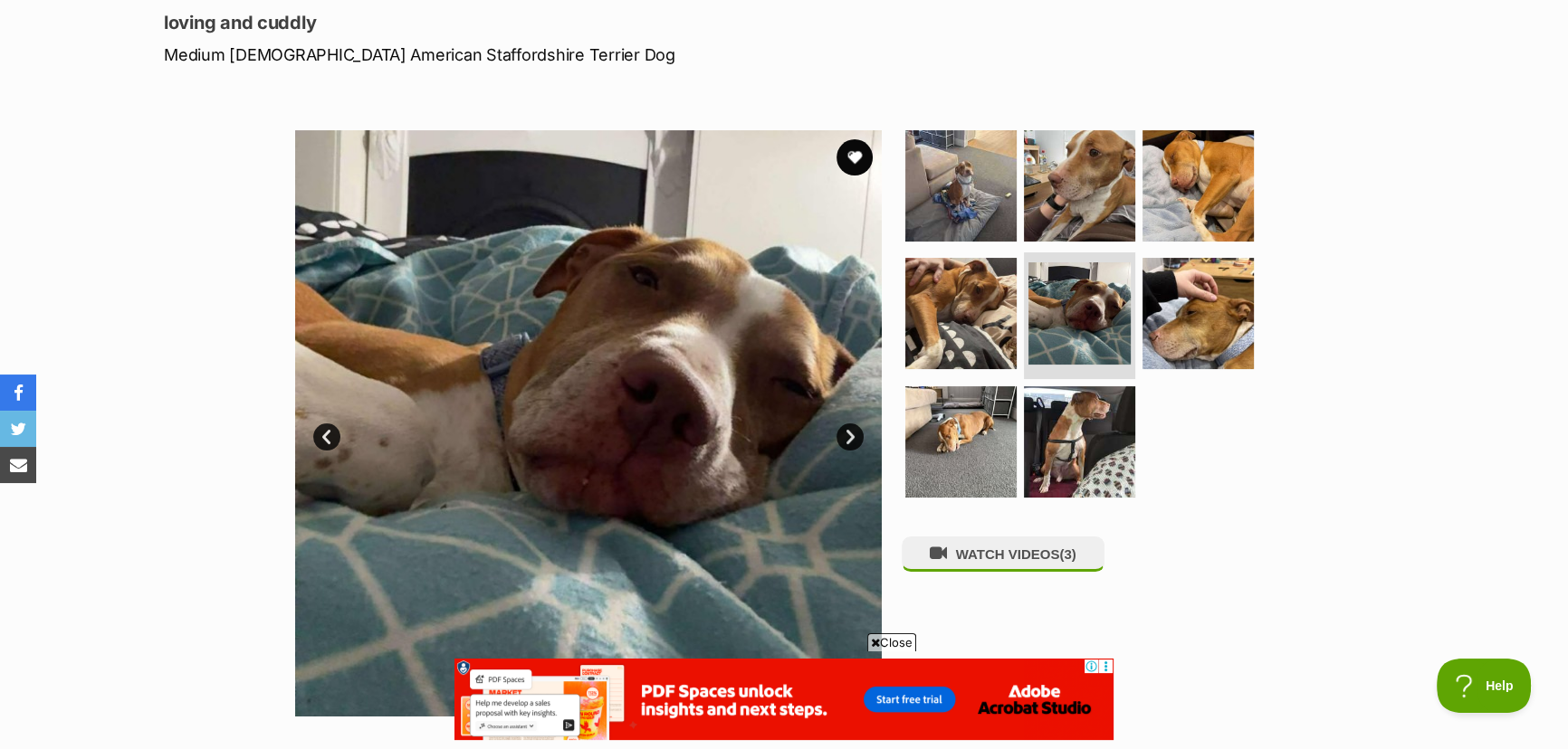
click at [849, 439] on link "Next" at bounding box center [849, 437] width 27 height 27
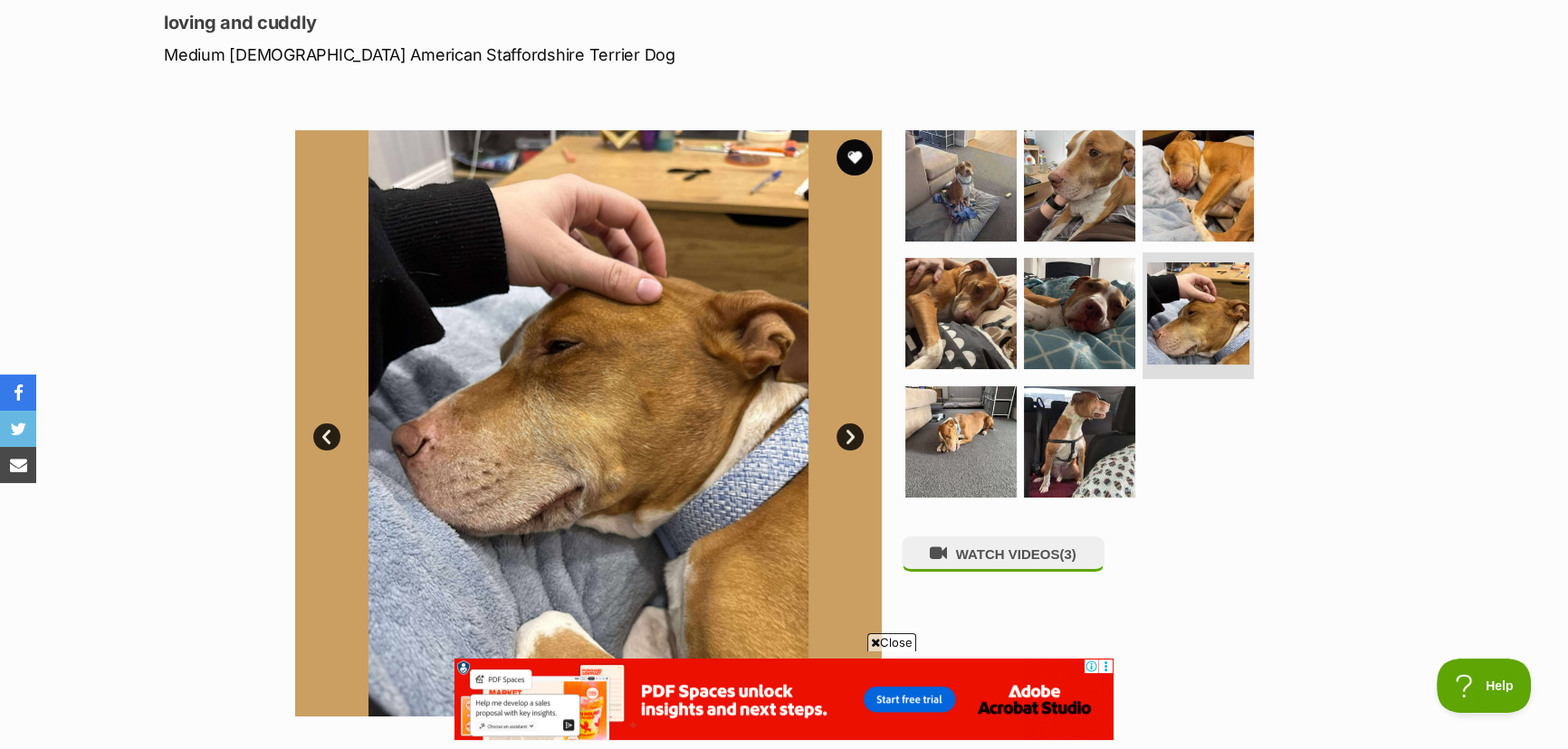
click at [850, 440] on link "Next" at bounding box center [849, 437] width 27 height 27
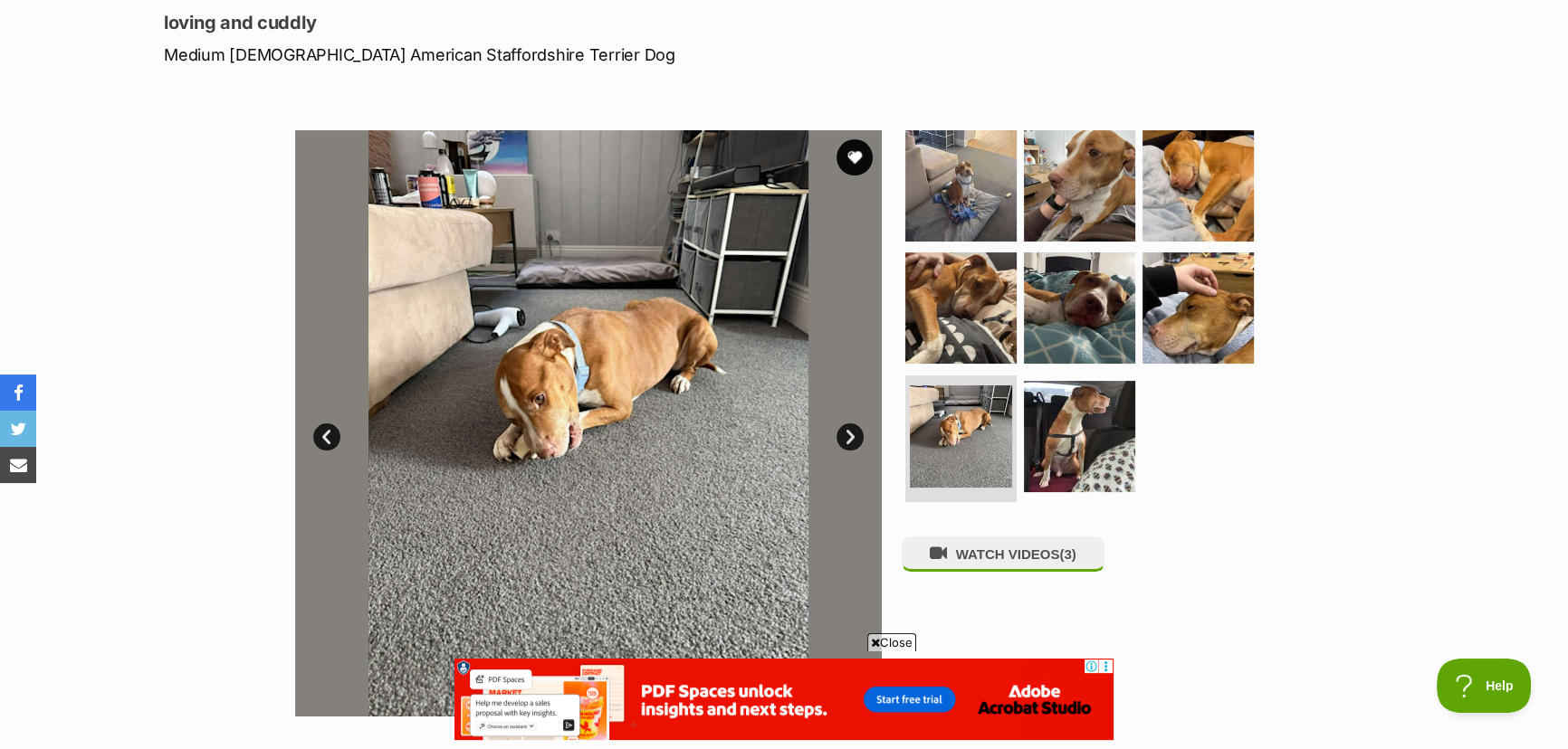
click at [850, 439] on link "Next" at bounding box center [849, 437] width 27 height 27
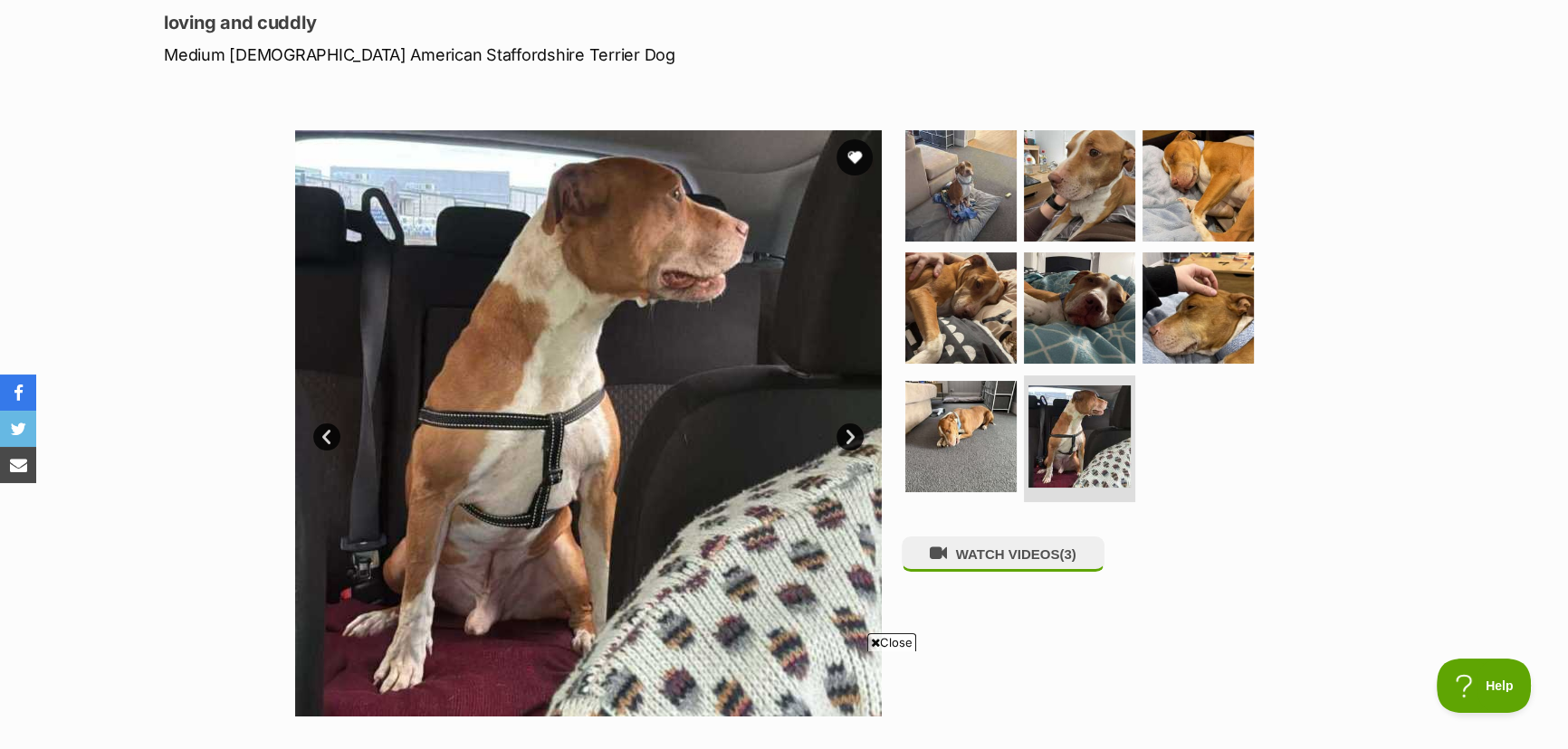
click at [850, 440] on link "Next" at bounding box center [849, 437] width 27 height 27
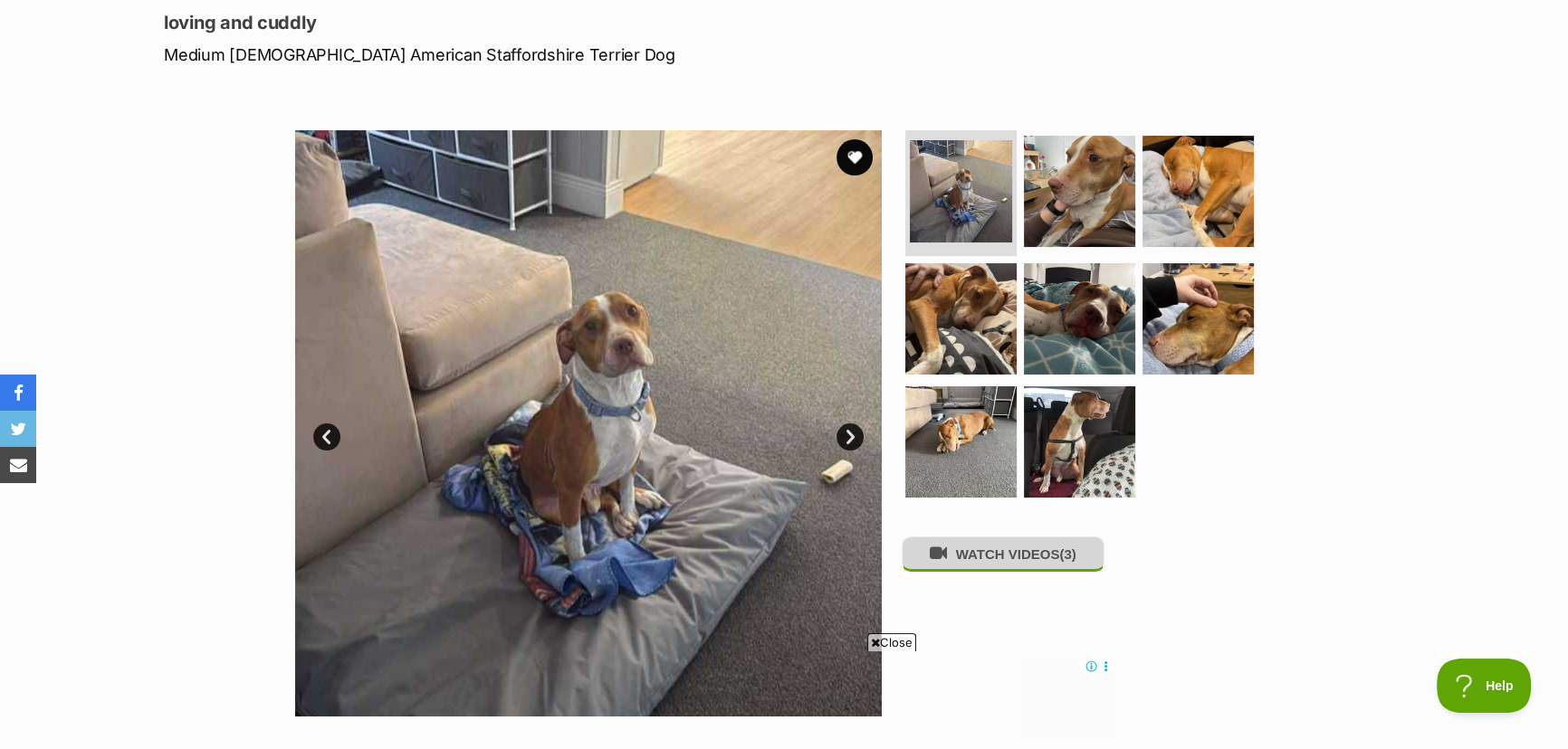
click at [1009, 559] on button "WATCH VIDEOS (3)" at bounding box center [1003, 555] width 203 height 36
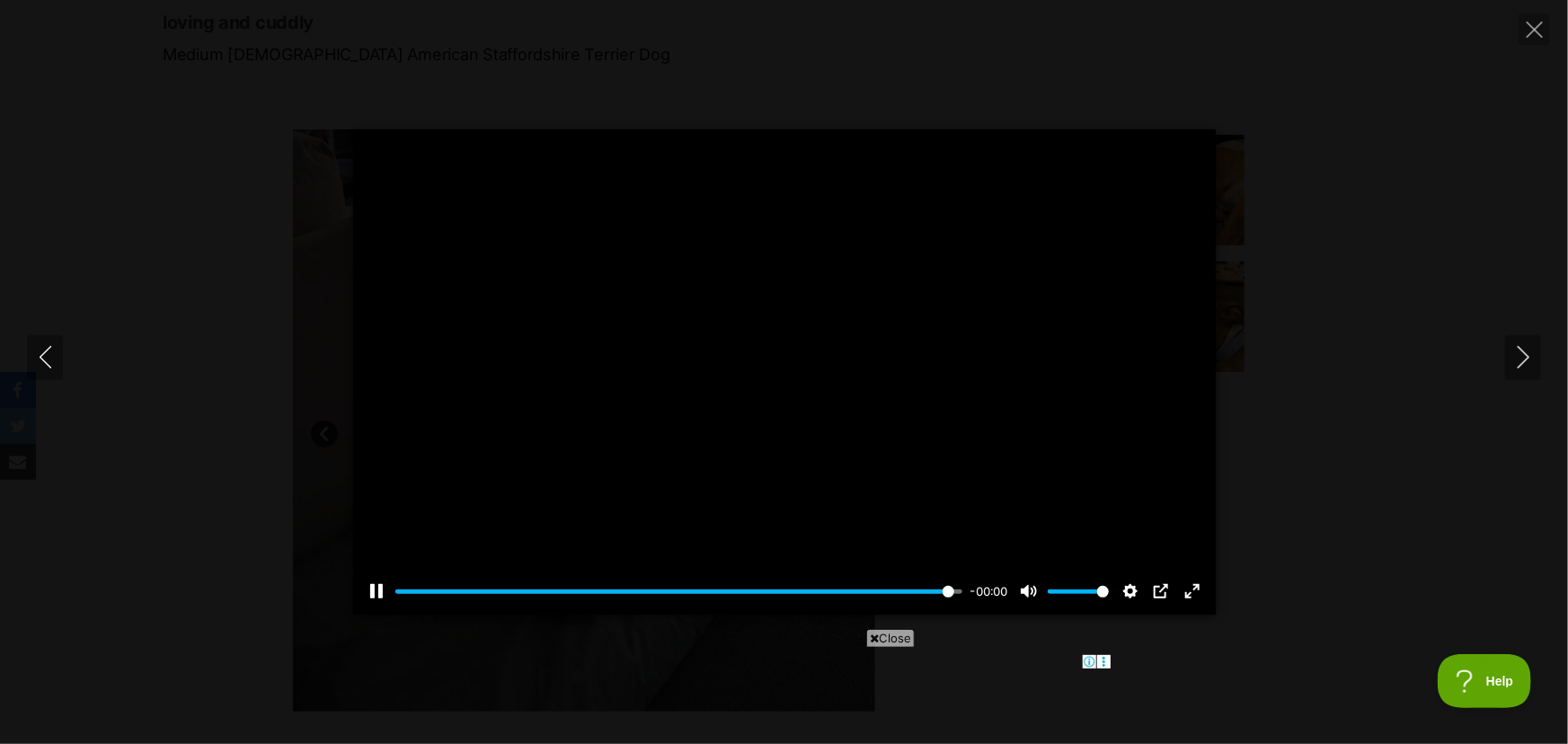
type input "100"
click at [1516, 350] on icon "Next" at bounding box center [1523, 358] width 22 height 22
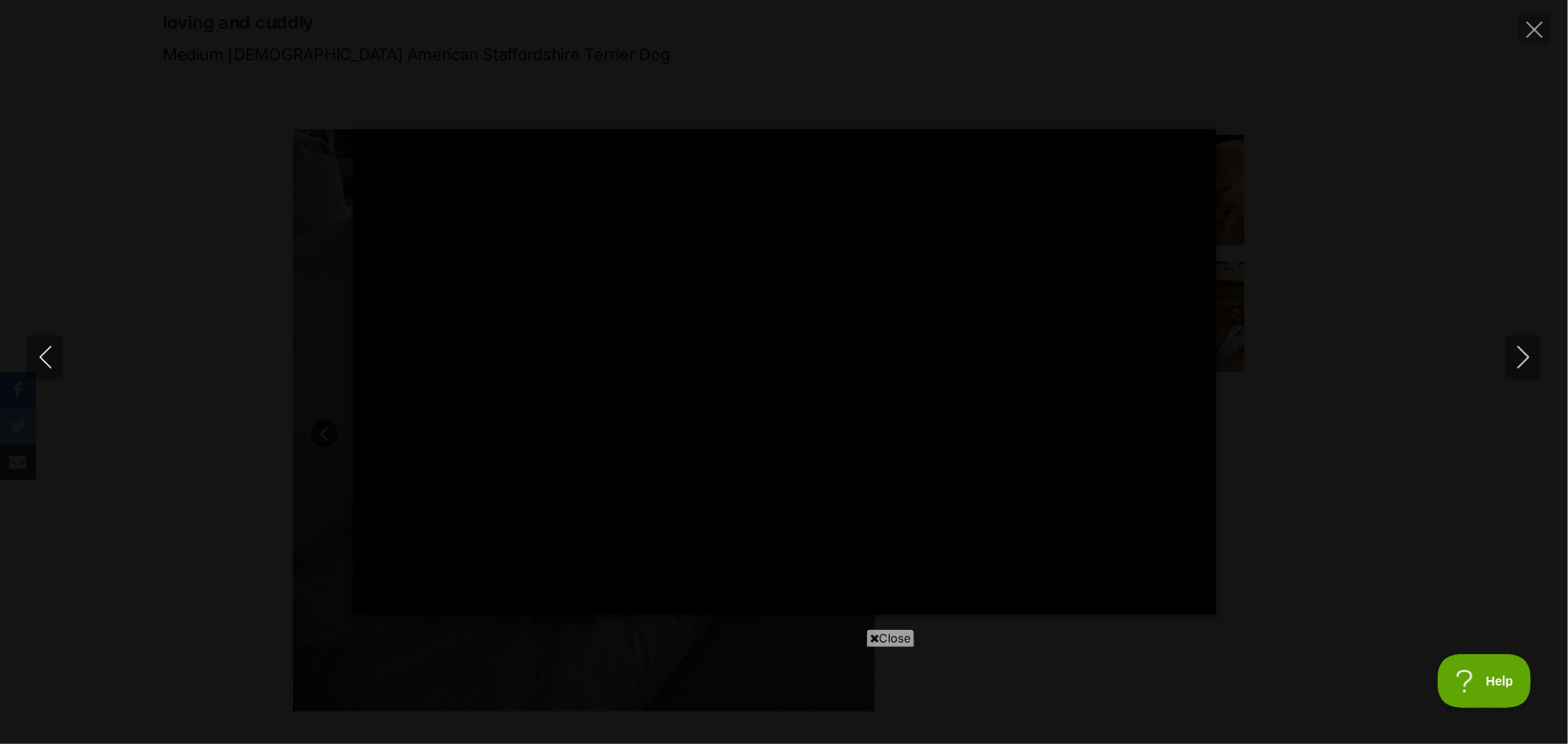
click at [875, 639] on icon at bounding box center [875, 638] width 9 height 12
click at [1516, 355] on icon "Next" at bounding box center [1523, 358] width 22 height 22
type input "42.29"
type input "100"
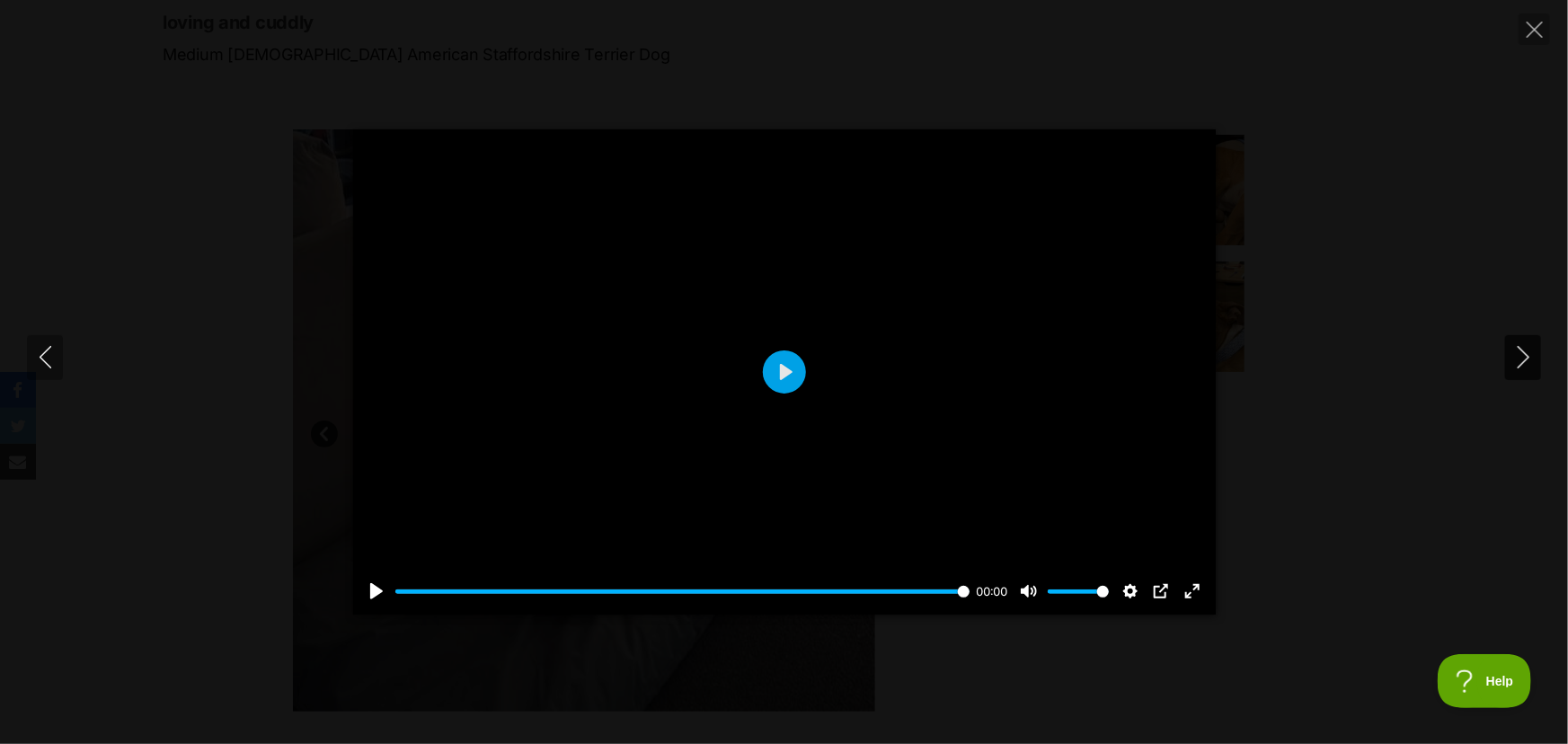
click at [1521, 354] on icon "Next" at bounding box center [1523, 358] width 22 height 22
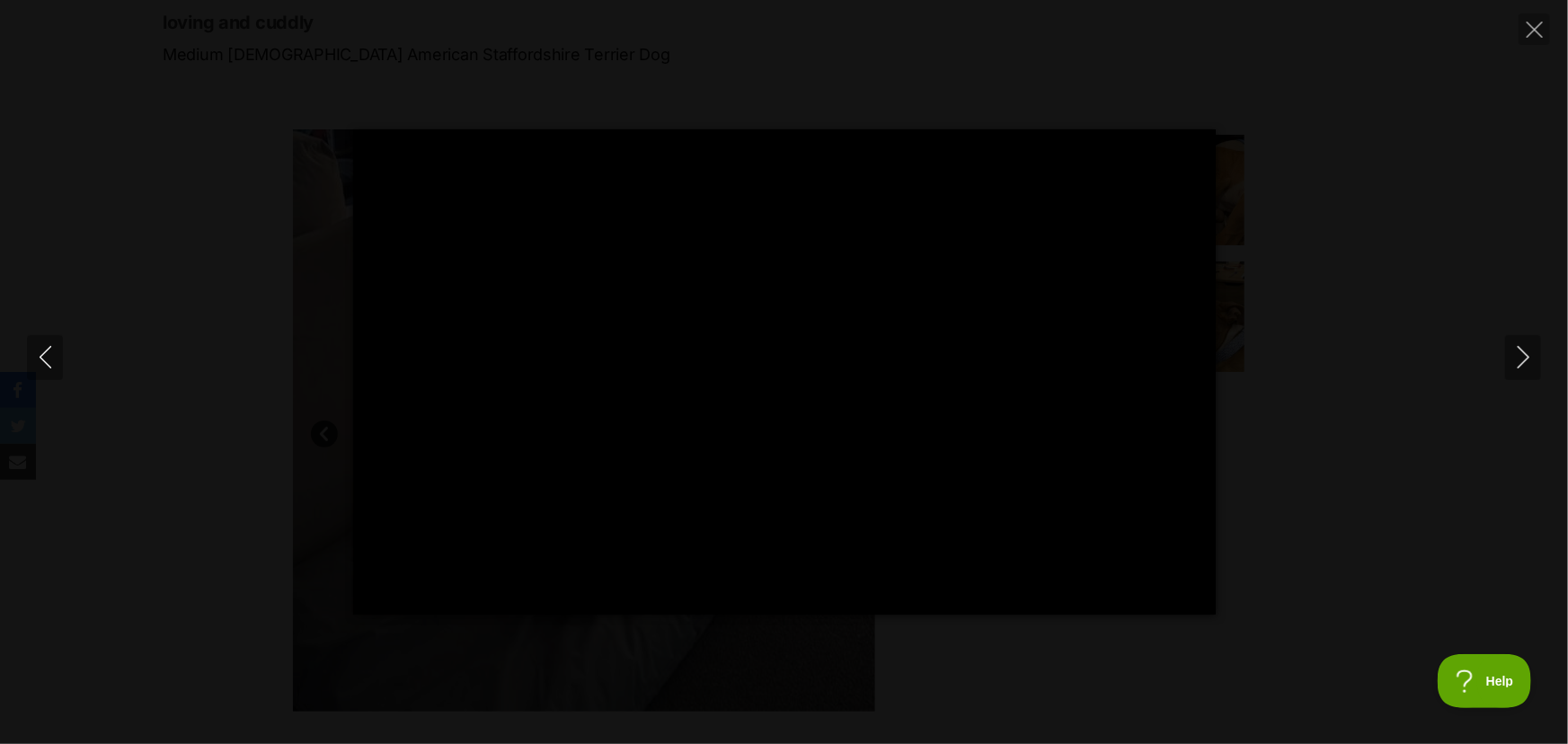
type input "100"
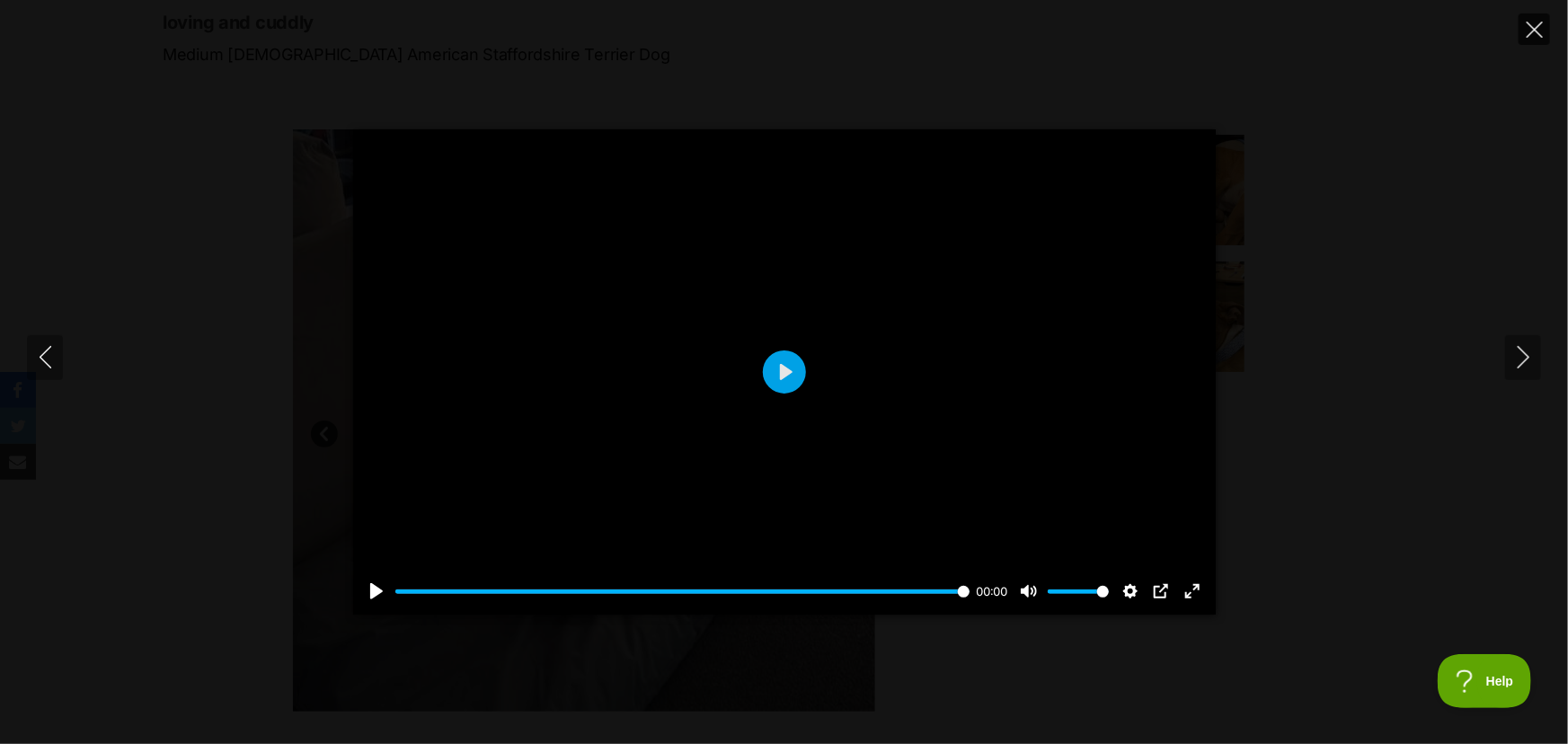
click at [1531, 26] on icon "Close" at bounding box center [1534, 29] width 16 height 16
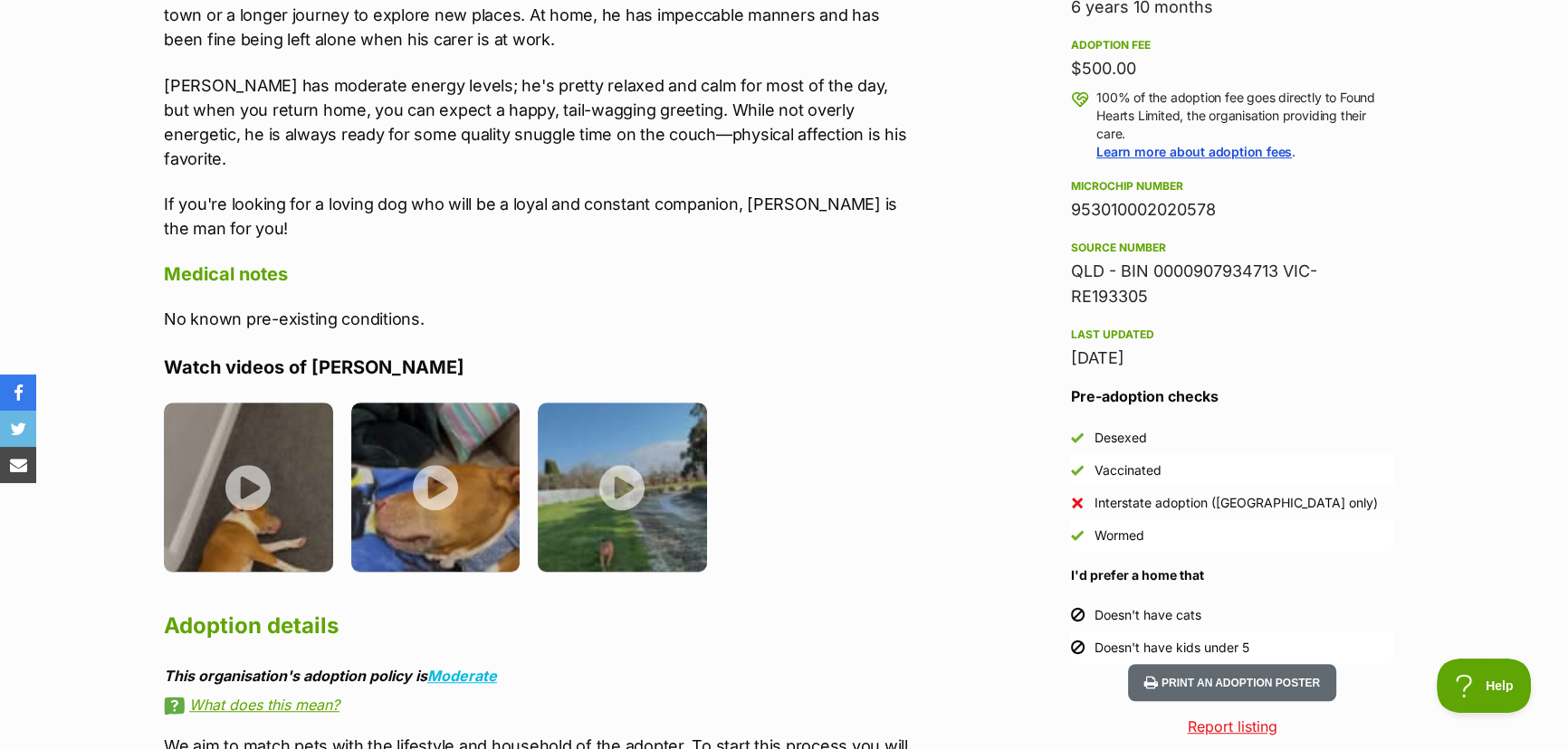
scroll to position [1316, 0]
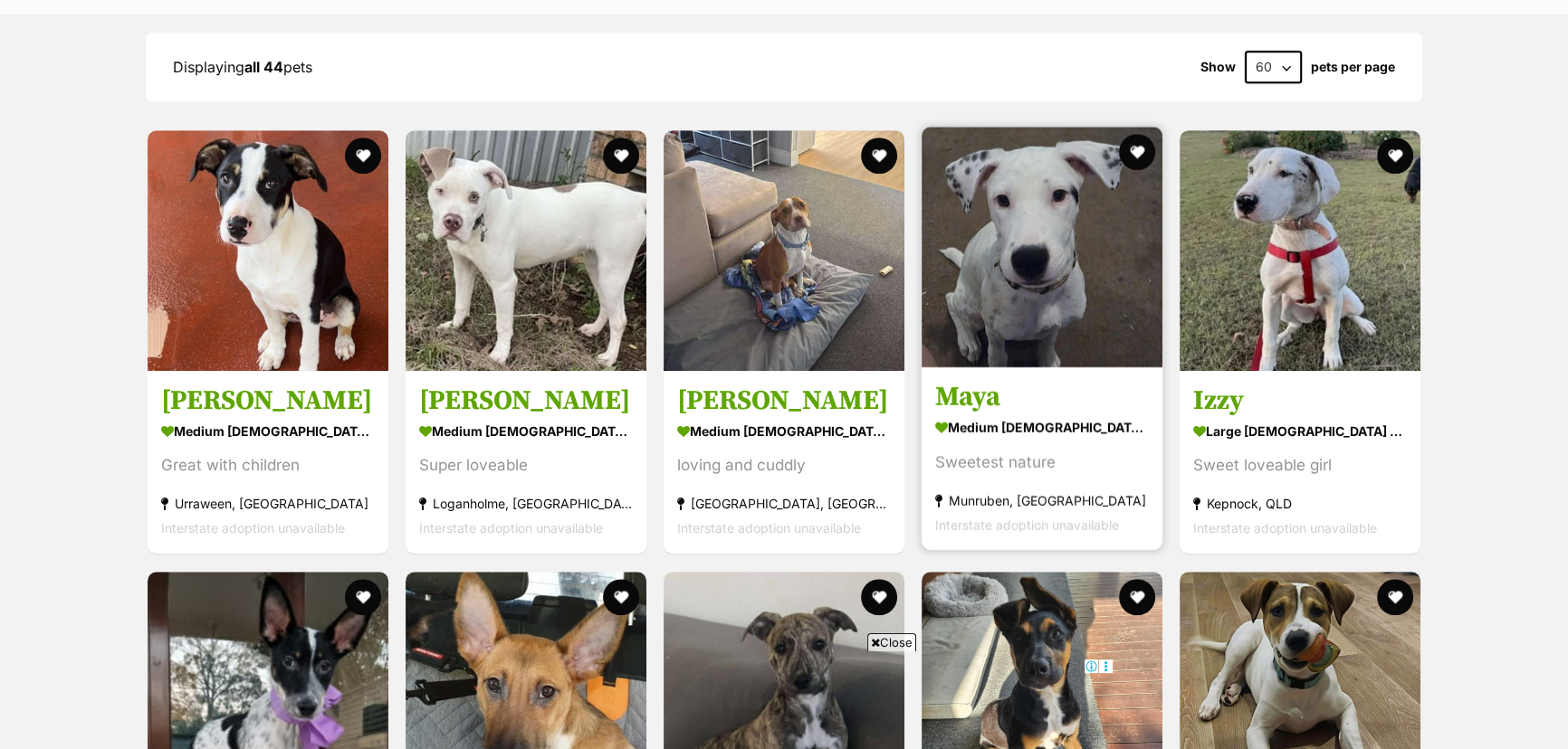
click at [1023, 204] on img at bounding box center [1041, 246] width 240 height 240
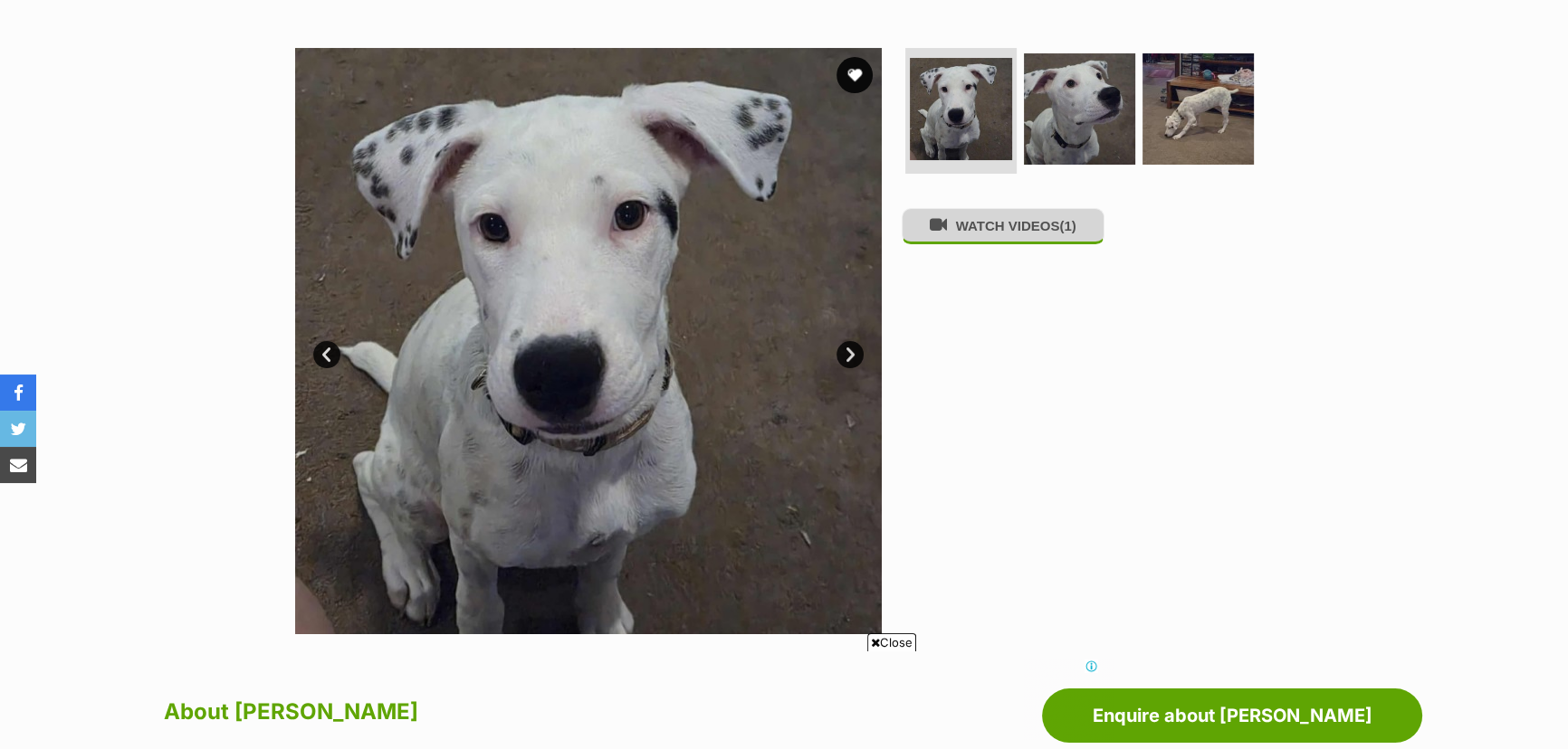
click at [1051, 232] on button "WATCH VIDEOS (1)" at bounding box center [1003, 226] width 203 height 36
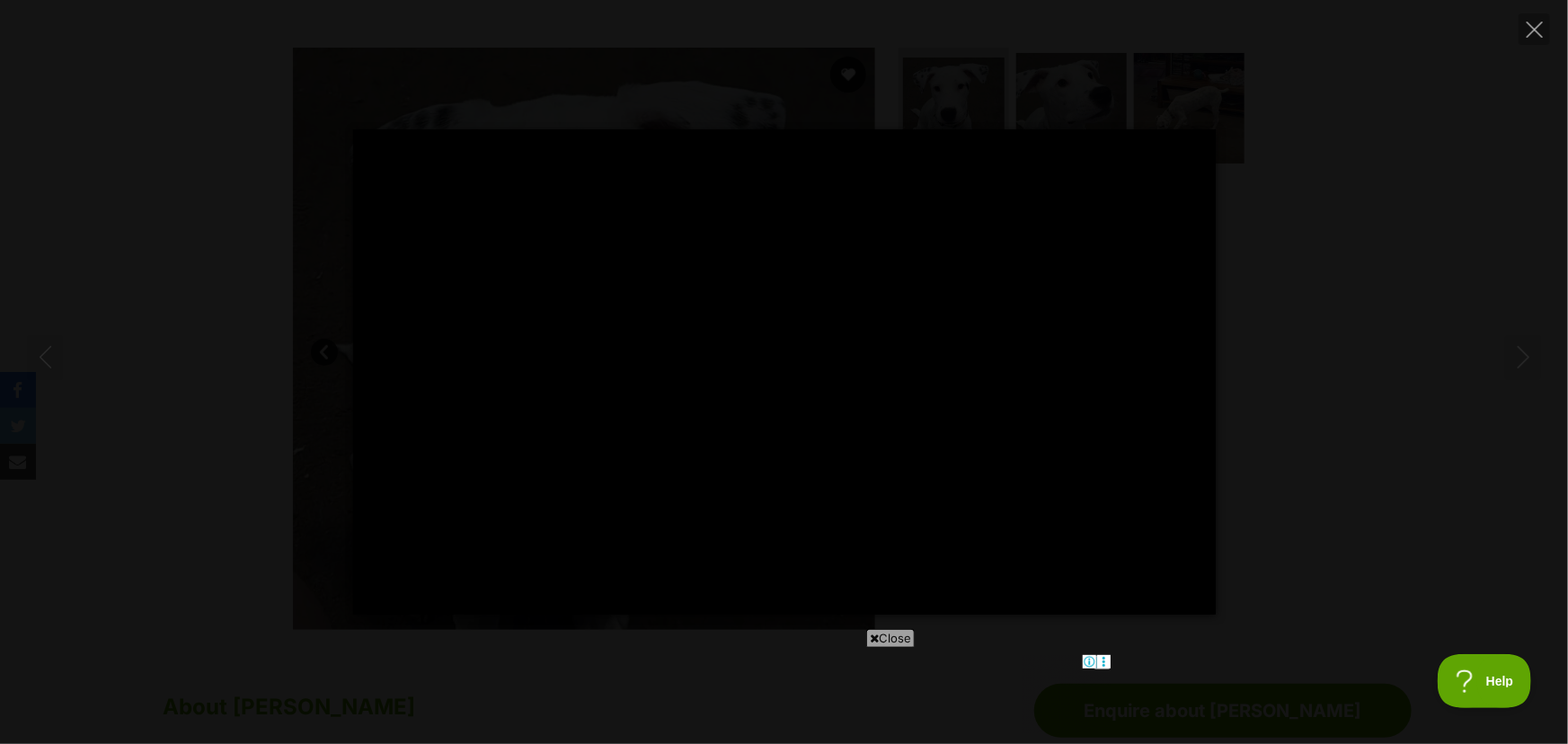
type input "100"
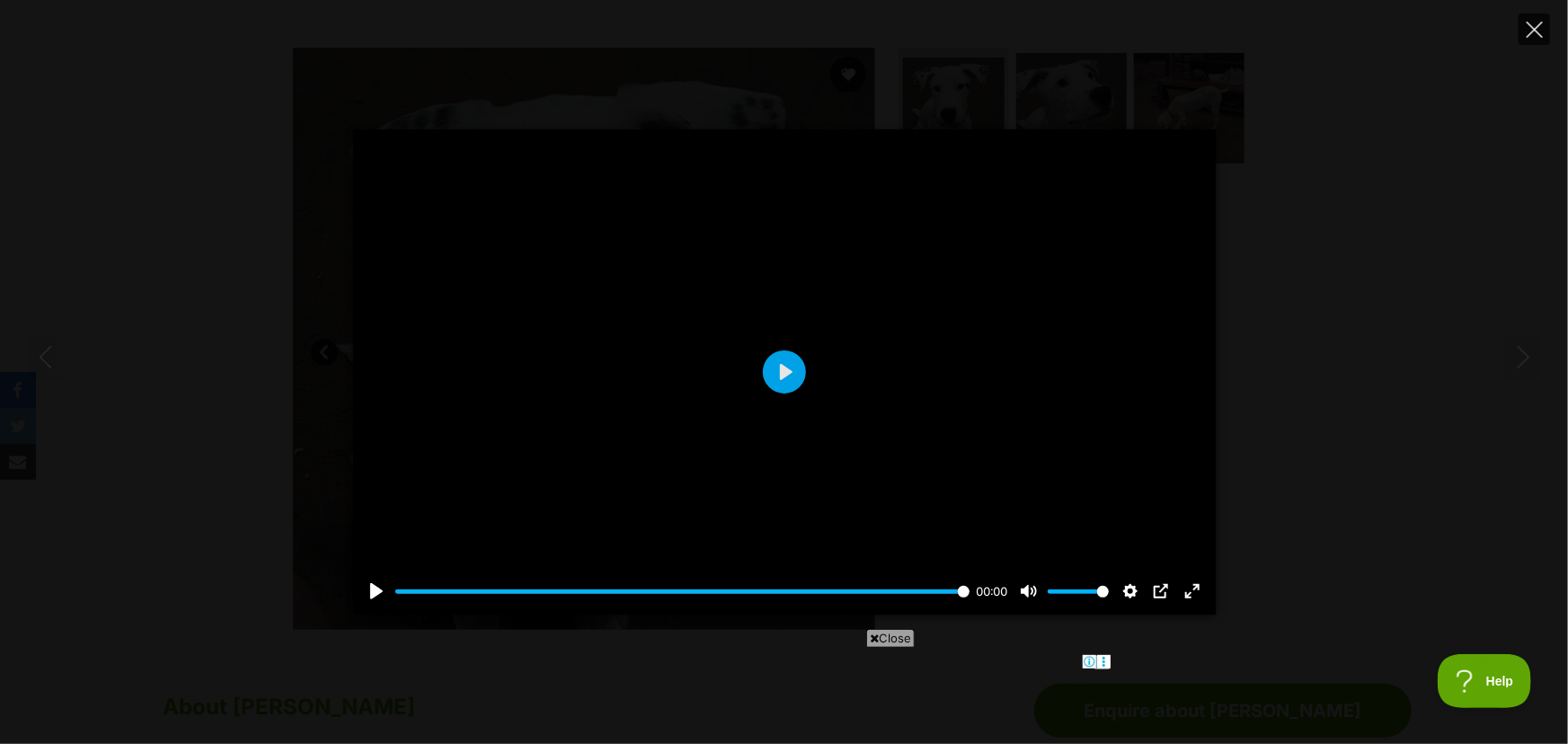
click at [1529, 34] on icon "Close" at bounding box center [1534, 29] width 16 height 16
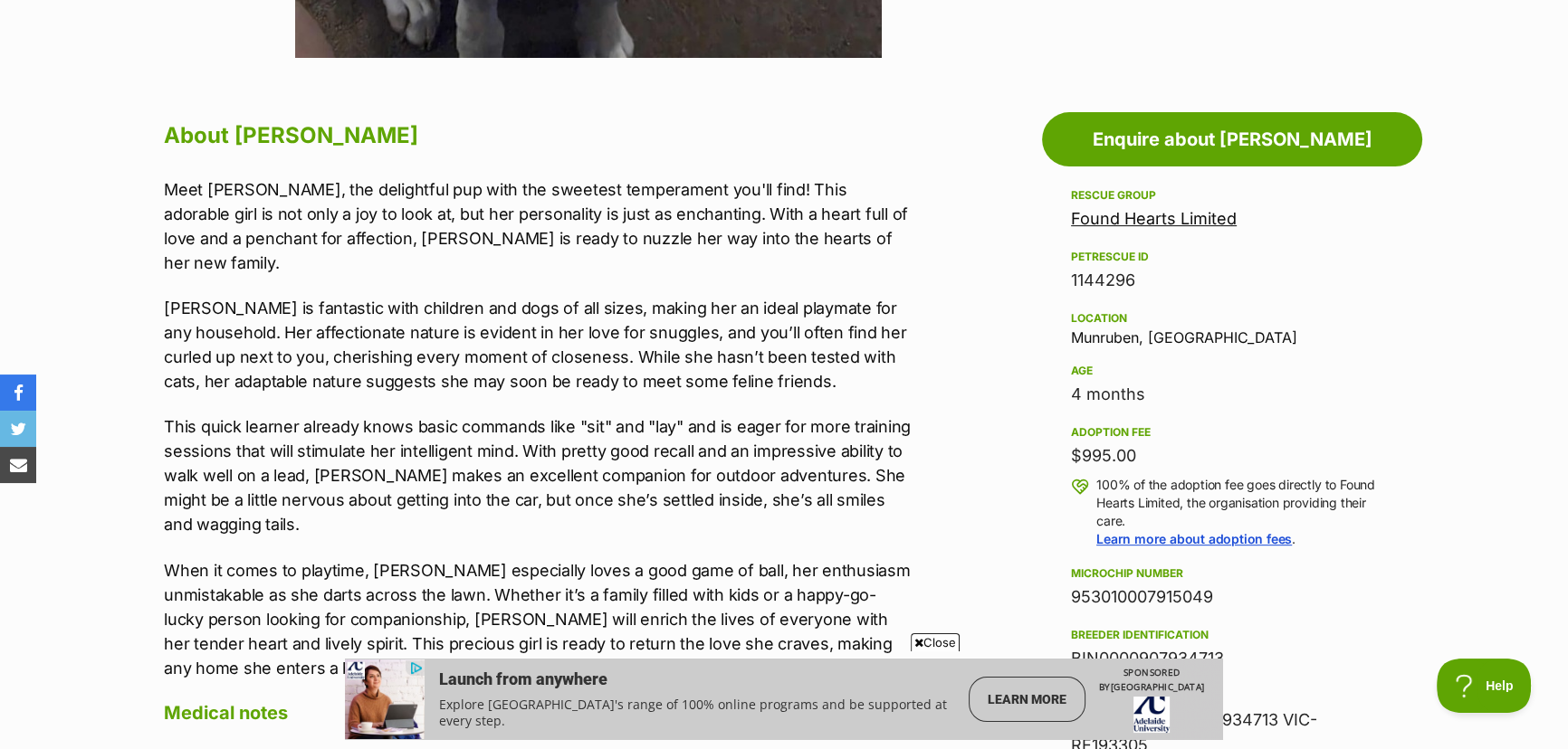
click at [925, 643] on span "Close" at bounding box center [935, 641] width 49 height 18
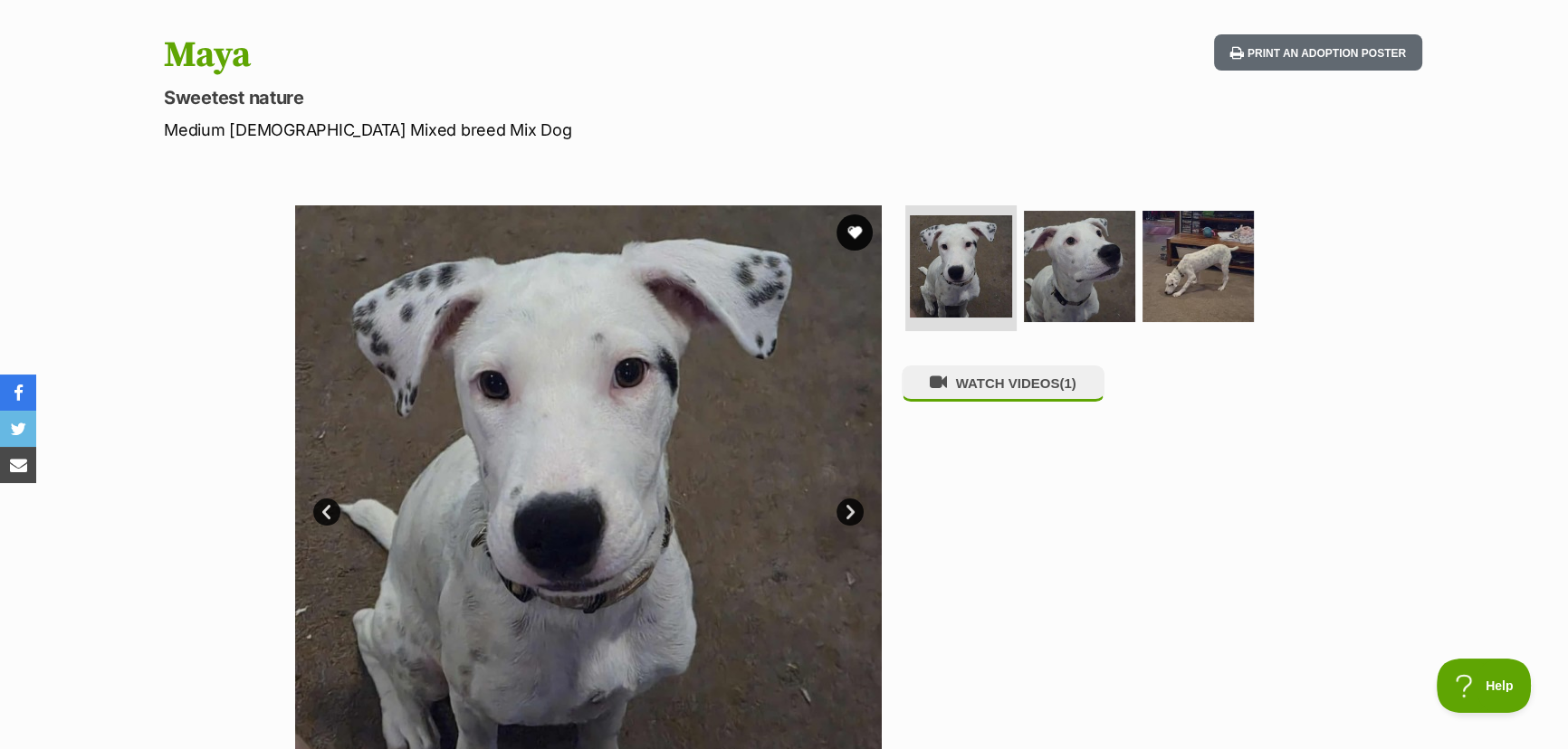
scroll to position [164, 0]
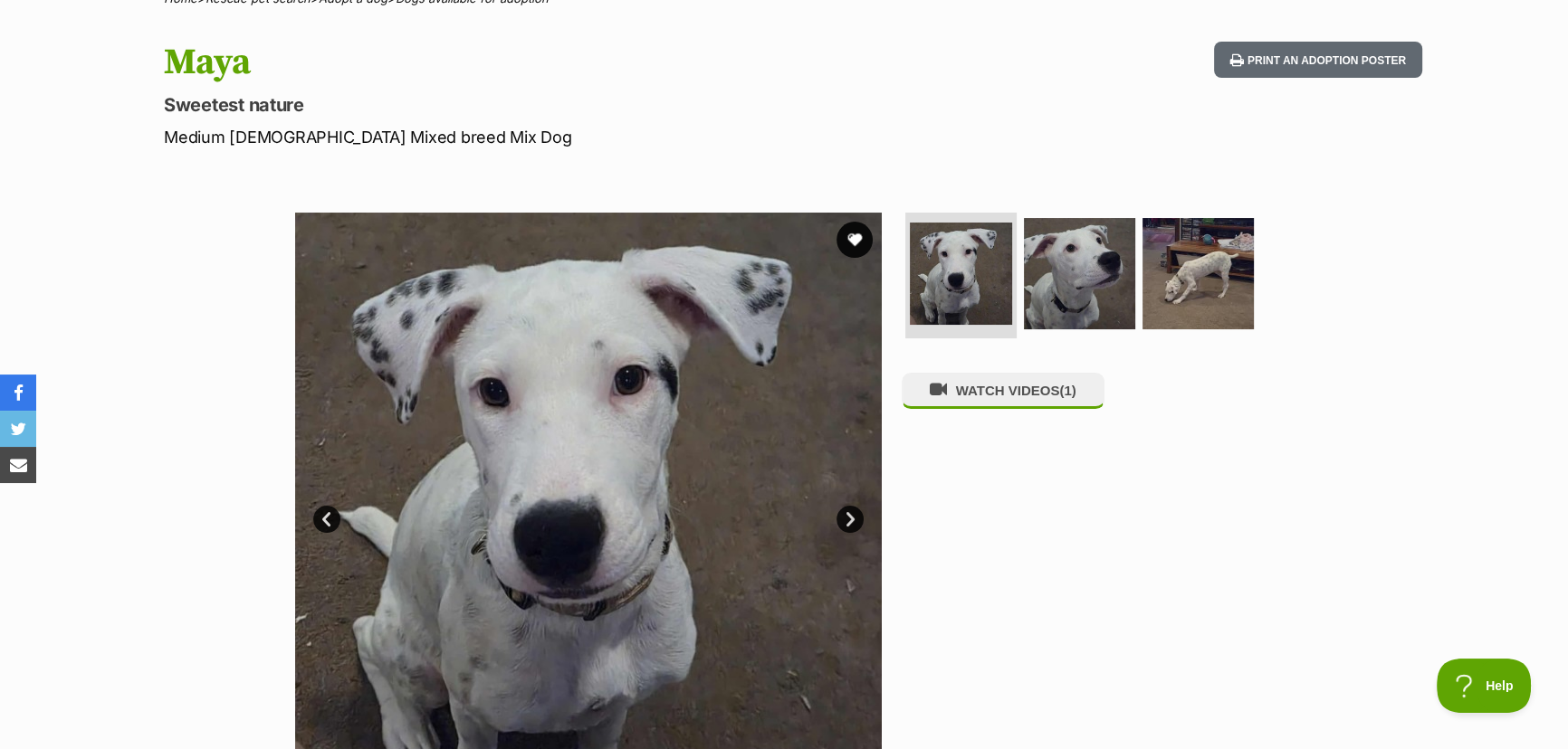
click at [843, 508] on link "Next" at bounding box center [849, 519] width 27 height 27
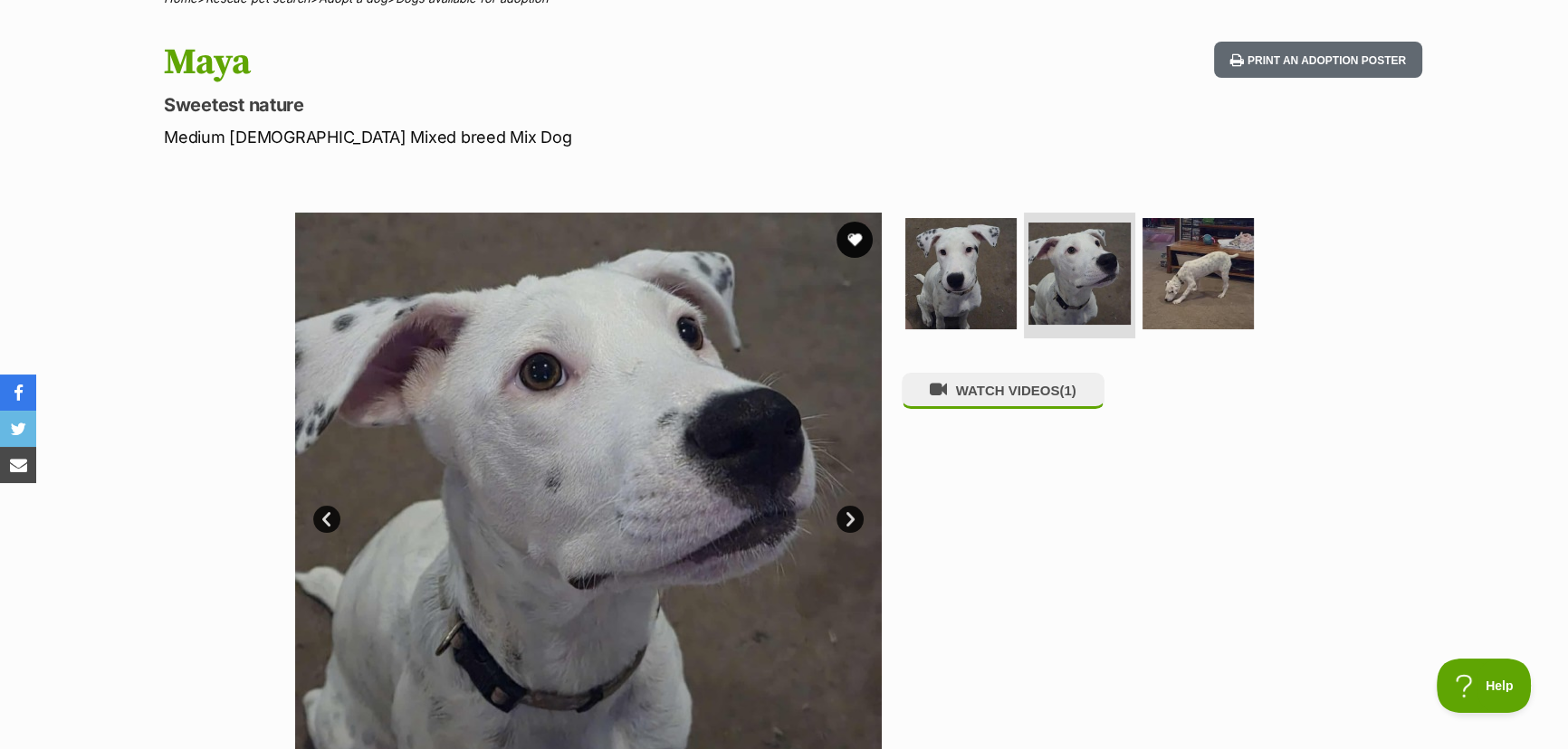
click at [850, 516] on link "Next" at bounding box center [849, 519] width 27 height 27
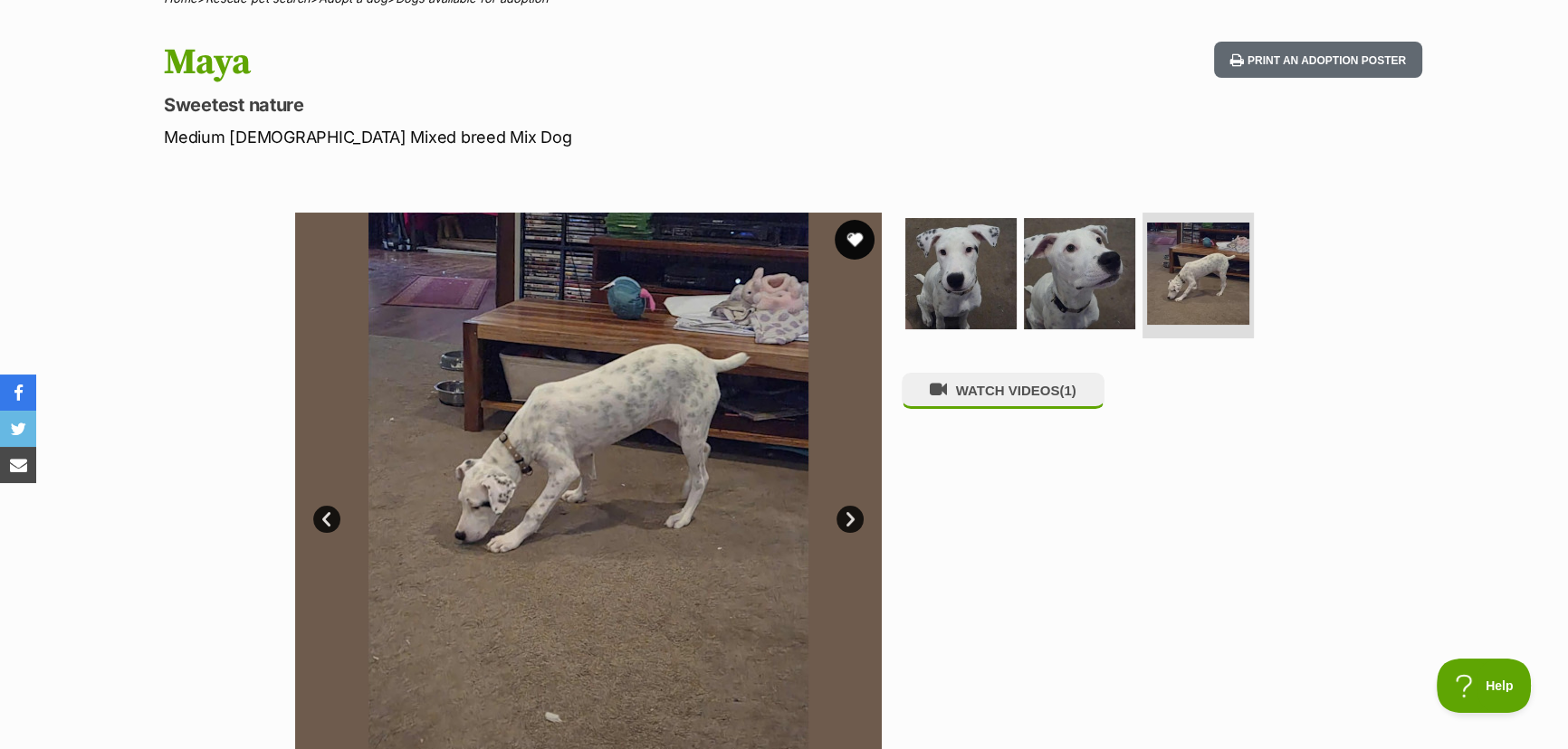
click at [853, 236] on button "favourite" at bounding box center [854, 239] width 40 height 40
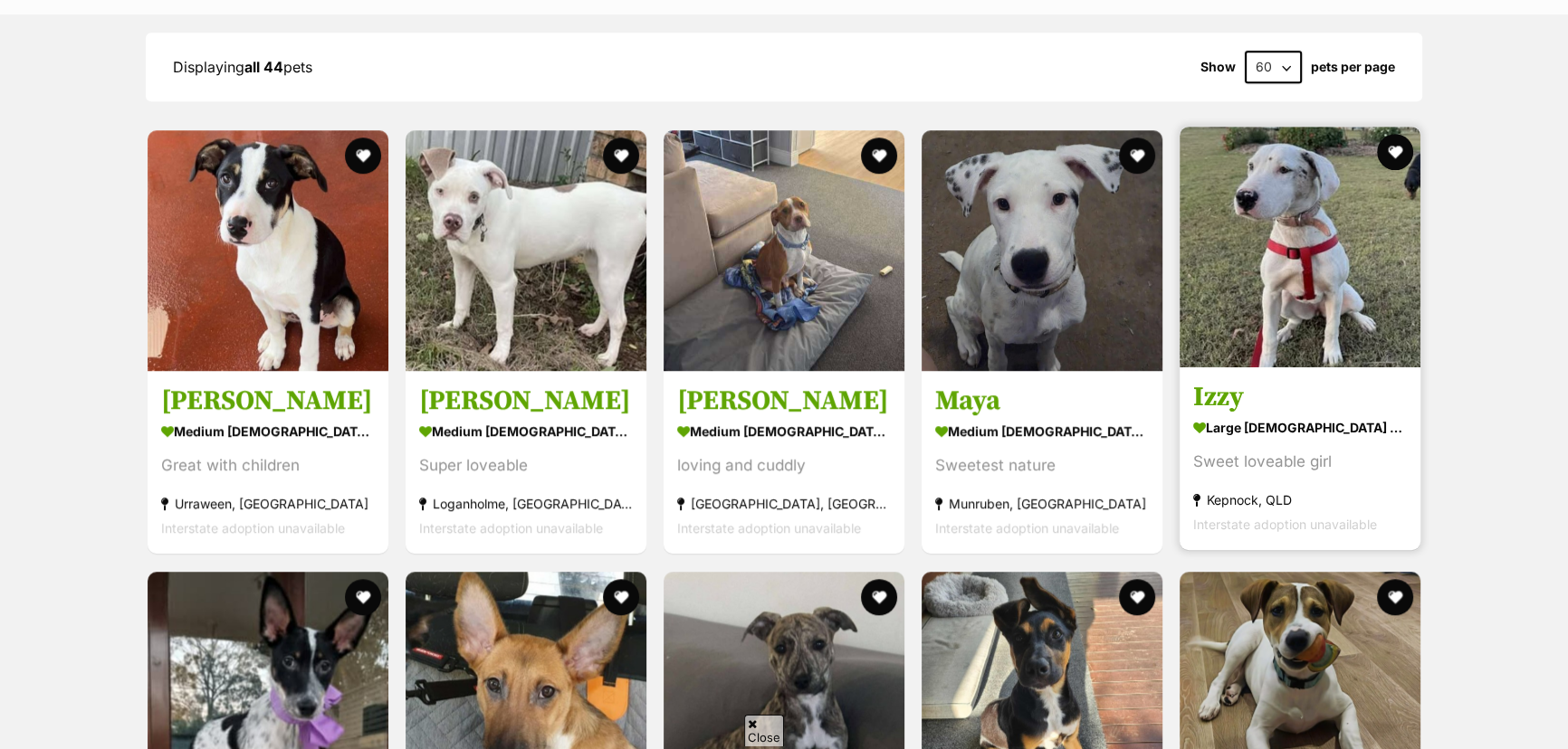
click at [1253, 190] on img at bounding box center [1299, 246] width 240 height 240
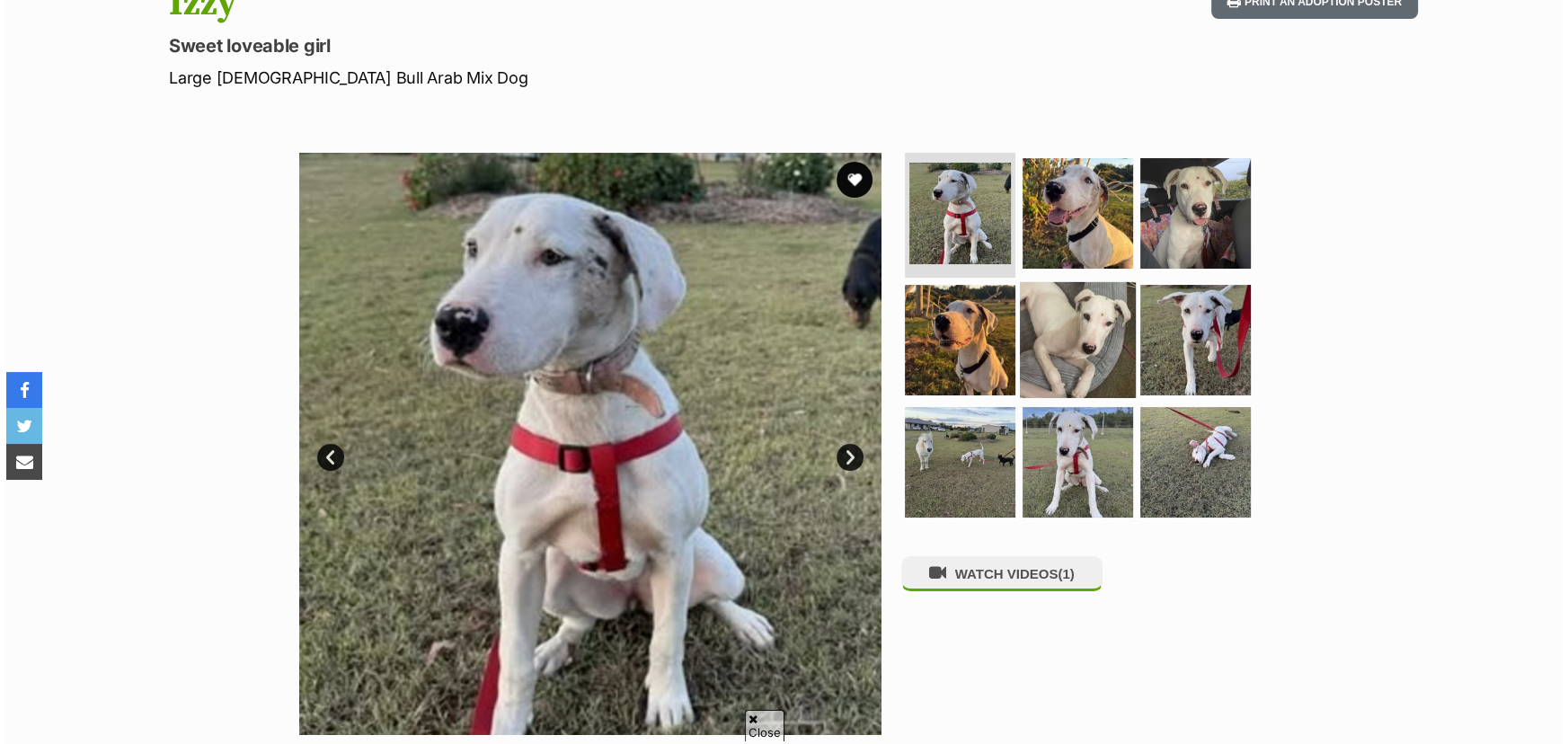
scroll to position [244, 0]
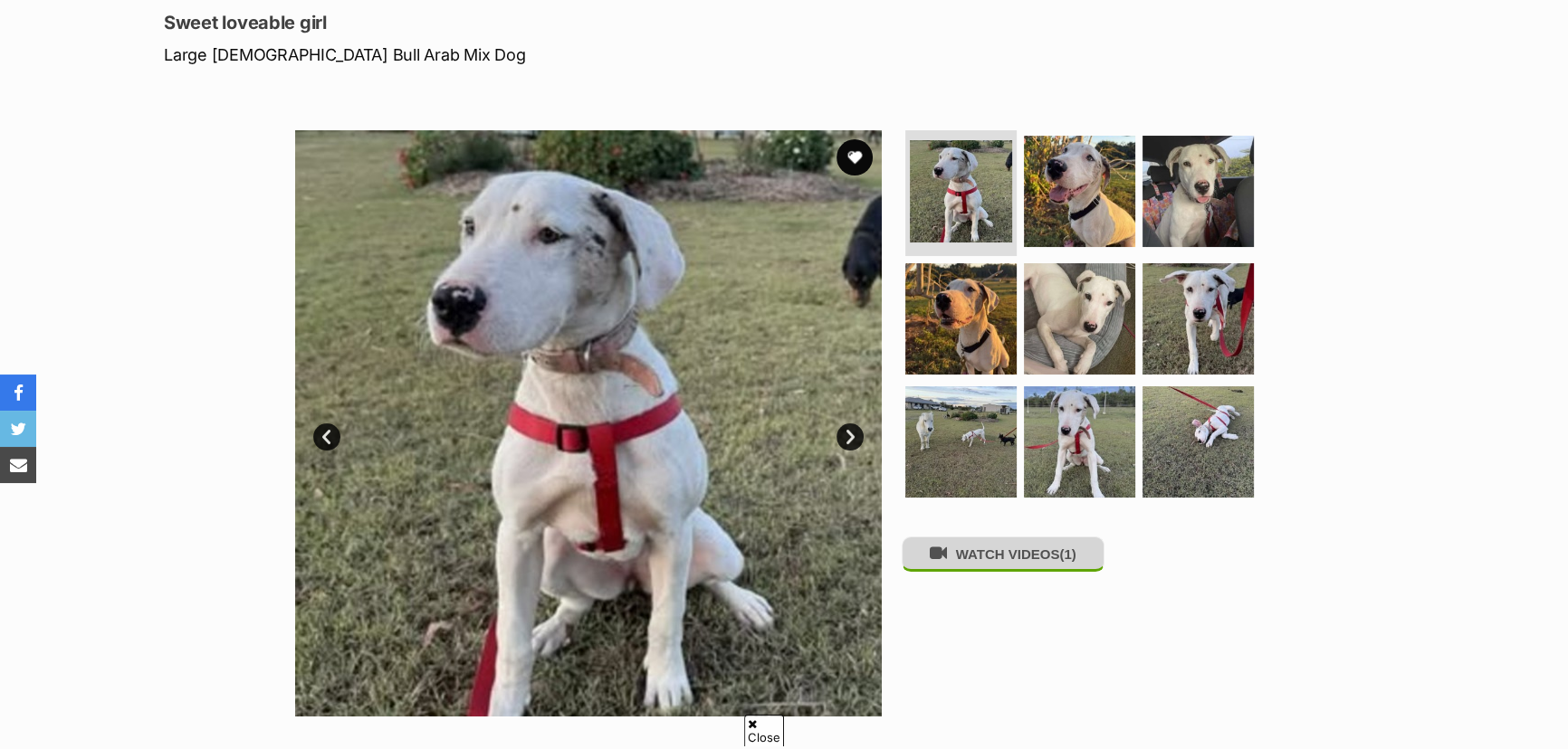
click at [1014, 564] on button "WATCH VIDEOS (1)" at bounding box center [1003, 555] width 203 height 36
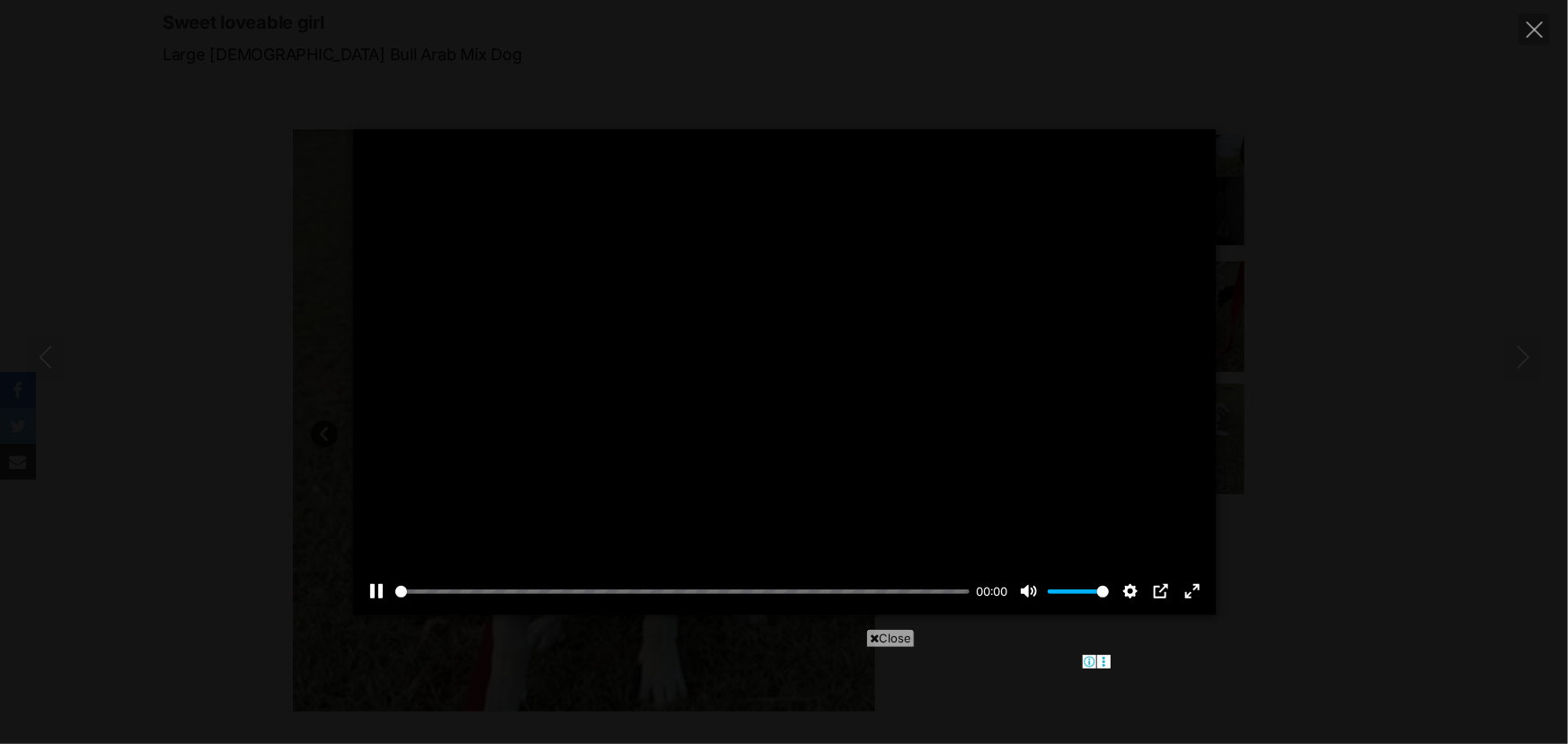
scroll to position [0, 0]
click at [906, 639] on span "Close" at bounding box center [890, 637] width 48 height 18
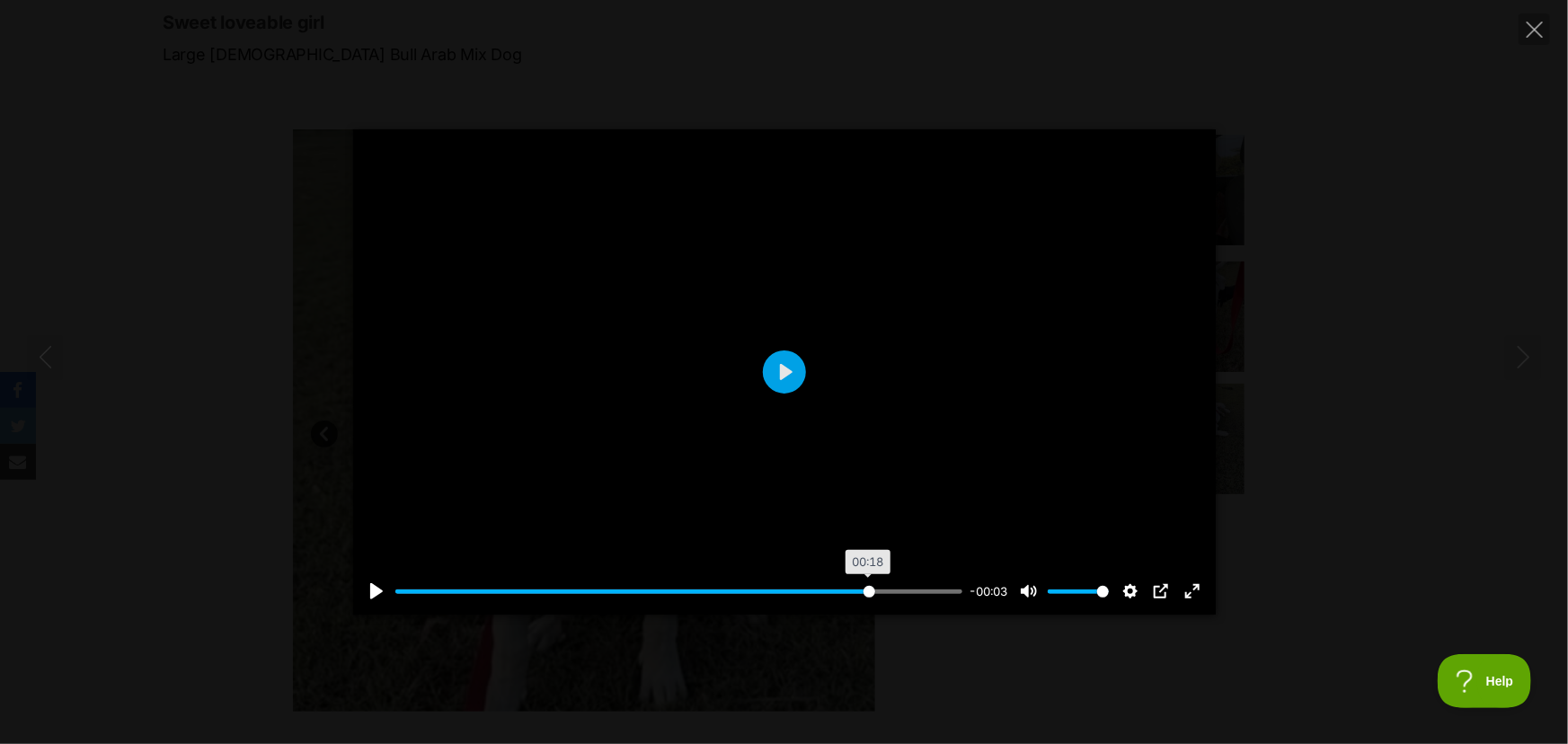
click at [867, 587] on input "Seek" at bounding box center [680, 592] width 568 height 17
drag, startPoint x: 777, startPoint y: 385, endPoint x: 801, endPoint y: 384, distance: 24.0
click at [780, 384] on button "Play" at bounding box center [784, 372] width 43 height 43
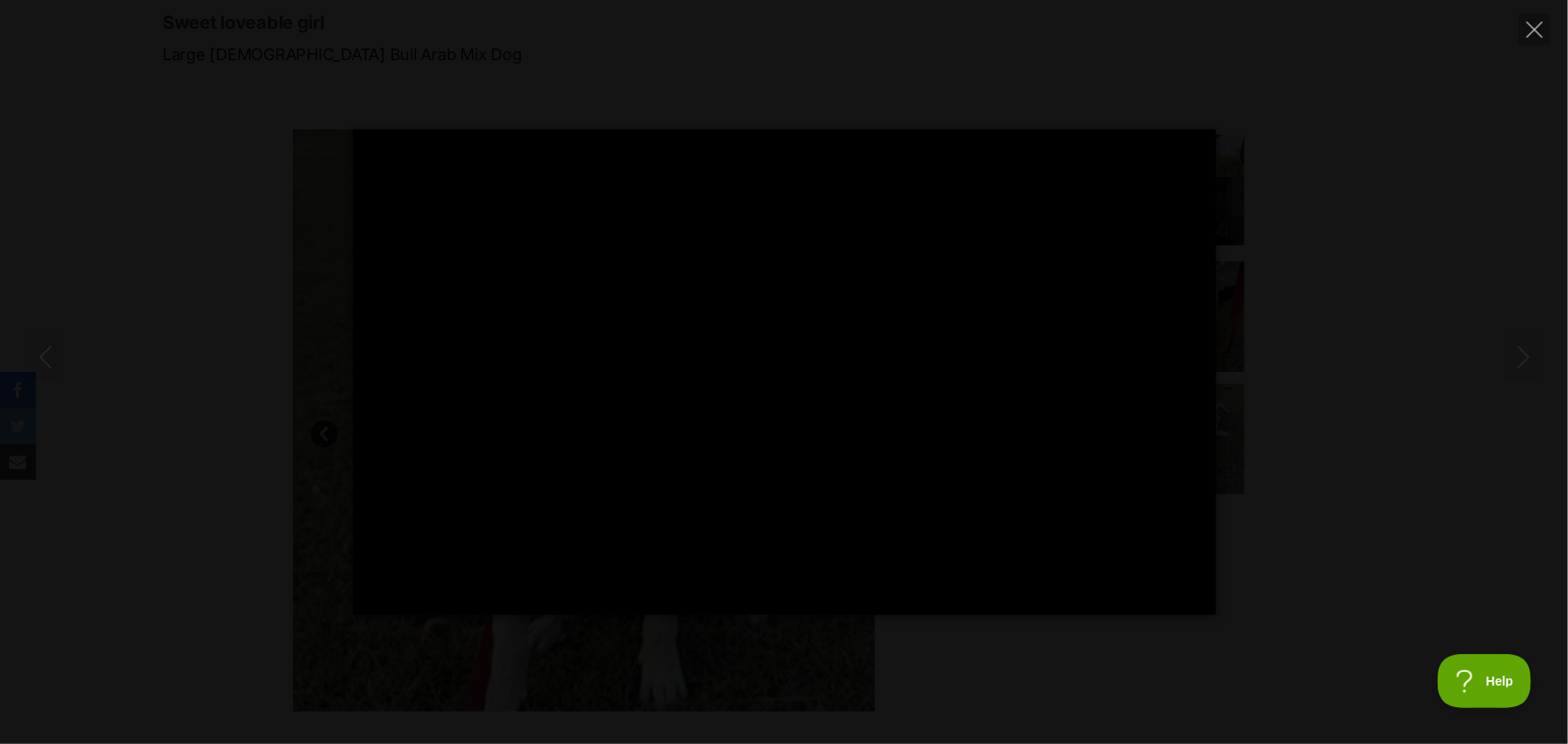
type input "100"
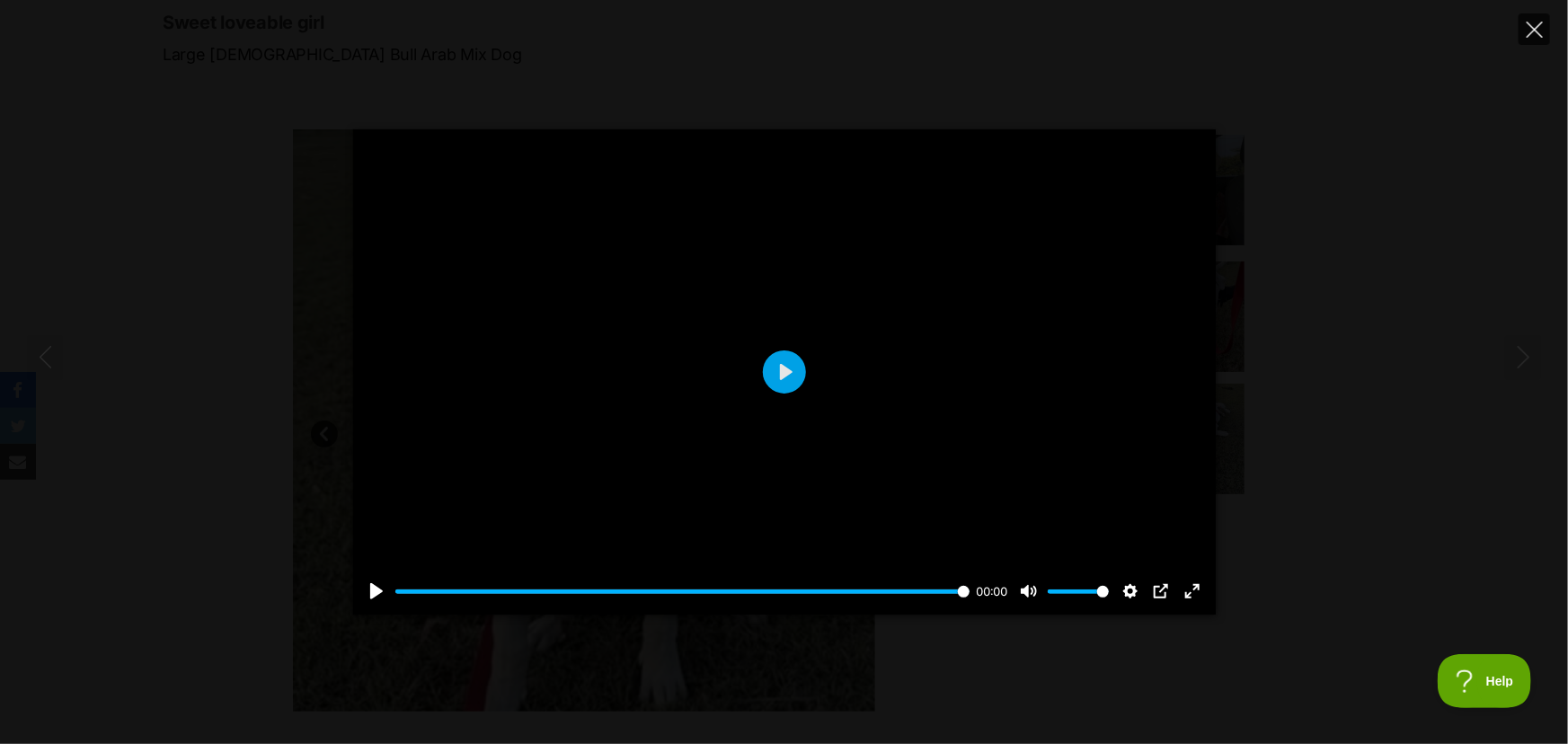
click at [1526, 38] on button "Close" at bounding box center [1534, 30] width 32 height 32
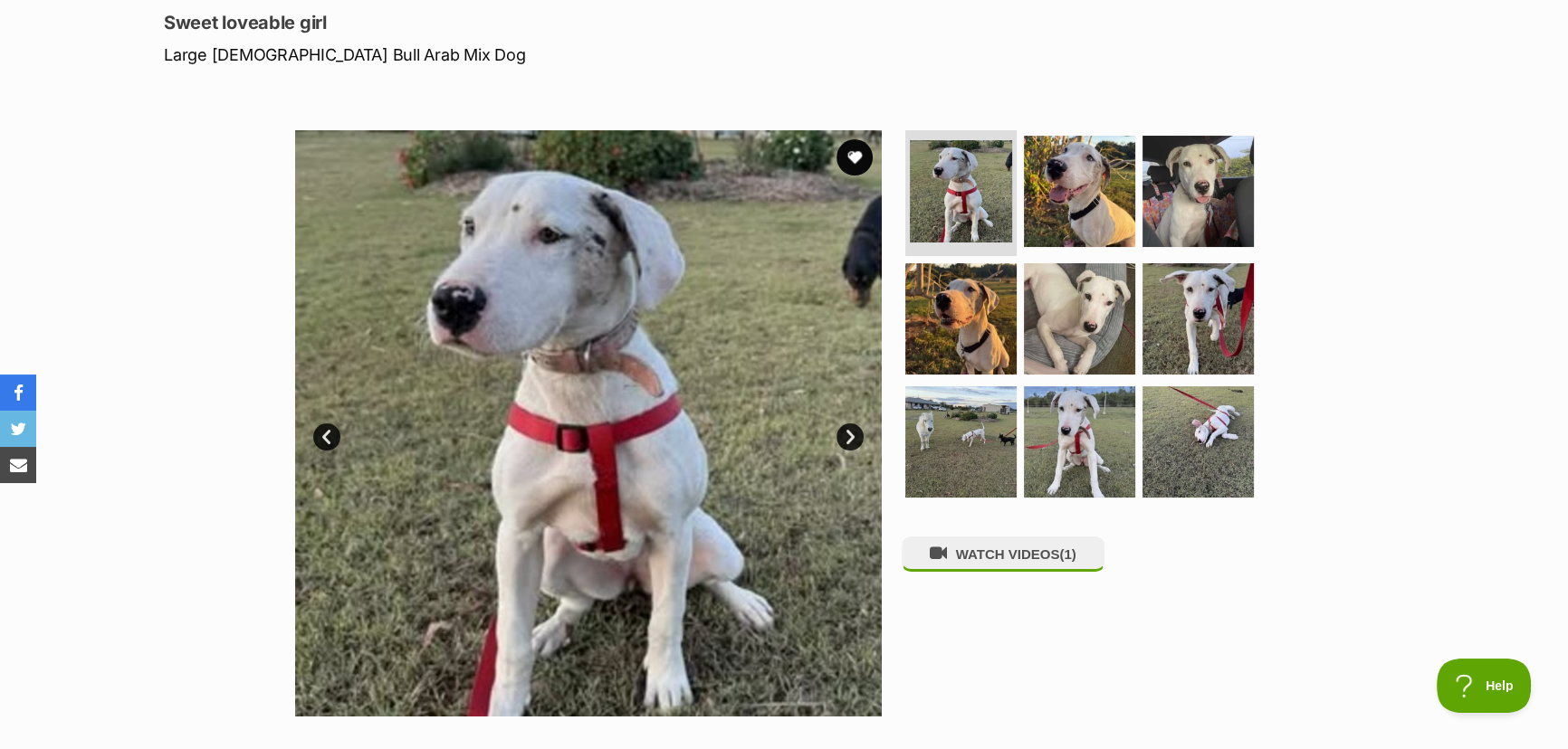
scroll to position [328, 0]
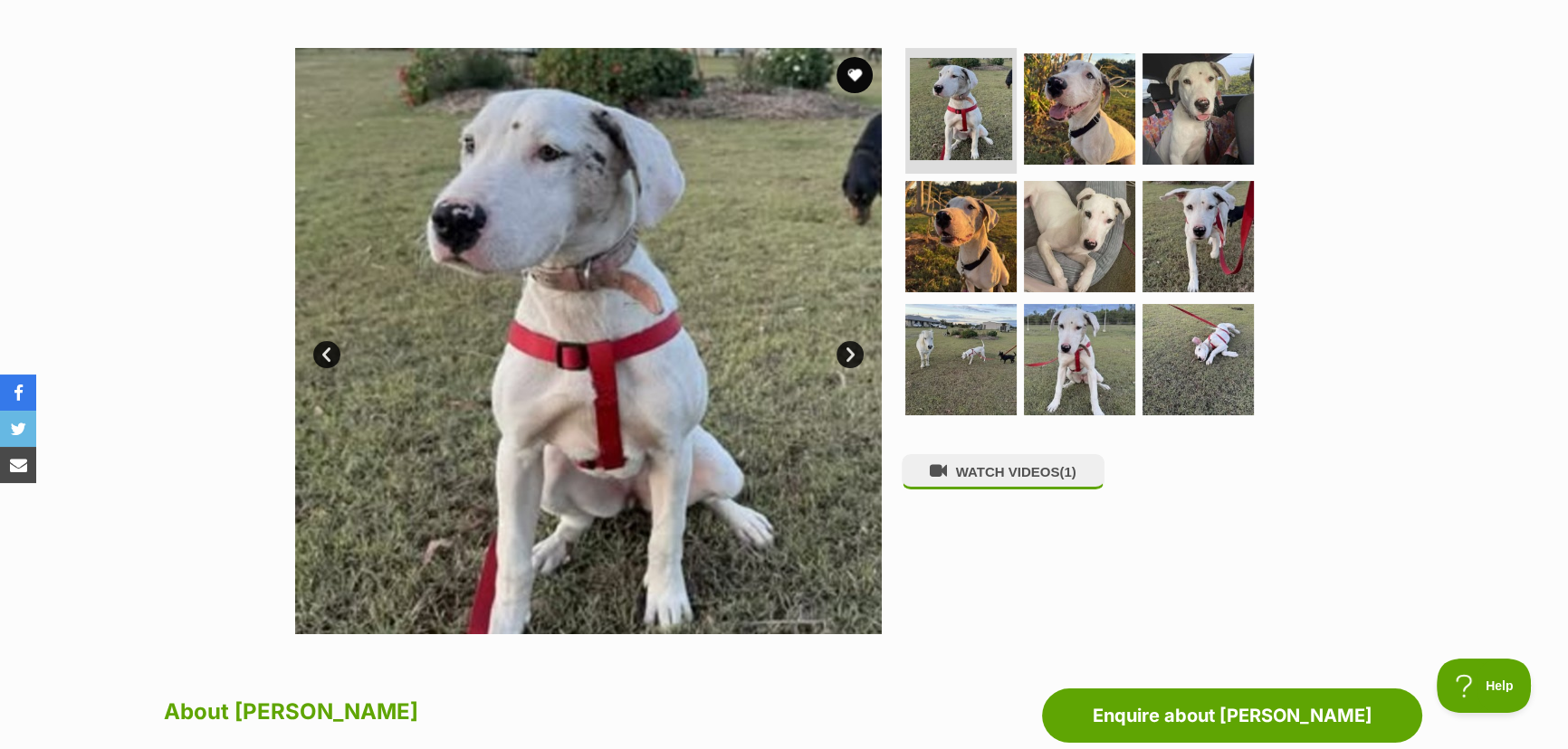
click at [849, 353] on link "Next" at bounding box center [849, 354] width 27 height 27
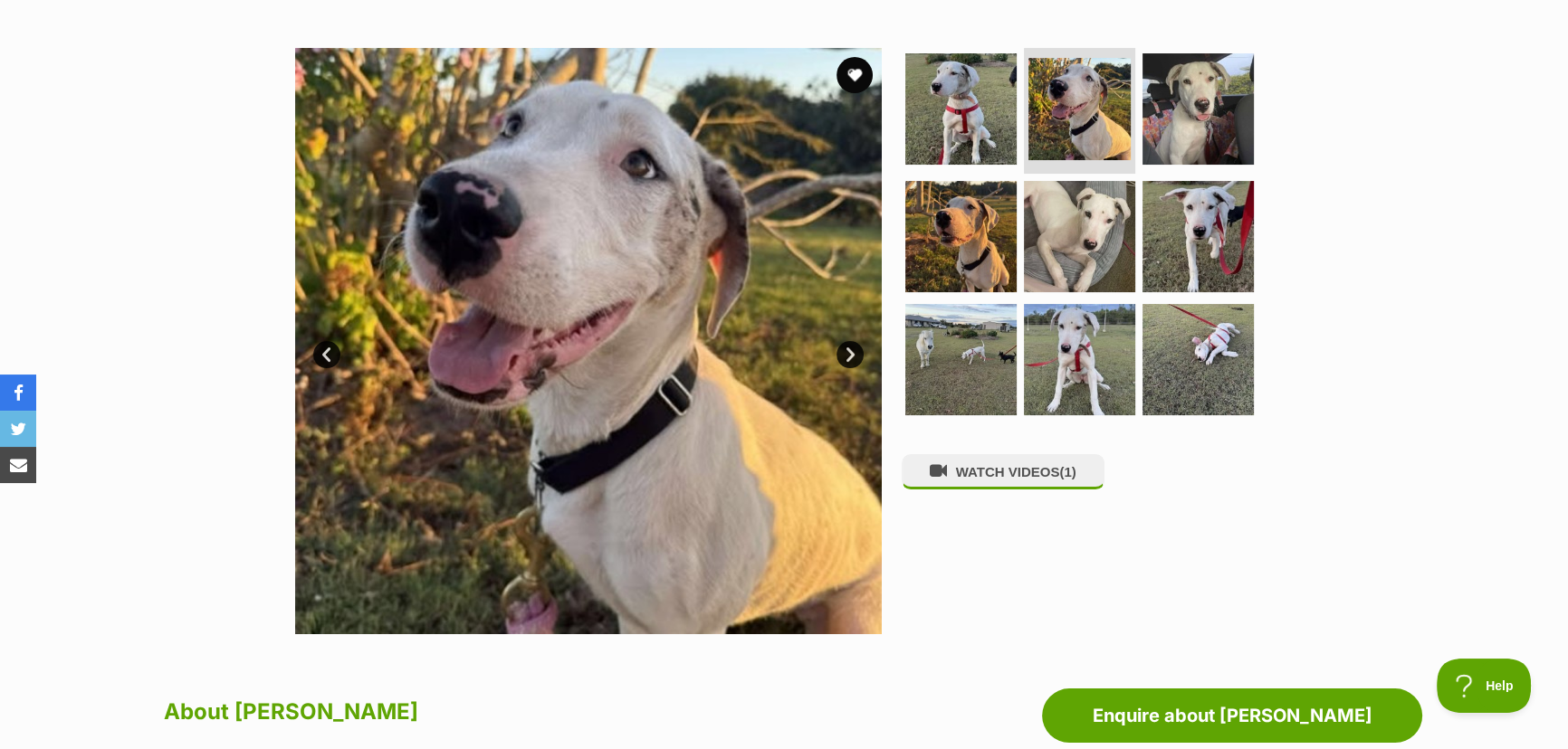
click at [846, 353] on link "Next" at bounding box center [849, 354] width 27 height 27
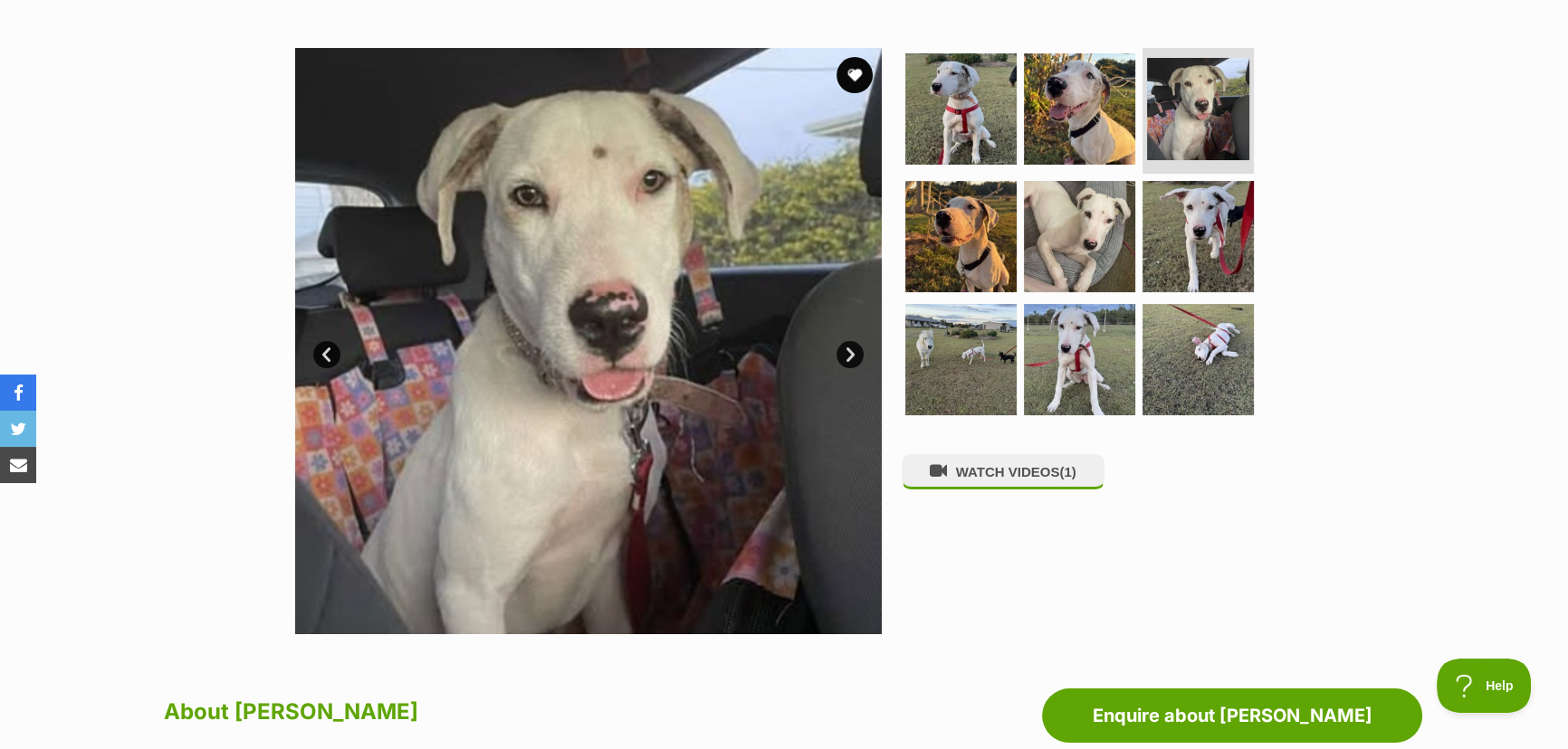
click at [846, 353] on link "Next" at bounding box center [849, 354] width 27 height 27
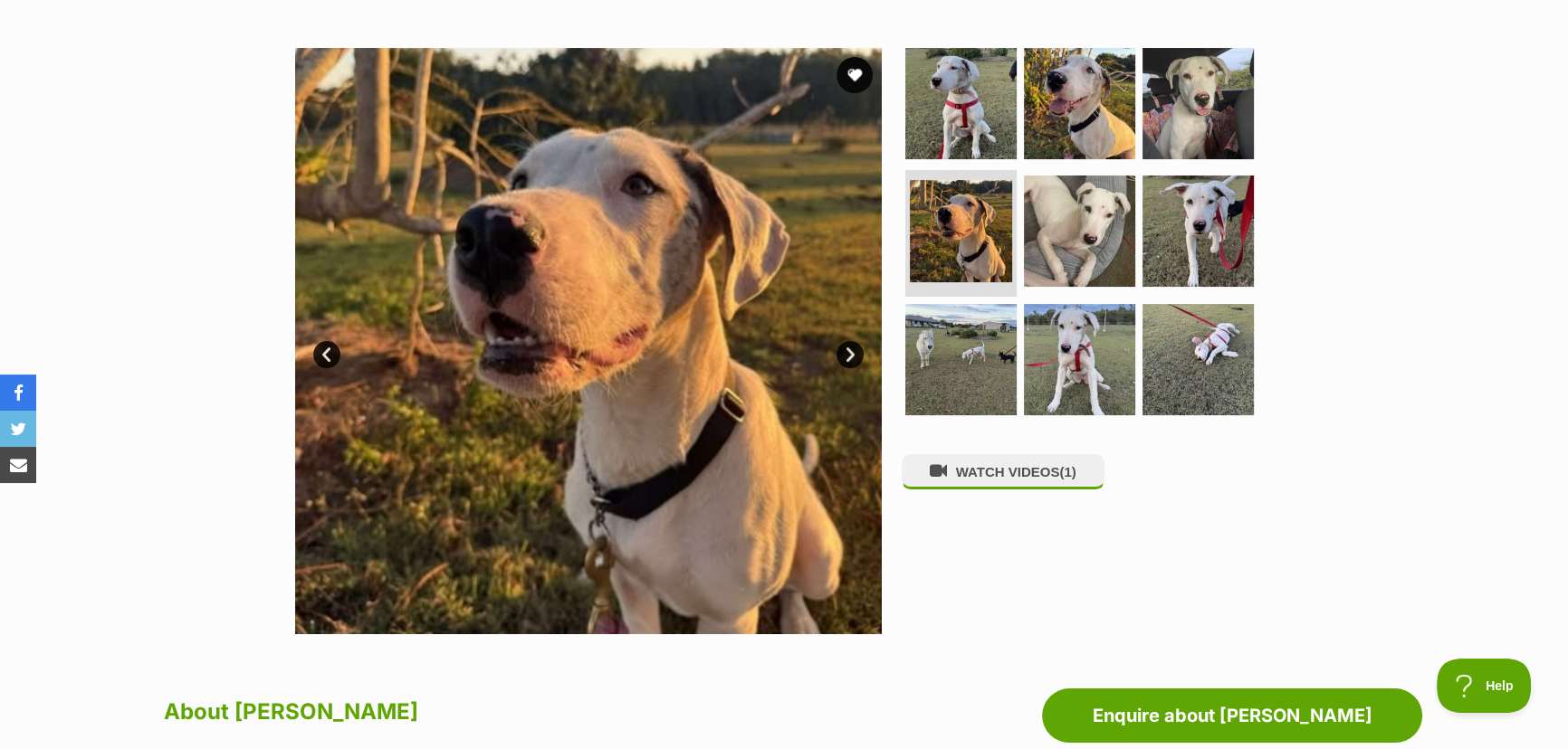
click at [846, 353] on link "Next" at bounding box center [849, 354] width 27 height 27
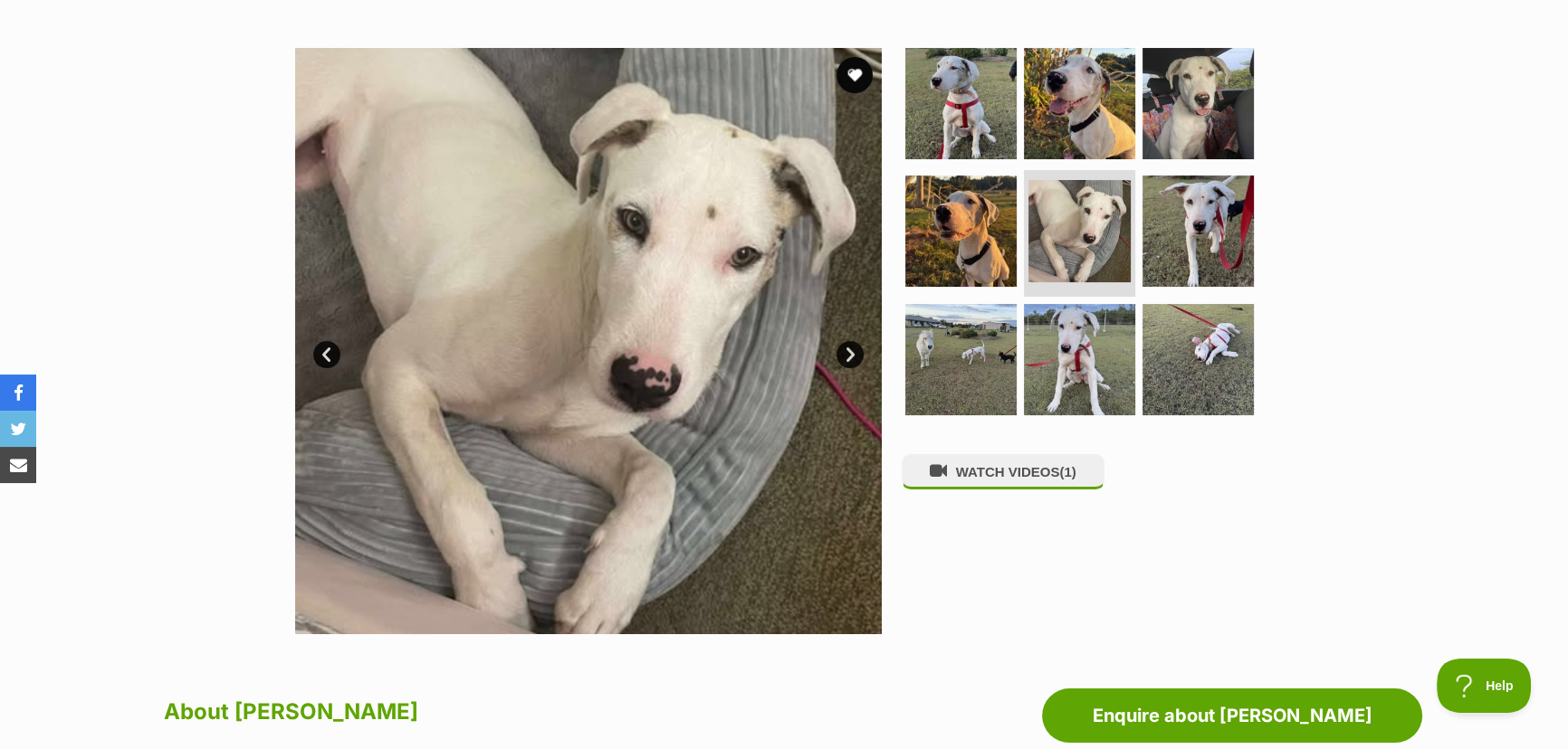
click at [846, 353] on link "Next" at bounding box center [849, 354] width 27 height 27
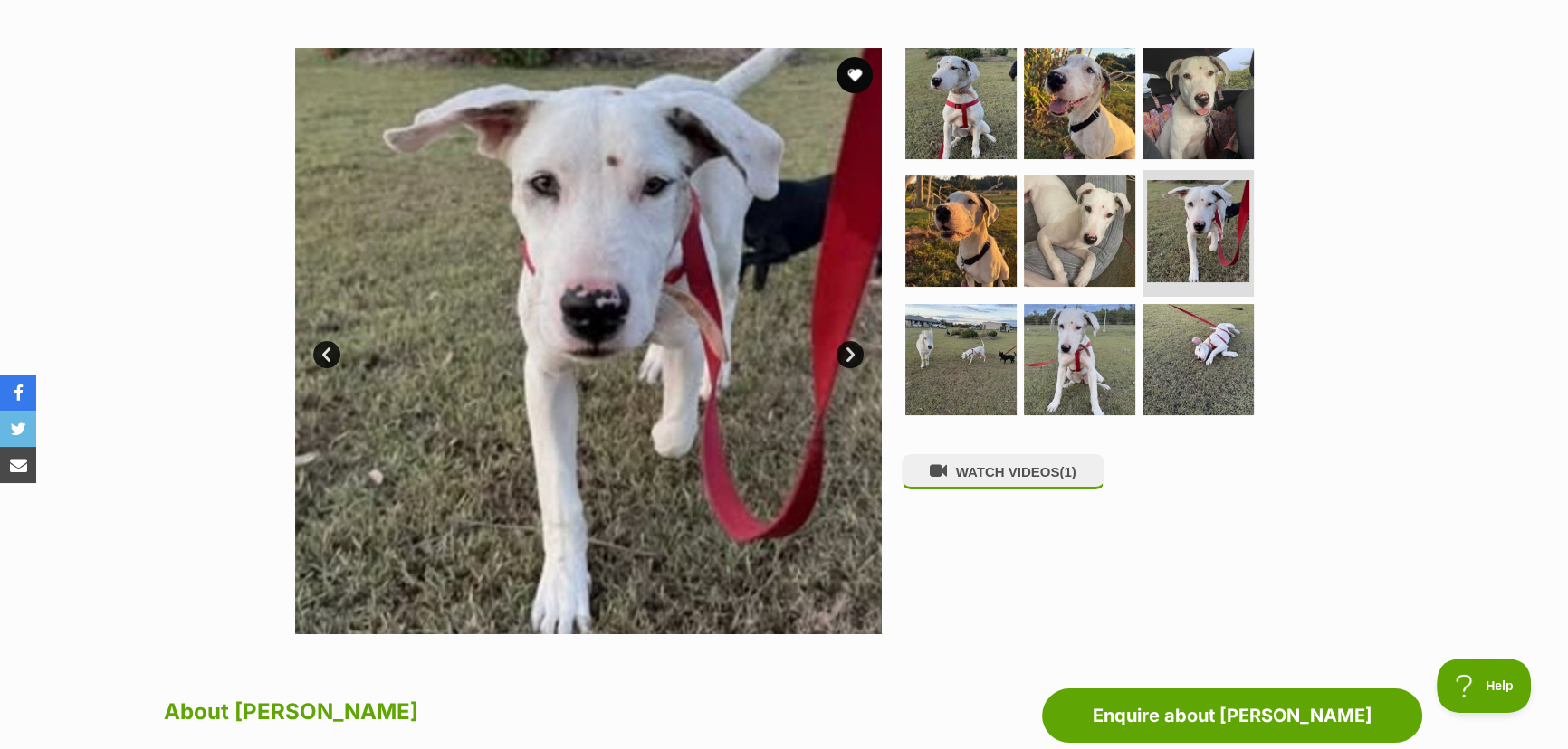
click at [845, 353] on link "Next" at bounding box center [849, 354] width 27 height 27
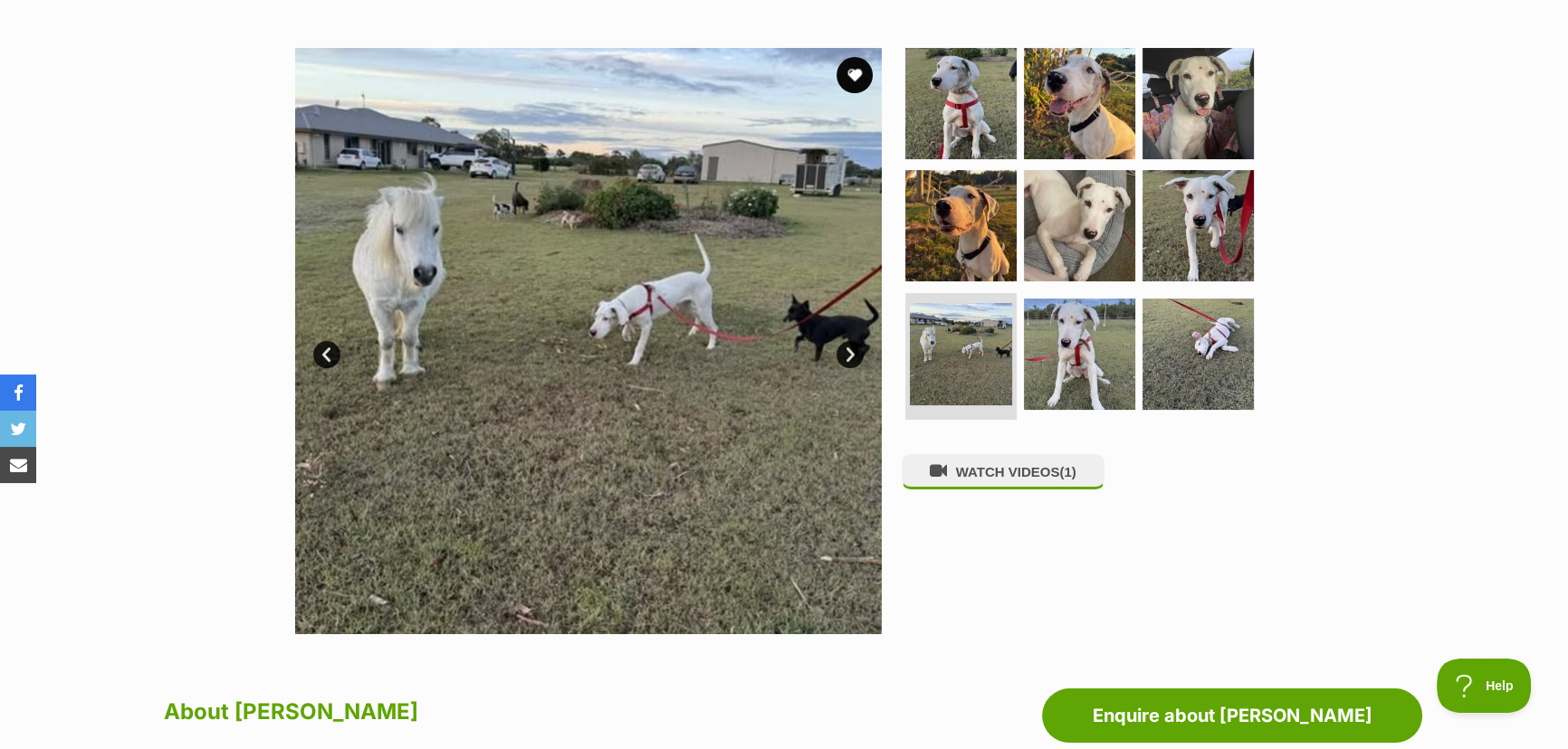
click at [850, 351] on link "Next" at bounding box center [849, 354] width 27 height 27
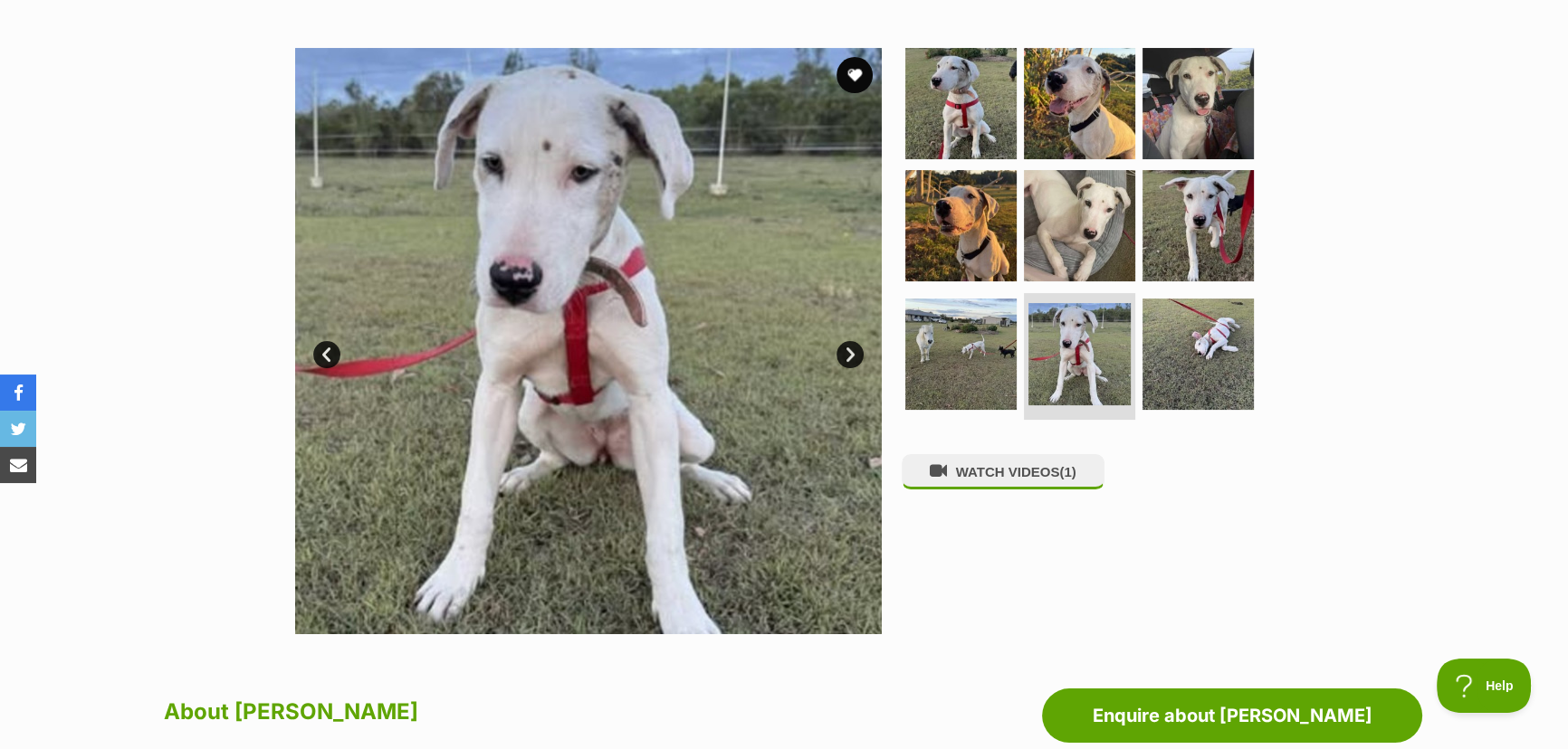
click at [850, 351] on link "Next" at bounding box center [849, 354] width 27 height 27
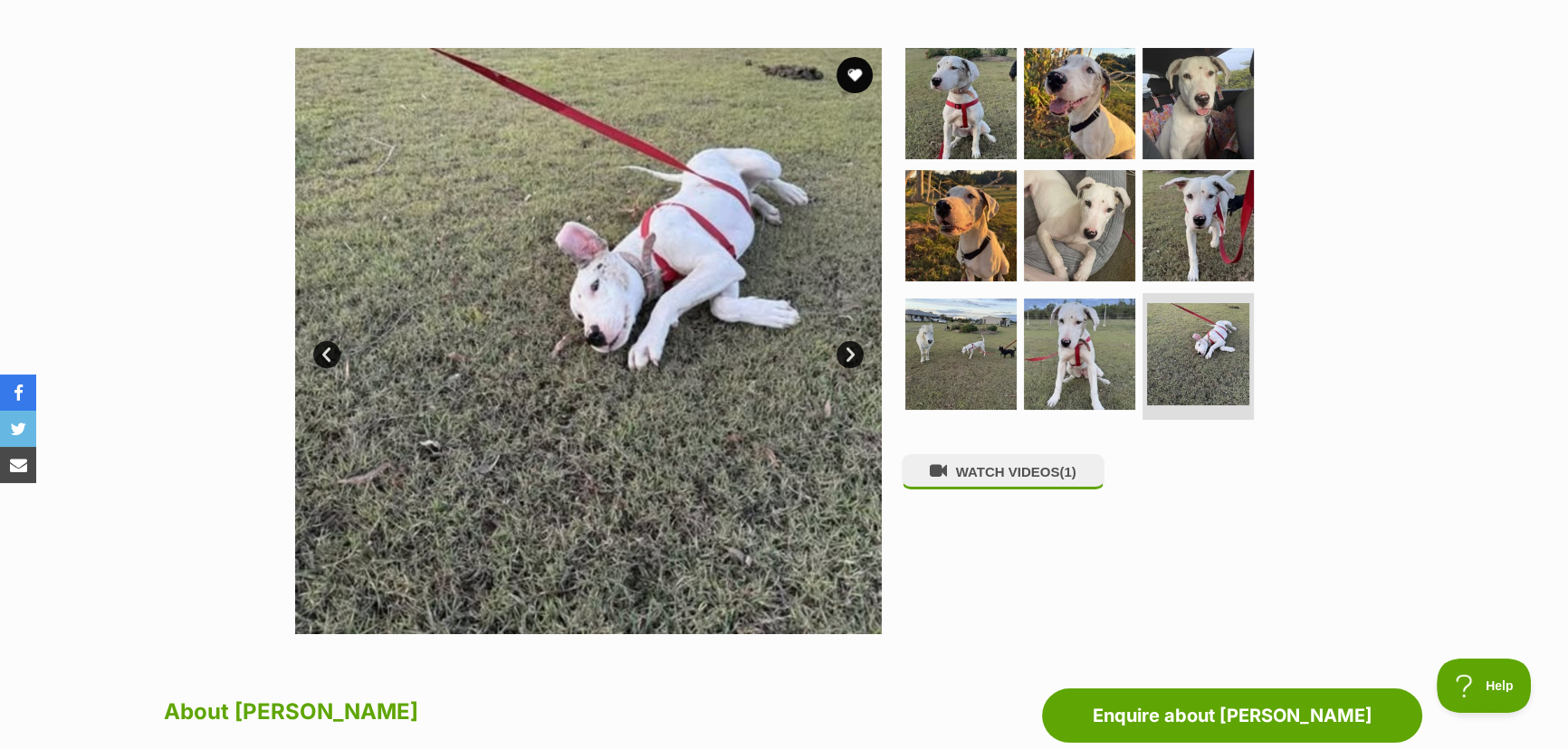
click at [850, 351] on link "Next" at bounding box center [849, 354] width 27 height 27
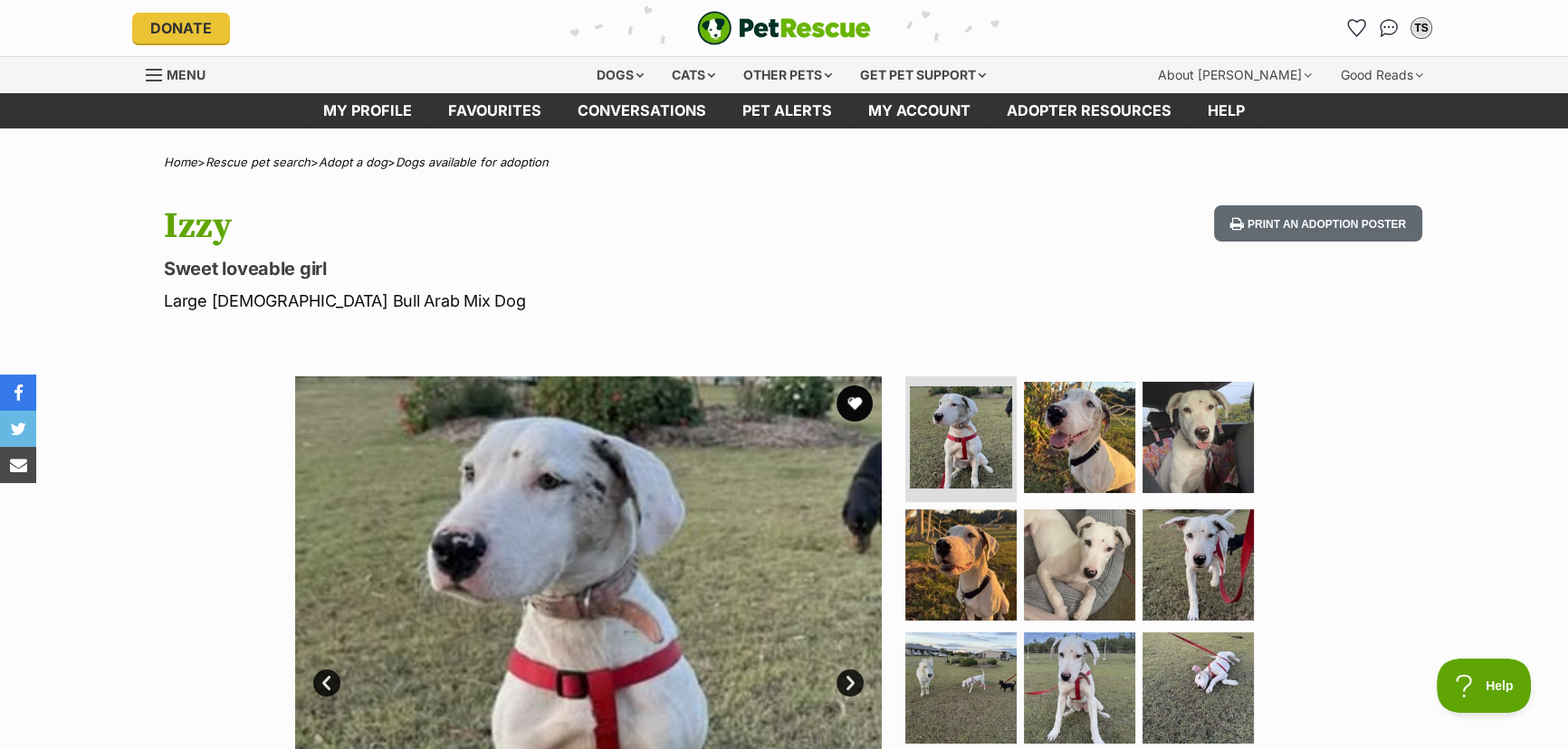
scroll to position [0, 0]
click at [850, 397] on button "favourite" at bounding box center [854, 403] width 40 height 40
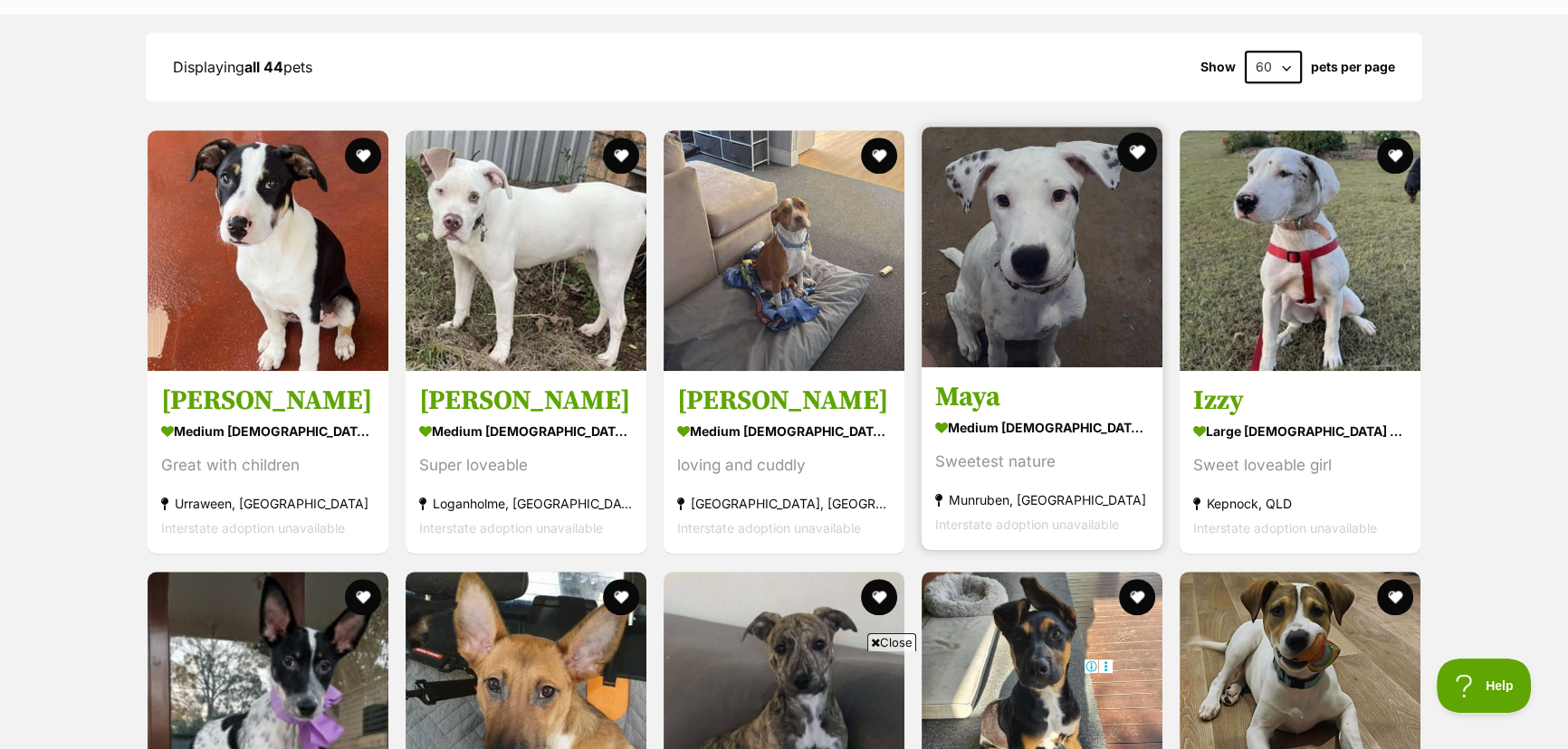
click at [1133, 132] on button "favourite" at bounding box center [1137, 151] width 40 height 40
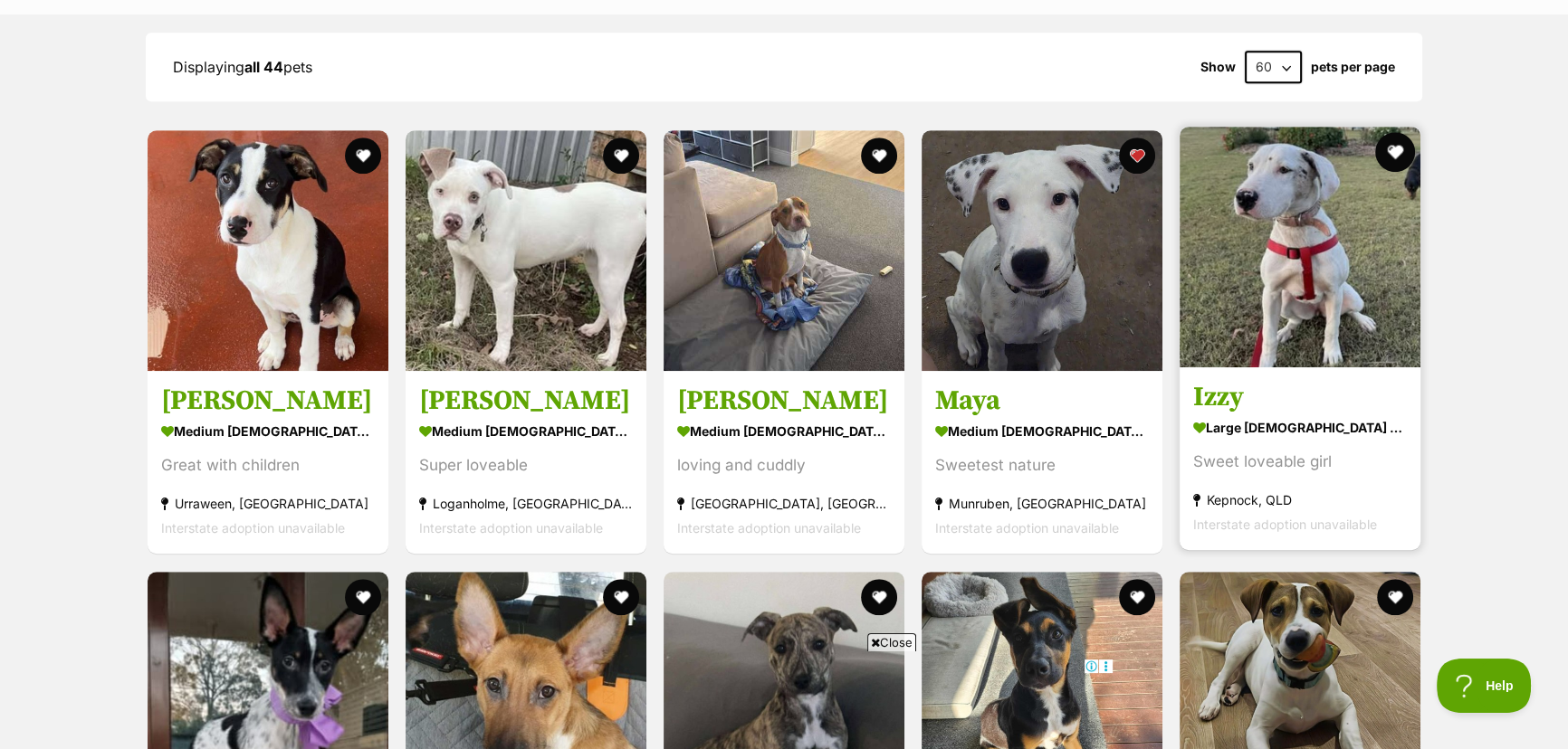
click at [1396, 132] on button "favourite" at bounding box center [1395, 151] width 40 height 40
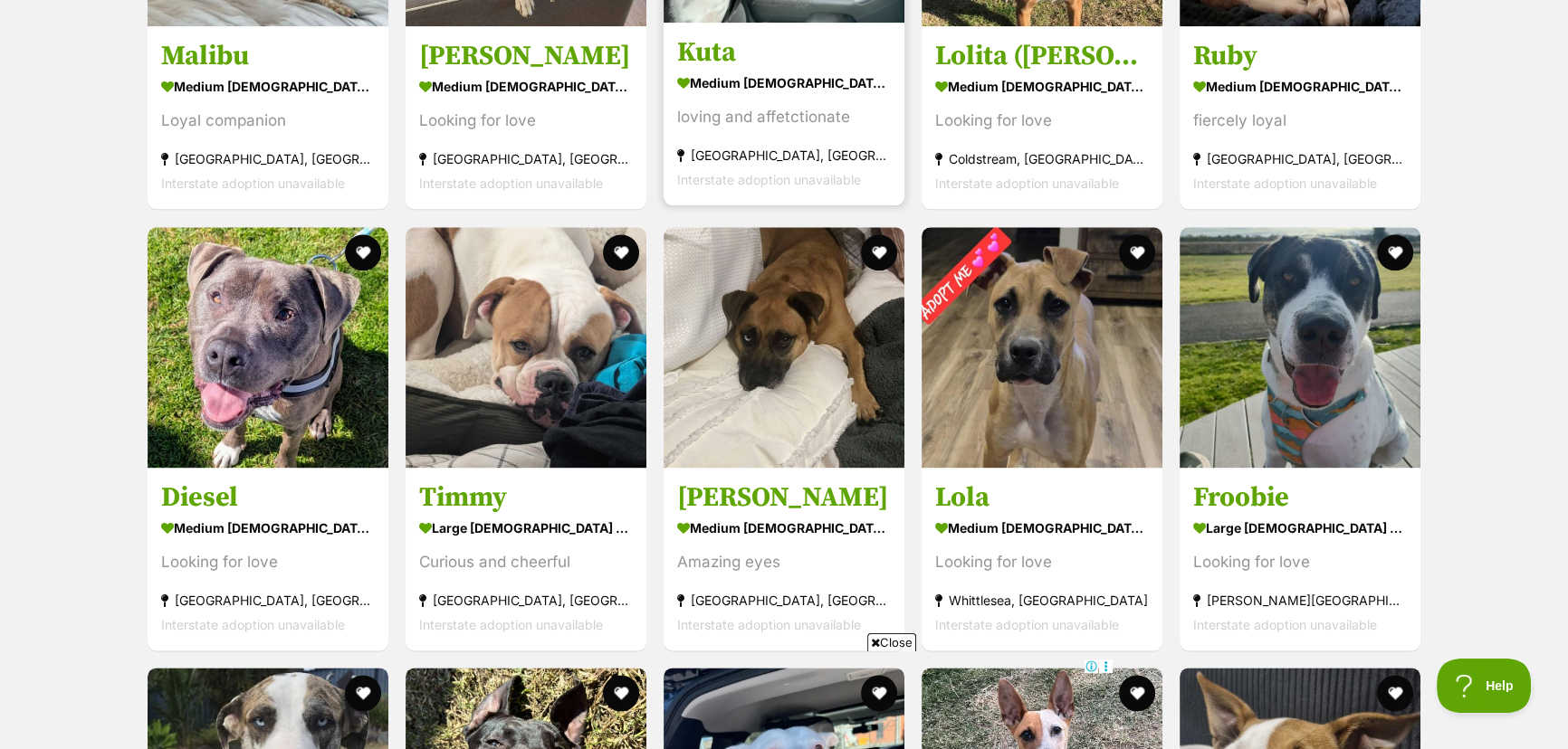
scroll to position [2814, 0]
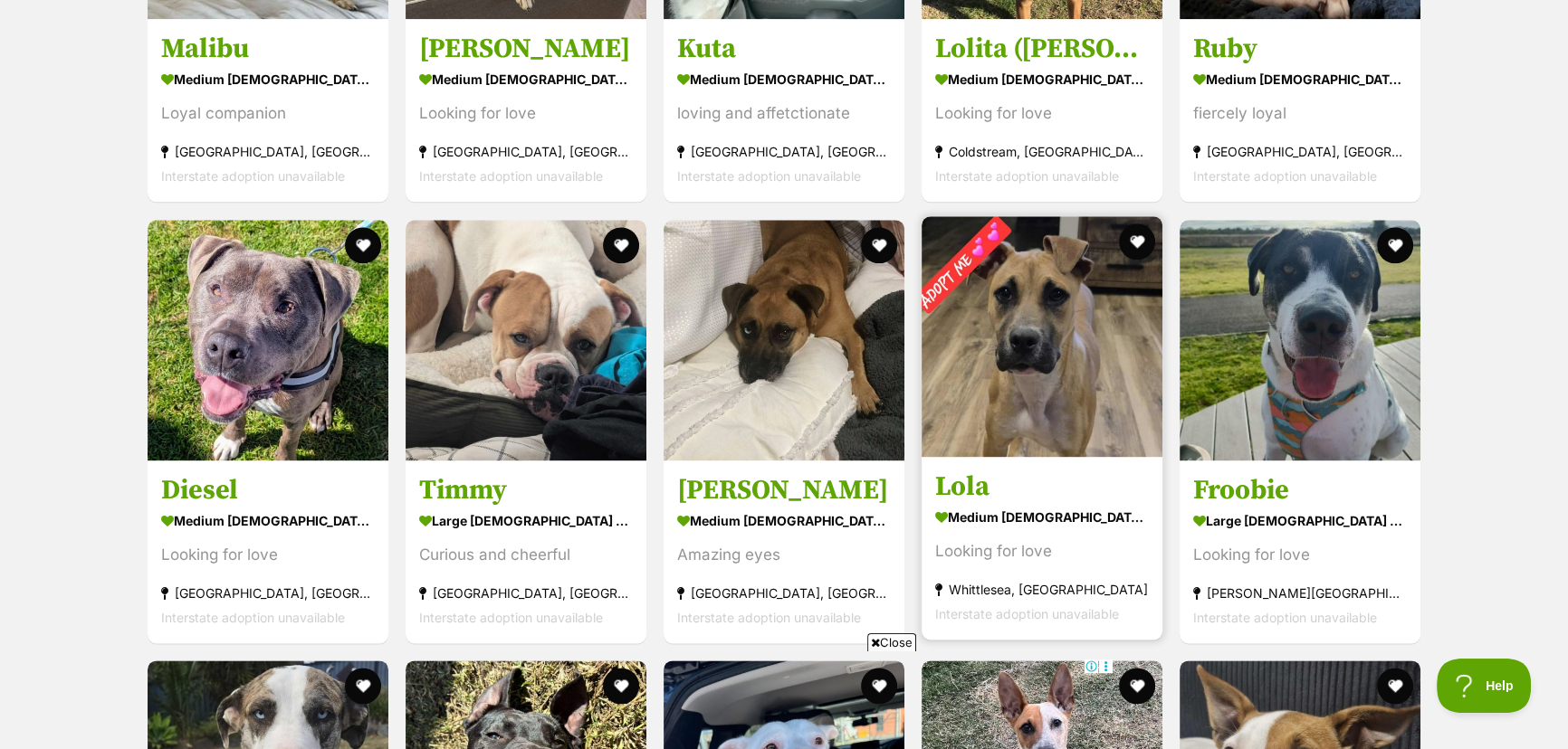
click at [1033, 316] on img at bounding box center [1041, 336] width 240 height 240
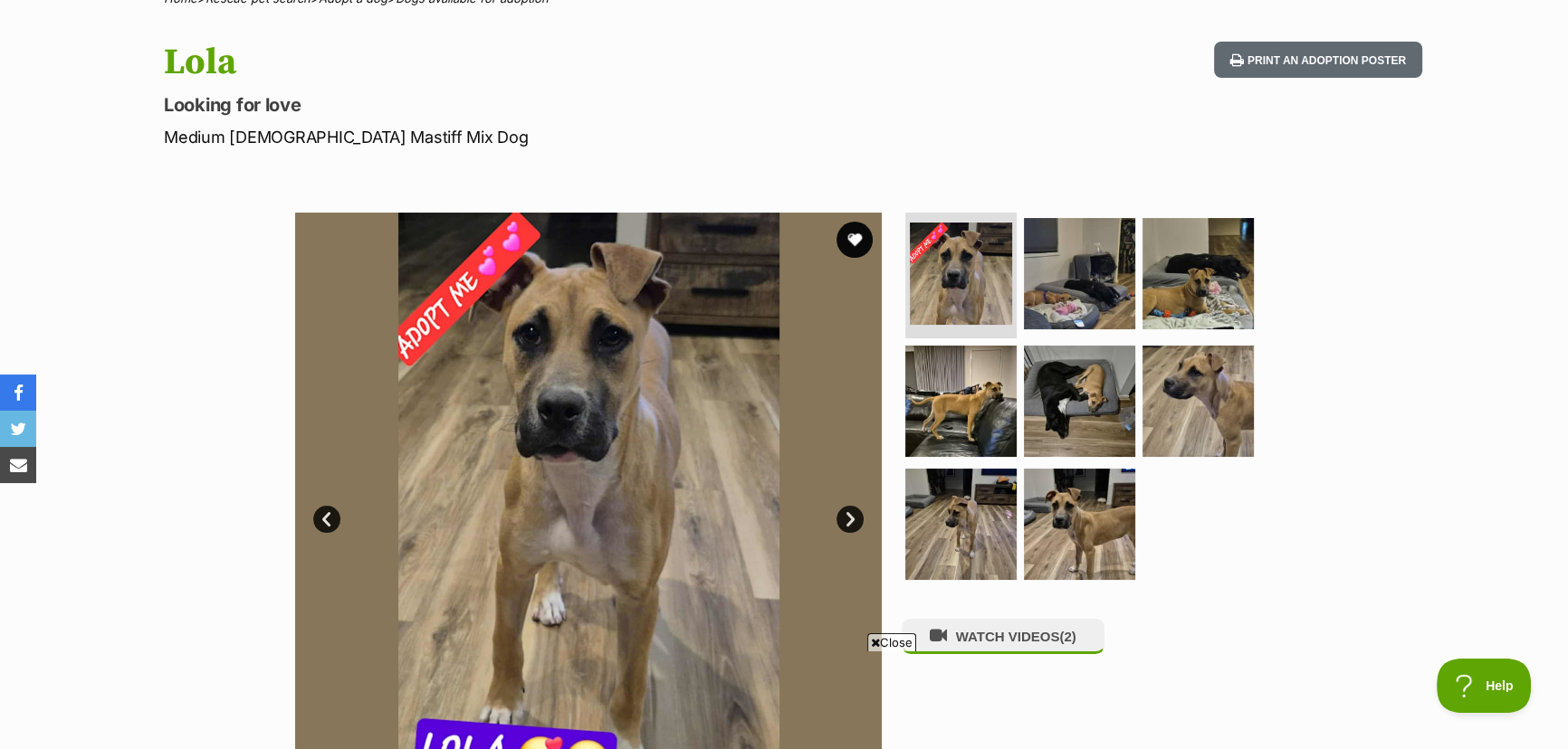
click at [855, 517] on link "Next" at bounding box center [849, 519] width 27 height 27
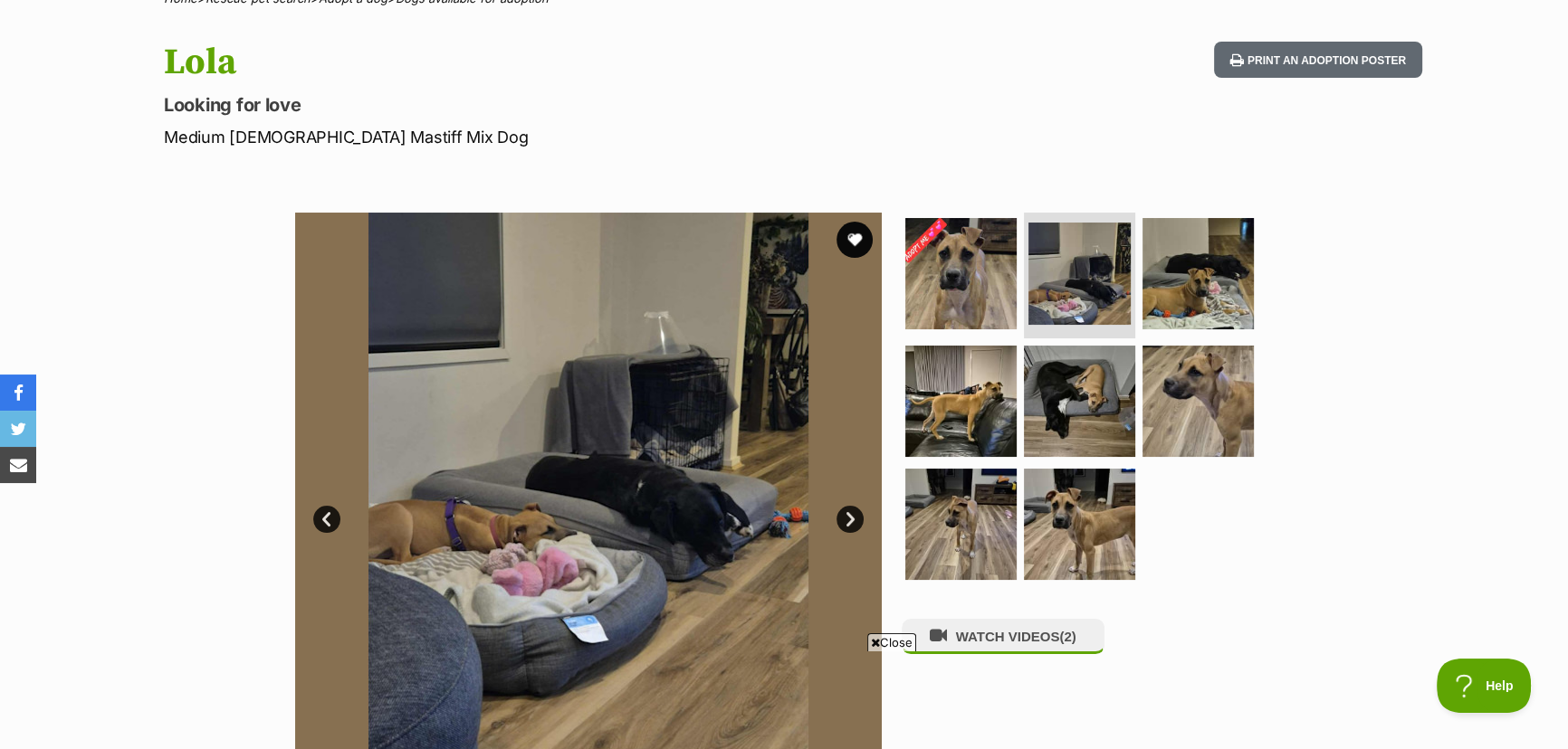
click at [854, 517] on link "Next" at bounding box center [849, 519] width 27 height 27
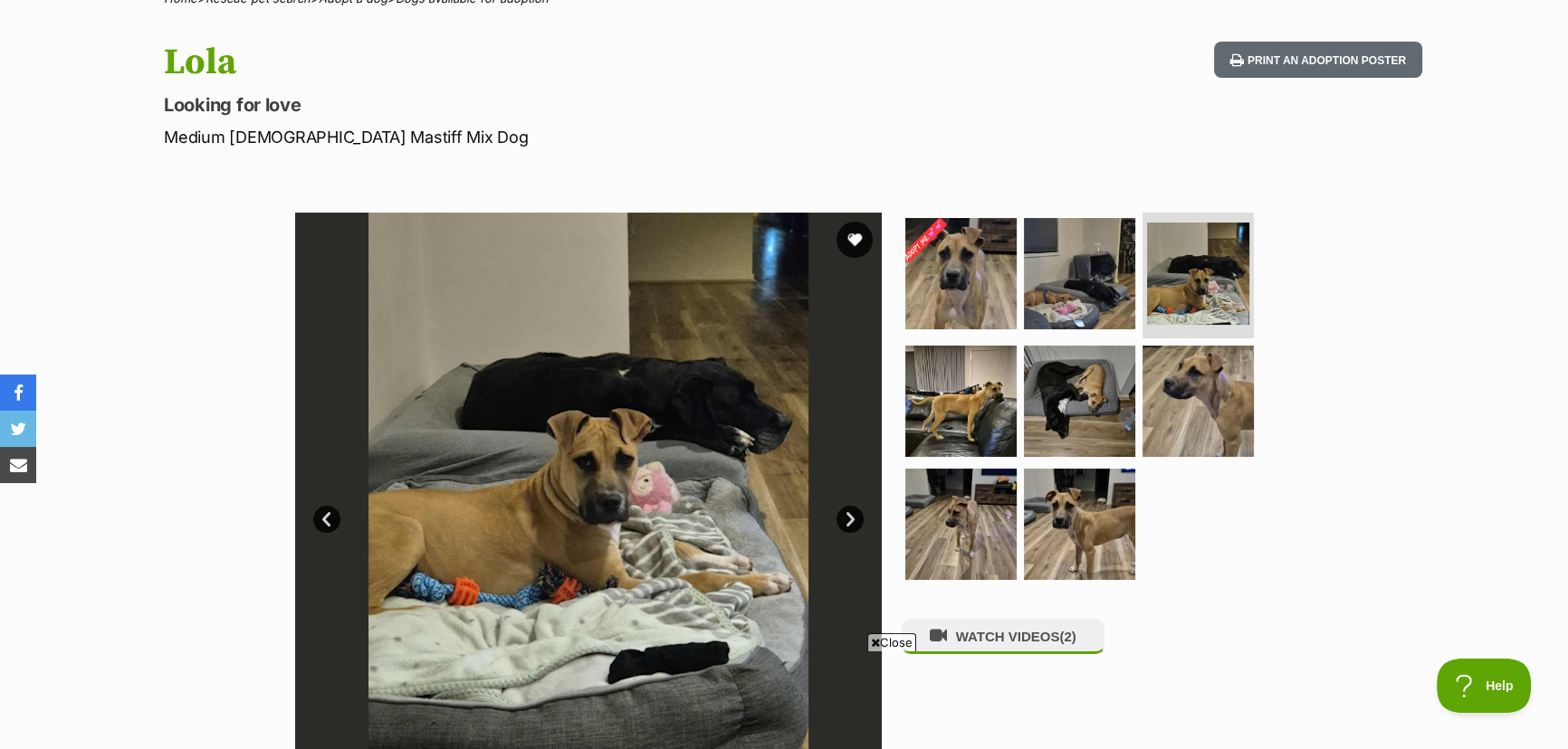
click at [854, 517] on link "Next" at bounding box center [849, 519] width 27 height 27
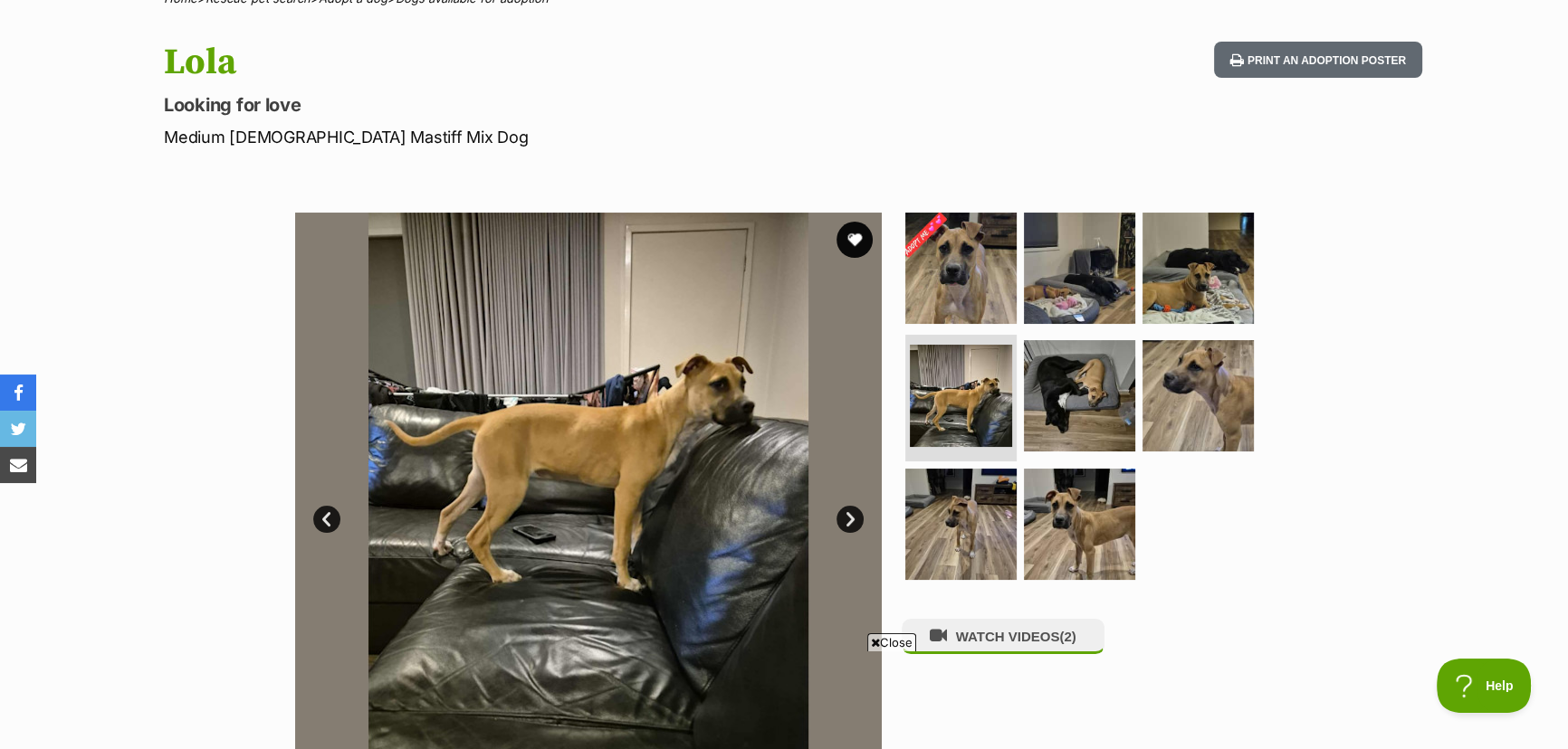
click at [854, 517] on link "Next" at bounding box center [849, 519] width 27 height 27
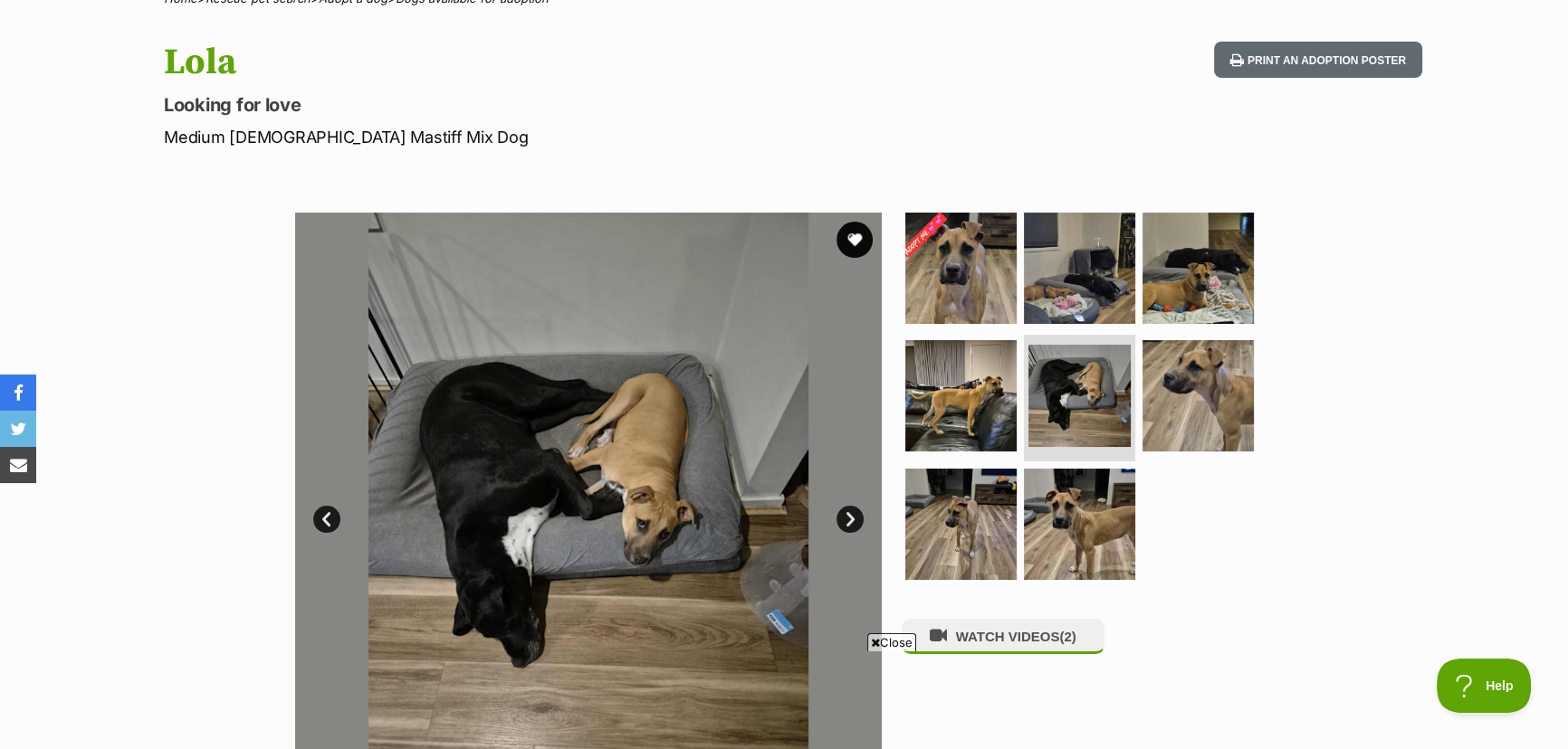
click at [854, 517] on link "Next" at bounding box center [849, 519] width 27 height 27
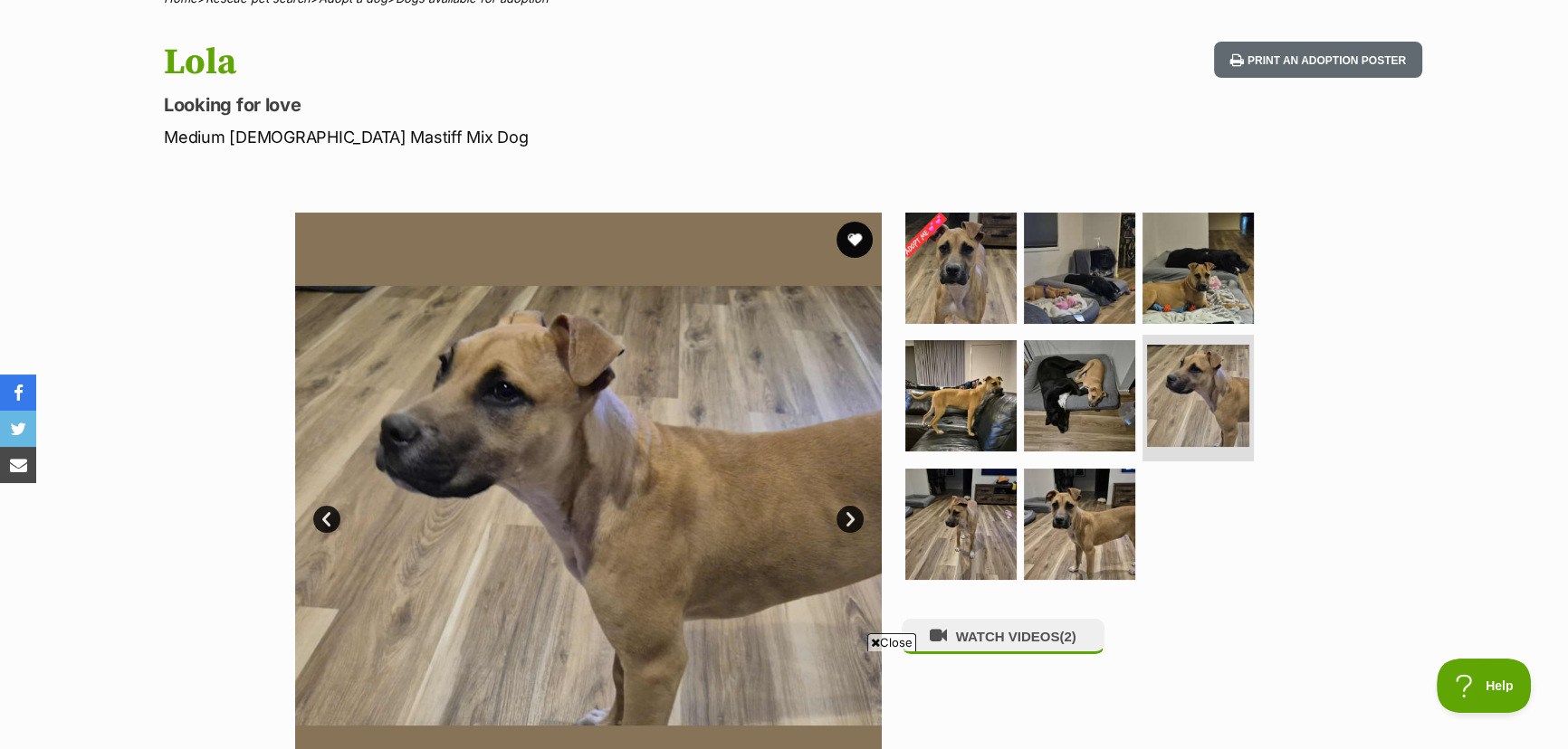
click at [854, 517] on link "Next" at bounding box center [849, 519] width 27 height 27
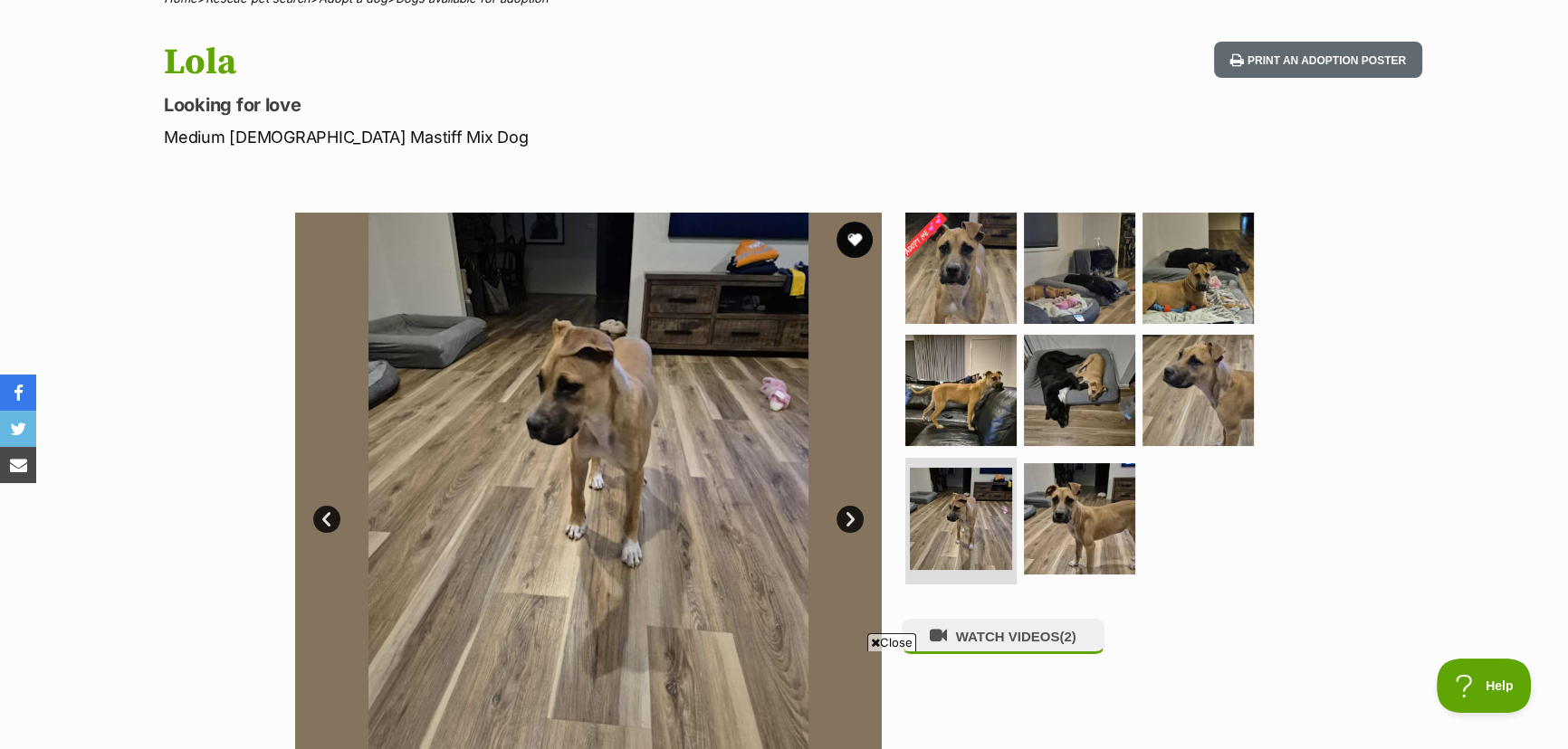
click at [854, 517] on link "Next" at bounding box center [849, 519] width 27 height 27
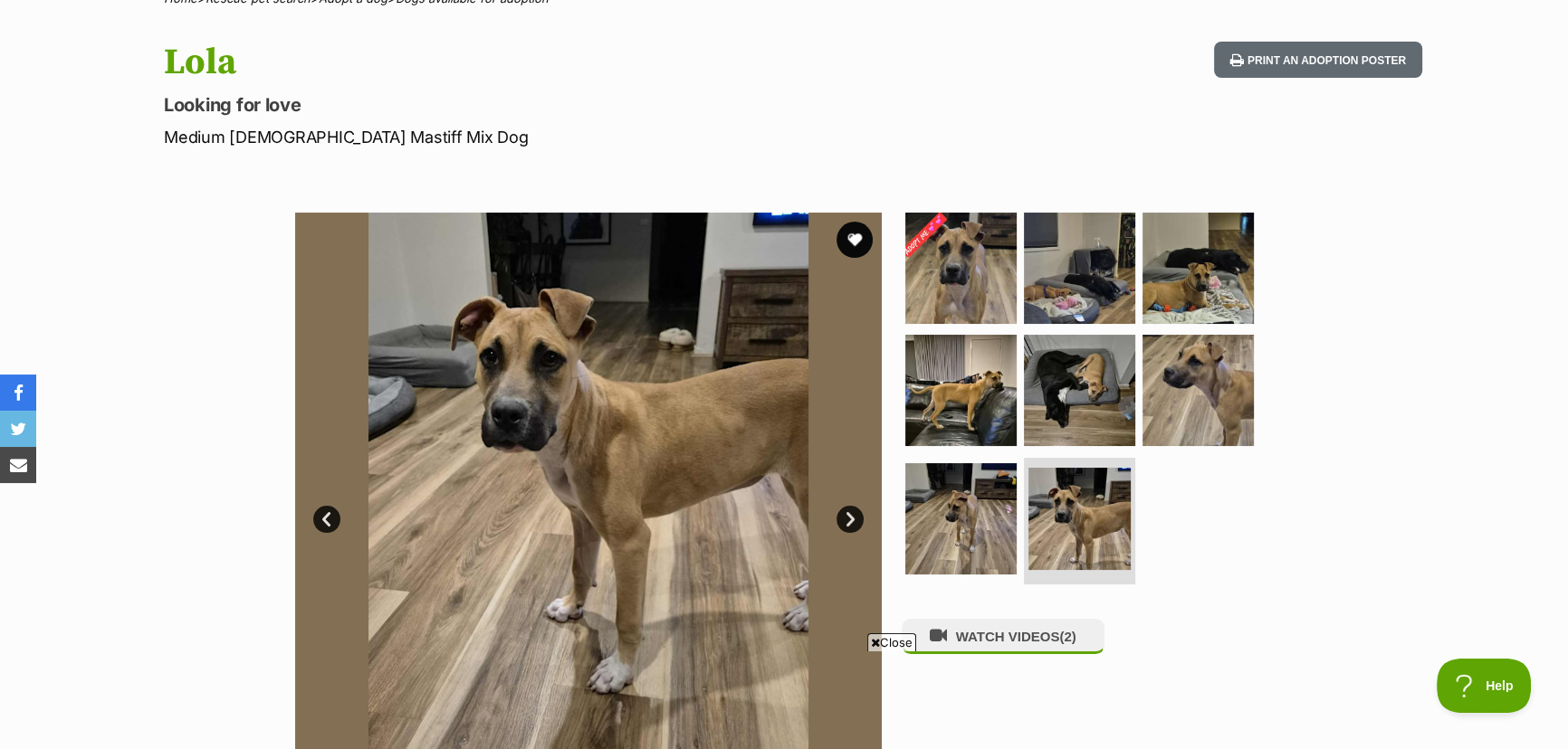
click at [854, 517] on link "Next" at bounding box center [849, 519] width 27 height 27
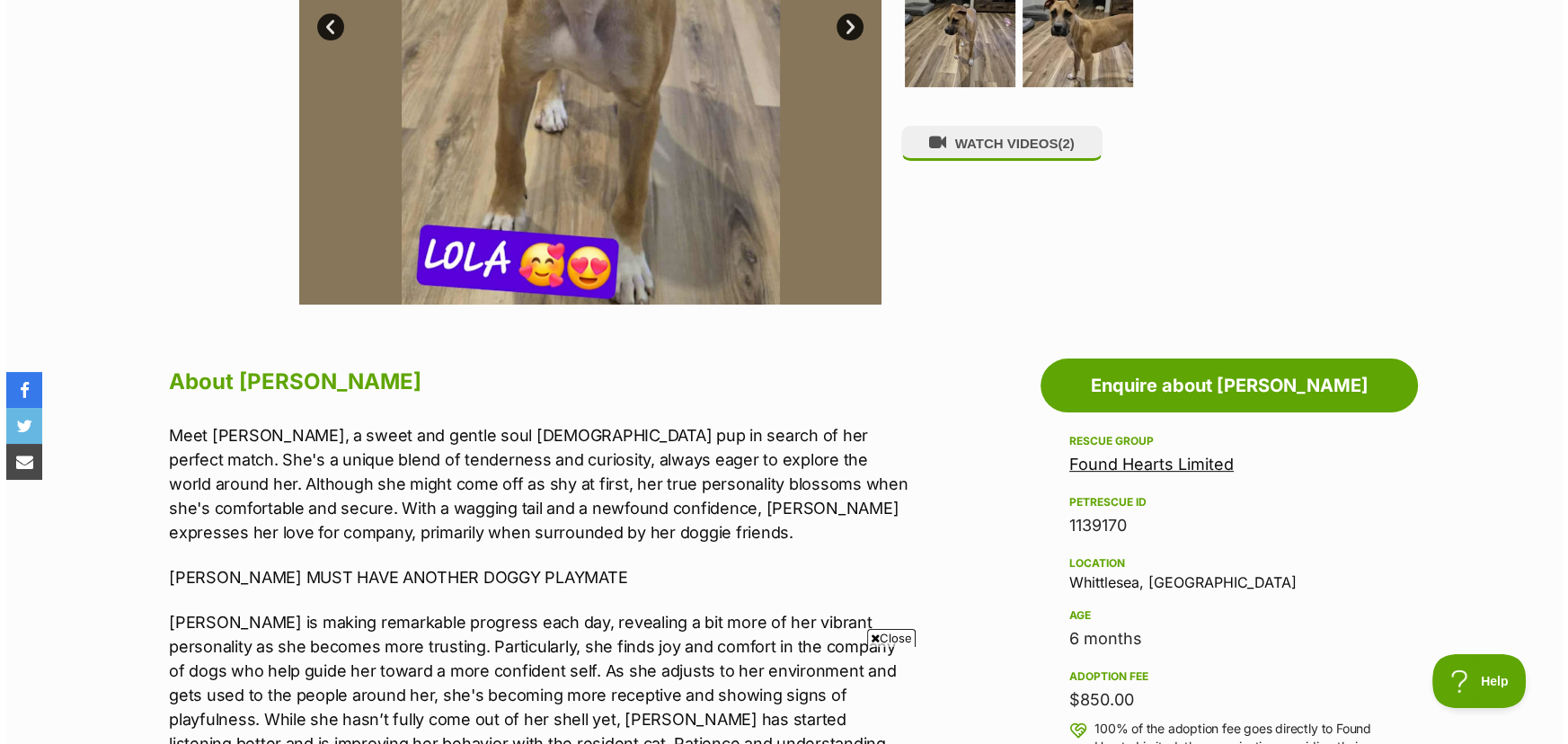
scroll to position [653, 0]
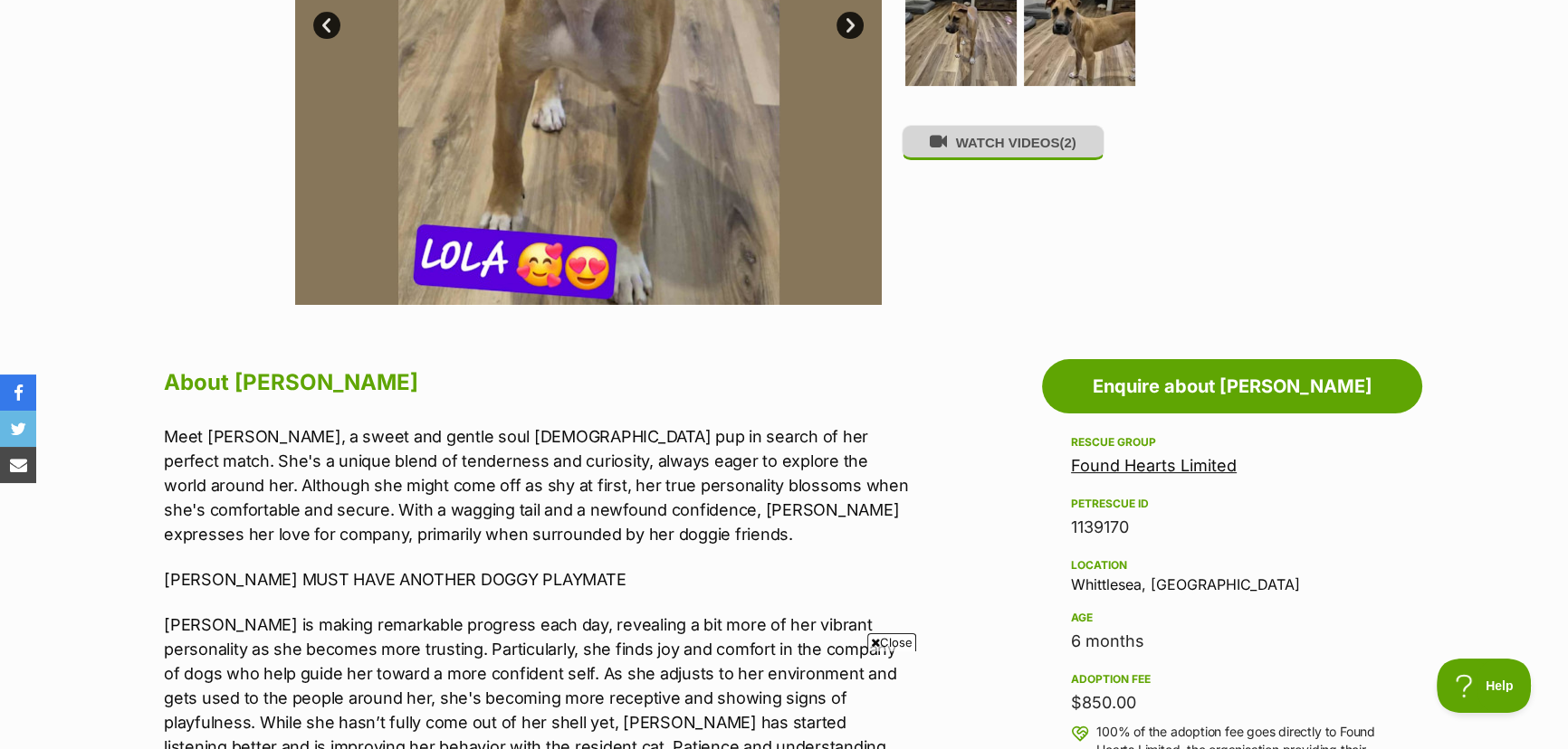
click at [1016, 154] on button "WATCH VIDEOS (2)" at bounding box center [1003, 143] width 203 height 36
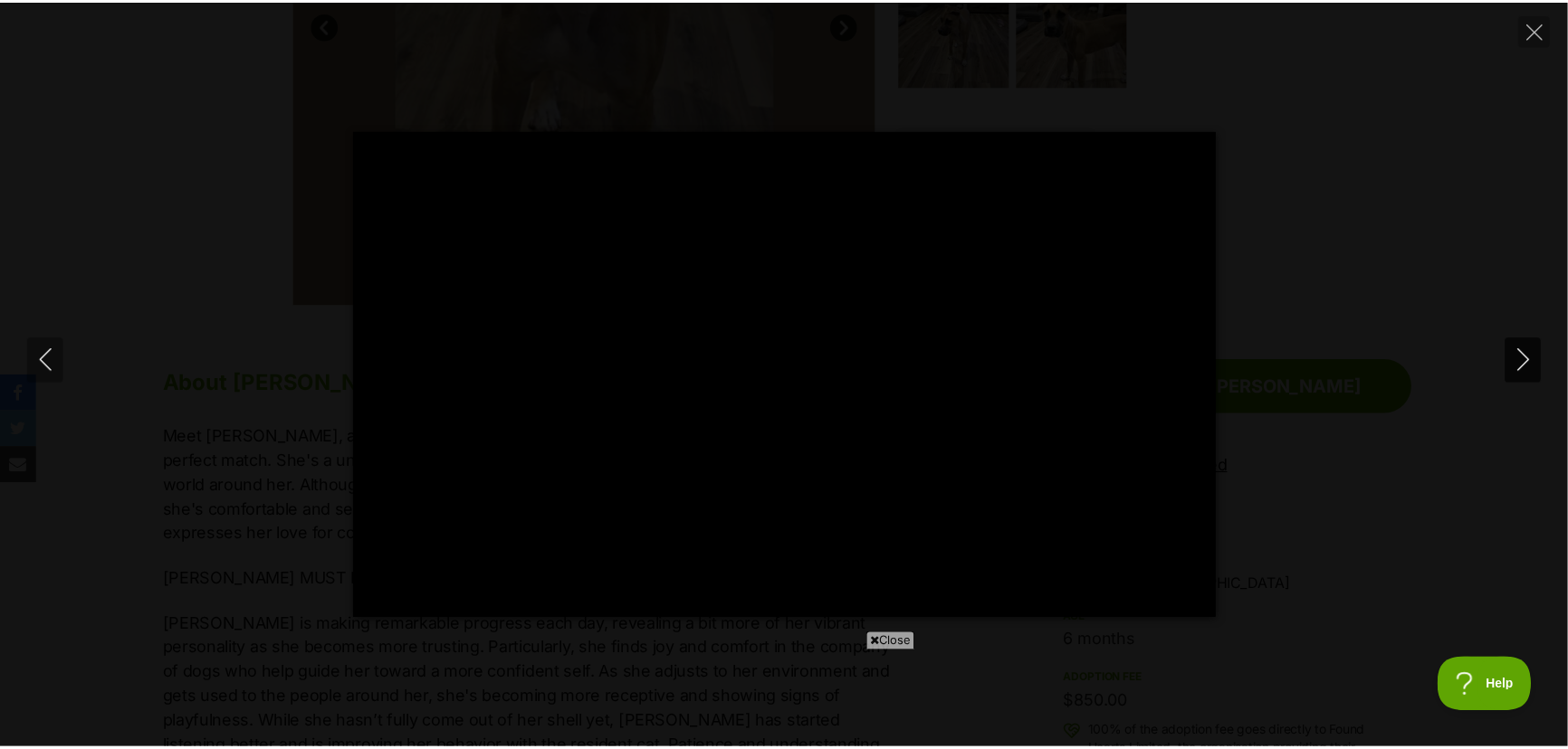
scroll to position [0, 0]
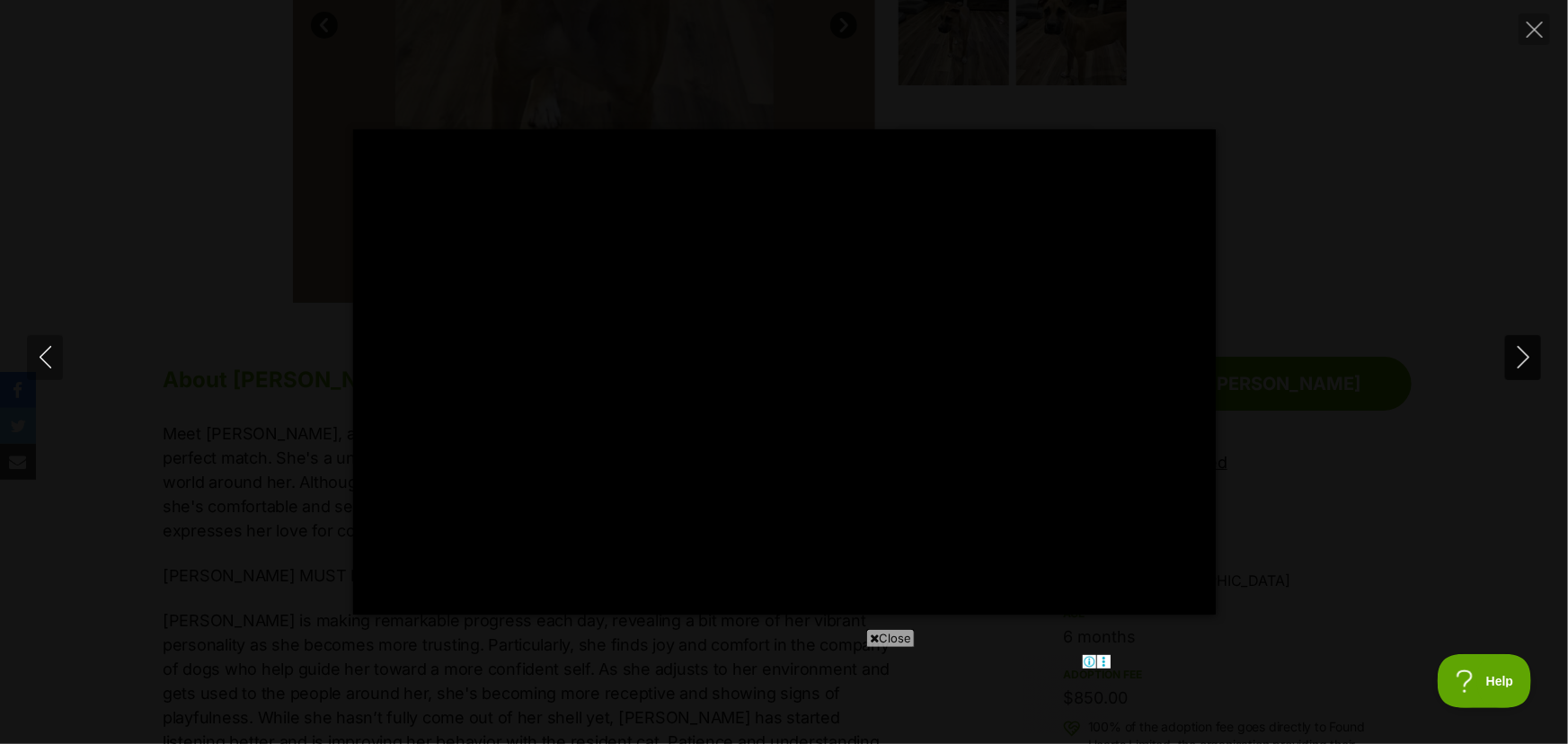
type input "100"
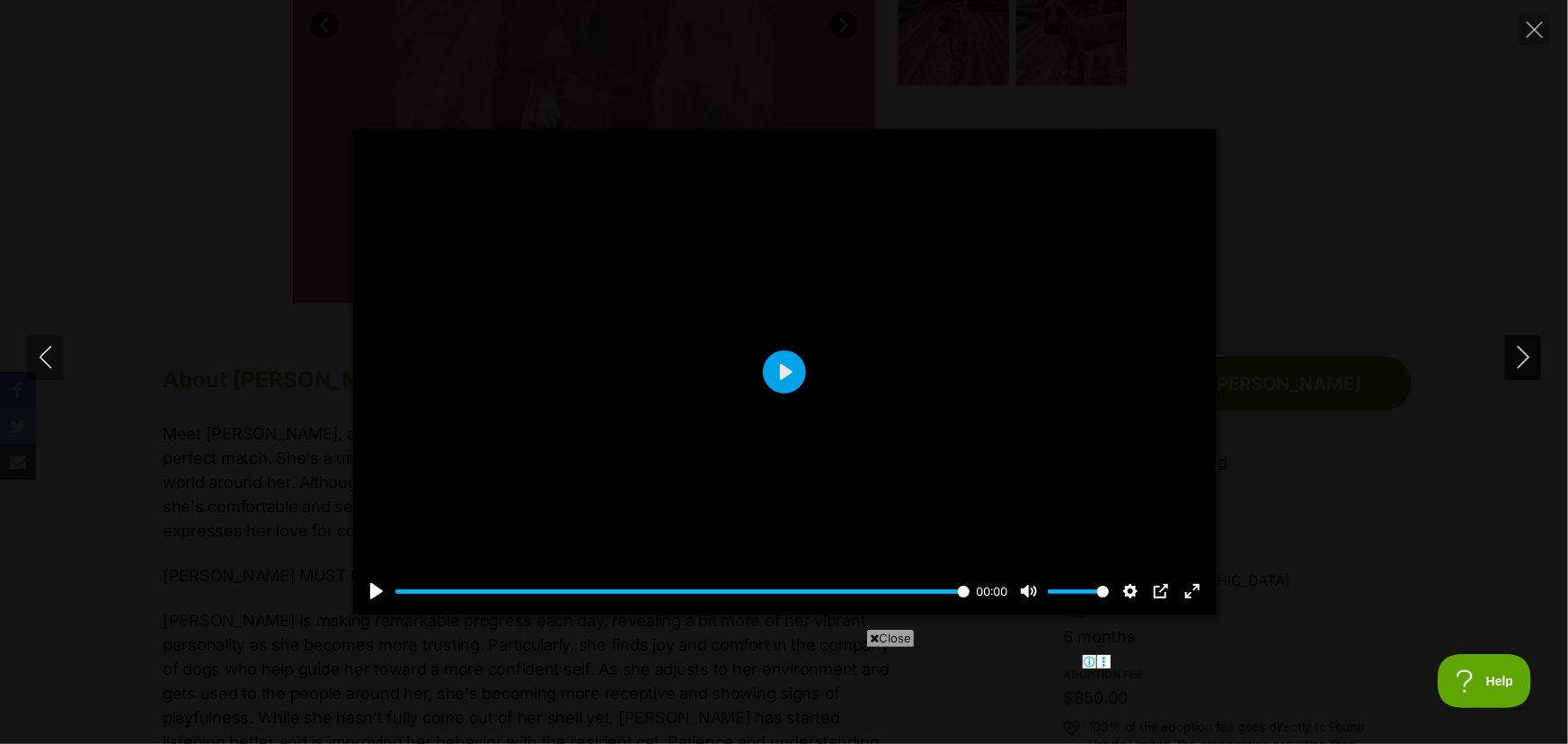
click at [1516, 357] on icon "Next" at bounding box center [1523, 358] width 22 height 22
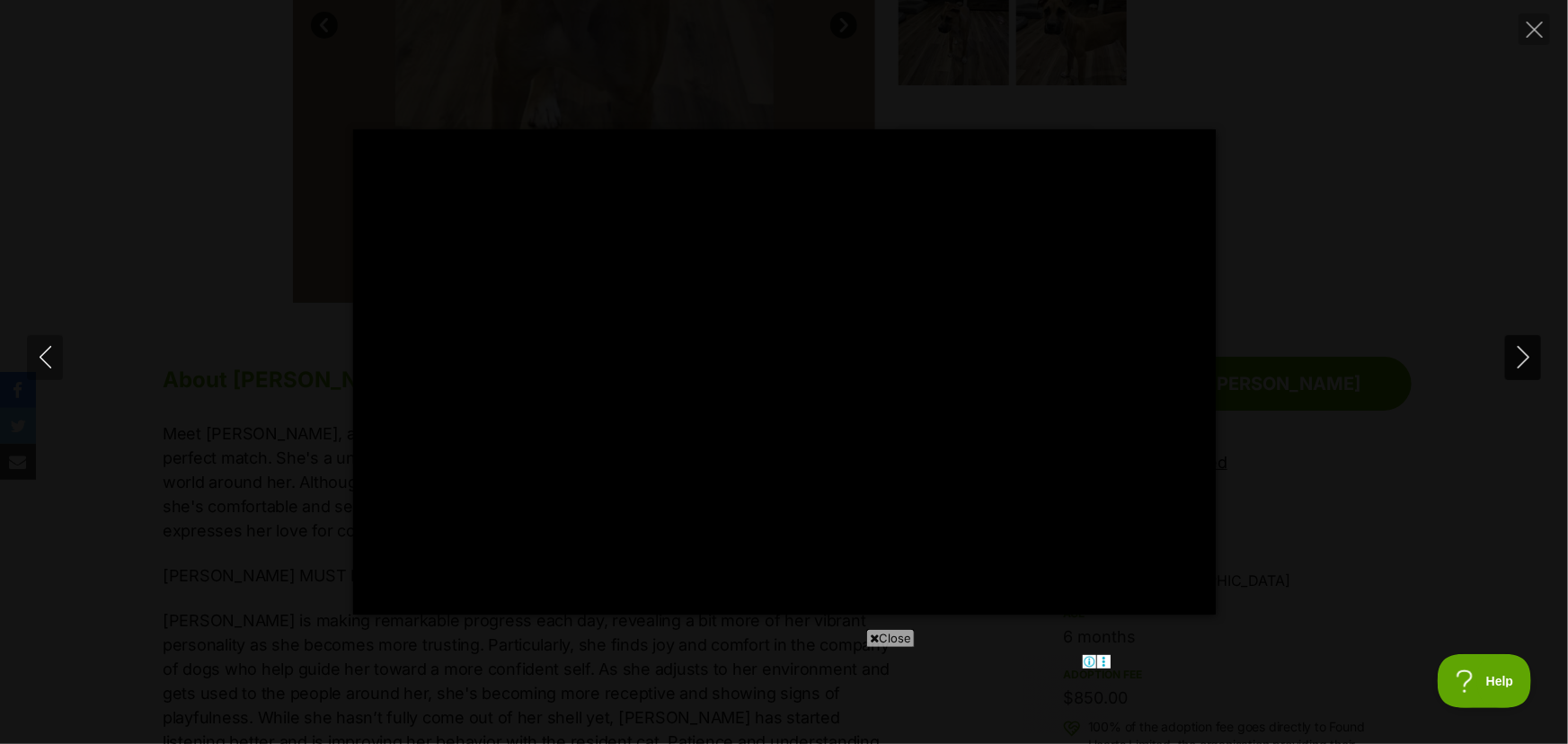
click at [1524, 352] on icon "Next" at bounding box center [1522, 358] width 12 height 22
type input "26.2"
drag, startPoint x: 1531, startPoint y: 23, endPoint x: 1520, endPoint y: 35, distance: 16.3
click at [1531, 24] on icon "Close" at bounding box center [1534, 29] width 16 height 16
type input "4.72"
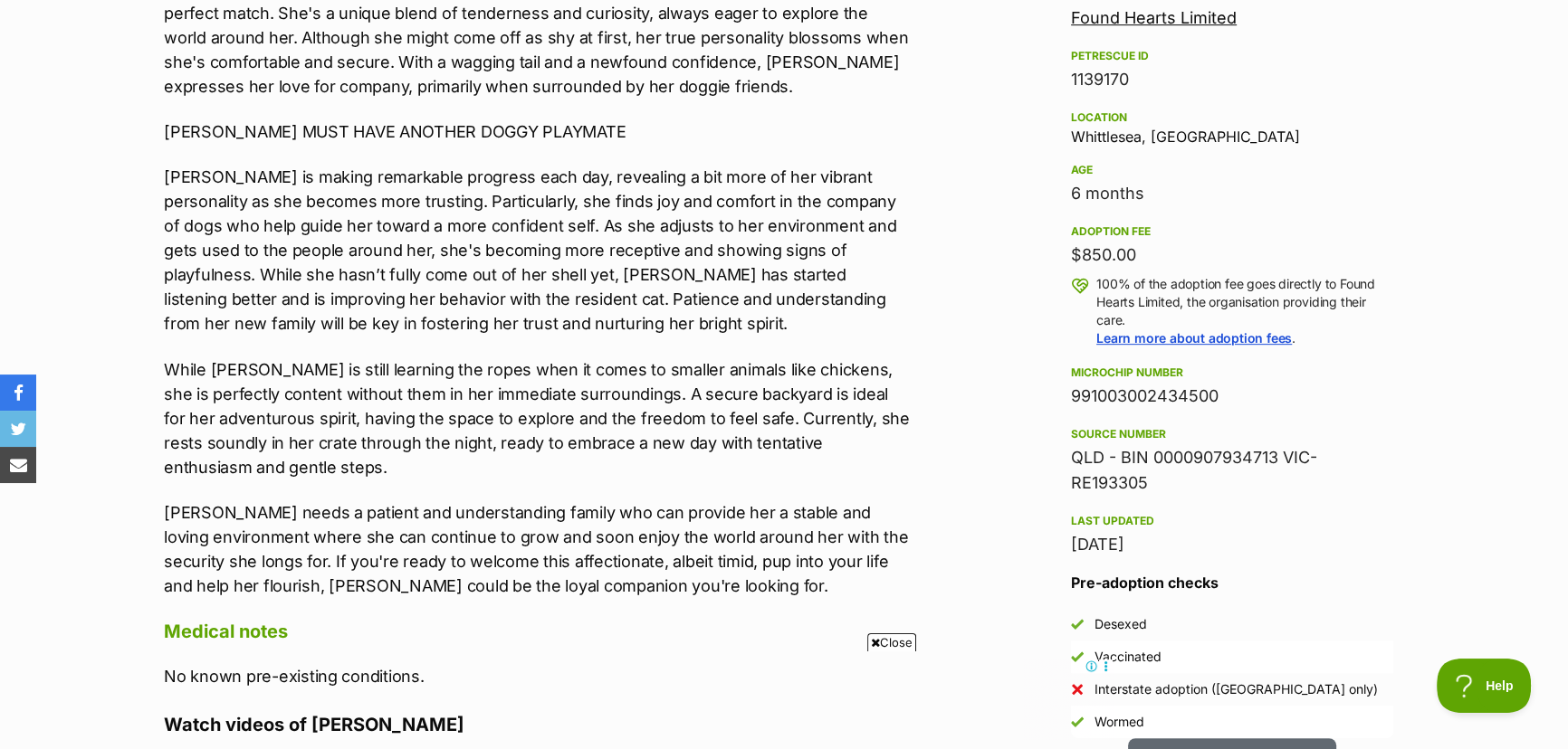
scroll to position [1151, 0]
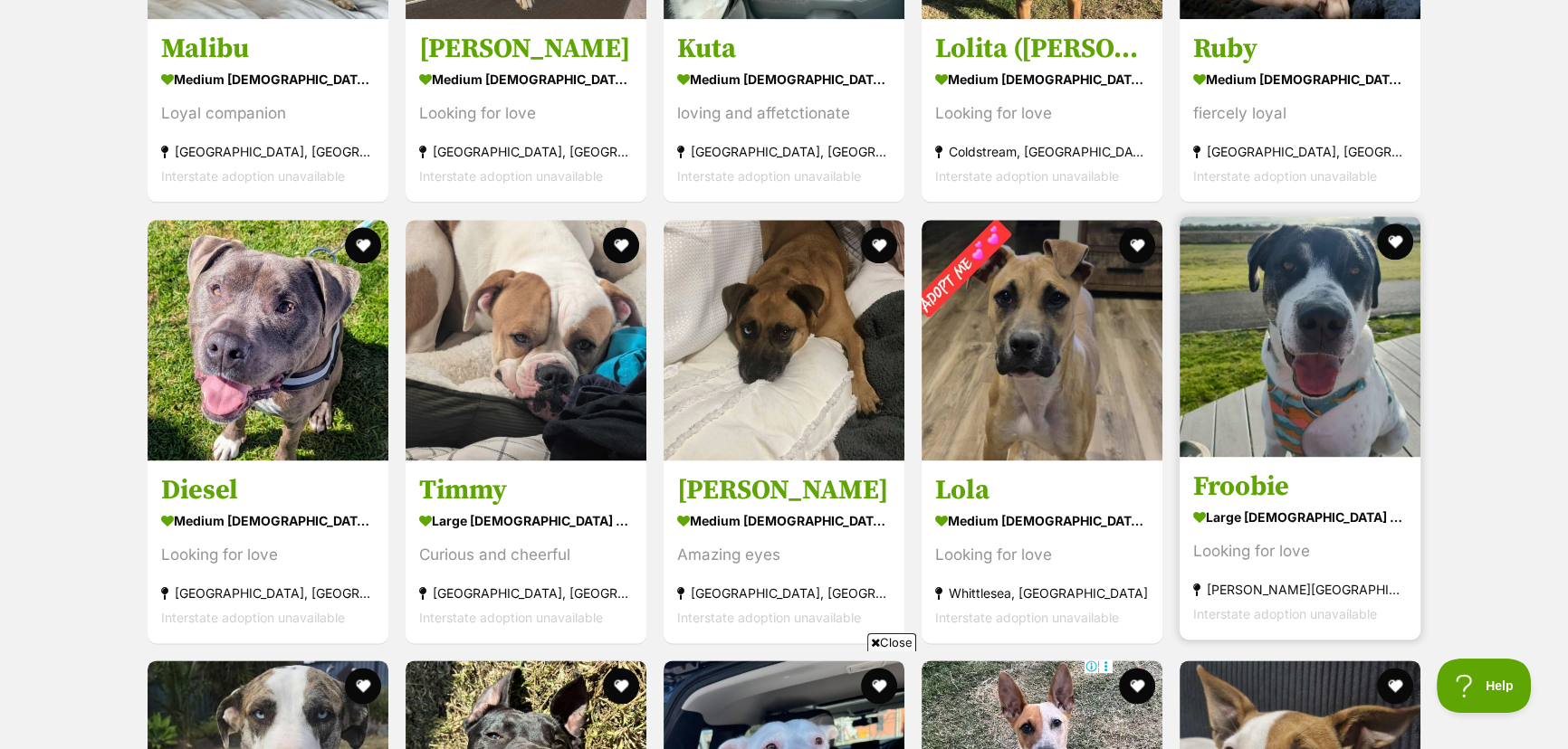
click at [1281, 244] on img at bounding box center [1299, 336] width 240 height 240
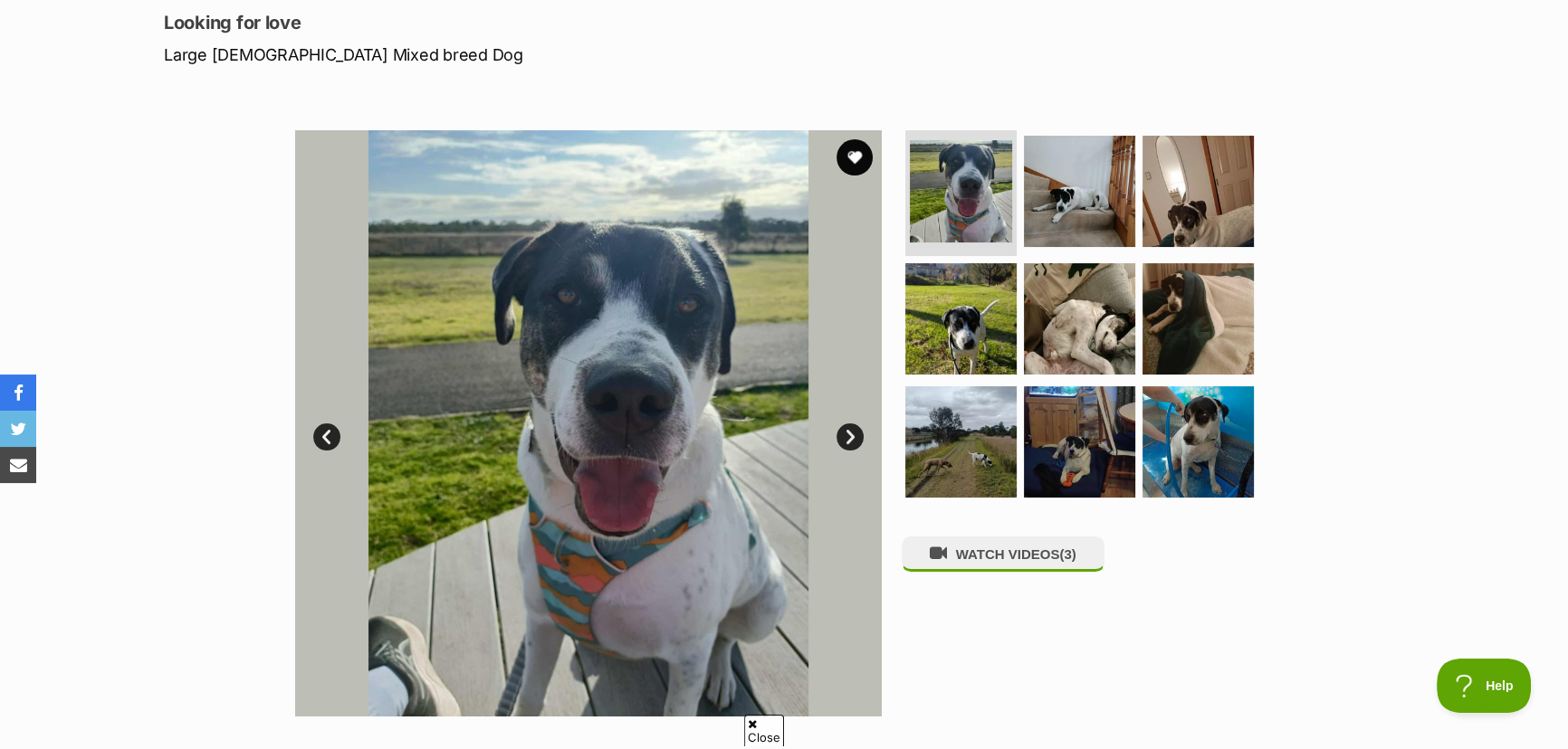
click at [846, 433] on link "Next" at bounding box center [849, 437] width 27 height 27
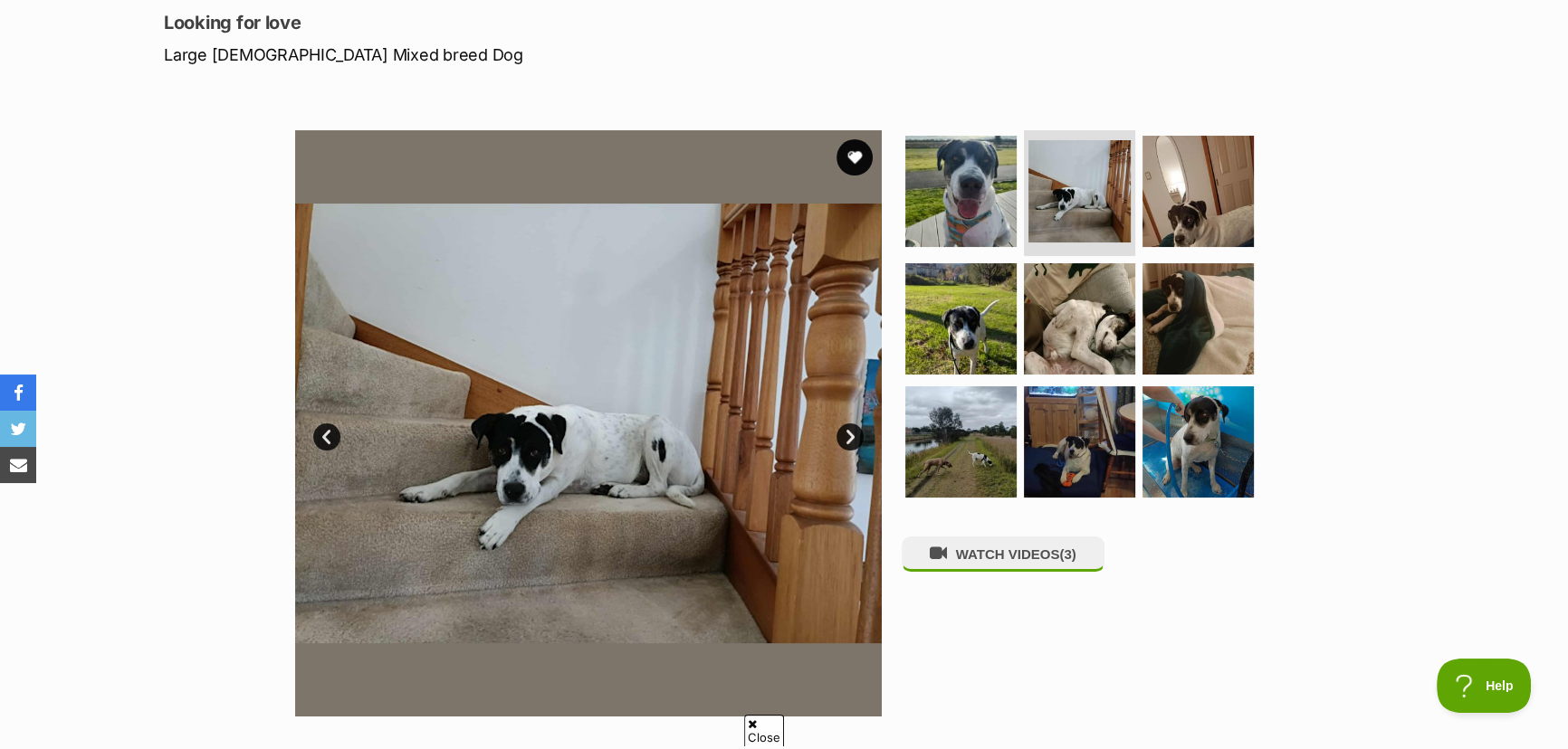
click at [846, 433] on link "Next" at bounding box center [849, 437] width 27 height 27
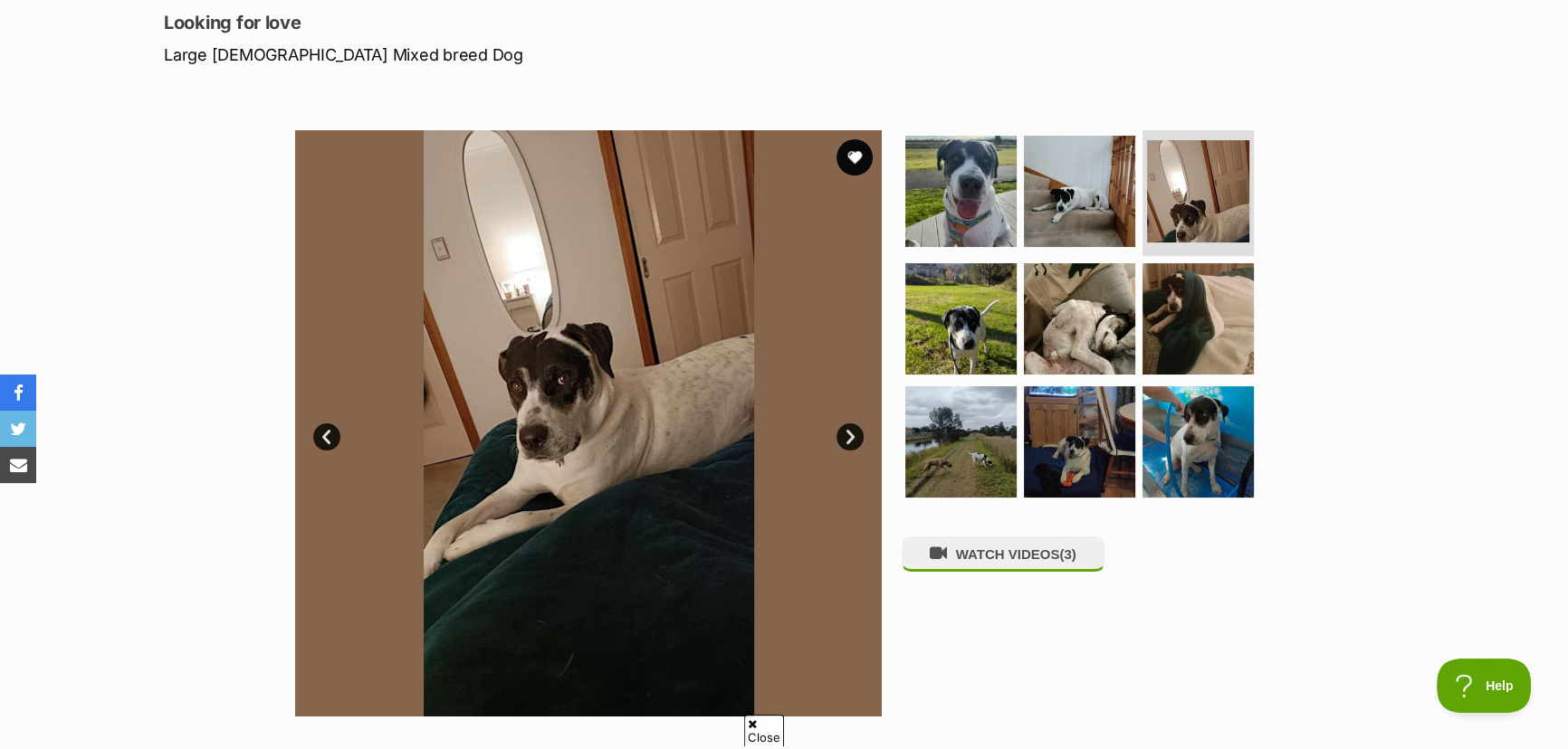
click at [846, 433] on link "Next" at bounding box center [849, 437] width 27 height 27
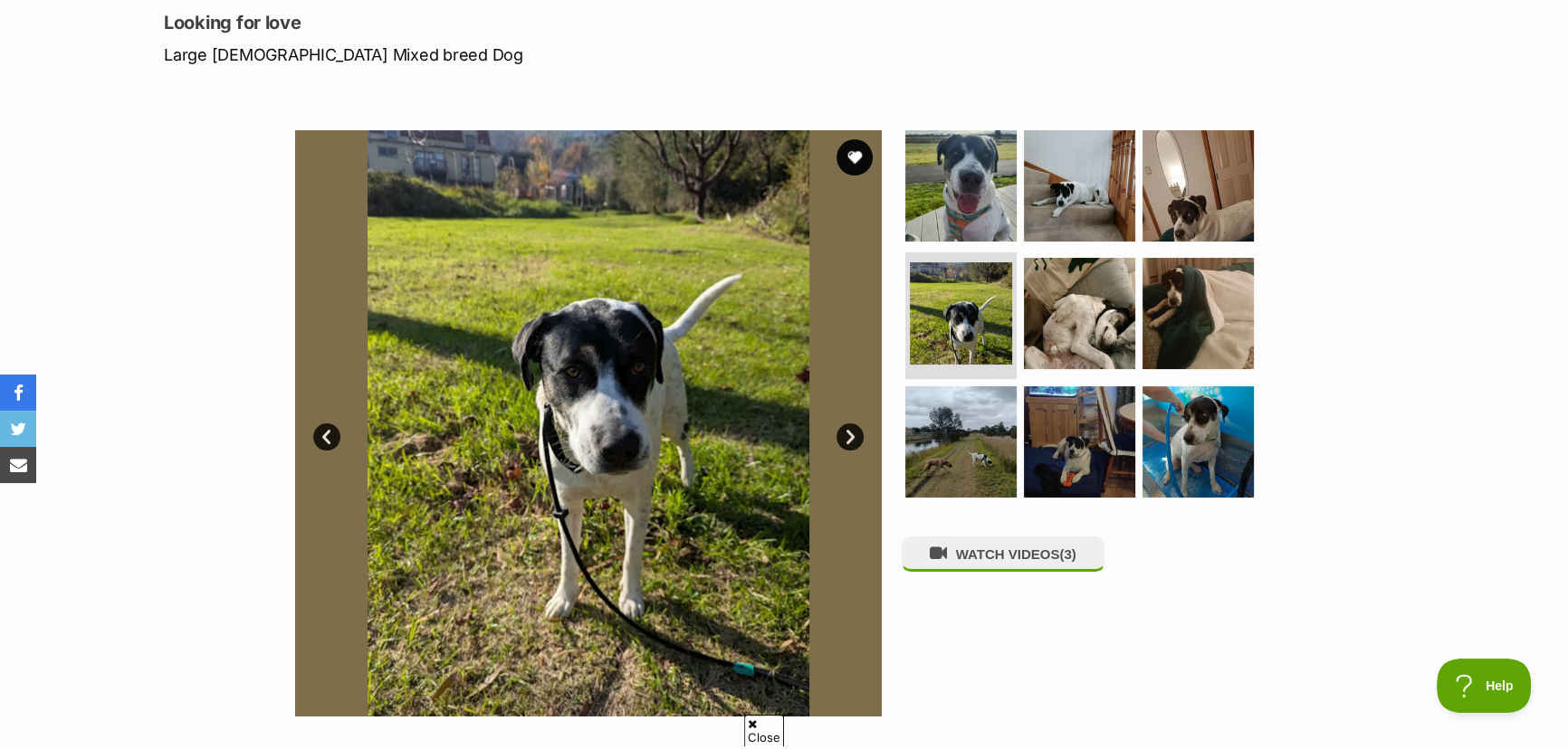
click at [846, 433] on link "Next" at bounding box center [849, 437] width 27 height 27
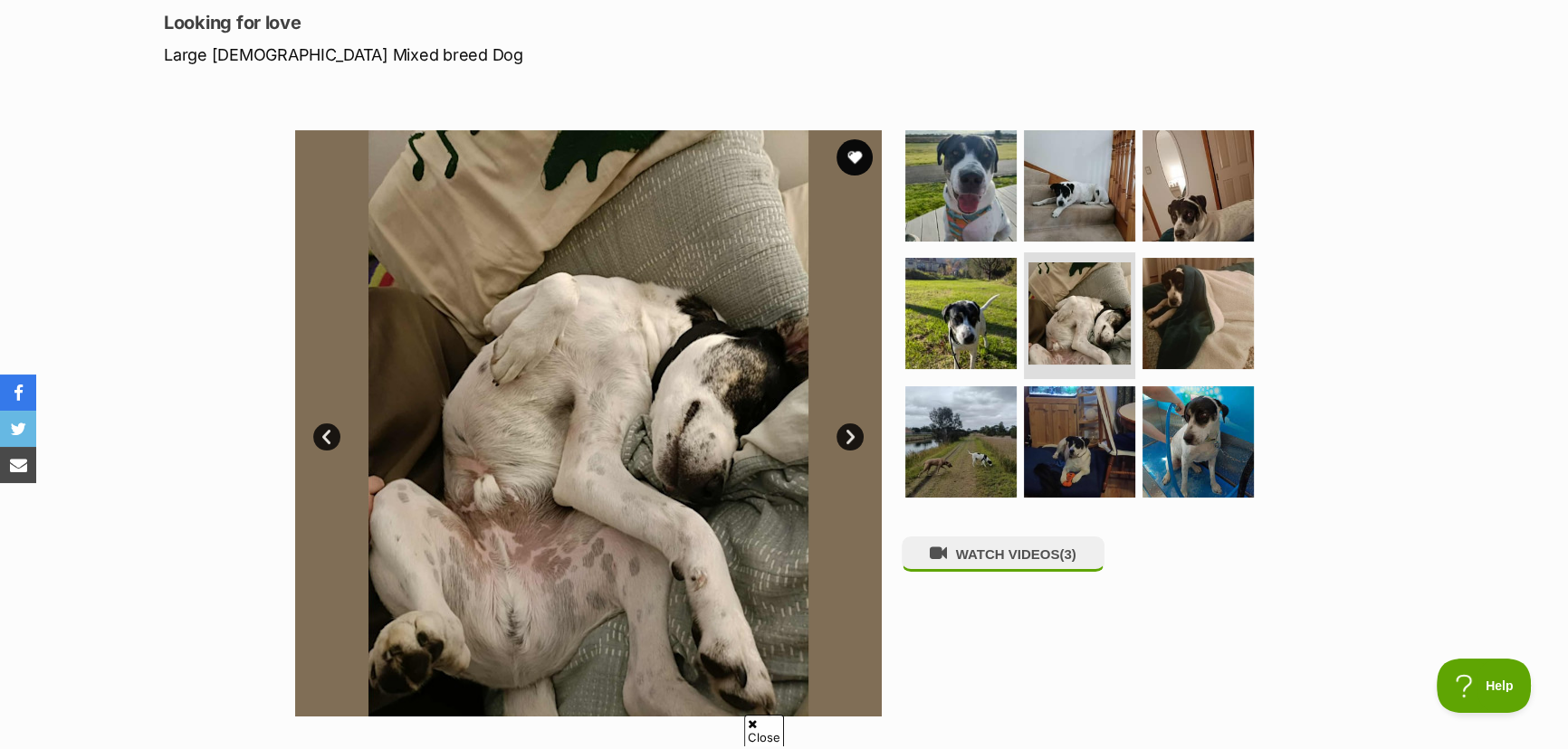
click at [846, 433] on link "Next" at bounding box center [849, 437] width 27 height 27
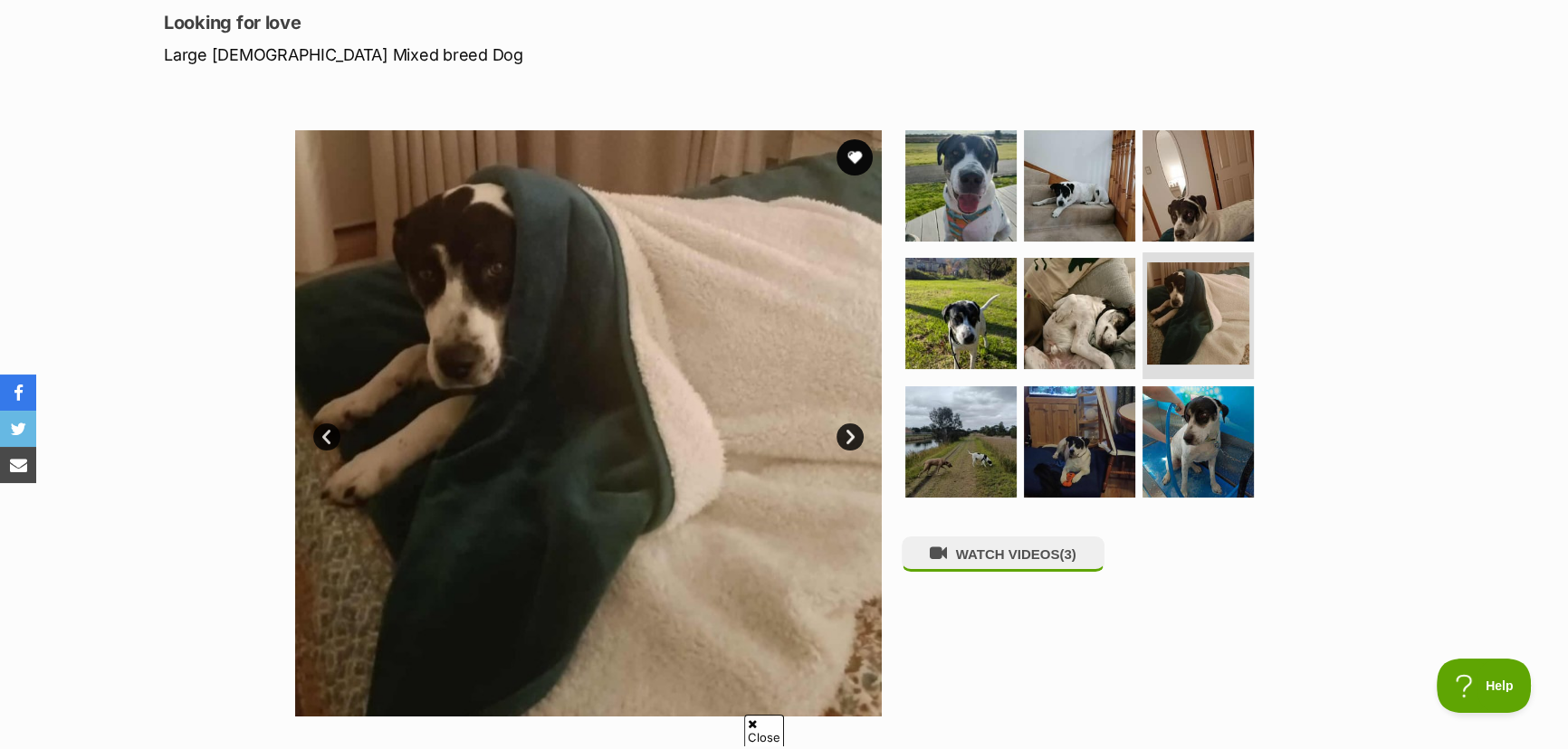
click at [846, 434] on link "Next" at bounding box center [849, 437] width 27 height 27
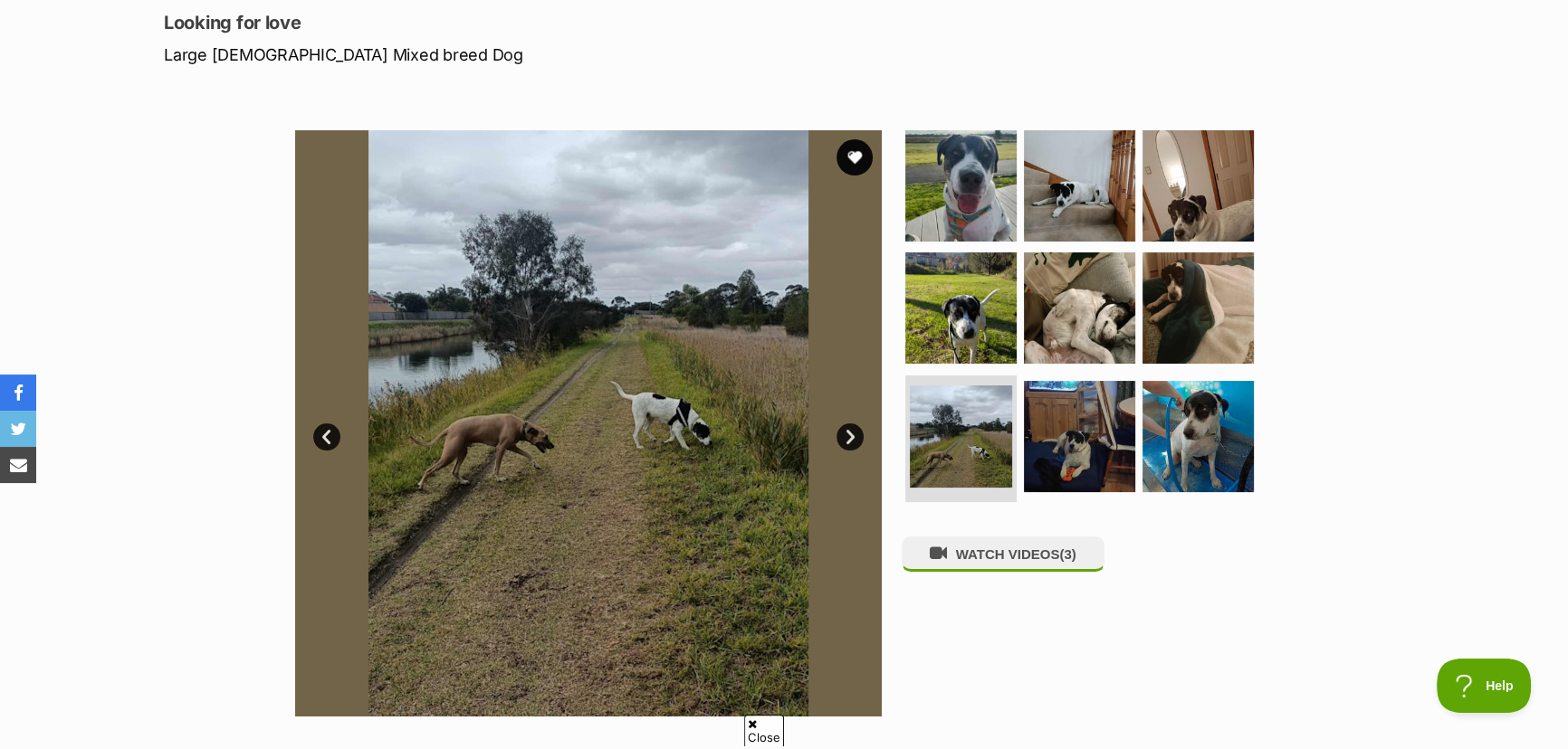
click at [846, 434] on link "Next" at bounding box center [849, 437] width 27 height 27
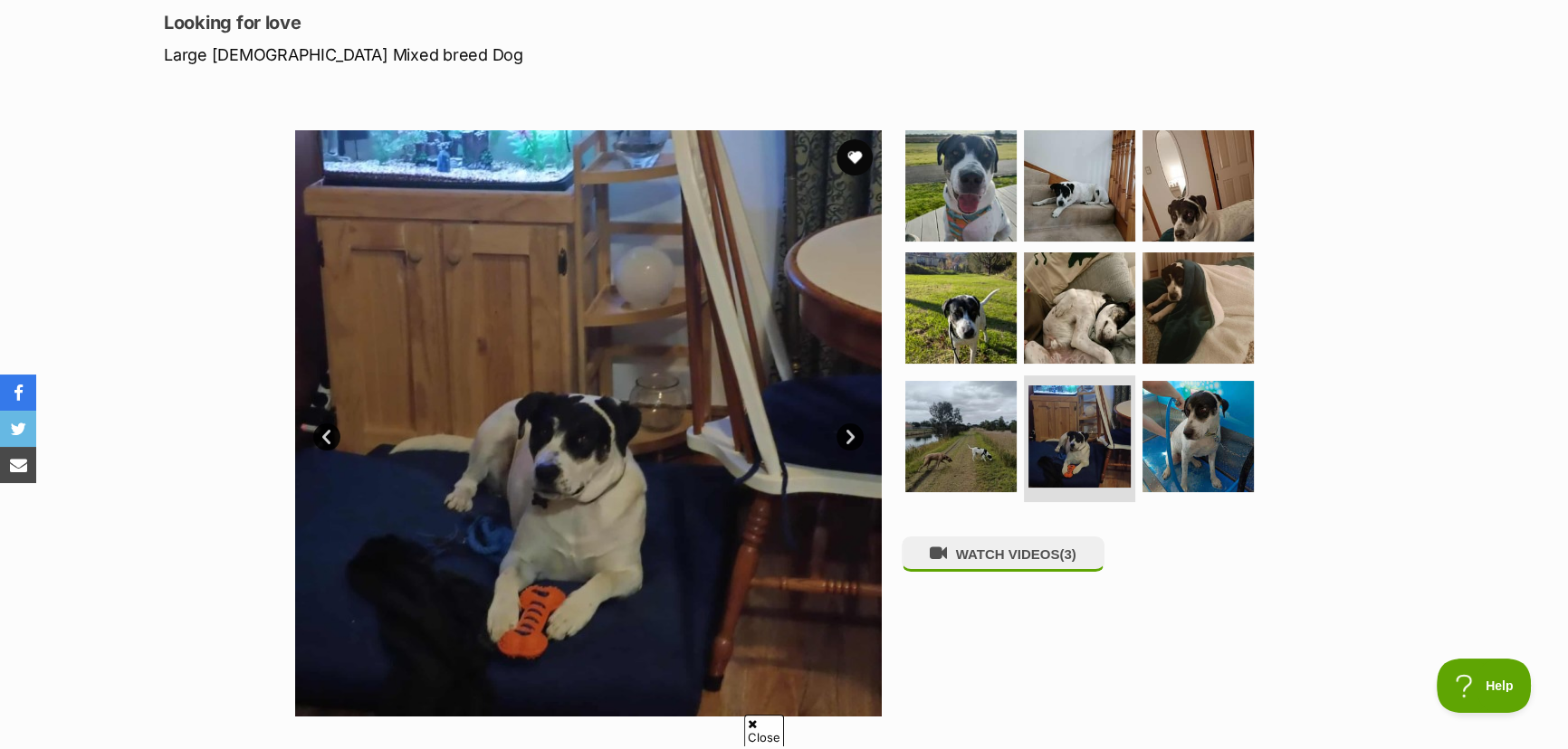
click at [846, 434] on link "Next" at bounding box center [849, 437] width 27 height 27
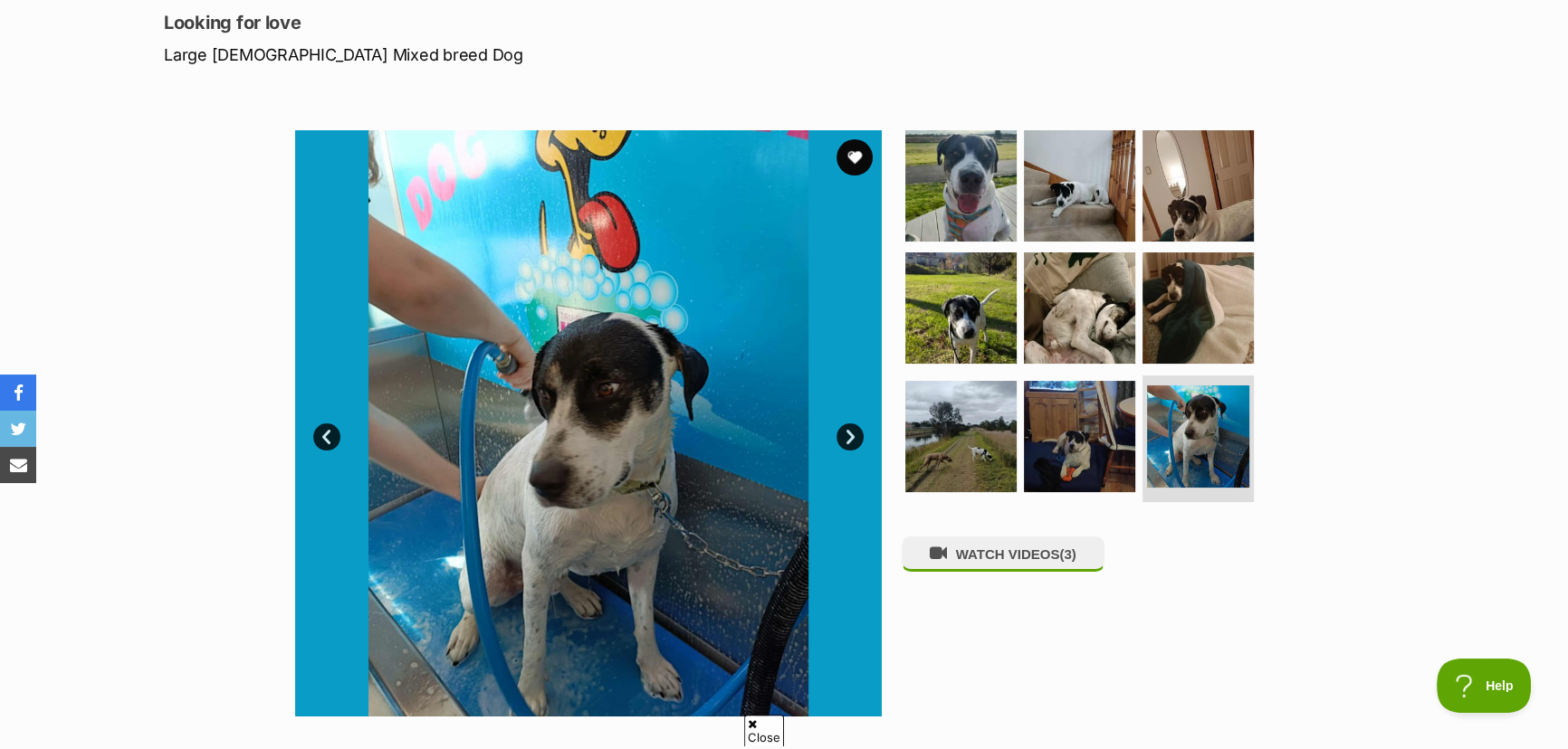
click at [845, 435] on link "Next" at bounding box center [849, 437] width 27 height 27
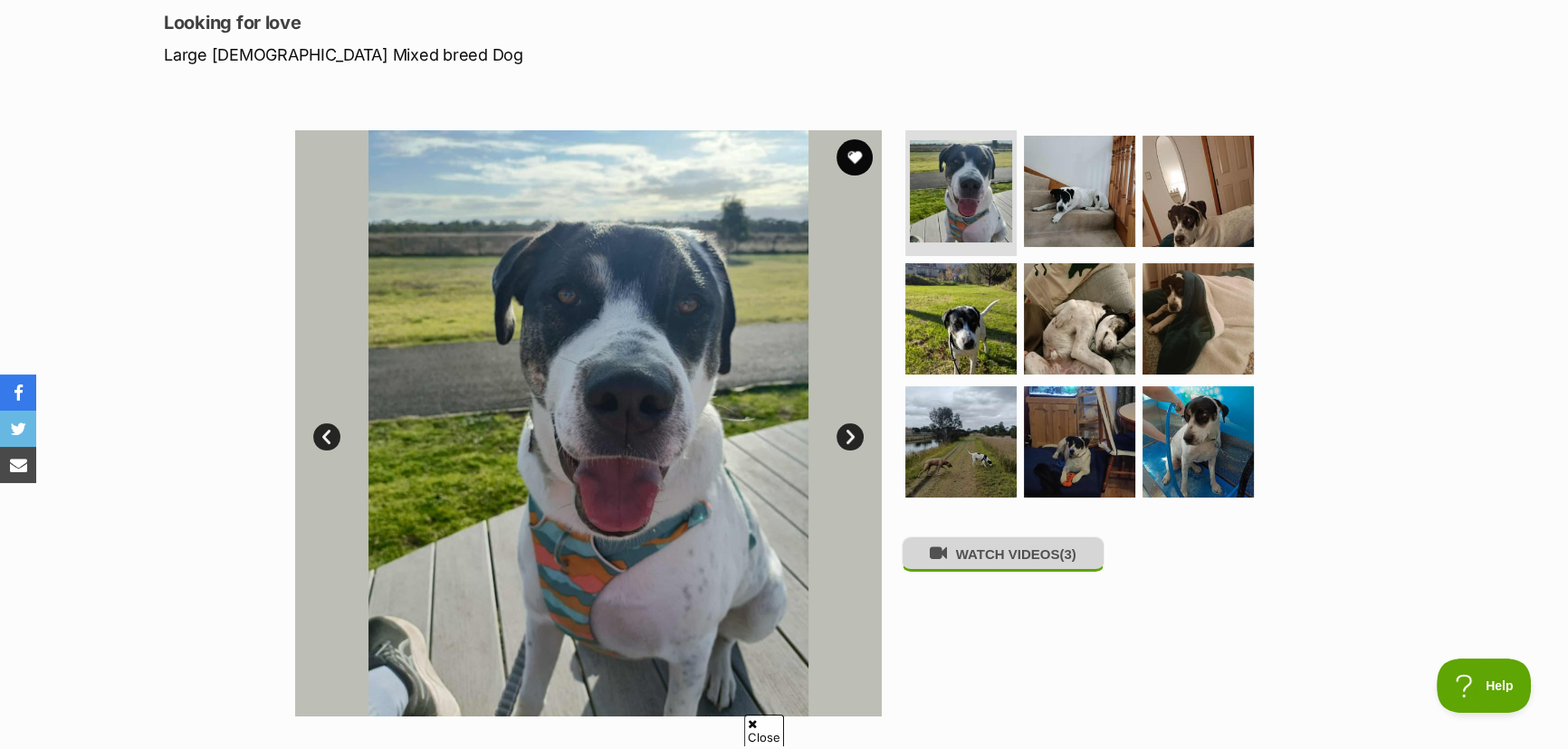
click at [978, 562] on button "WATCH VIDEOS (3)" at bounding box center [1003, 555] width 203 height 36
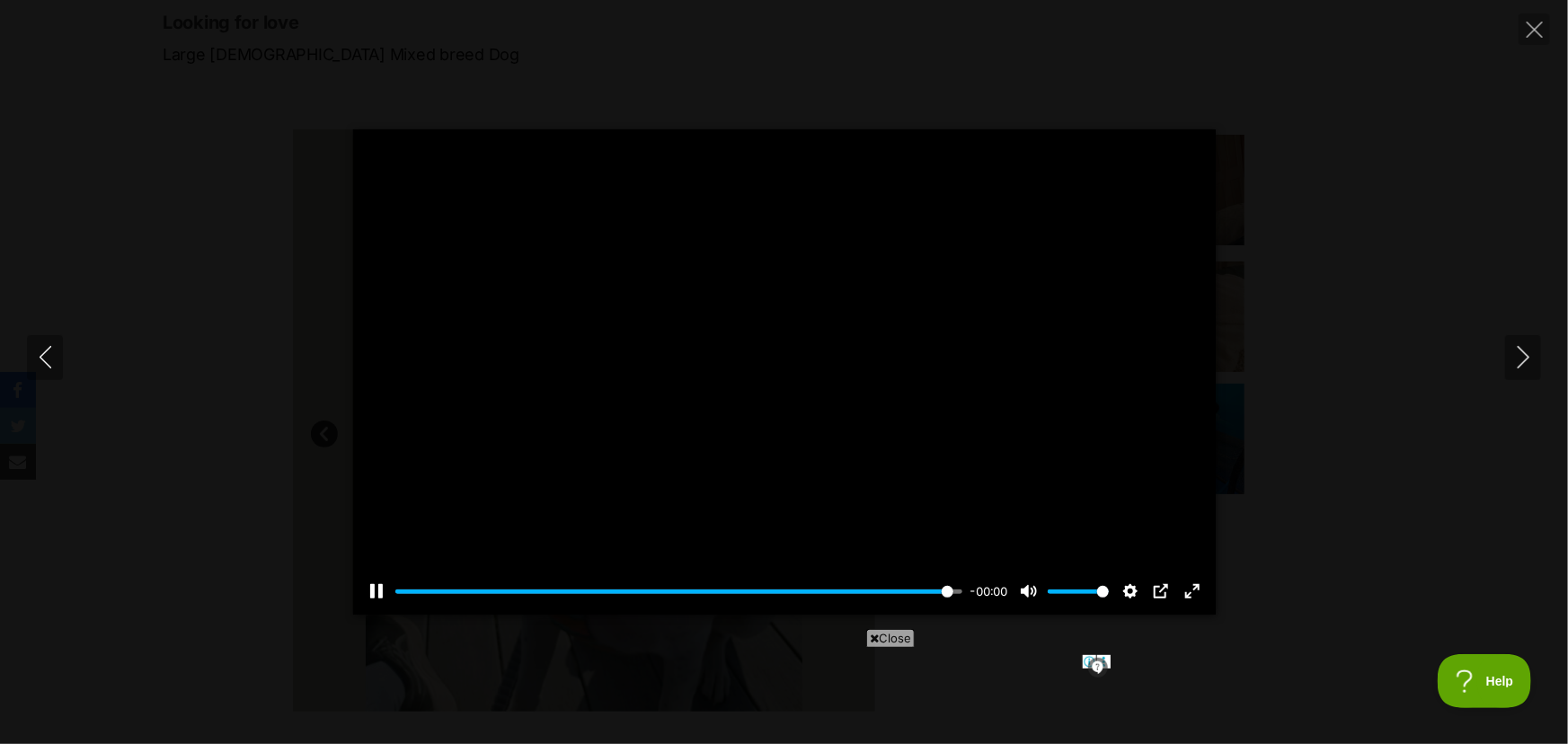
type input "100"
click at [1524, 341] on button "Next" at bounding box center [1523, 358] width 36 height 45
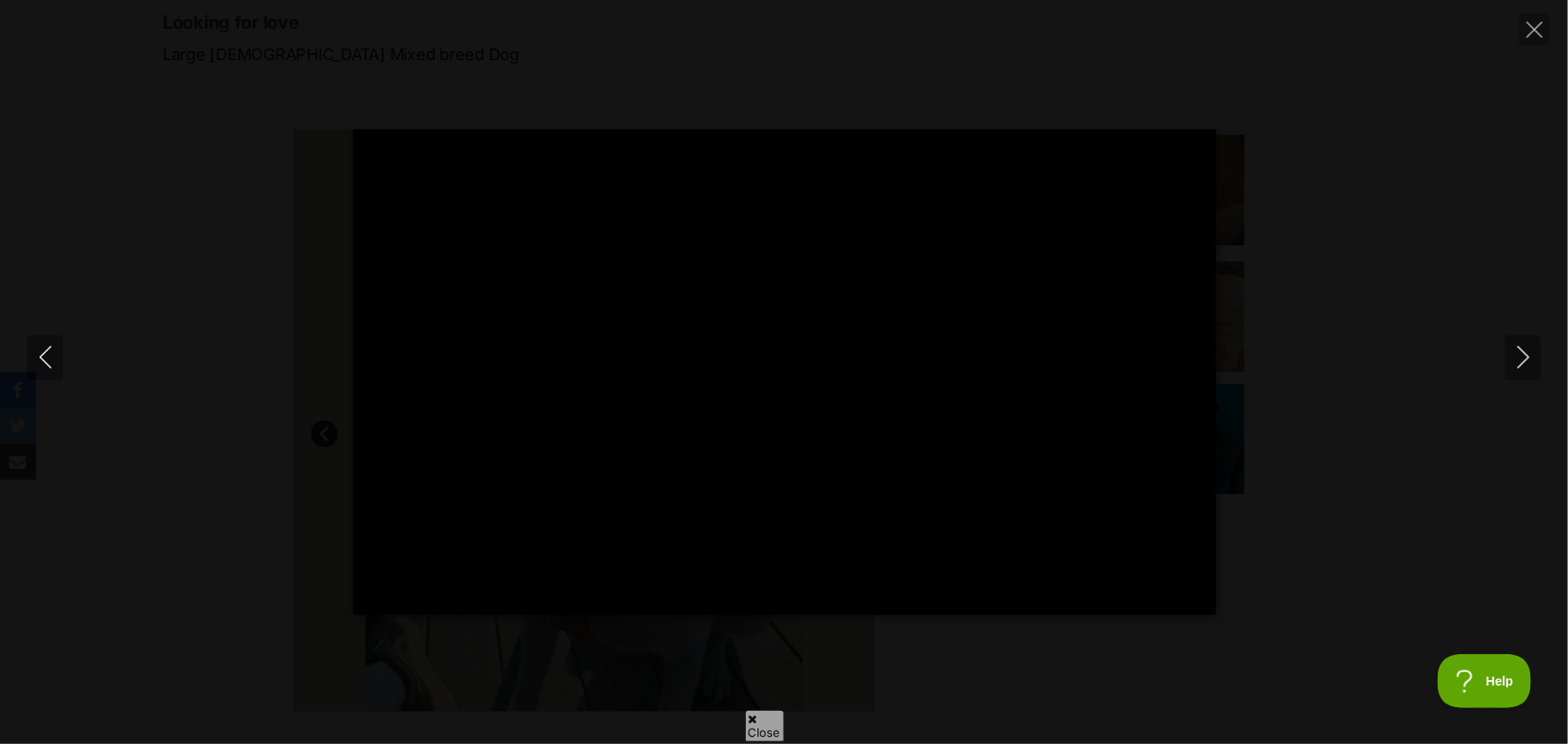
type input "100"
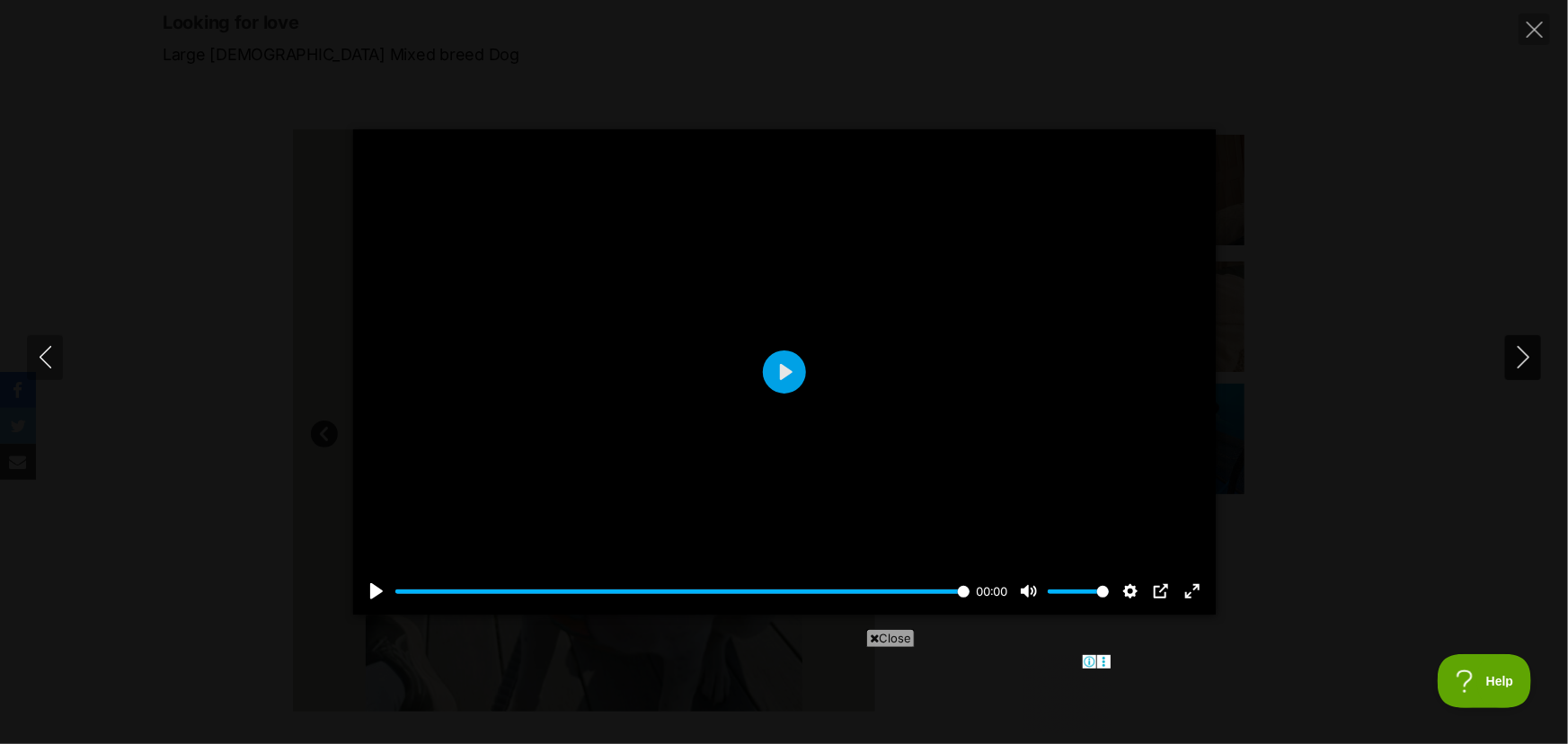
click at [1517, 365] on icon "Next" at bounding box center [1523, 358] width 22 height 22
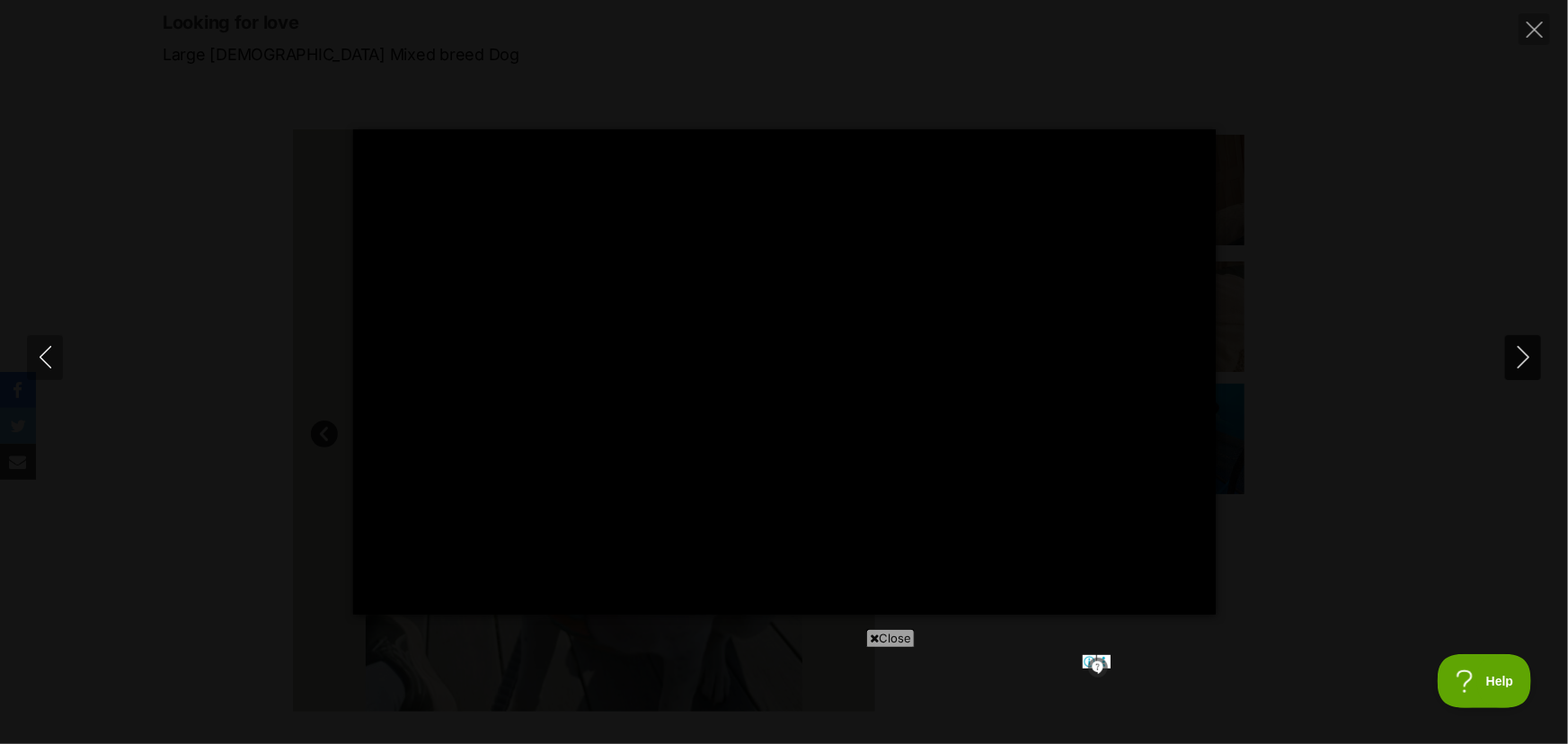
type input "100"
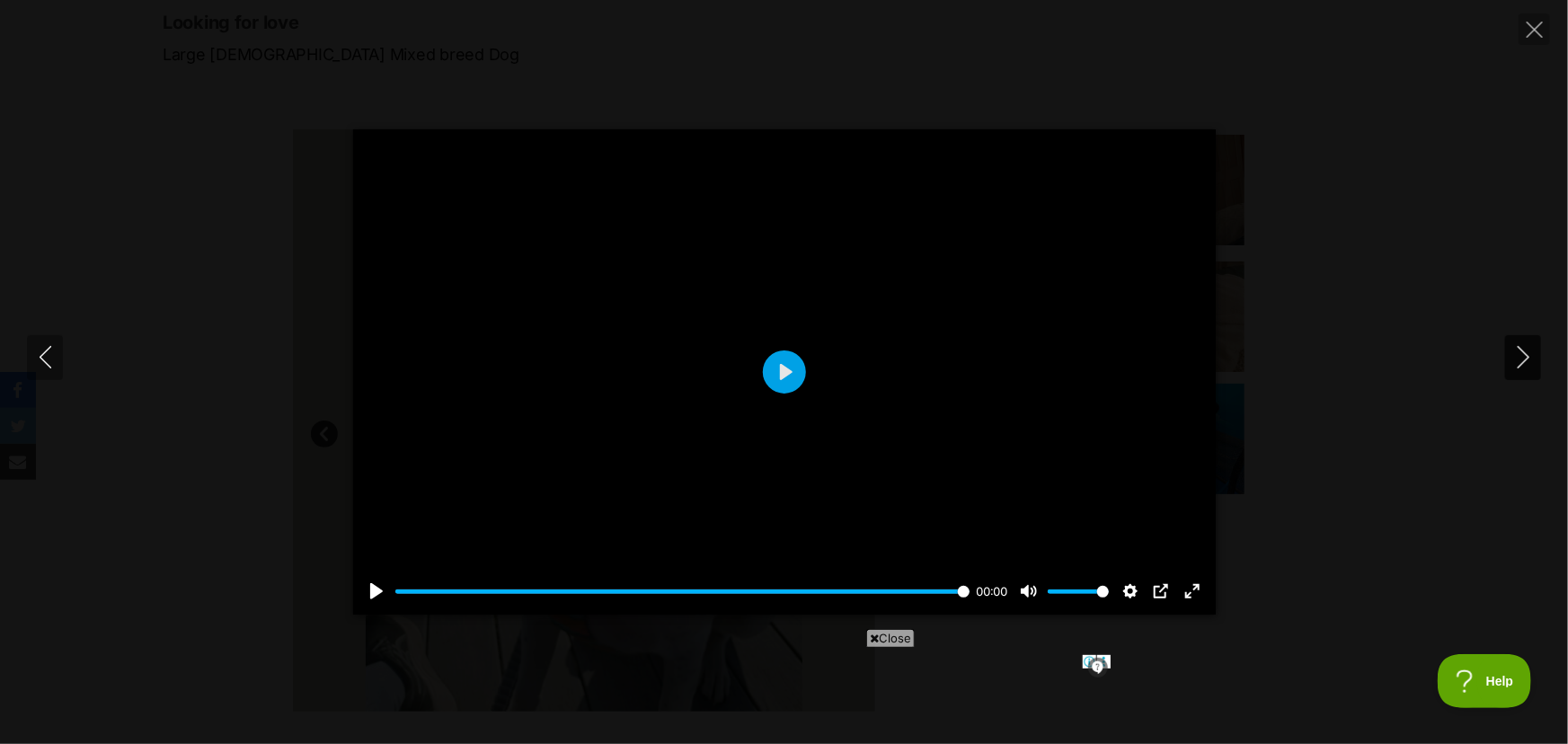
click at [1515, 366] on icon "Next" at bounding box center [1523, 358] width 22 height 22
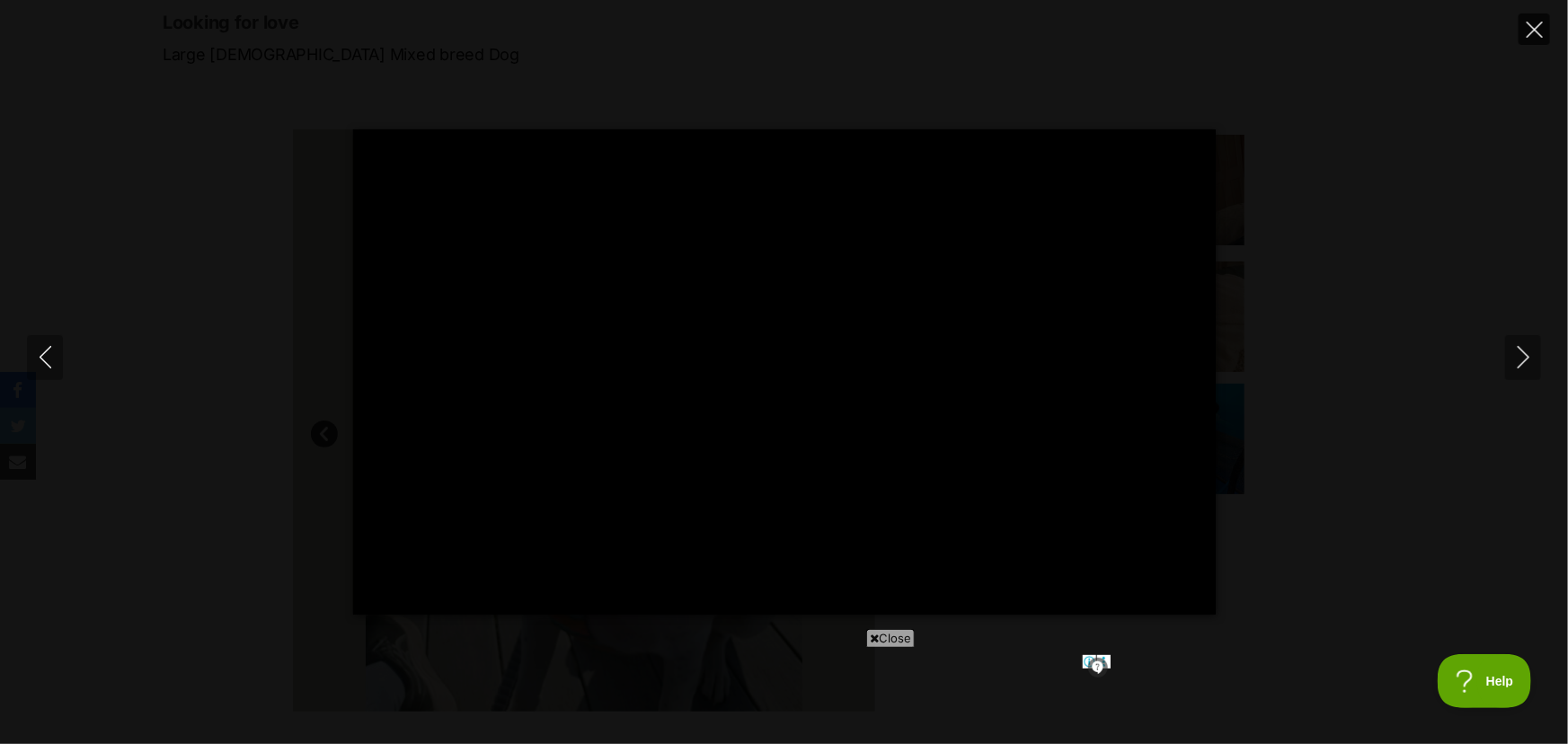
click at [1524, 33] on button "Close" at bounding box center [1534, 30] width 32 height 32
type input "15.24"
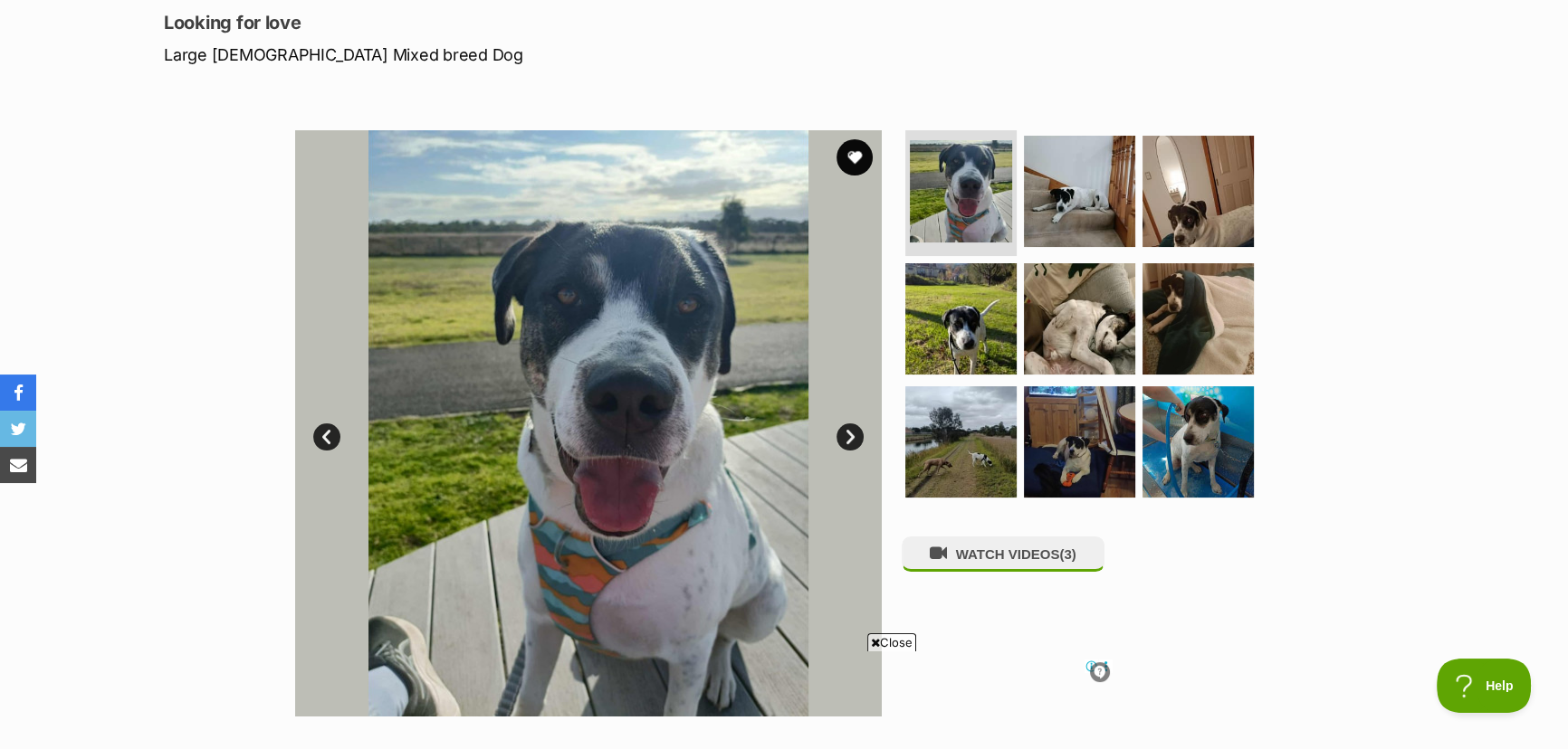
click at [895, 642] on span "Close" at bounding box center [892, 641] width 49 height 18
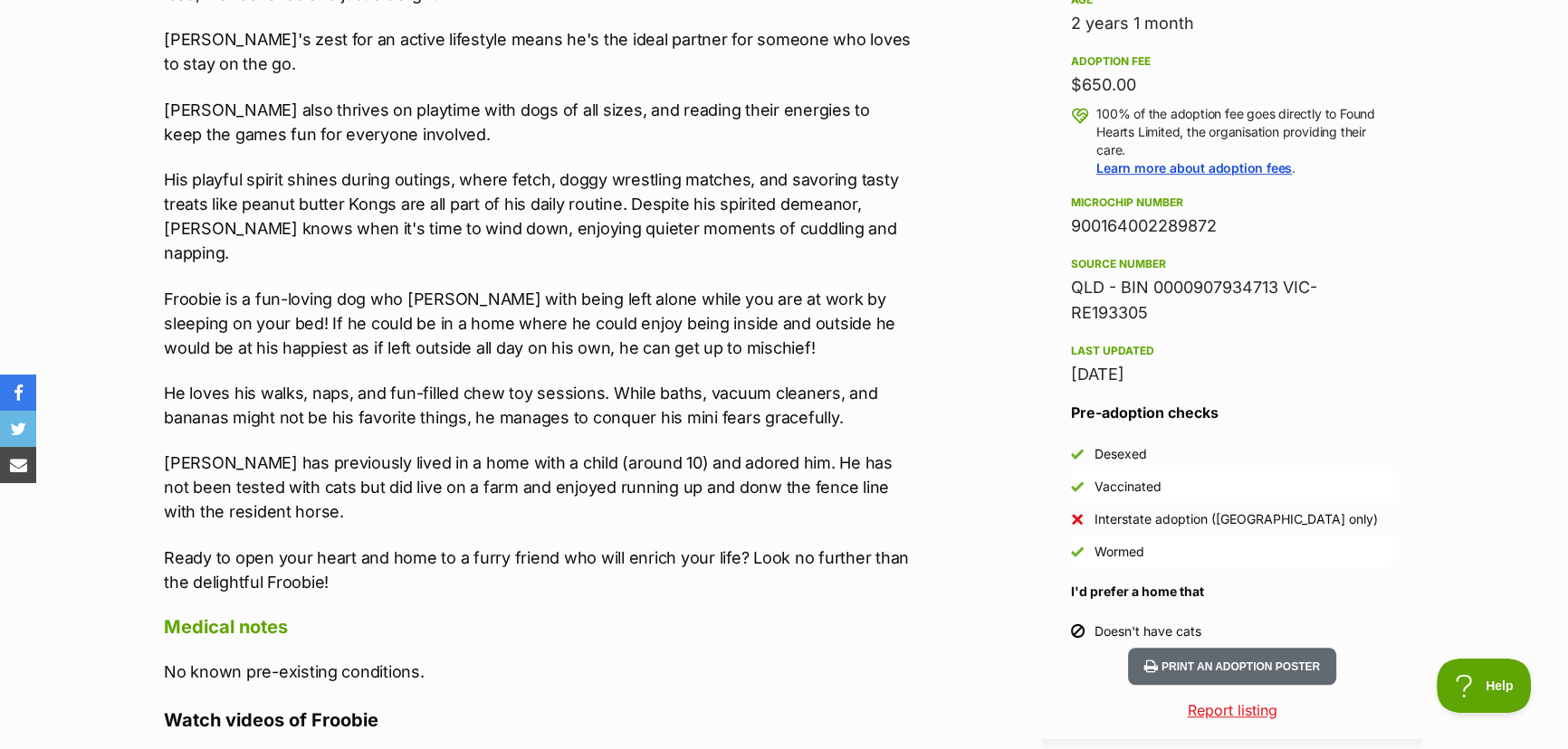
scroll to position [1316, 0]
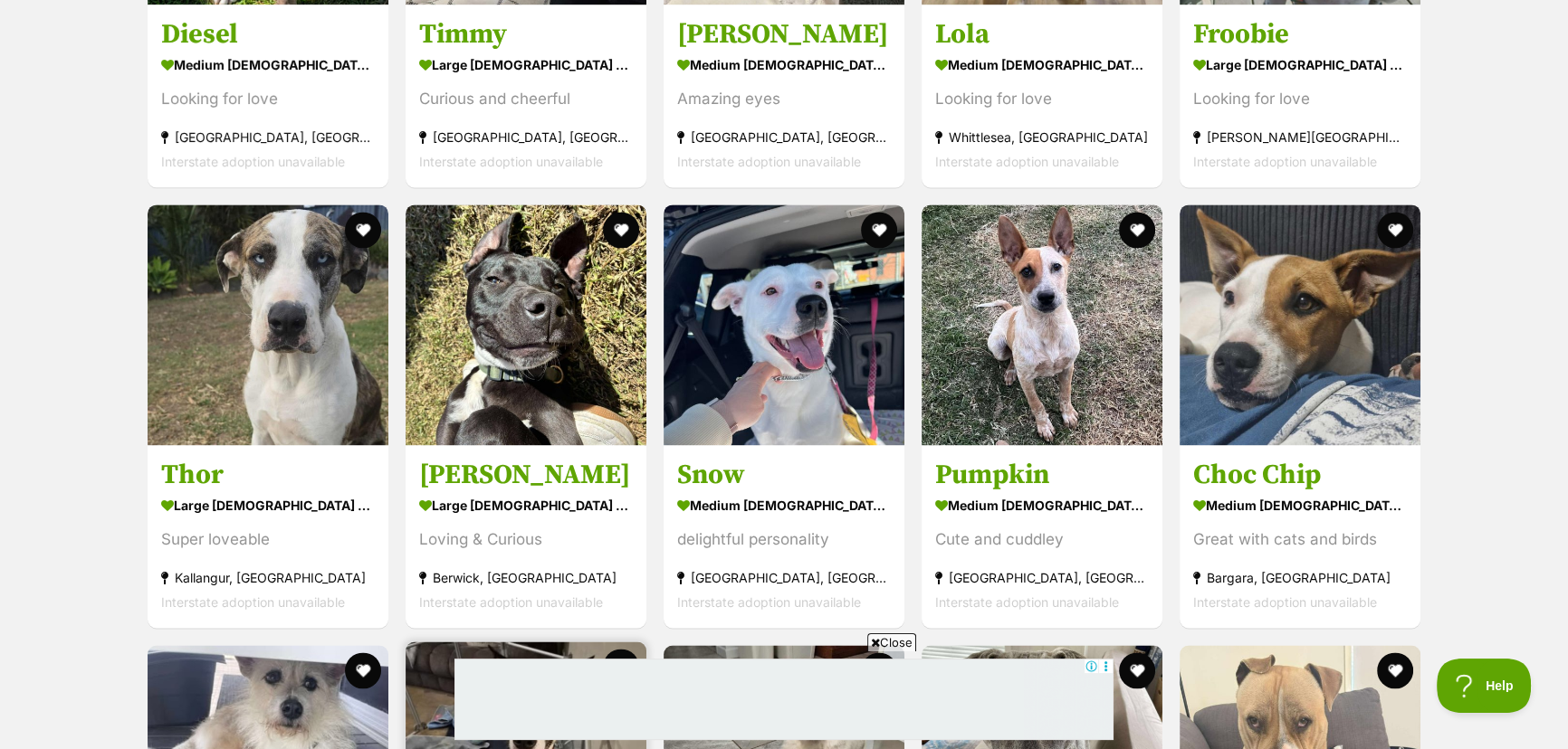
scroll to position [3390, 0]
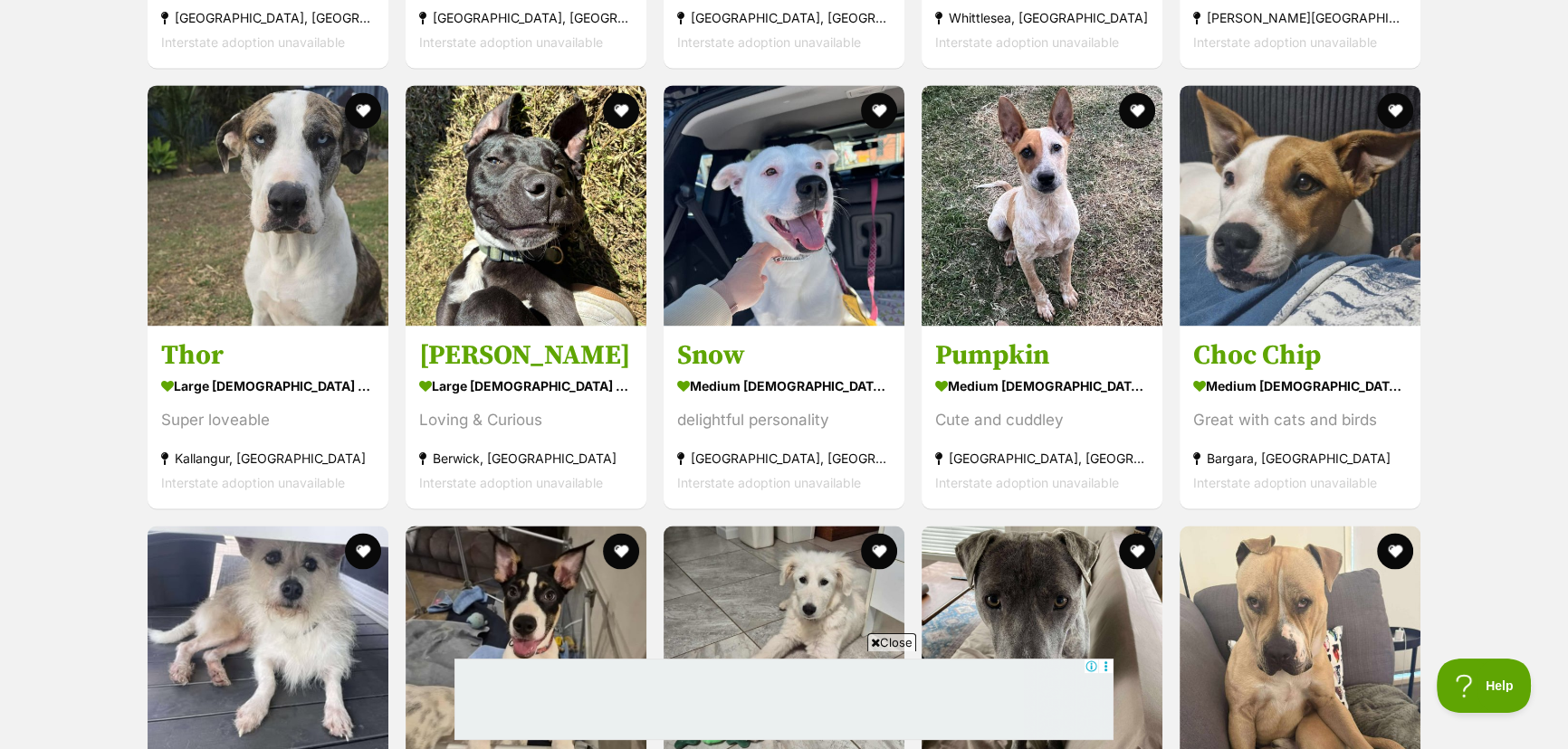
click at [901, 642] on span "Close" at bounding box center [892, 641] width 49 height 18
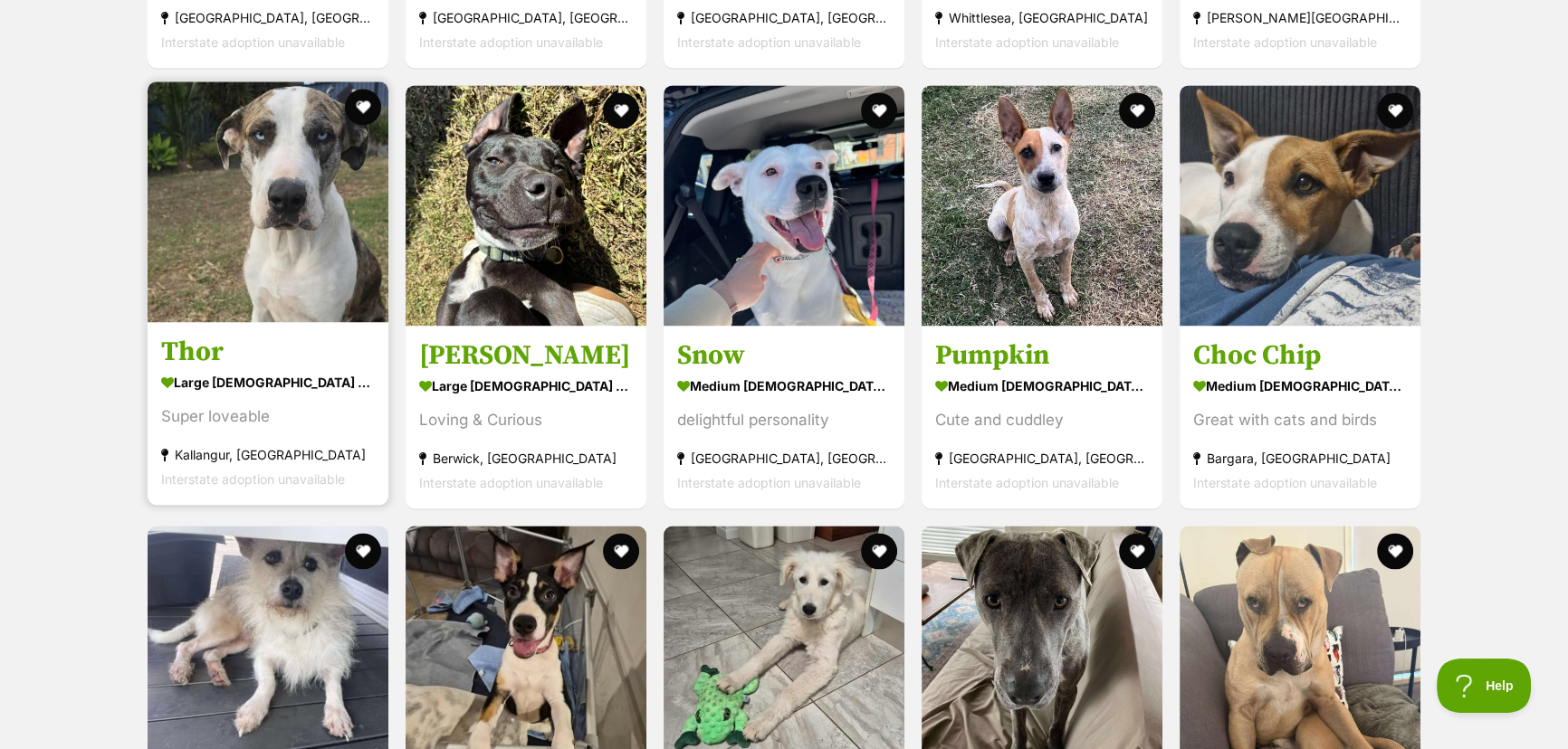
click at [306, 205] on img at bounding box center [268, 201] width 240 height 240
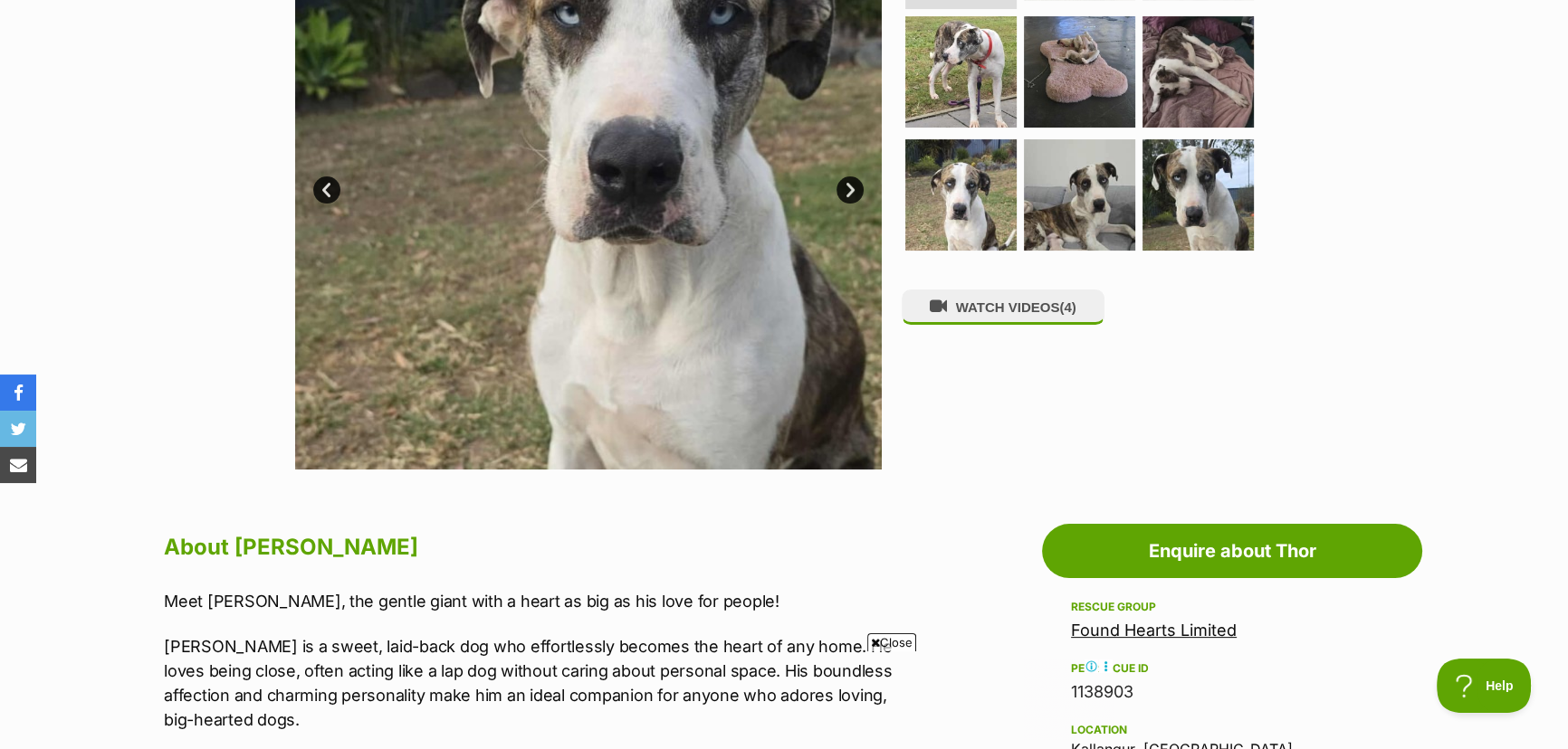
click at [854, 644] on p "[PERSON_NAME] is a sweet, laid-back dog who effortlessly becomes the heart of a…" at bounding box center [537, 683] width 748 height 98
click at [909, 641] on span "Close" at bounding box center [892, 641] width 49 height 18
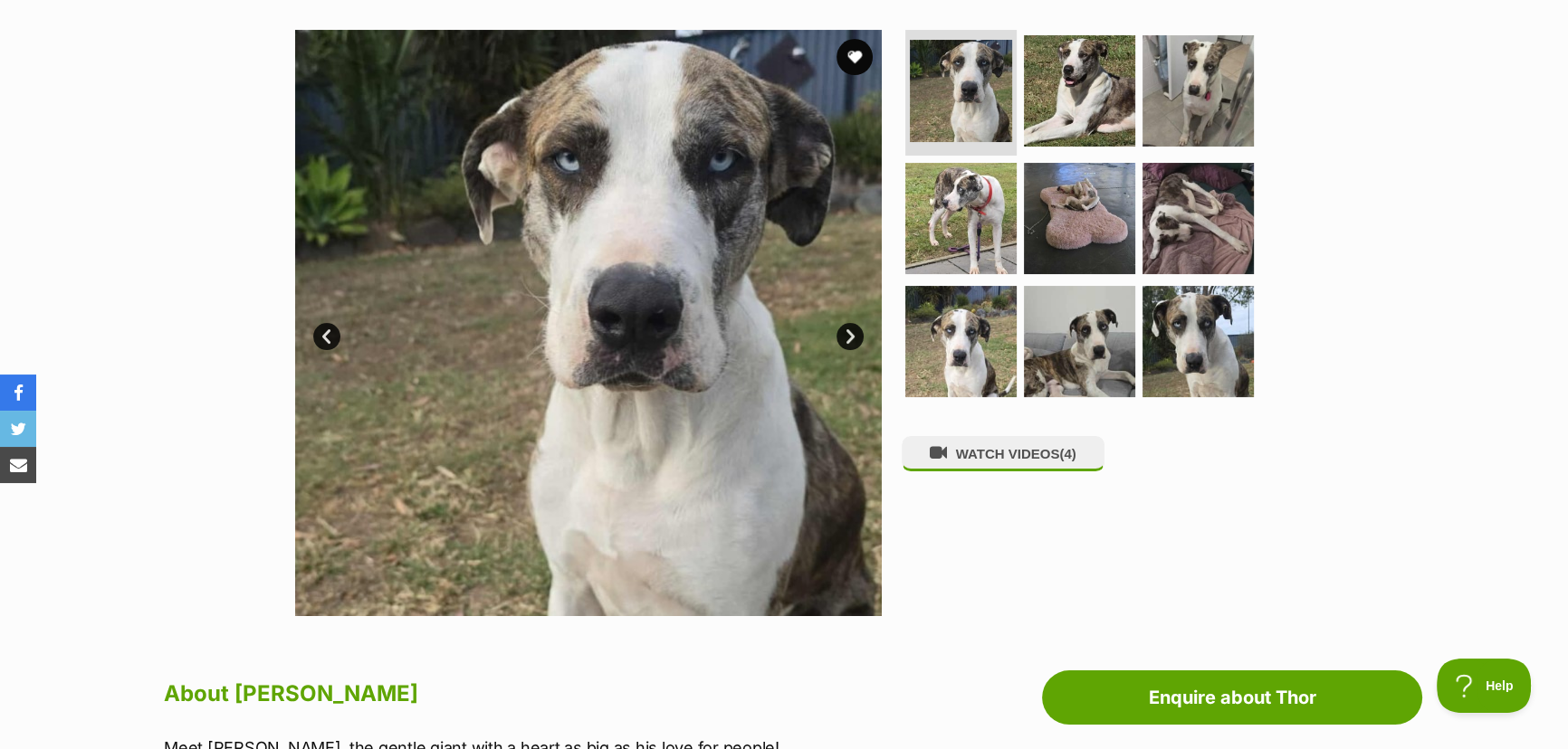
scroll to position [328, 0]
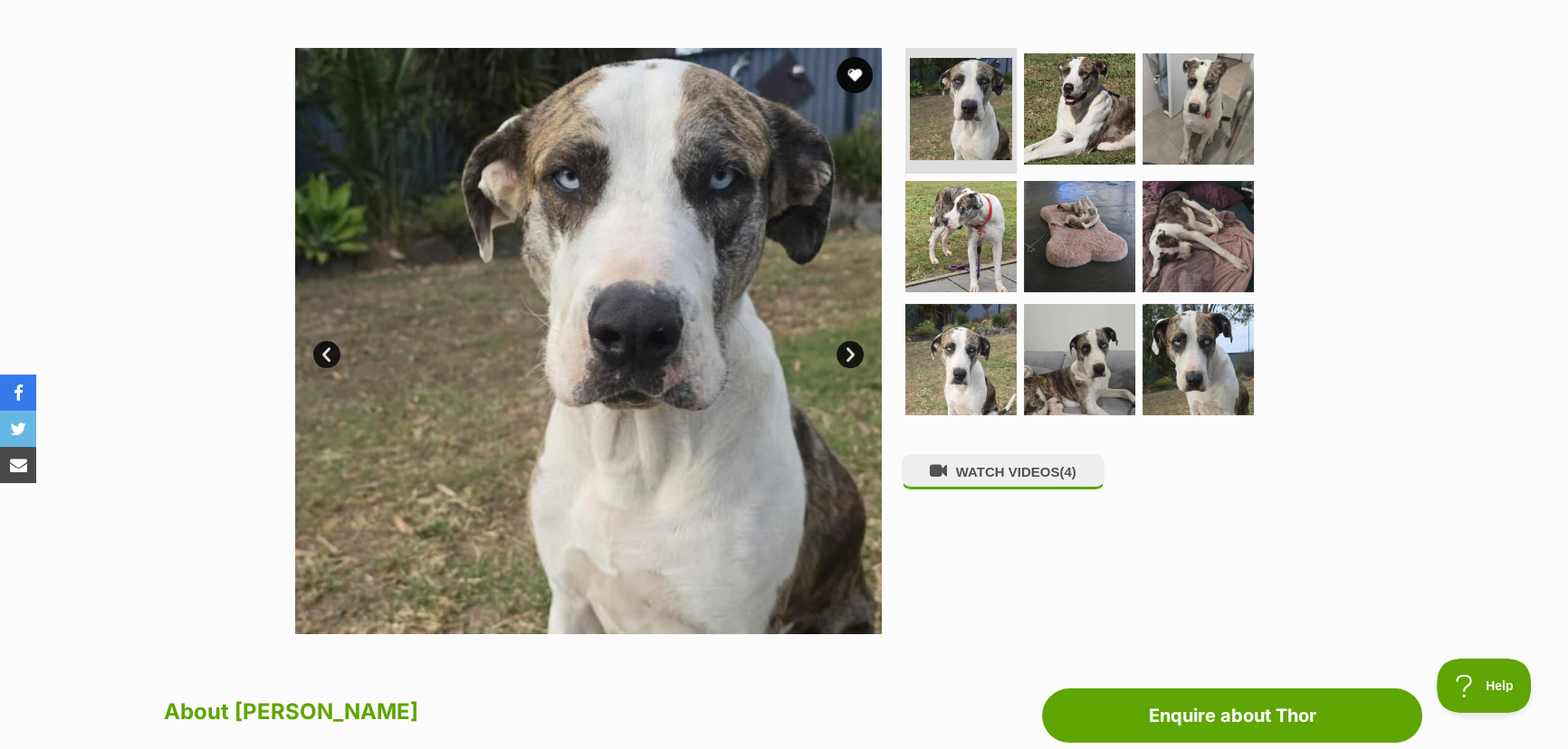
click at [850, 349] on link "Next" at bounding box center [849, 354] width 27 height 27
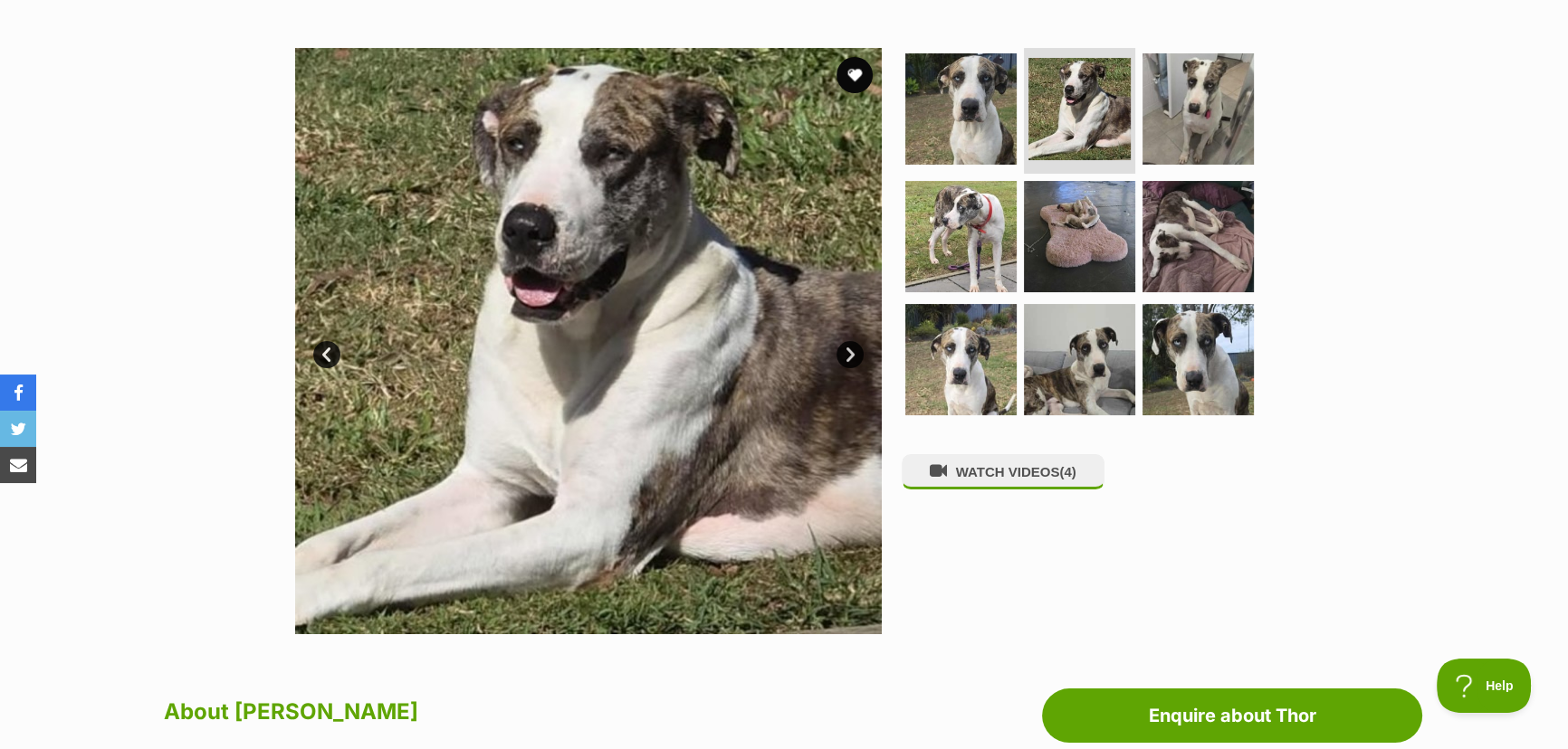
click at [849, 355] on link "Next" at bounding box center [849, 354] width 27 height 27
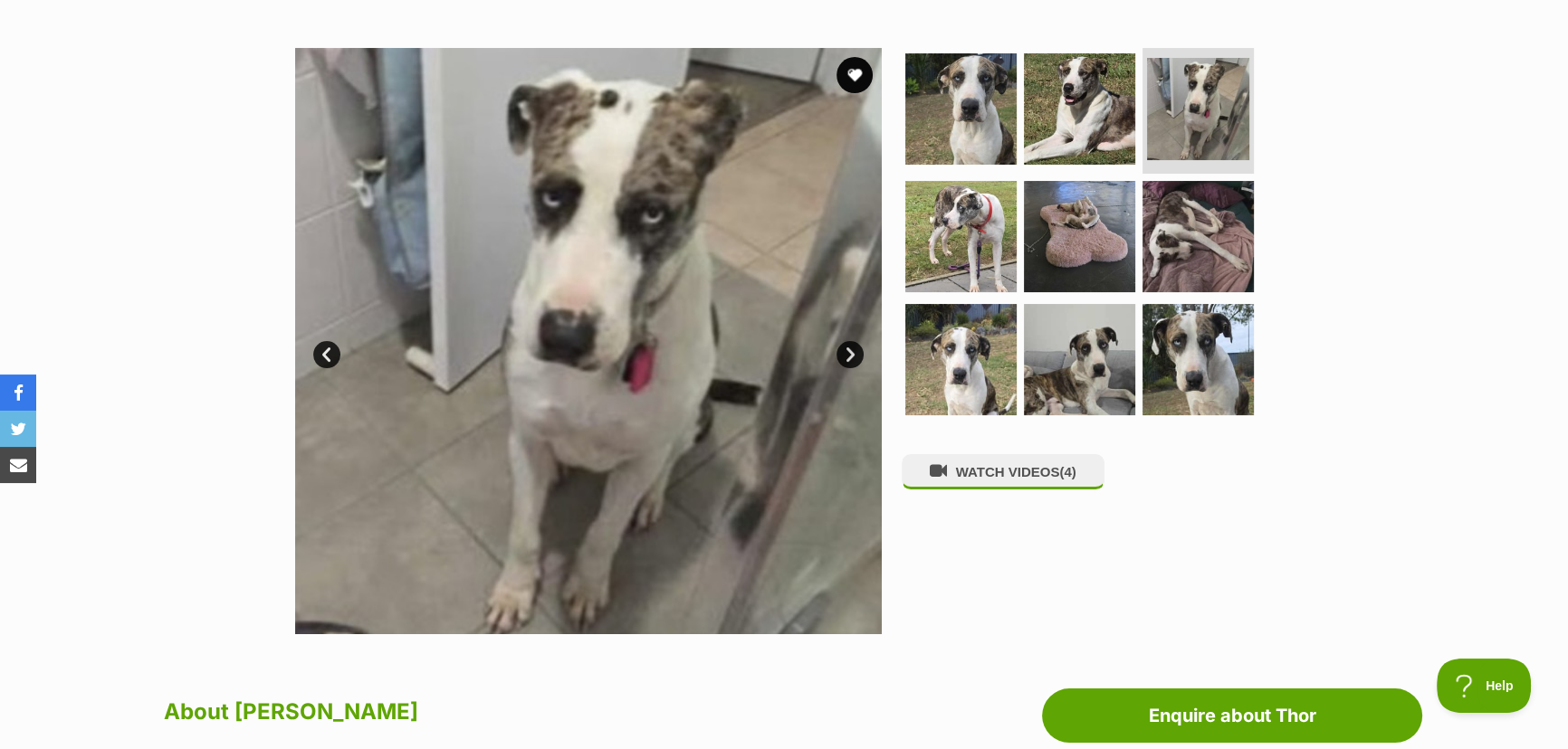
click at [848, 356] on link "Next" at bounding box center [849, 354] width 27 height 27
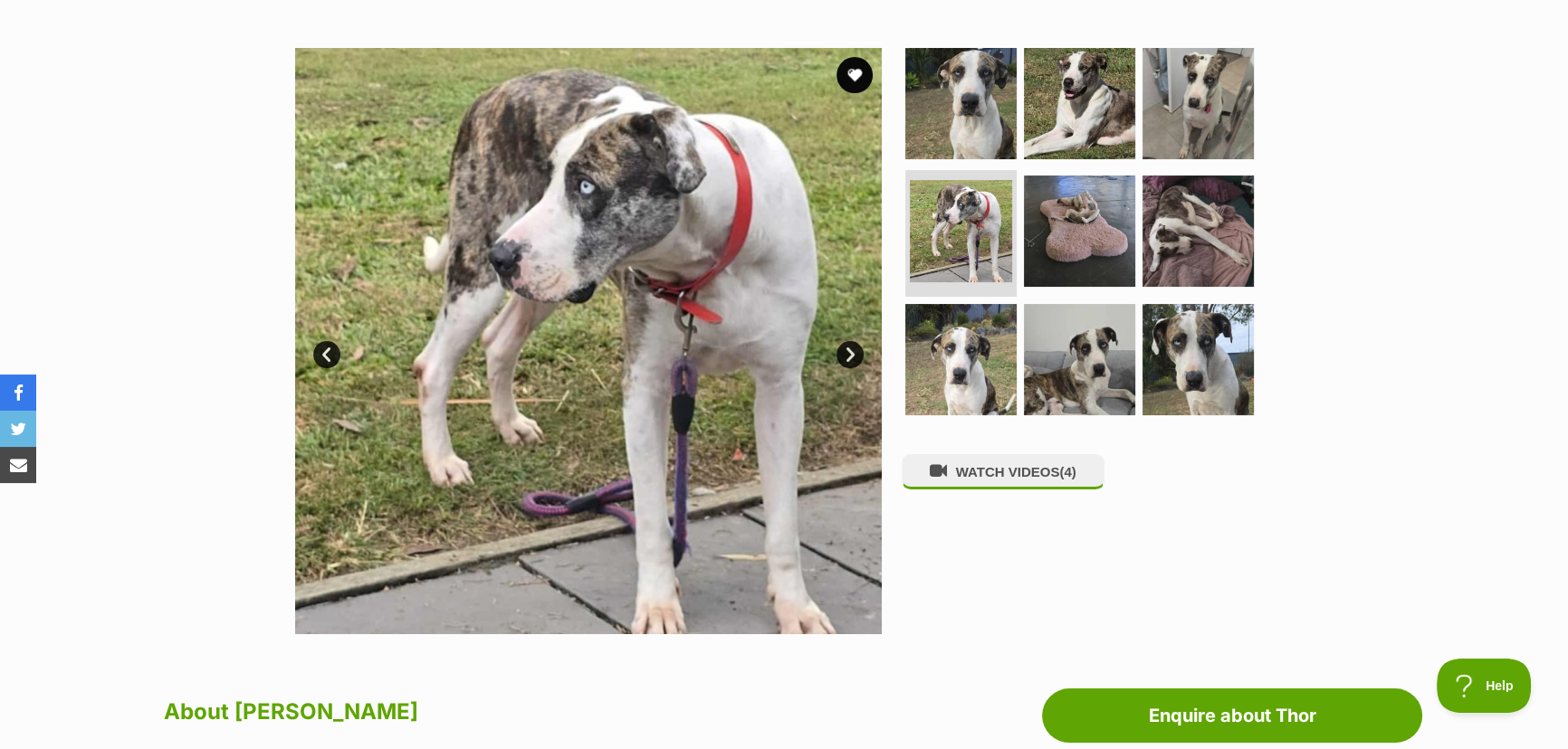
click at [847, 356] on link "Next" at bounding box center [849, 354] width 27 height 27
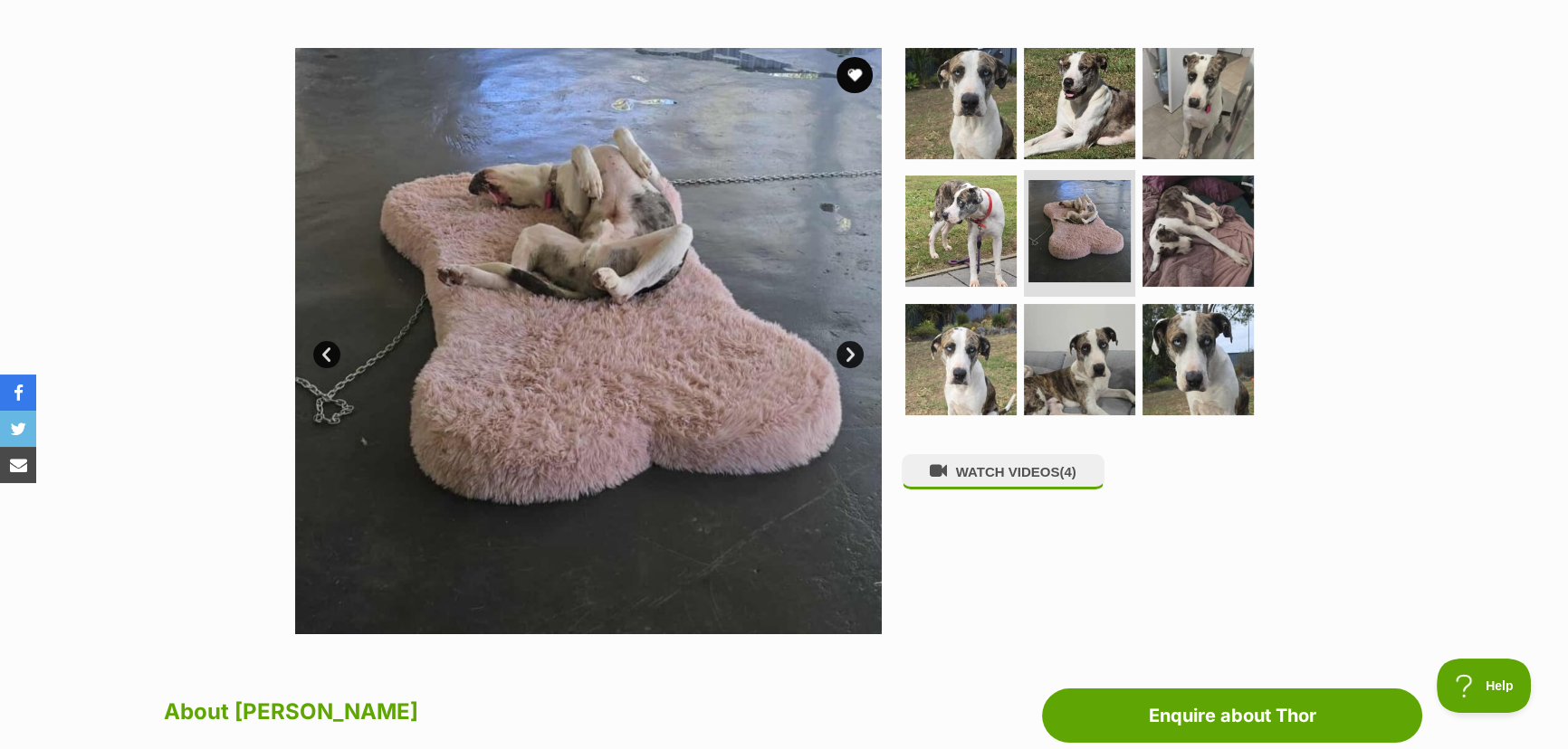
click at [847, 356] on link "Next" at bounding box center [849, 354] width 27 height 27
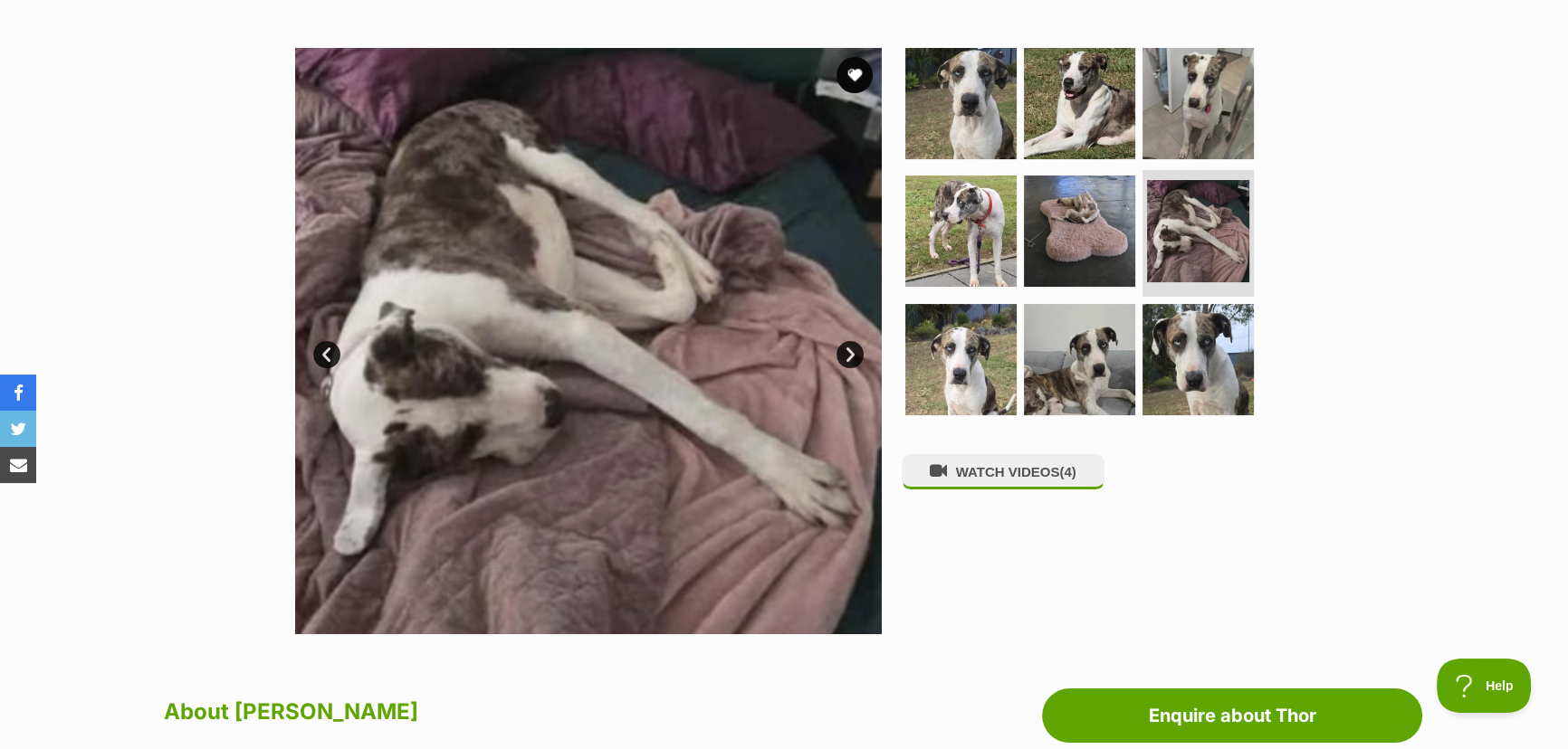
click at [847, 356] on link "Next" at bounding box center [849, 354] width 27 height 27
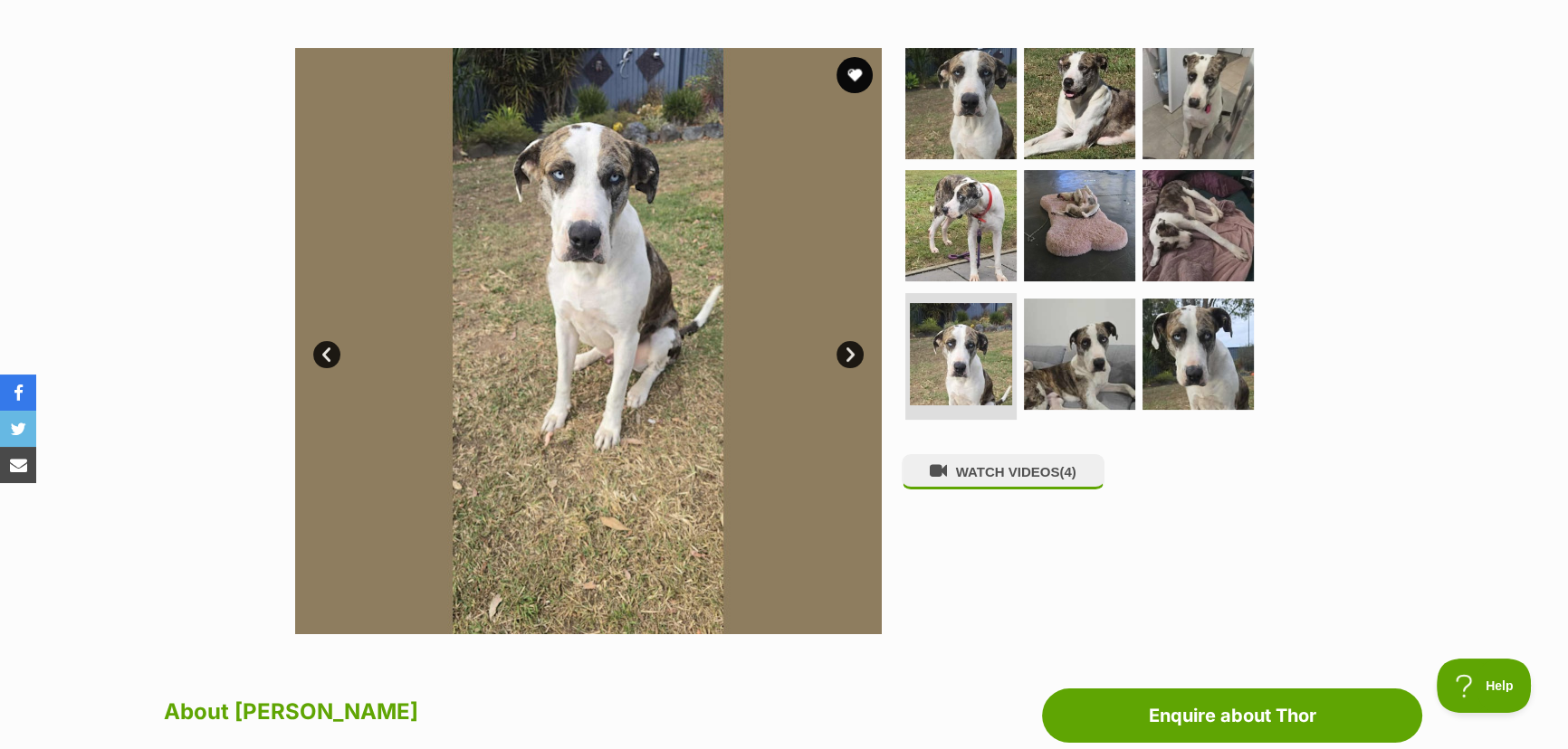
click at [847, 356] on link "Next" at bounding box center [849, 354] width 27 height 27
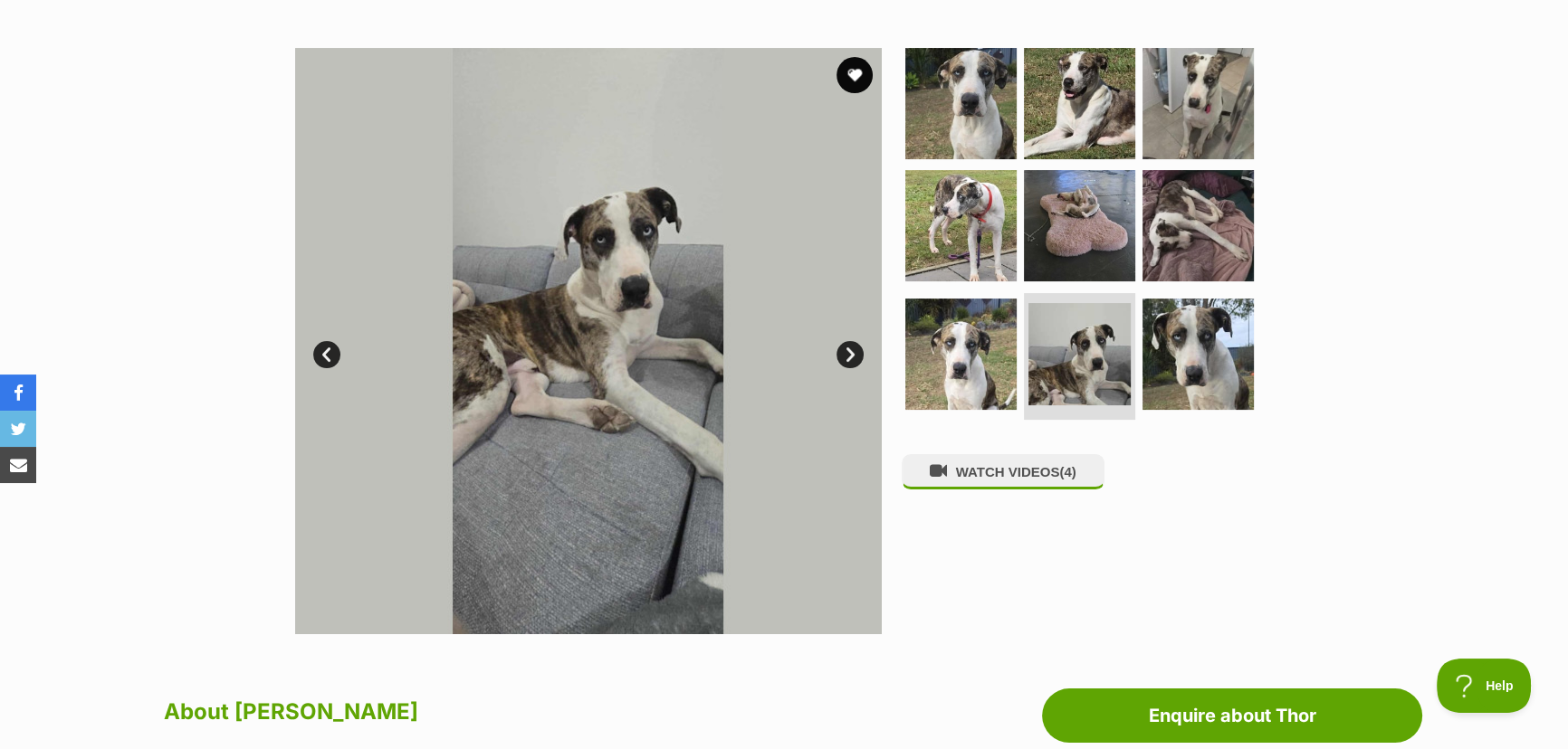
click at [847, 356] on link "Next" at bounding box center [849, 354] width 27 height 27
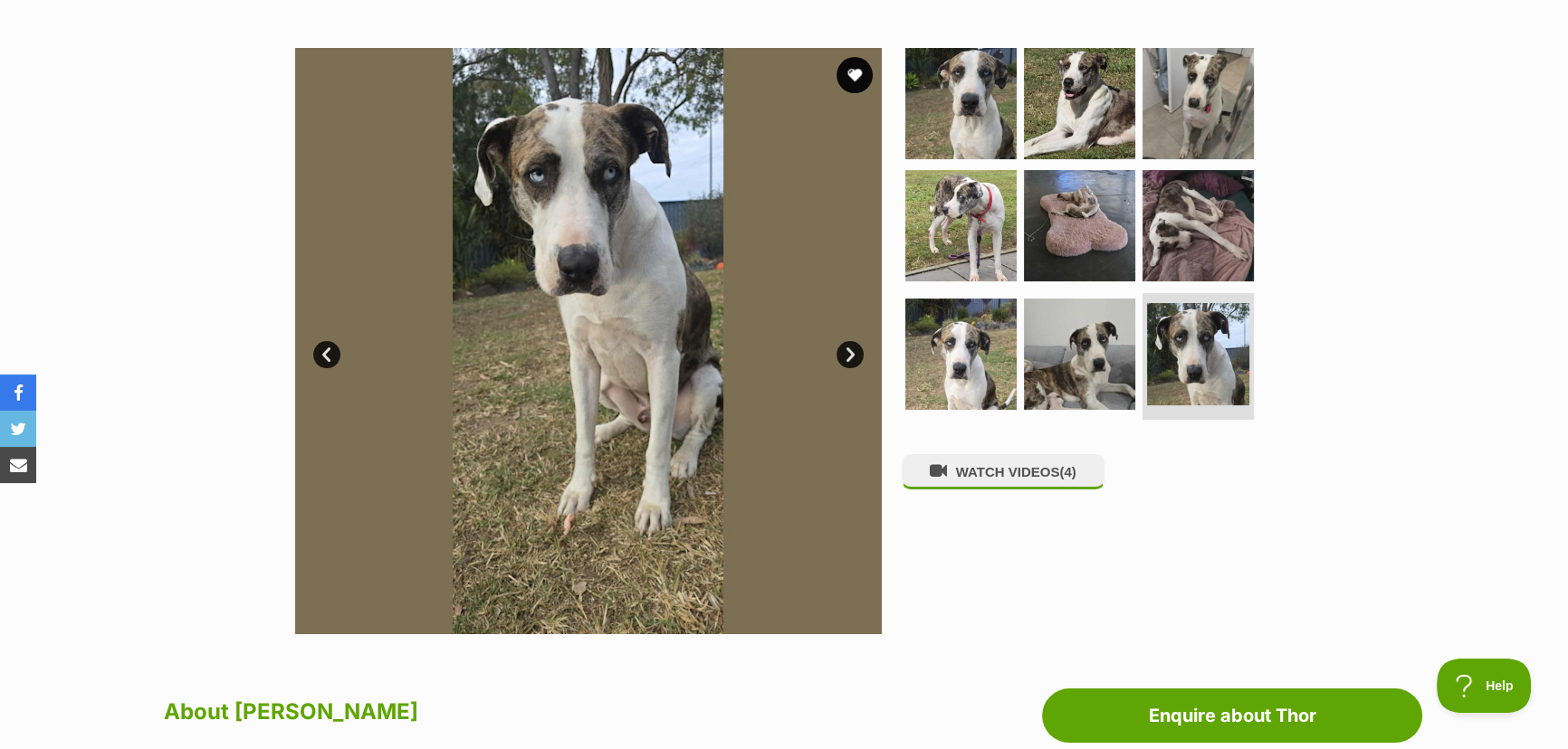
click at [847, 356] on link "Next" at bounding box center [849, 354] width 27 height 27
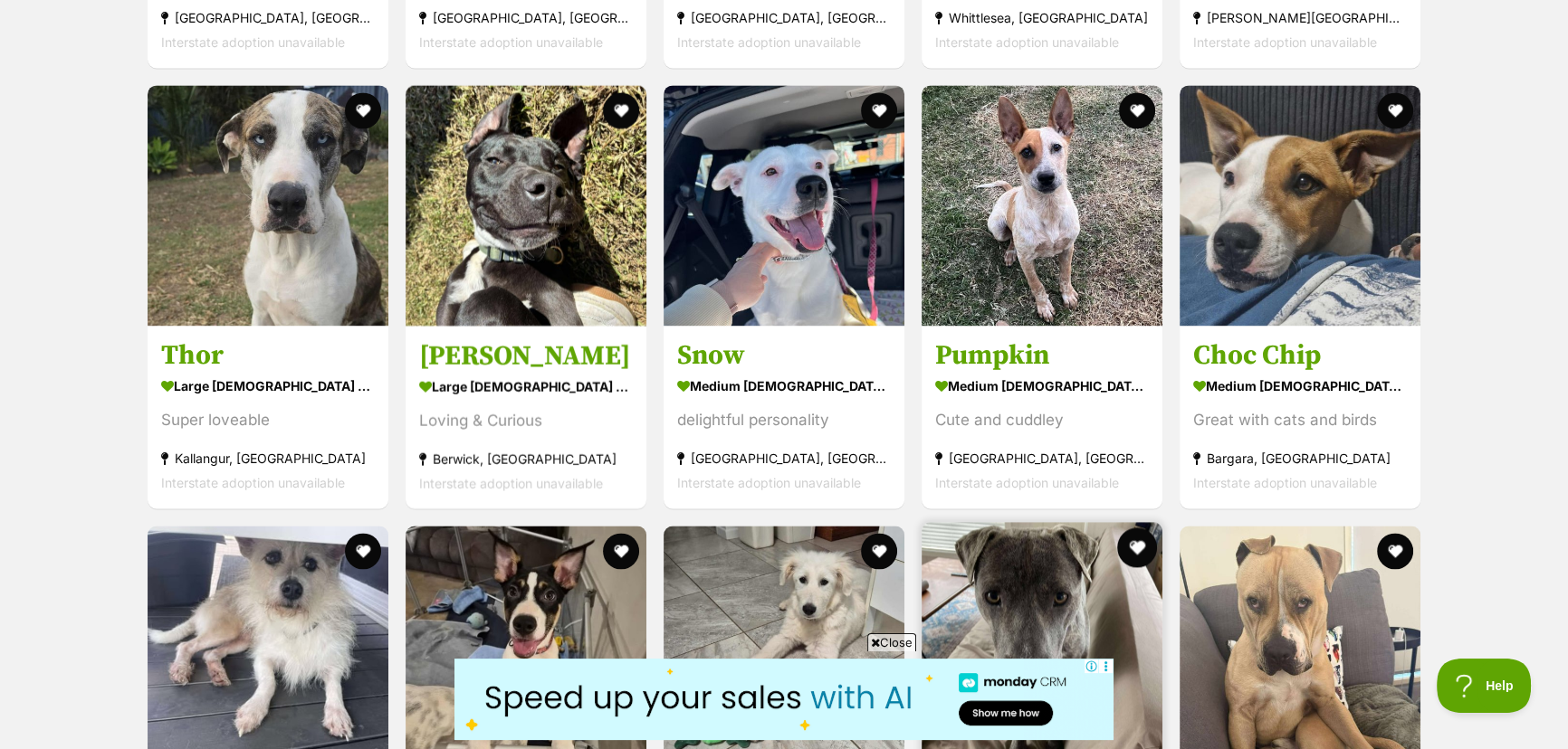
click at [1140, 527] on button "favourite" at bounding box center [1137, 547] width 40 height 40
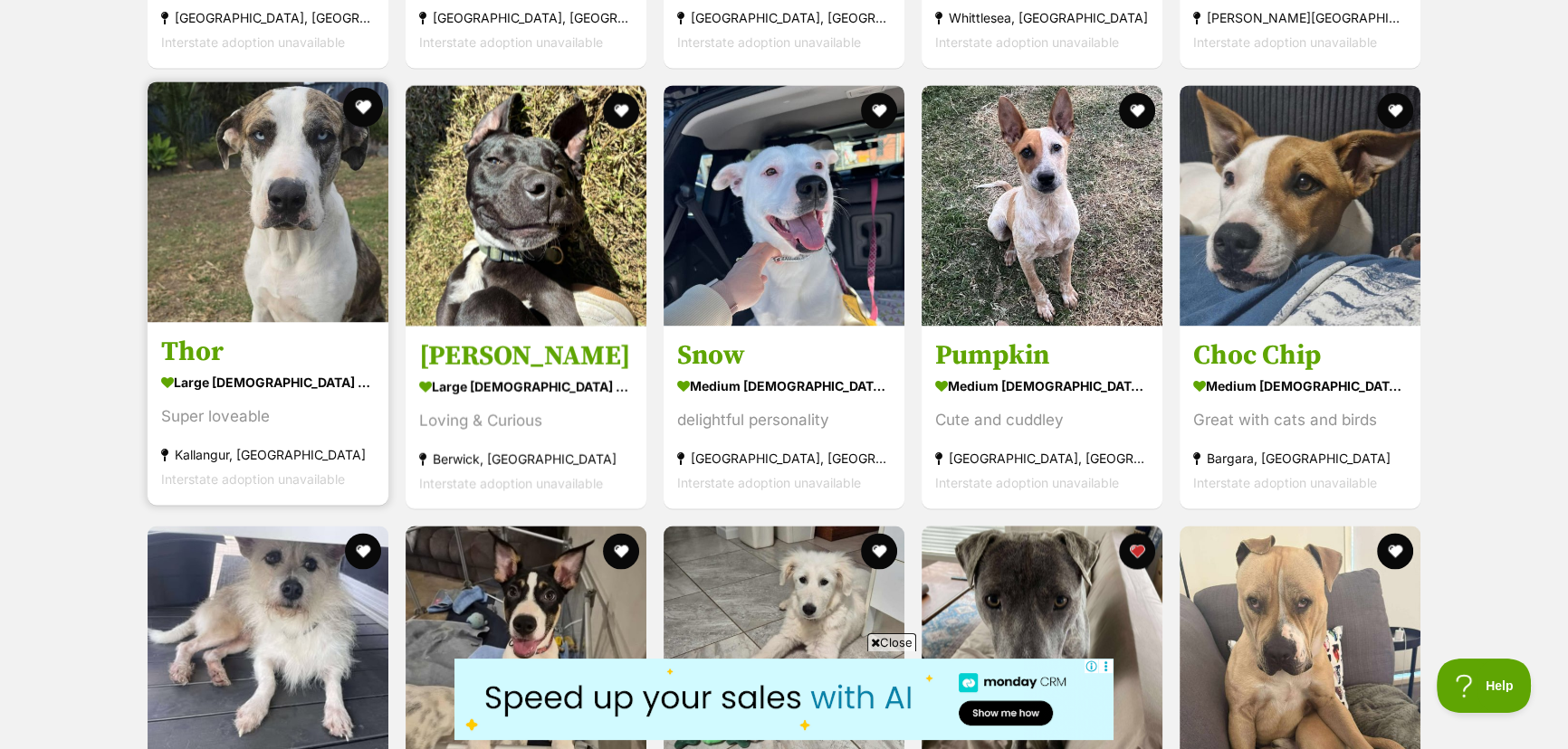
click at [356, 87] on button "favourite" at bounding box center [363, 107] width 40 height 40
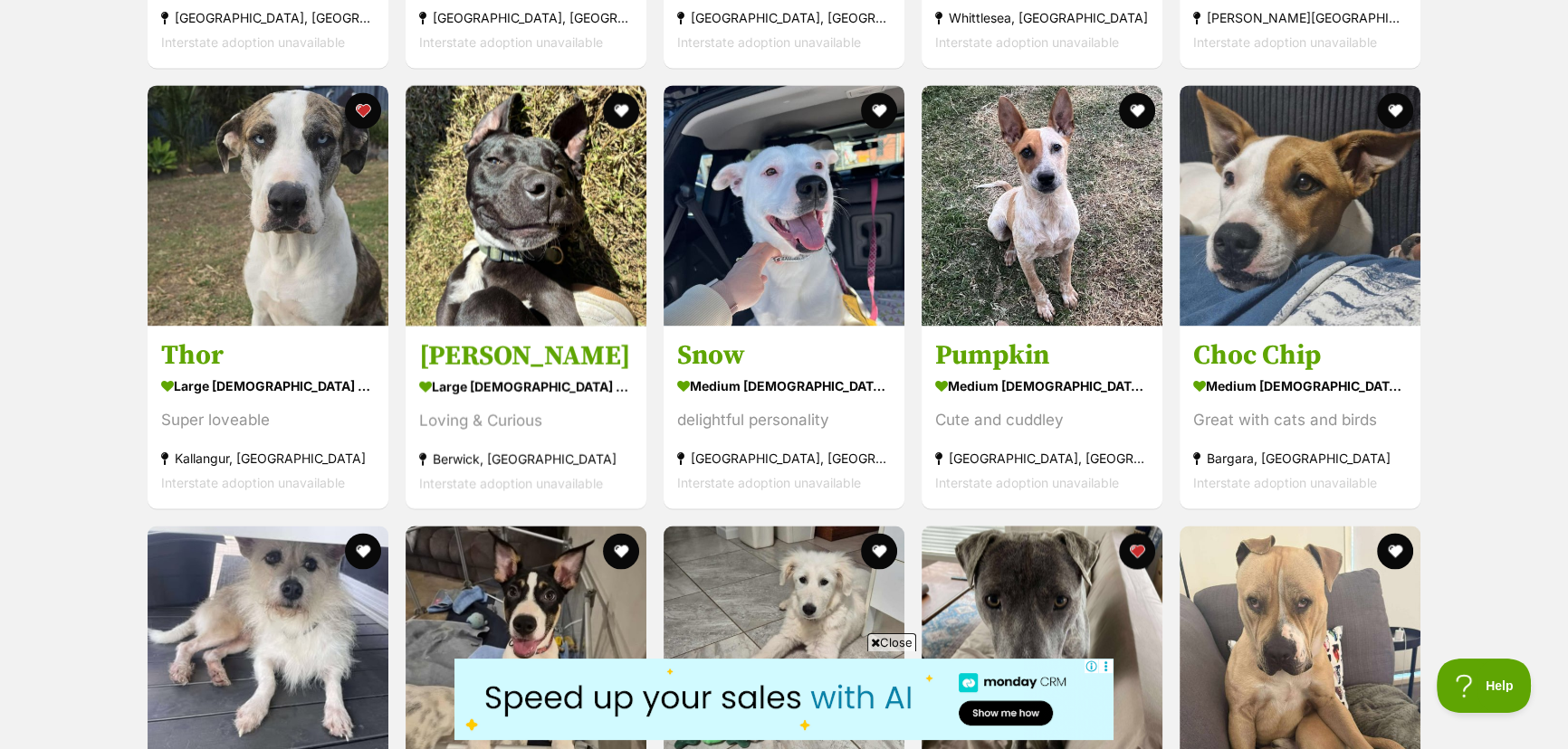
click at [898, 644] on span "Close" at bounding box center [892, 641] width 49 height 18
